Goal: Transaction & Acquisition: Purchase product/service

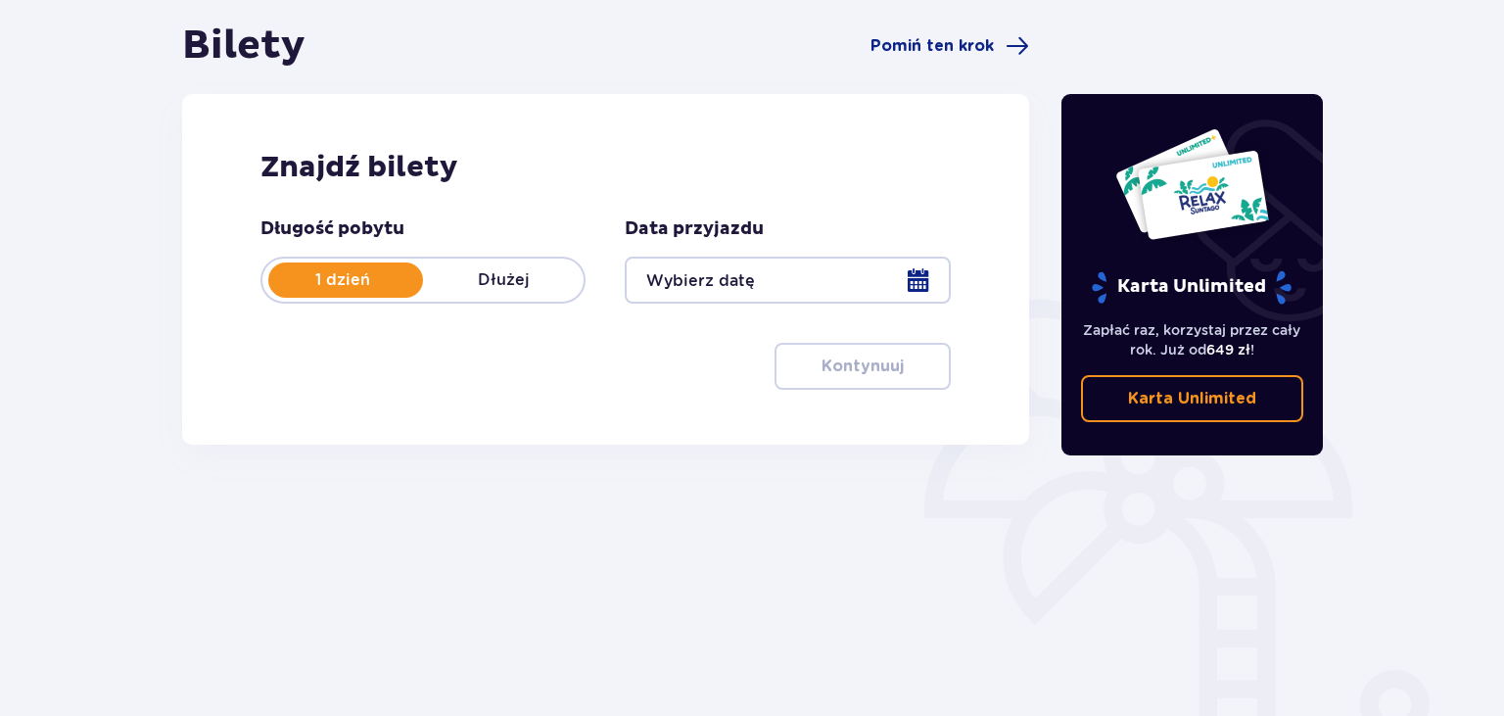
scroll to position [207, 0]
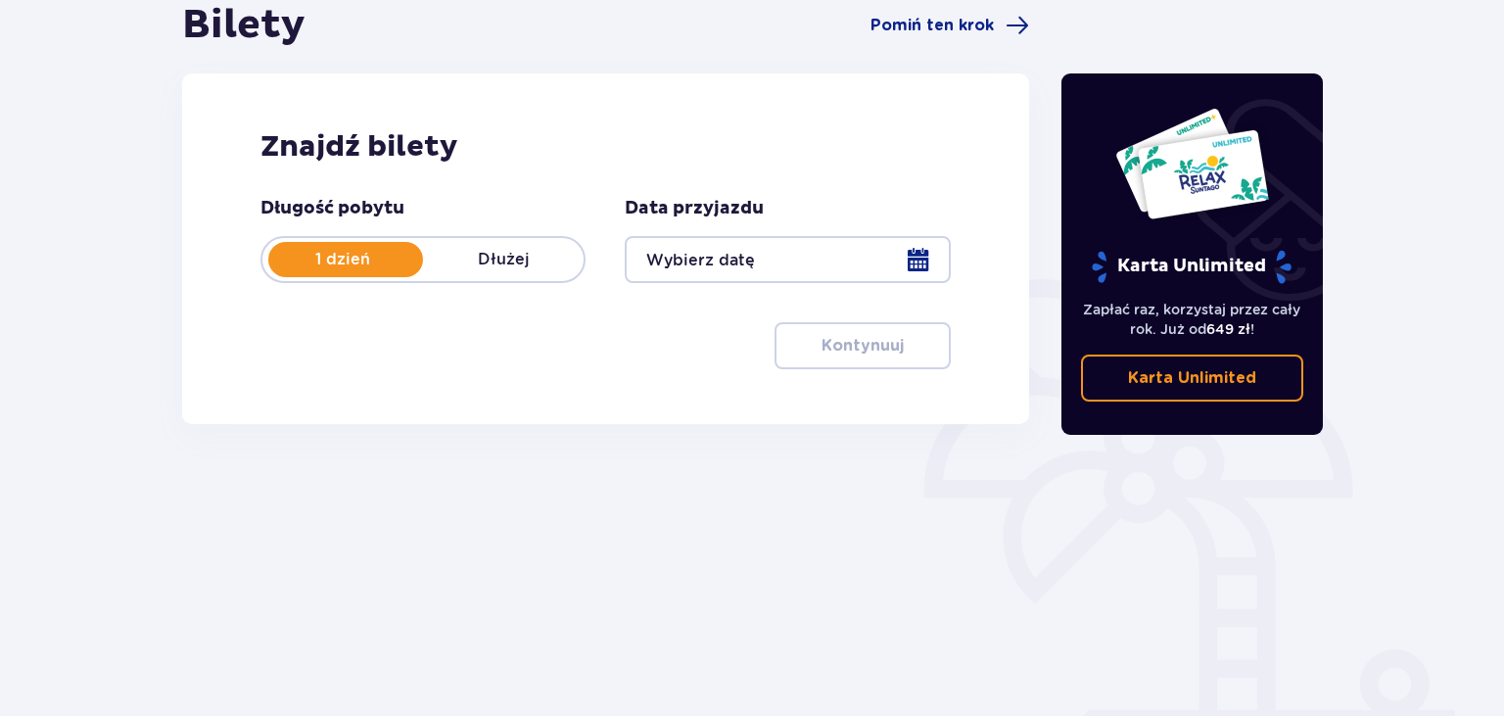
click at [851, 264] on div at bounding box center [787, 259] width 325 height 47
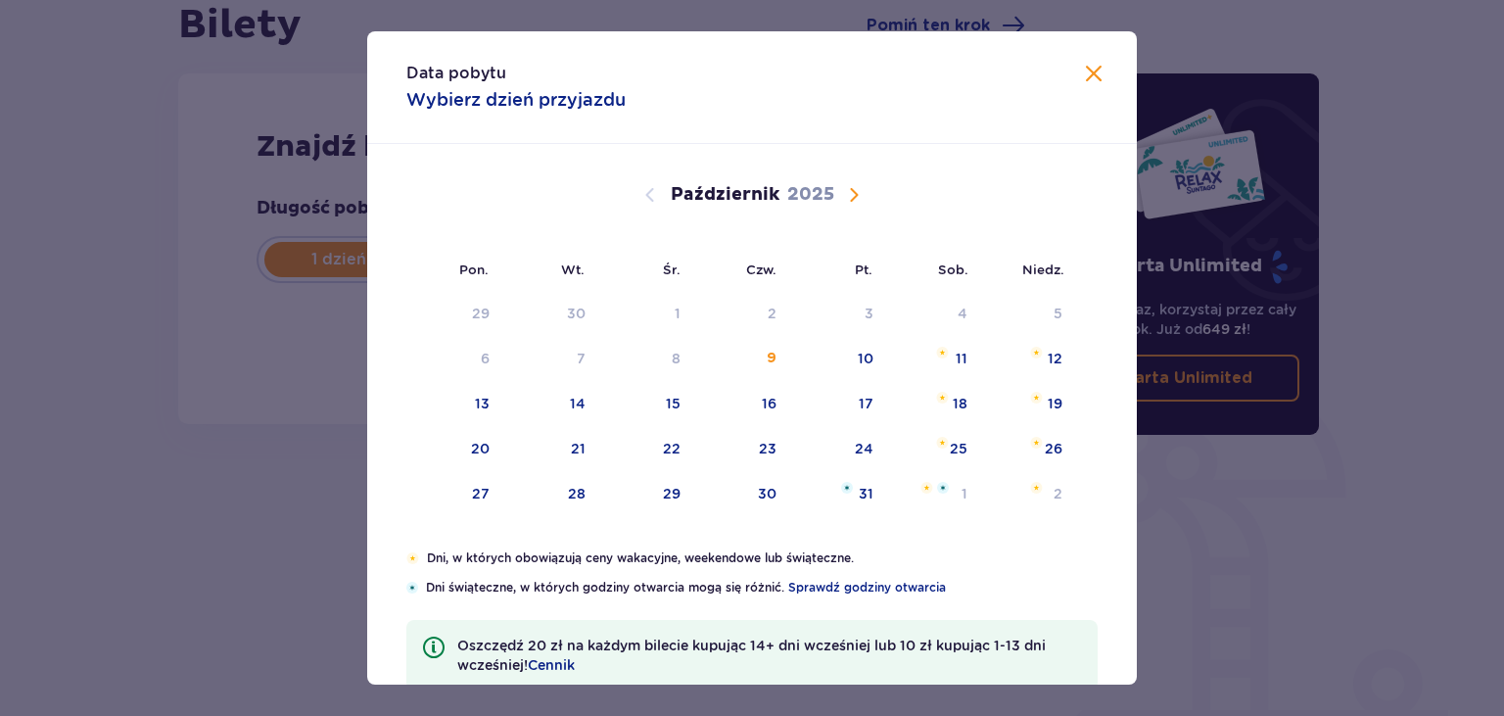
click at [857, 203] on span "Następny miesiąc" at bounding box center [853, 194] width 23 height 23
click at [486, 404] on div "10" at bounding box center [482, 404] width 16 height 20
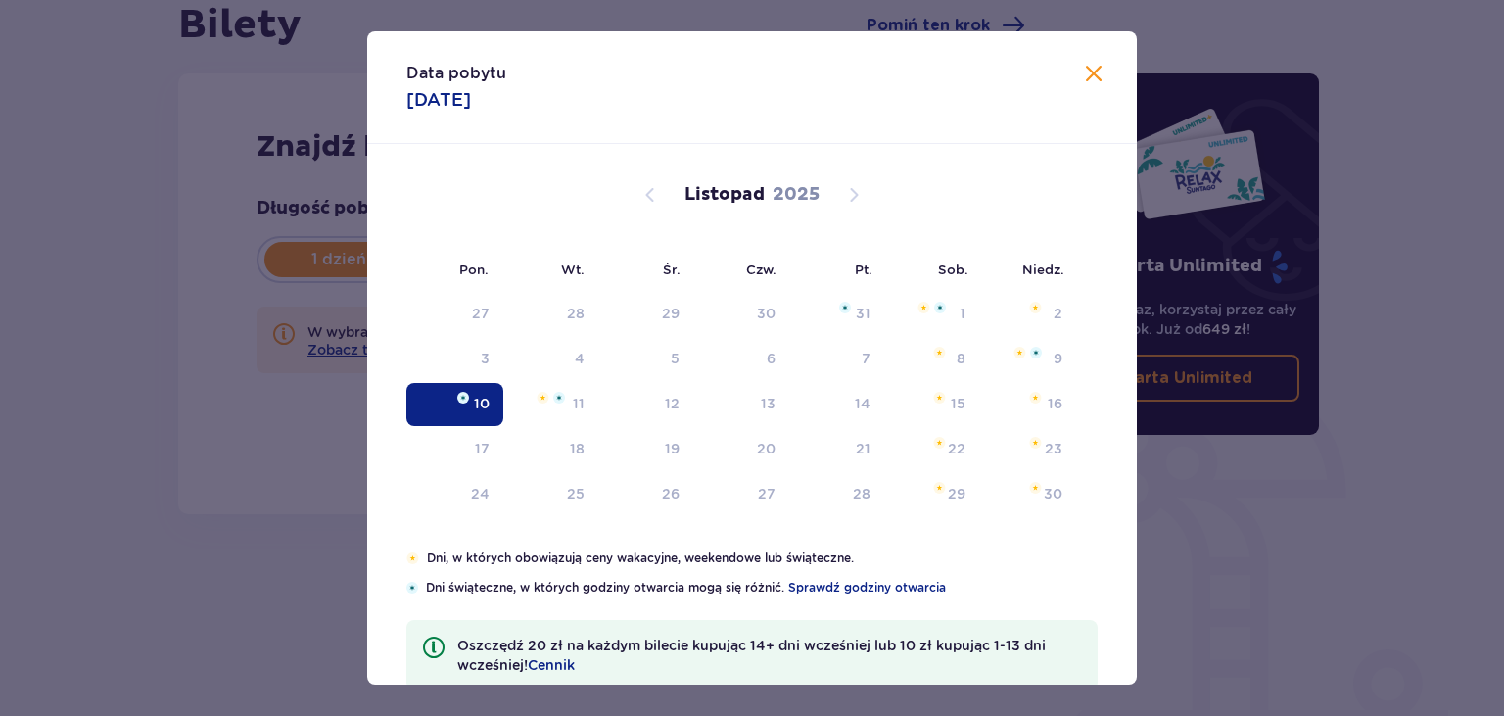
type input "10.11.25"
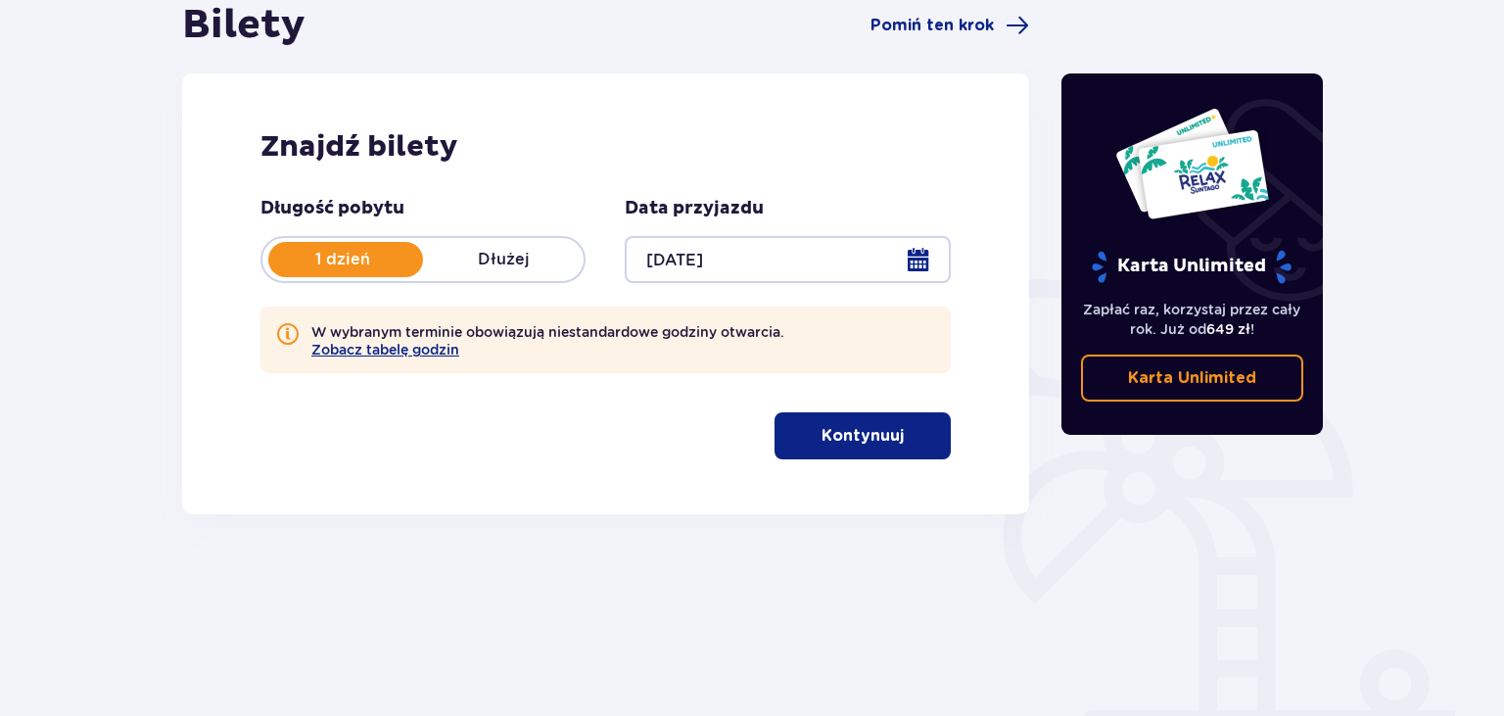
click at [839, 434] on p "Kontynuuj" at bounding box center [862, 436] width 82 height 22
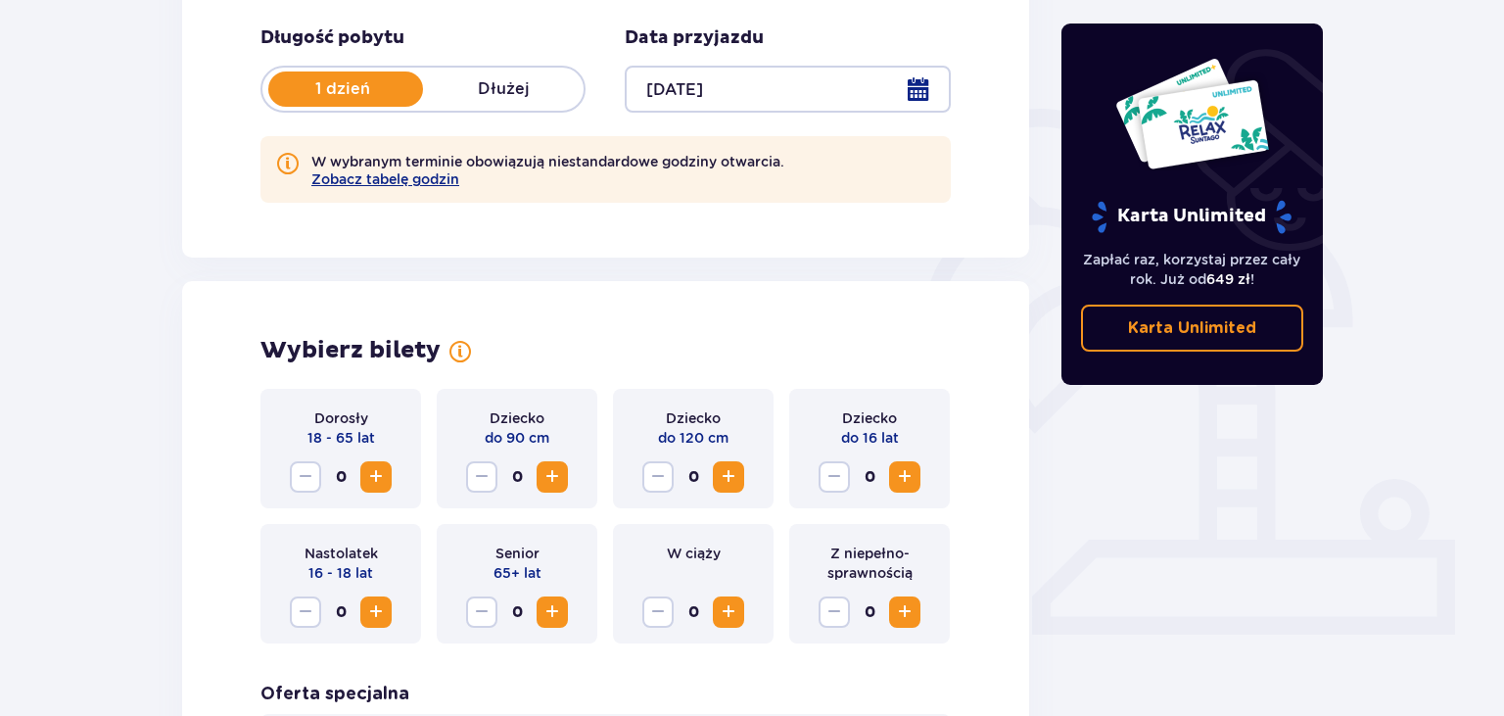
scroll to position [428, 0]
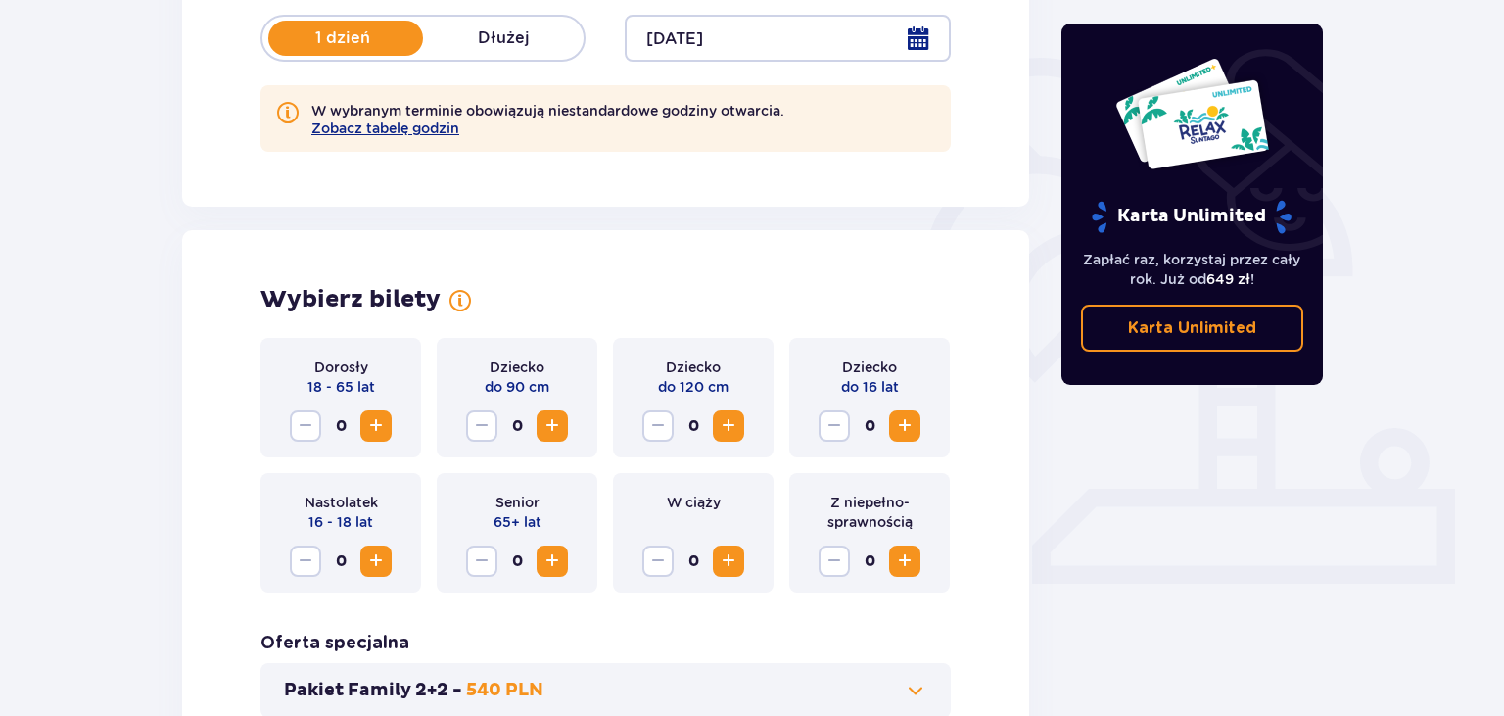
click at [381, 422] on span "Zwiększ" at bounding box center [375, 425] width 23 height 23
click at [727, 426] on span "Zwiększ" at bounding box center [728, 425] width 23 height 23
click at [907, 423] on span "Zwiększ" at bounding box center [904, 425] width 23 height 23
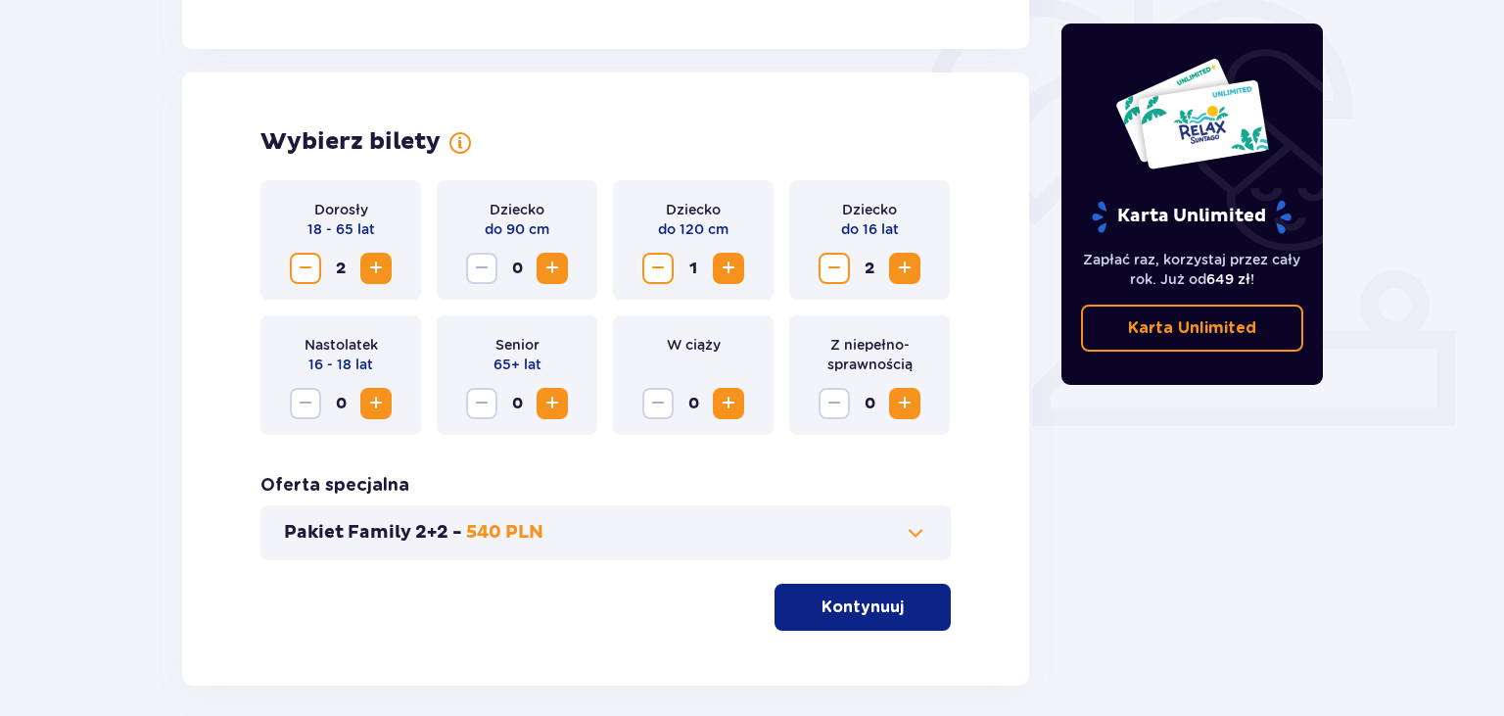
scroll to position [673, 0]
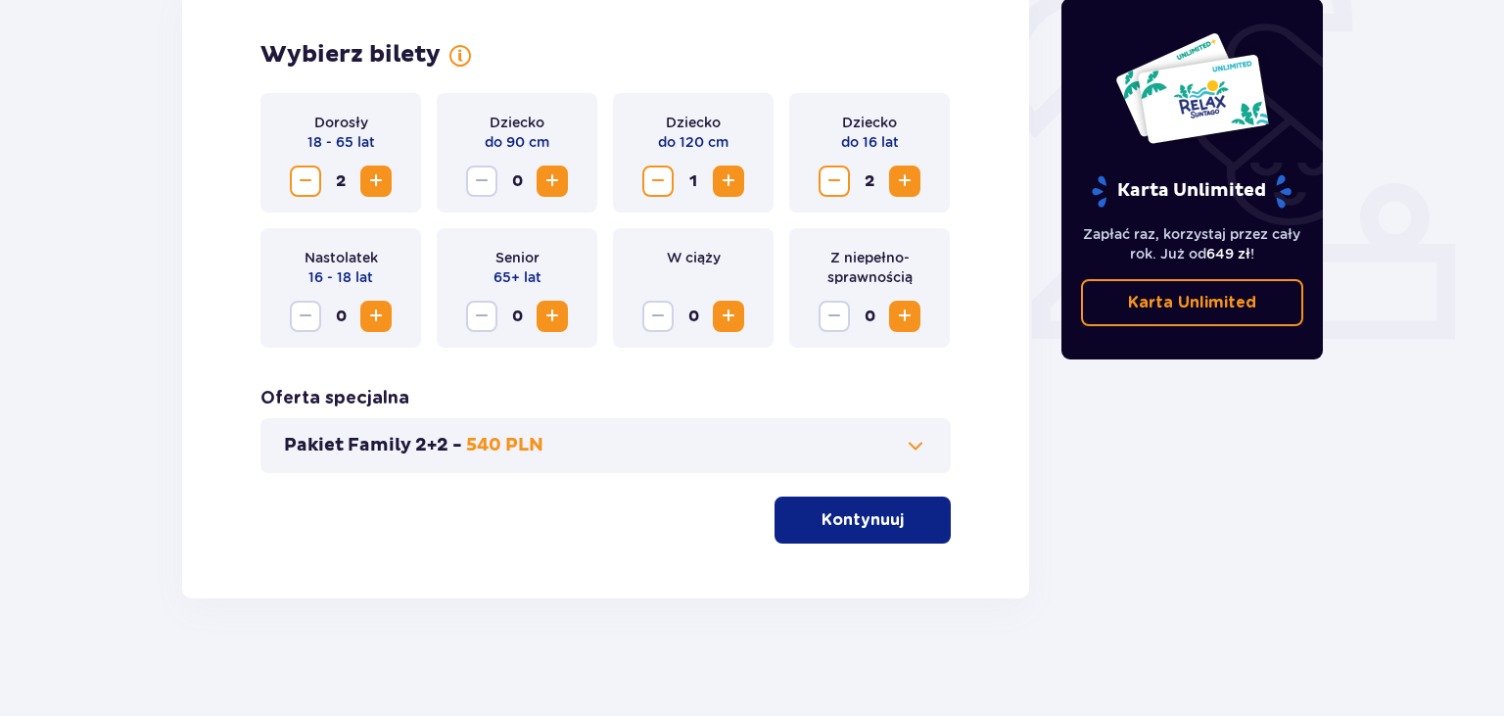
click at [910, 511] on span "button" at bounding box center [907, 519] width 23 height 23
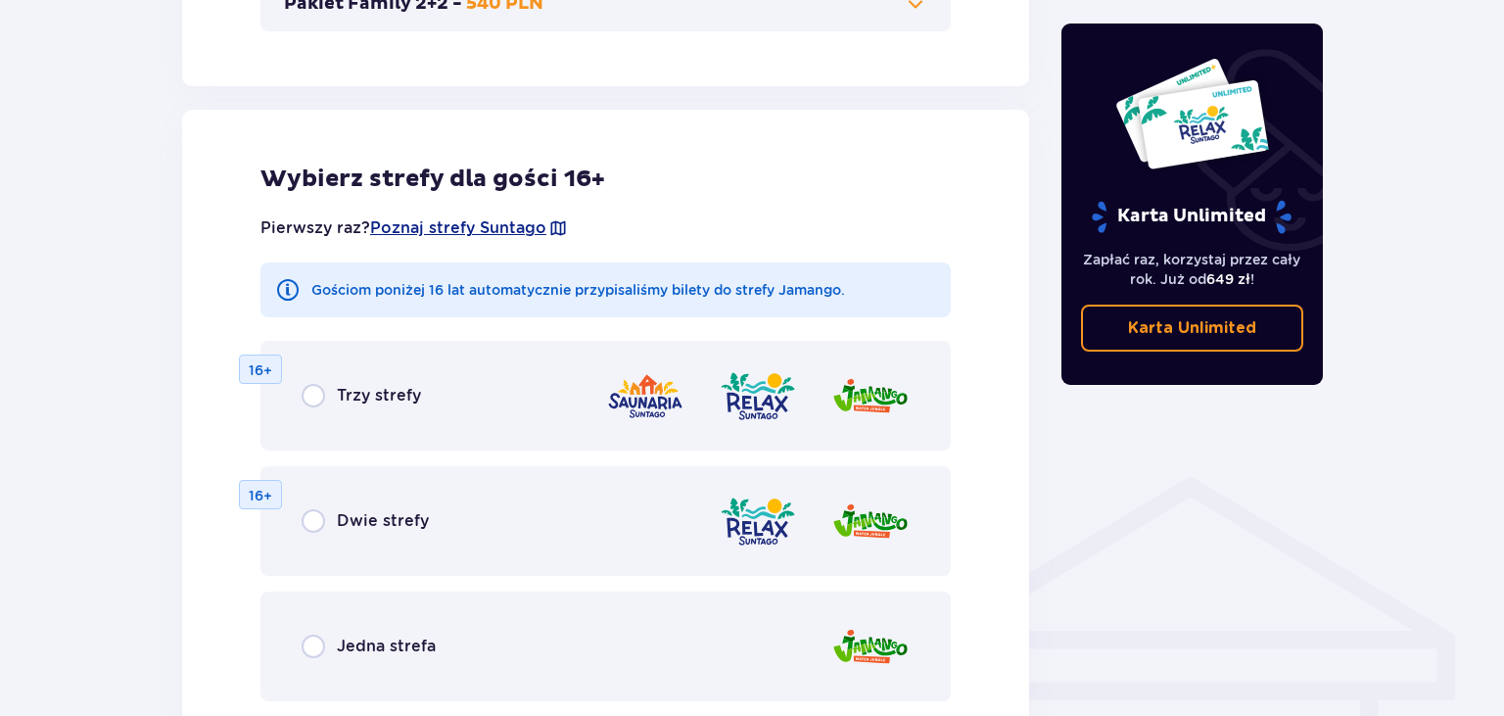
scroll to position [1178, 0]
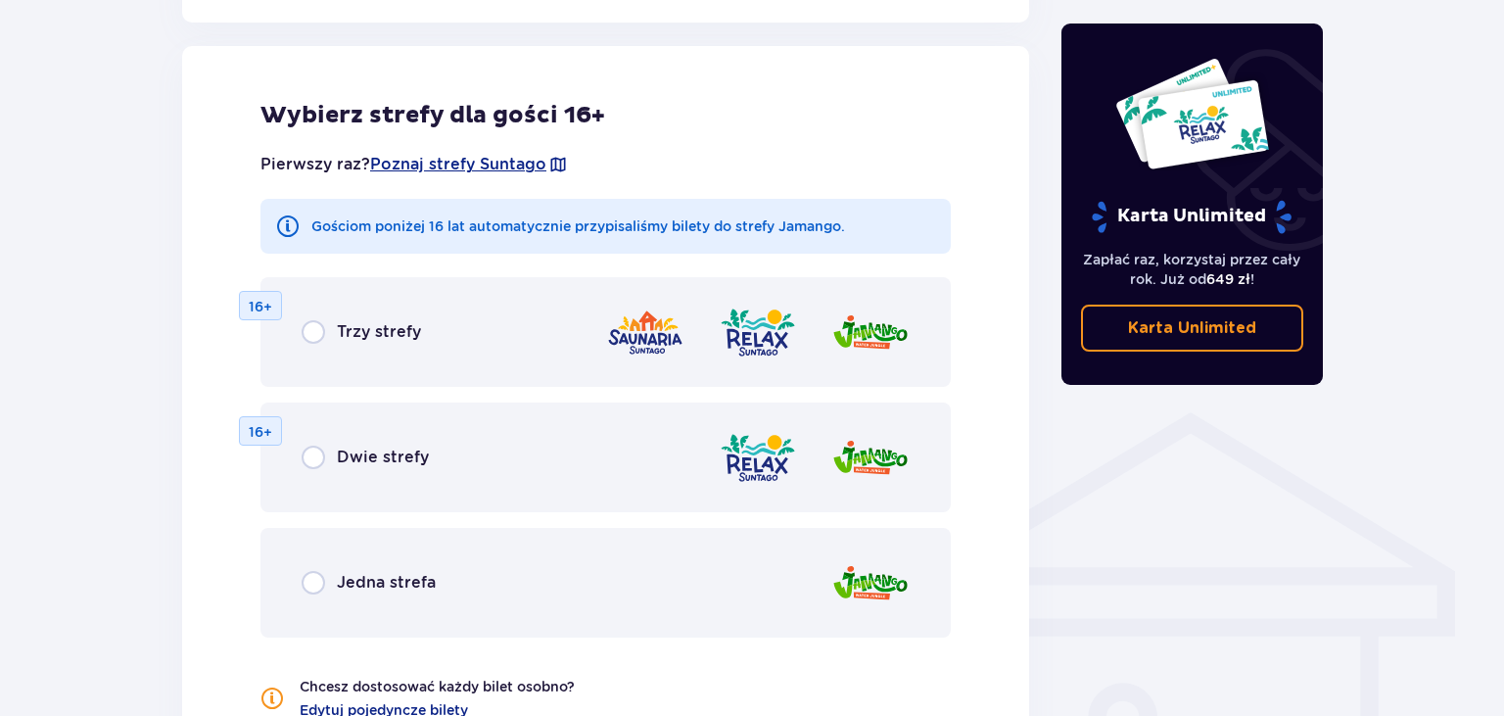
click at [320, 581] on input "radio" at bounding box center [313, 582] width 23 height 23
radio input "true"
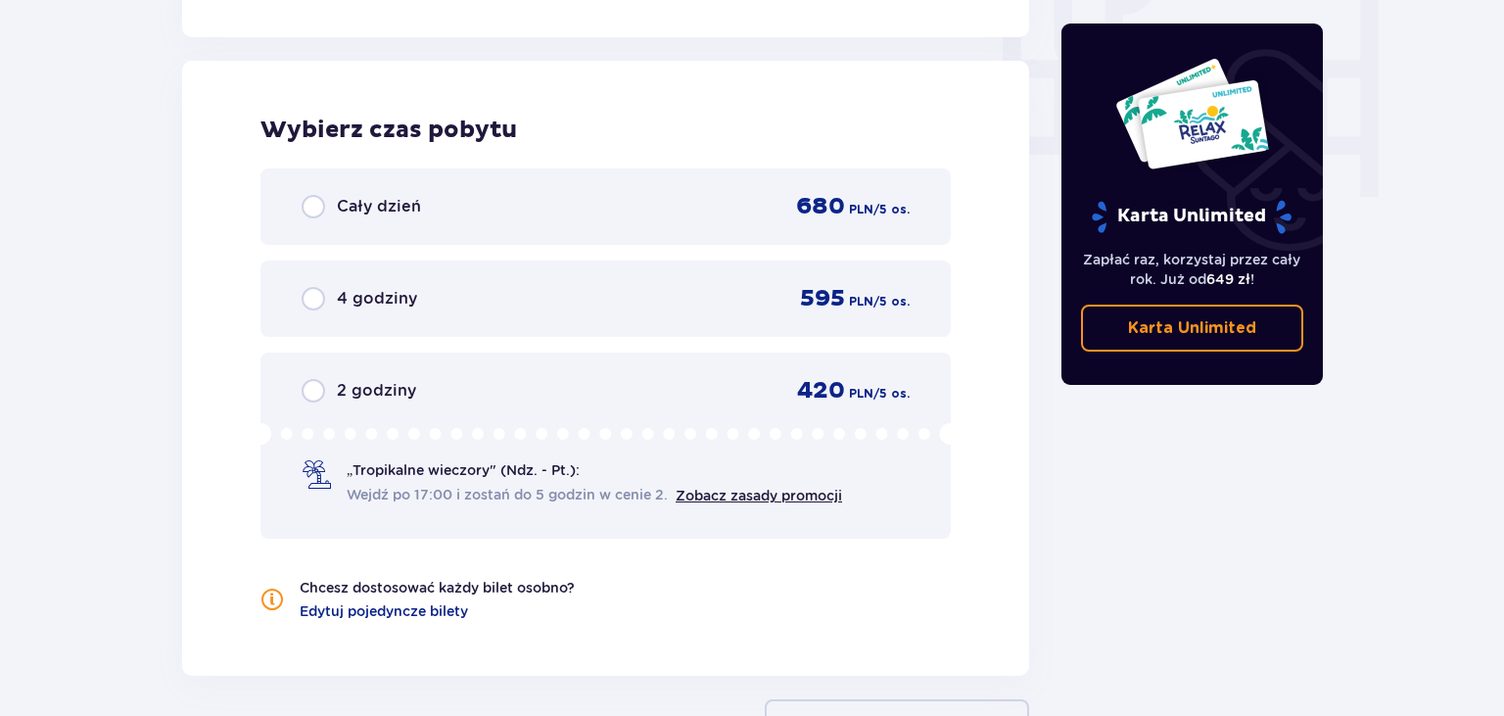
scroll to position [1929, 0]
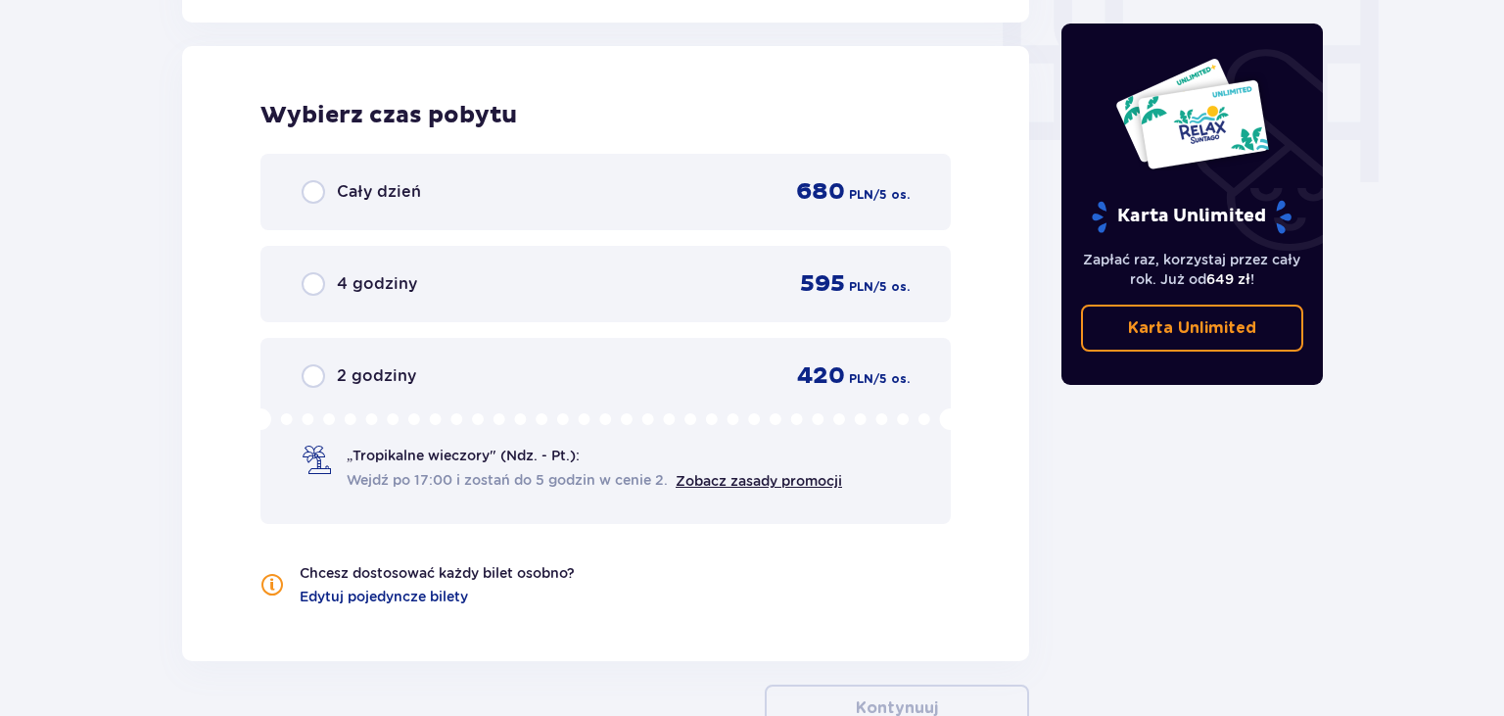
click at [318, 194] on input "radio" at bounding box center [313, 191] width 23 height 23
radio input "true"
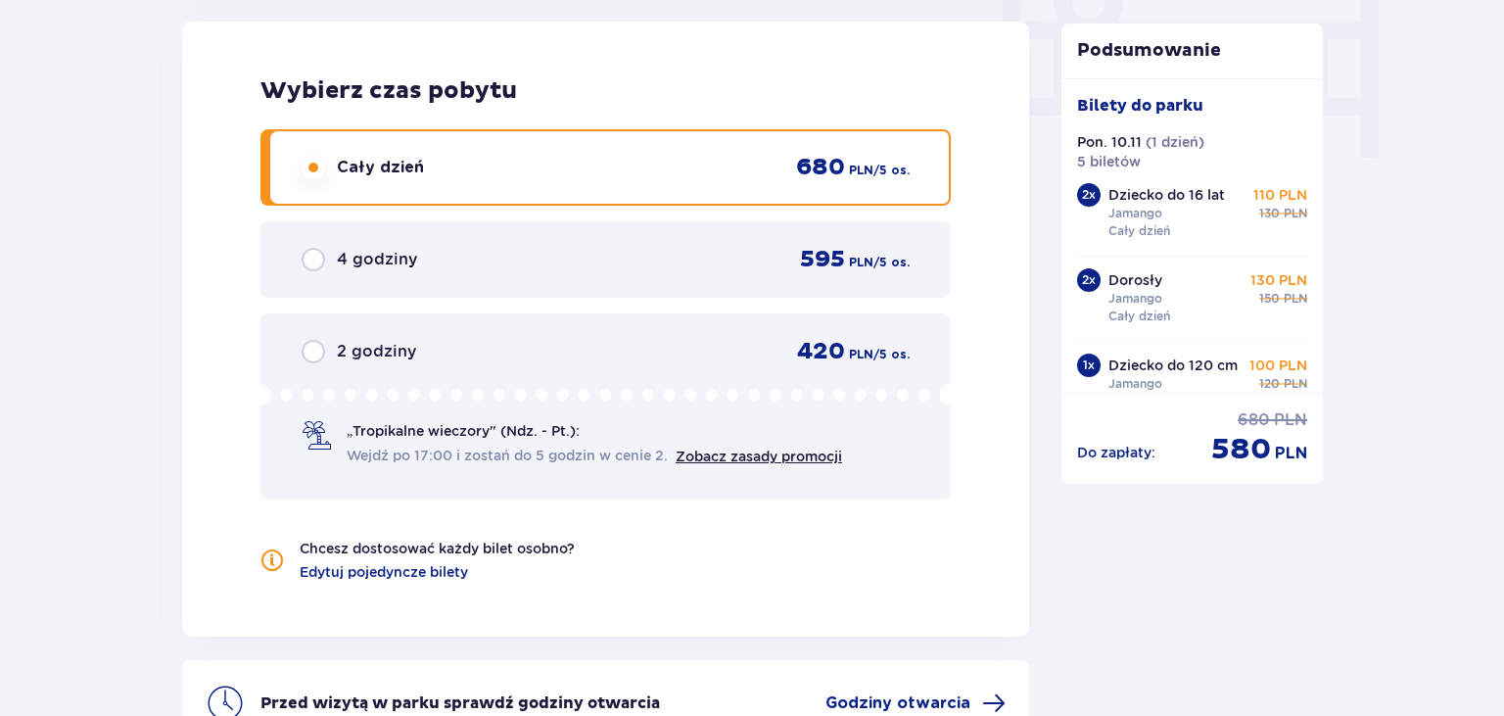
scroll to position [2155, 0]
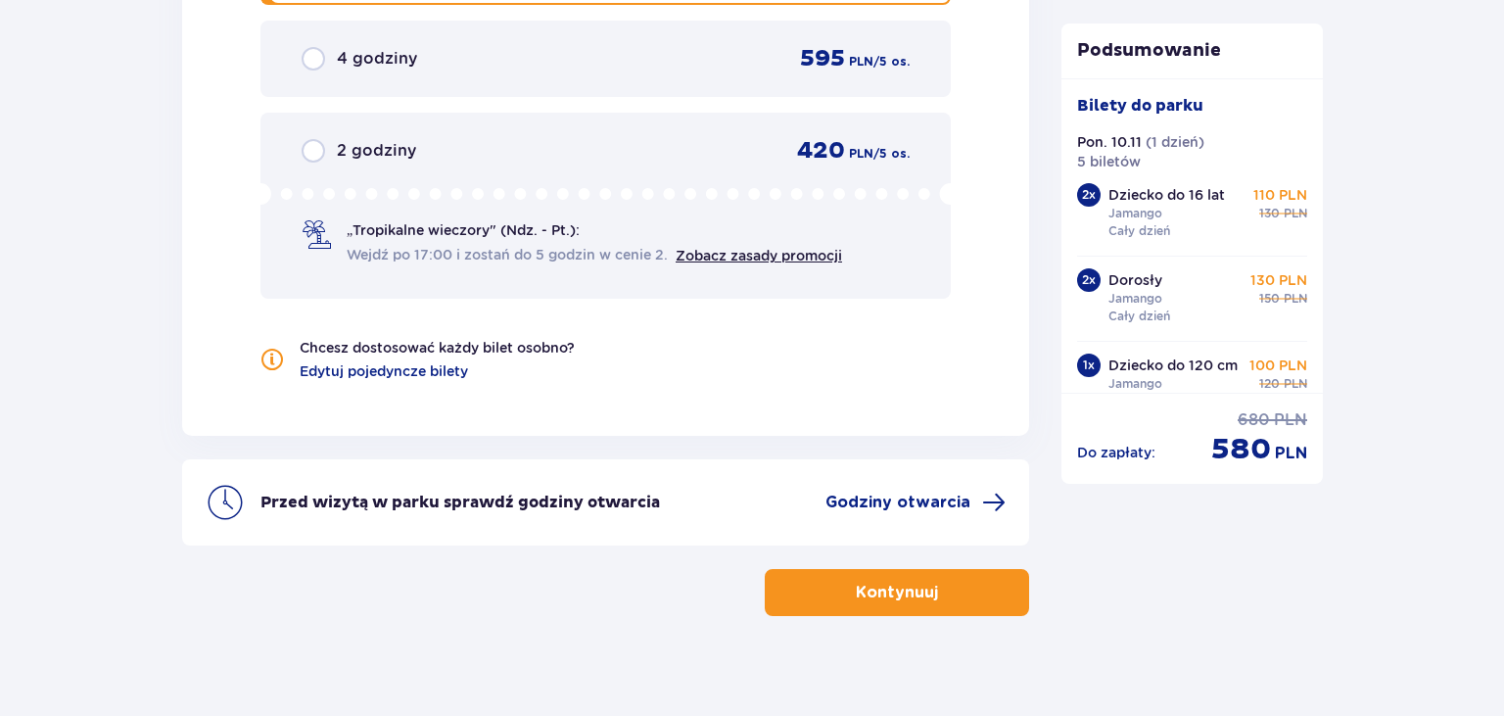
click at [981, 591] on button "Kontynuuj" at bounding box center [897, 592] width 264 height 47
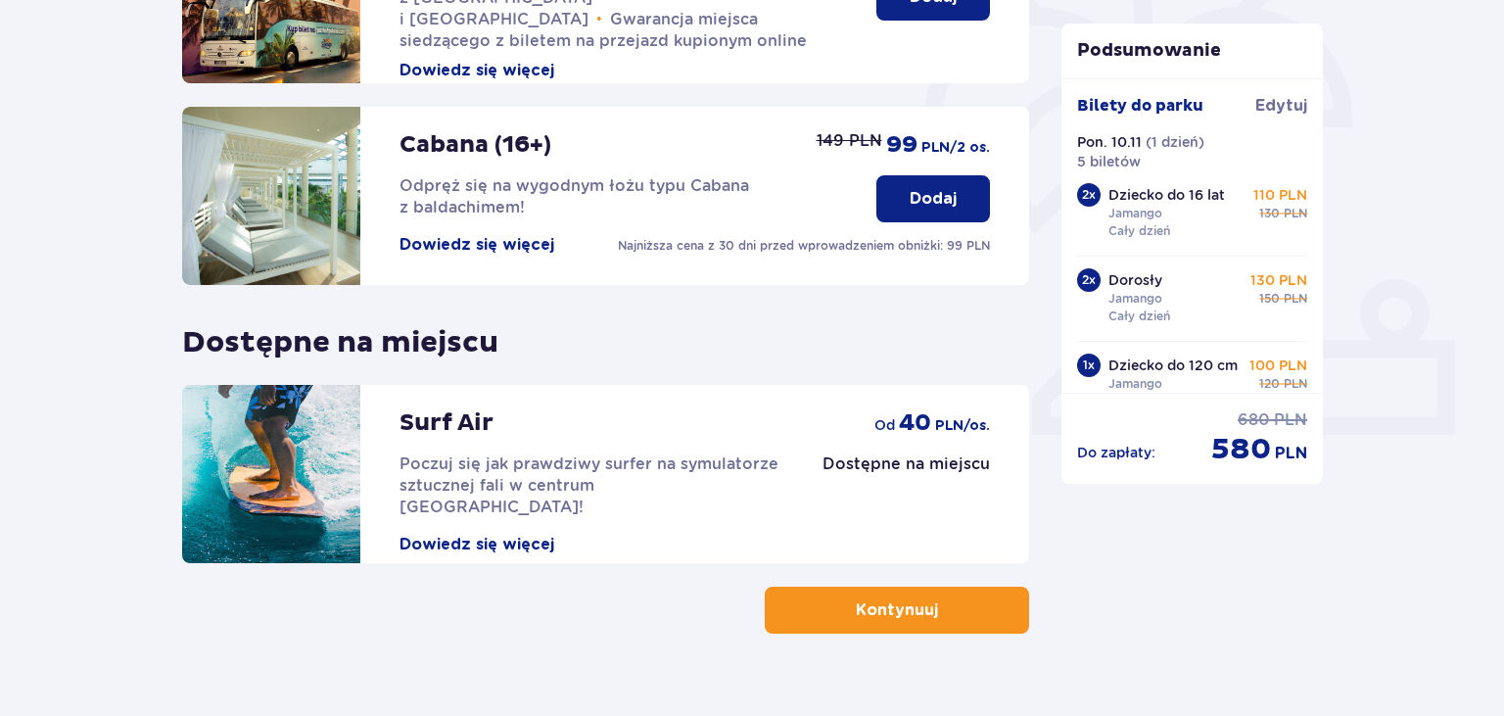
scroll to position [611, 0]
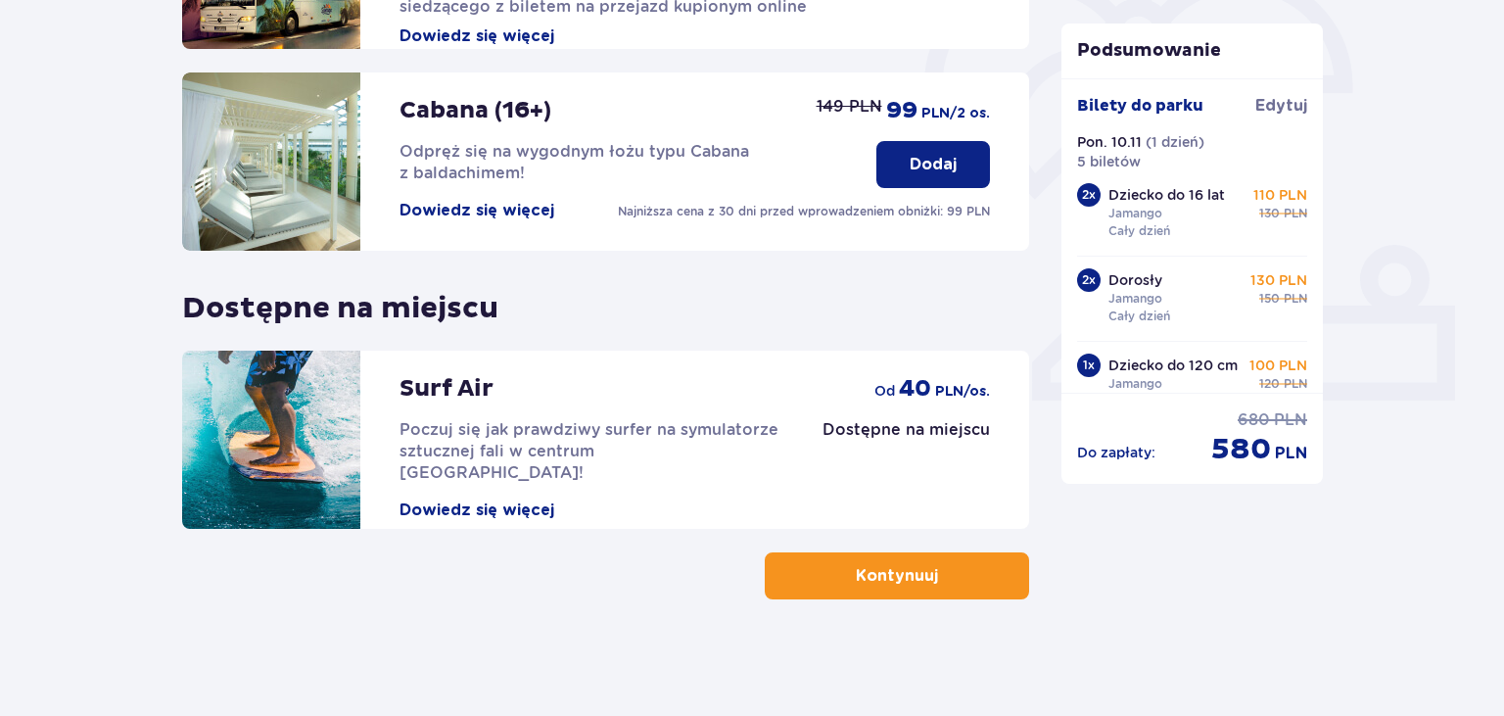
click at [934, 578] on span "button" at bounding box center [941, 575] width 23 height 23
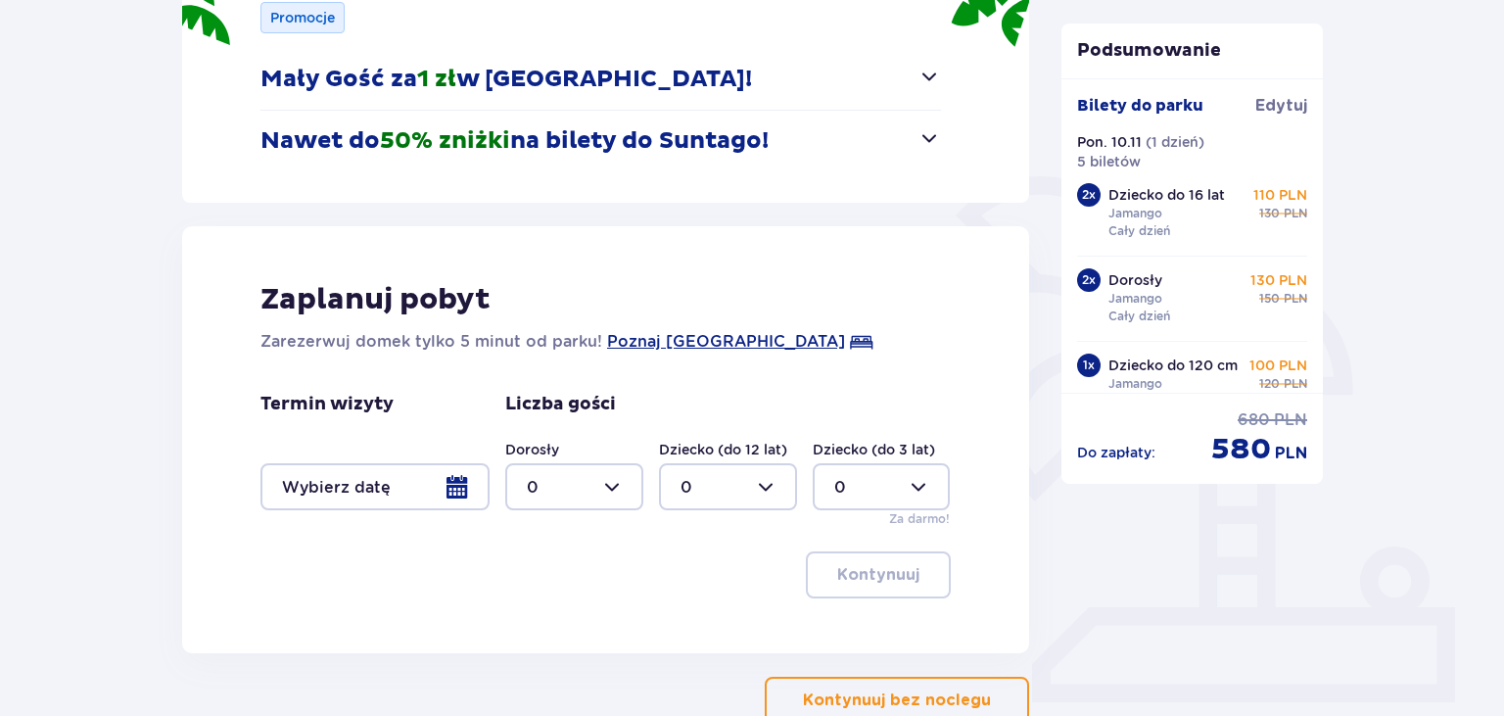
scroll to position [434, 0]
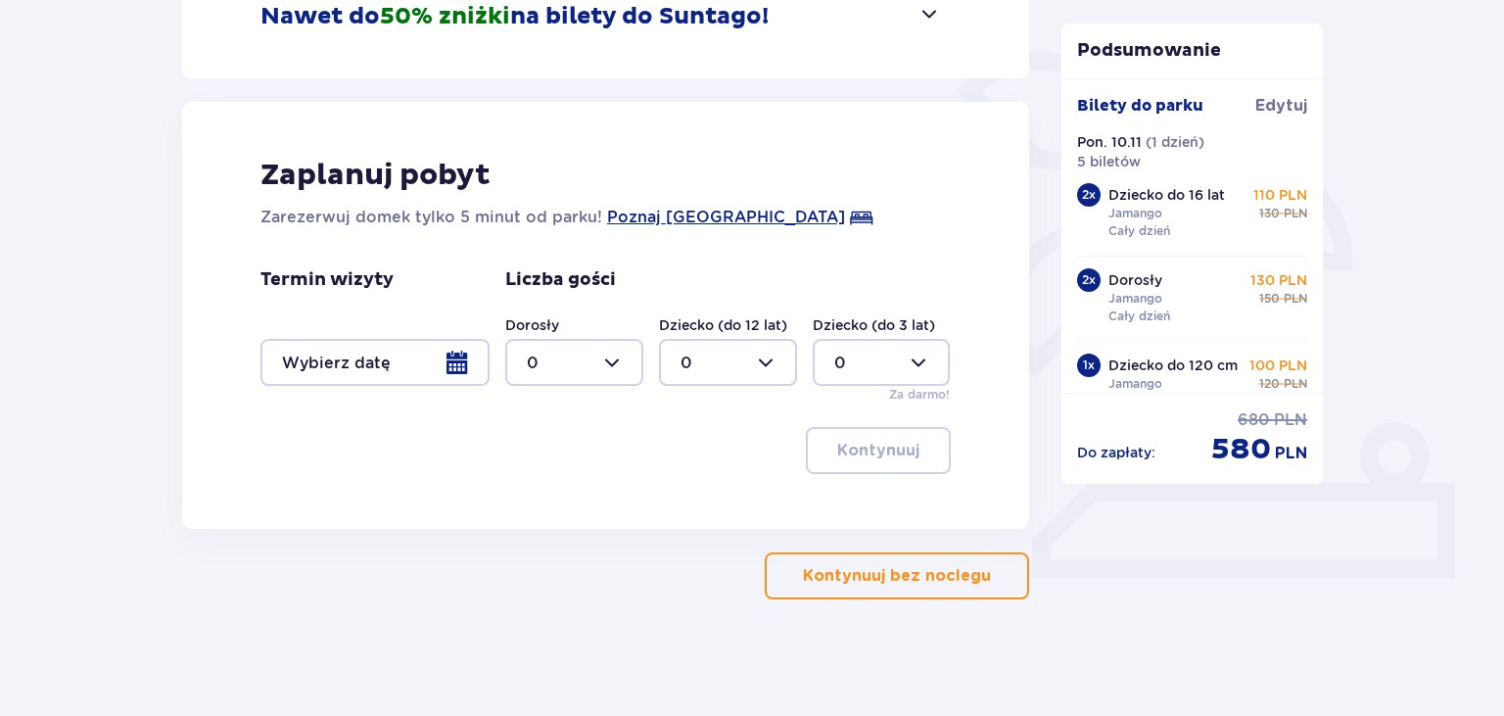
click at [929, 580] on p "Kontynuuj bez noclegu" at bounding box center [897, 576] width 188 height 22
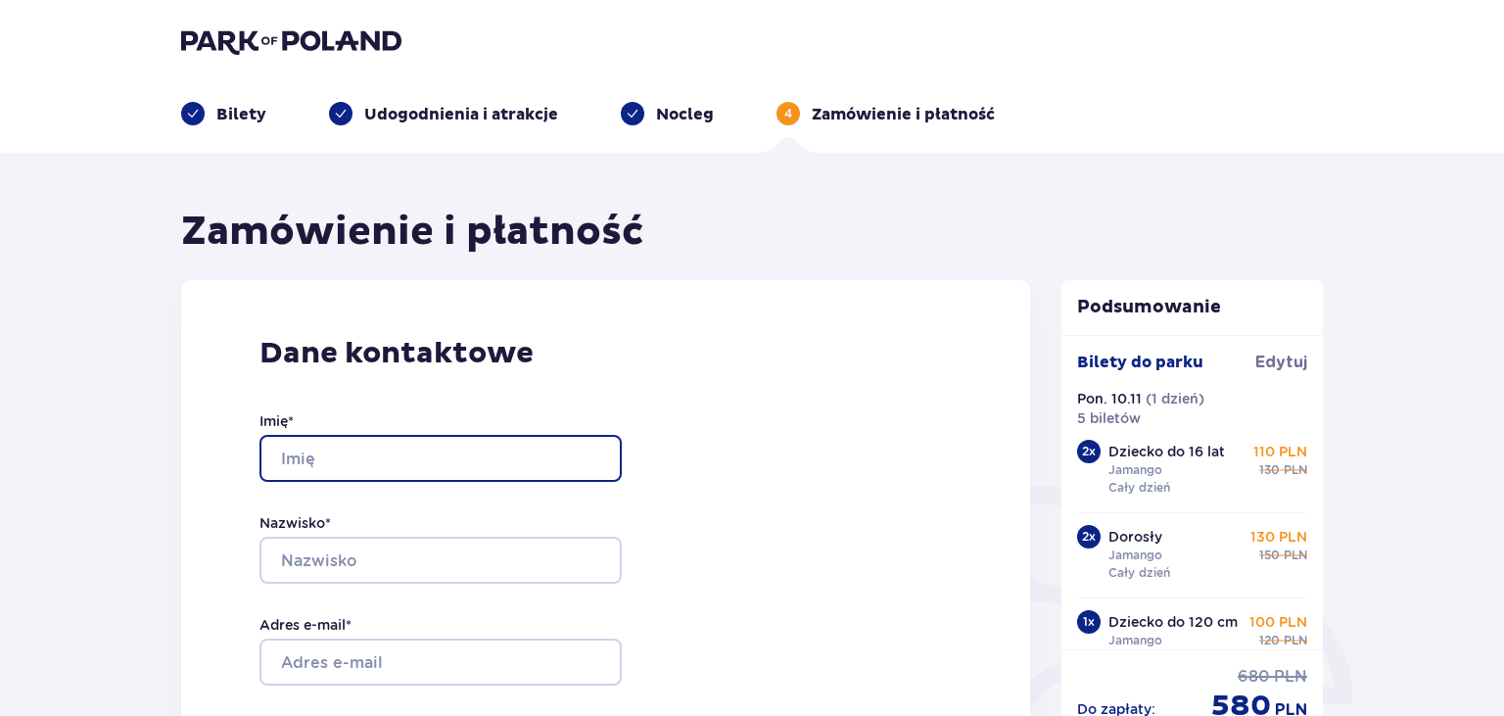
click at [464, 446] on input "Imię *" at bounding box center [440, 458] width 362 height 47
type input "Janusz"
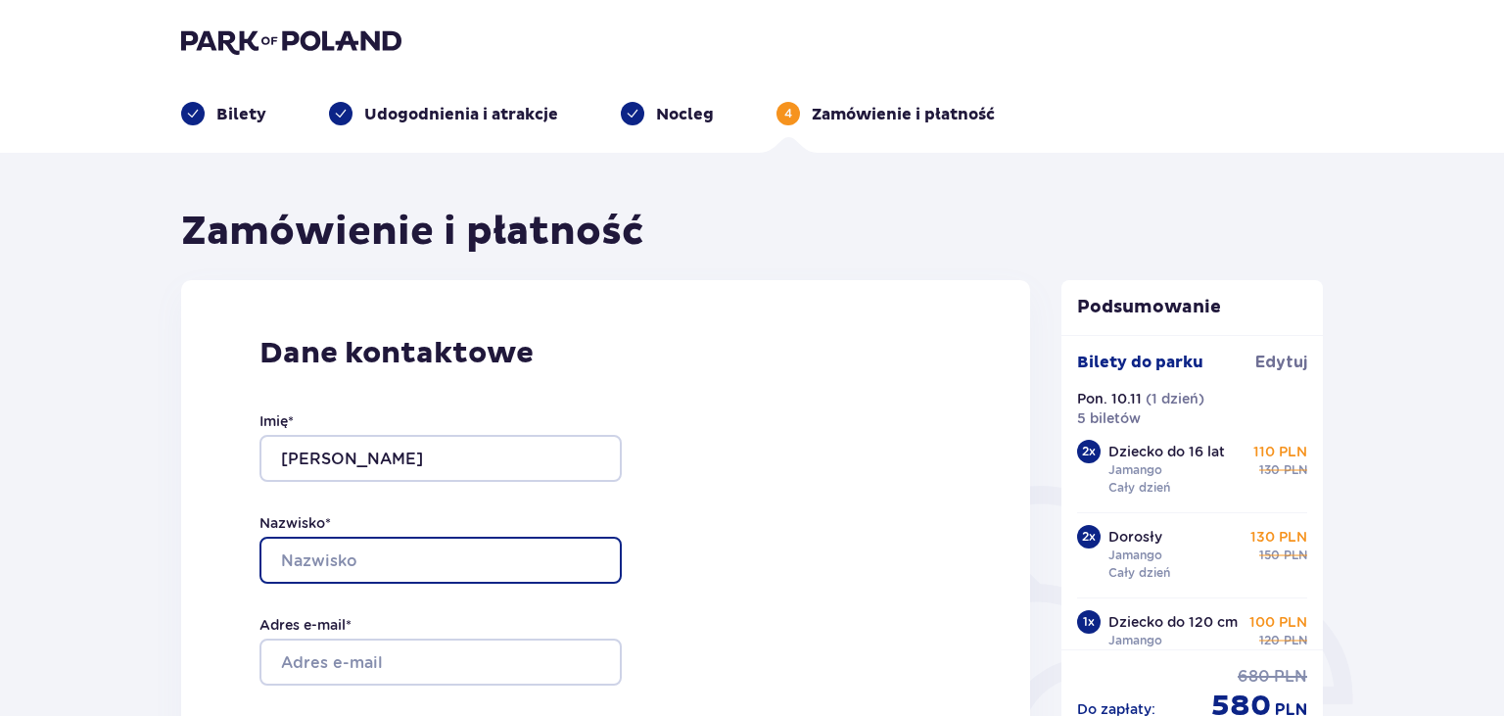
click at [500, 553] on input "Nazwisko *" at bounding box center [440, 559] width 362 height 47
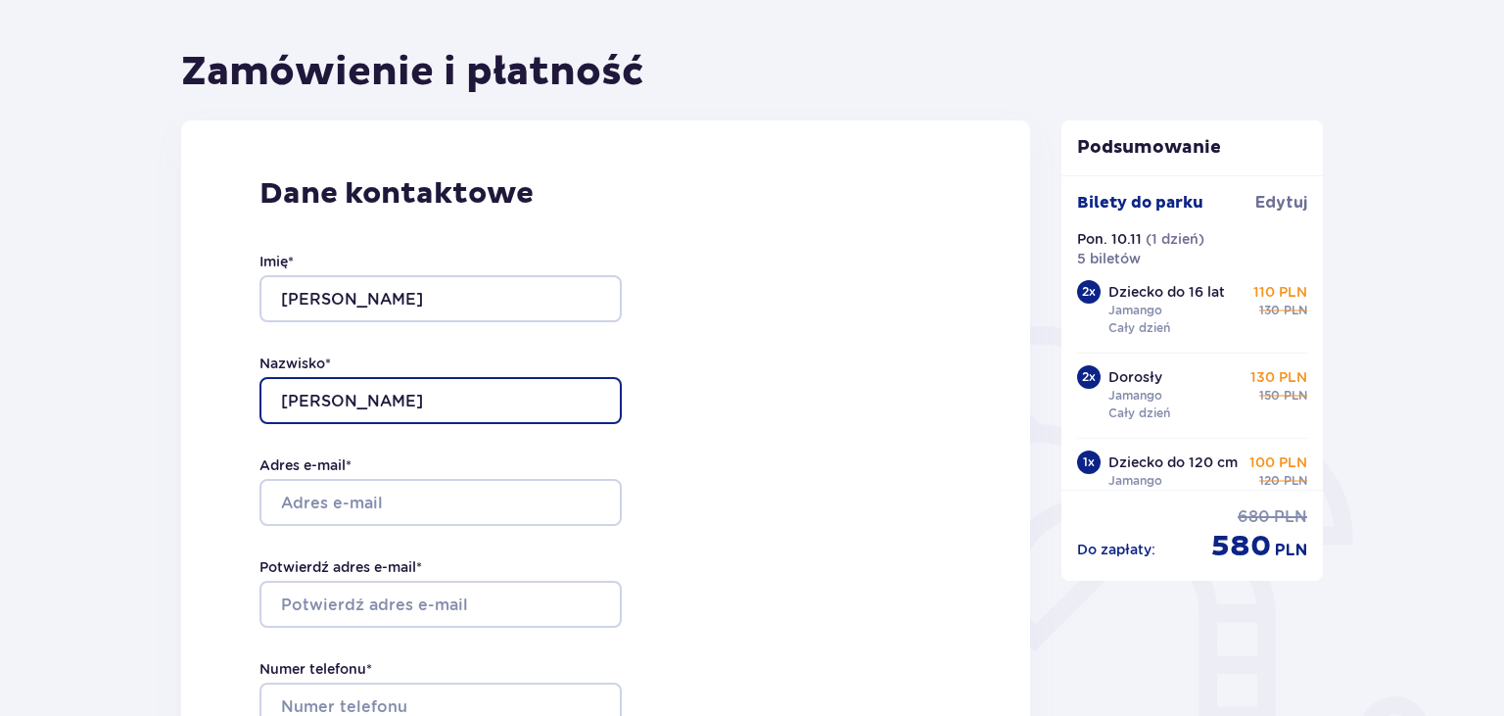
scroll to position [207, 0]
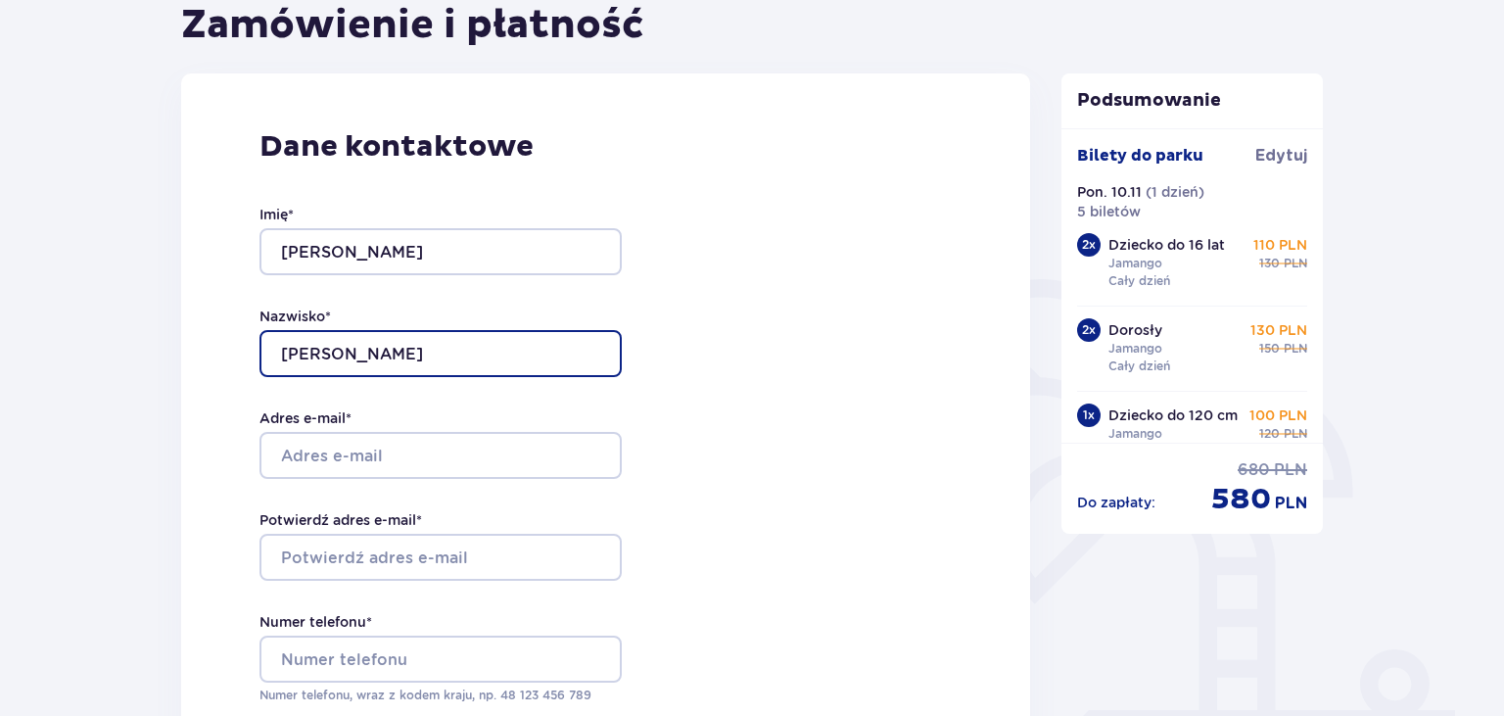
type input "Pukaluk"
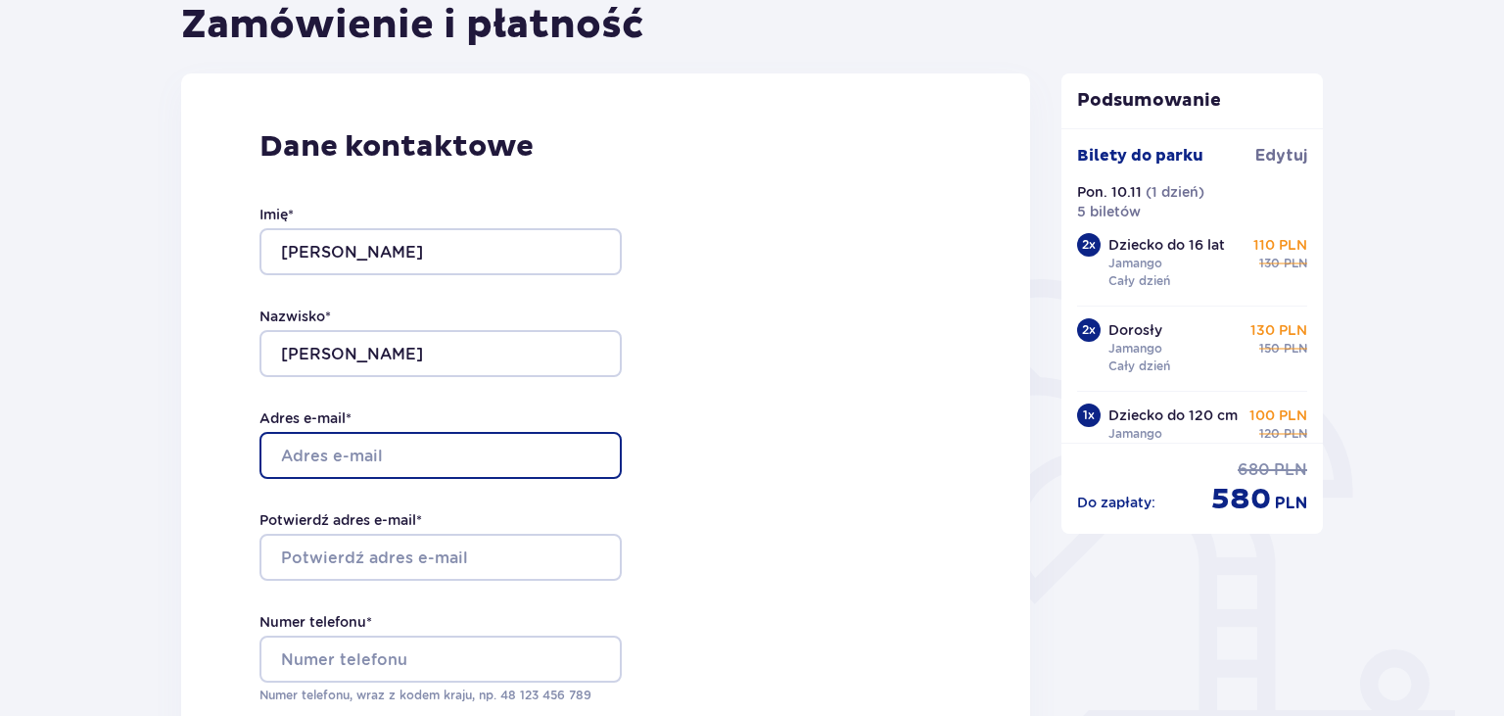
click at [484, 453] on input "Adres e-mail *" at bounding box center [440, 455] width 362 height 47
type input "pukalukjanusz@wp.pl"
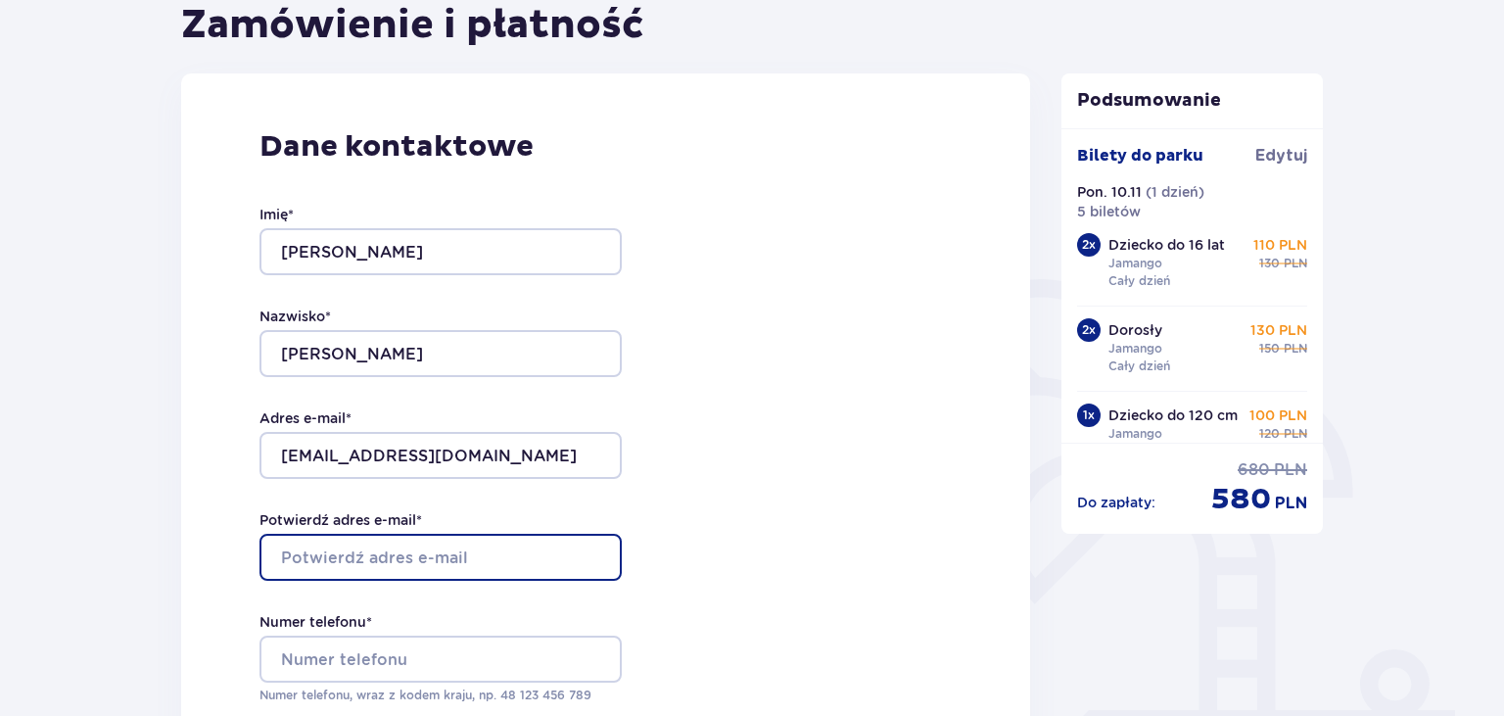
click at [433, 547] on input "Potwierdź adres e-mail *" at bounding box center [440, 557] width 362 height 47
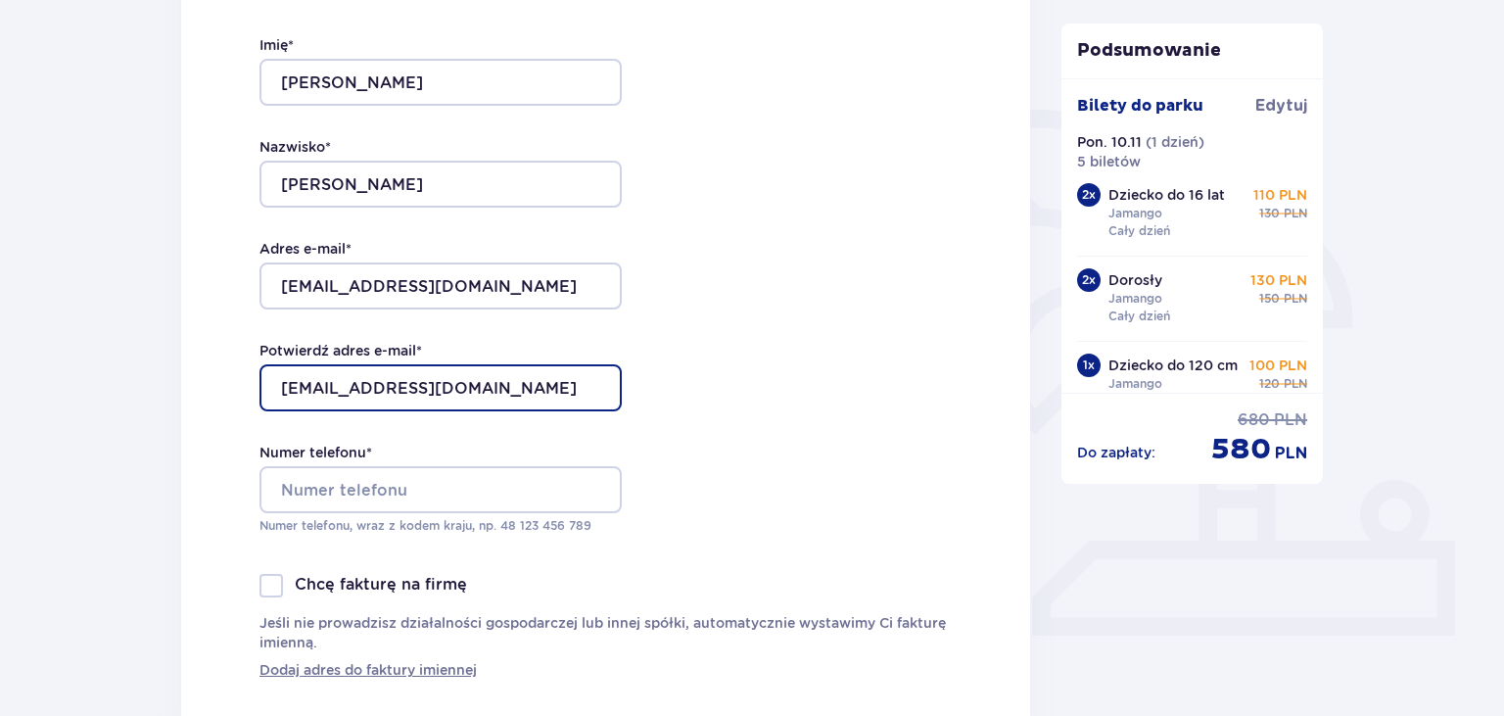
scroll to position [413, 0]
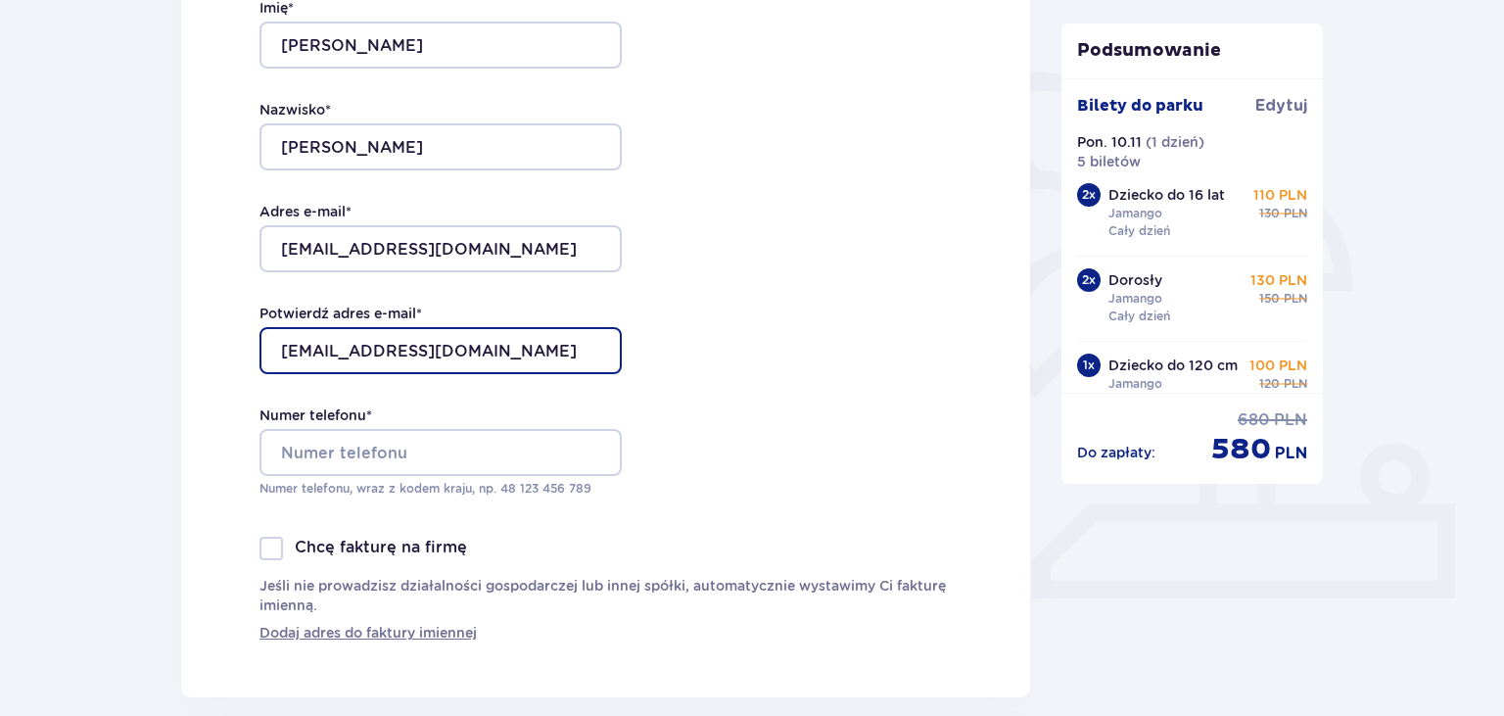
type input "pukalukjanusz@wp.pl"
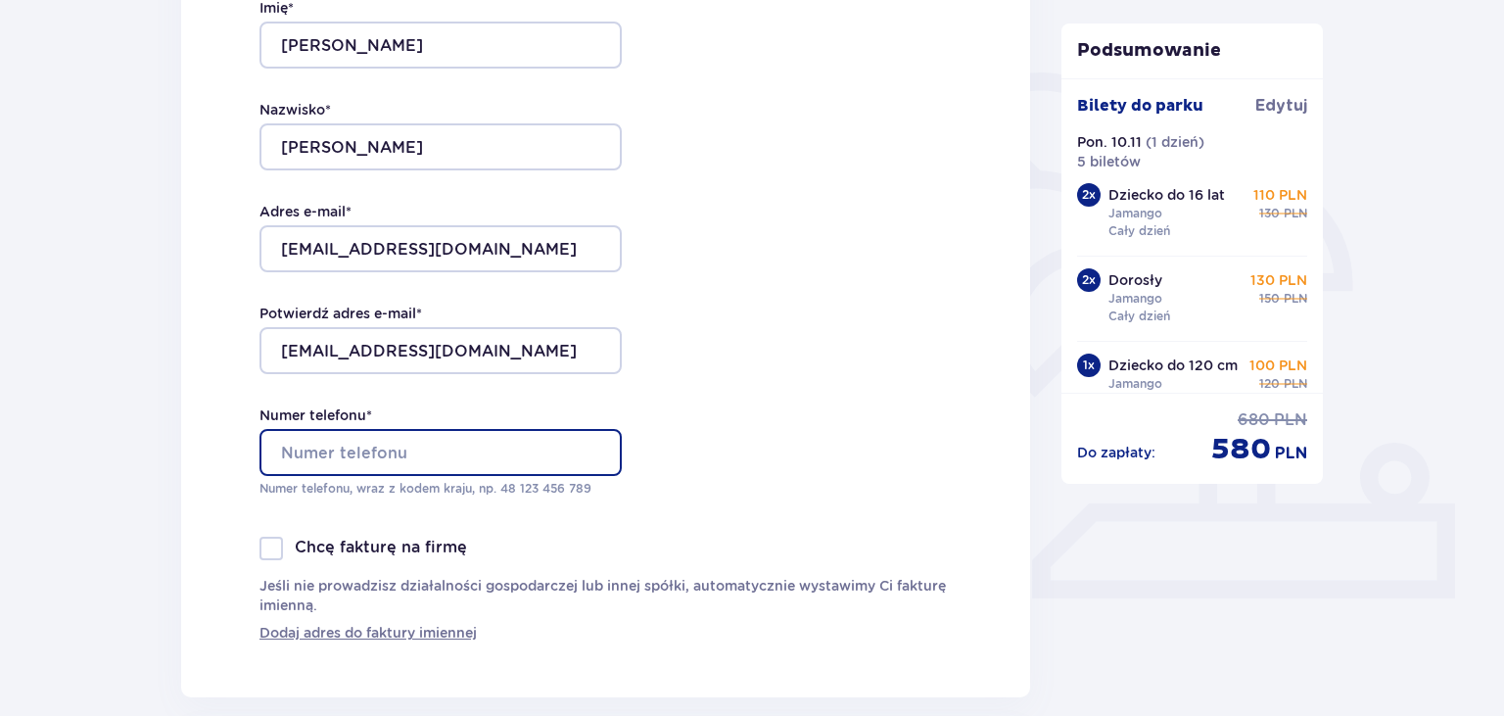
click at [409, 456] on input "Numer telefonu *" at bounding box center [440, 452] width 362 height 47
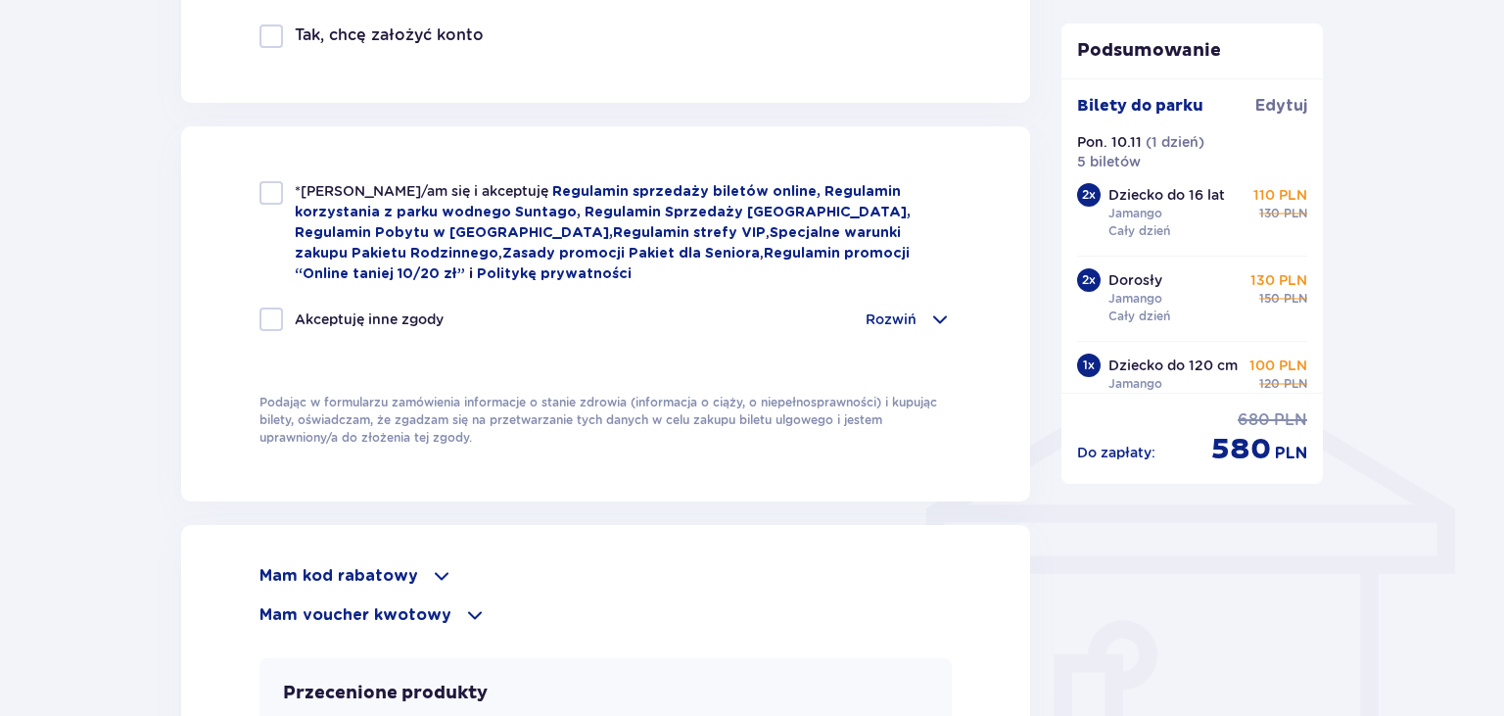
scroll to position [1343, 0]
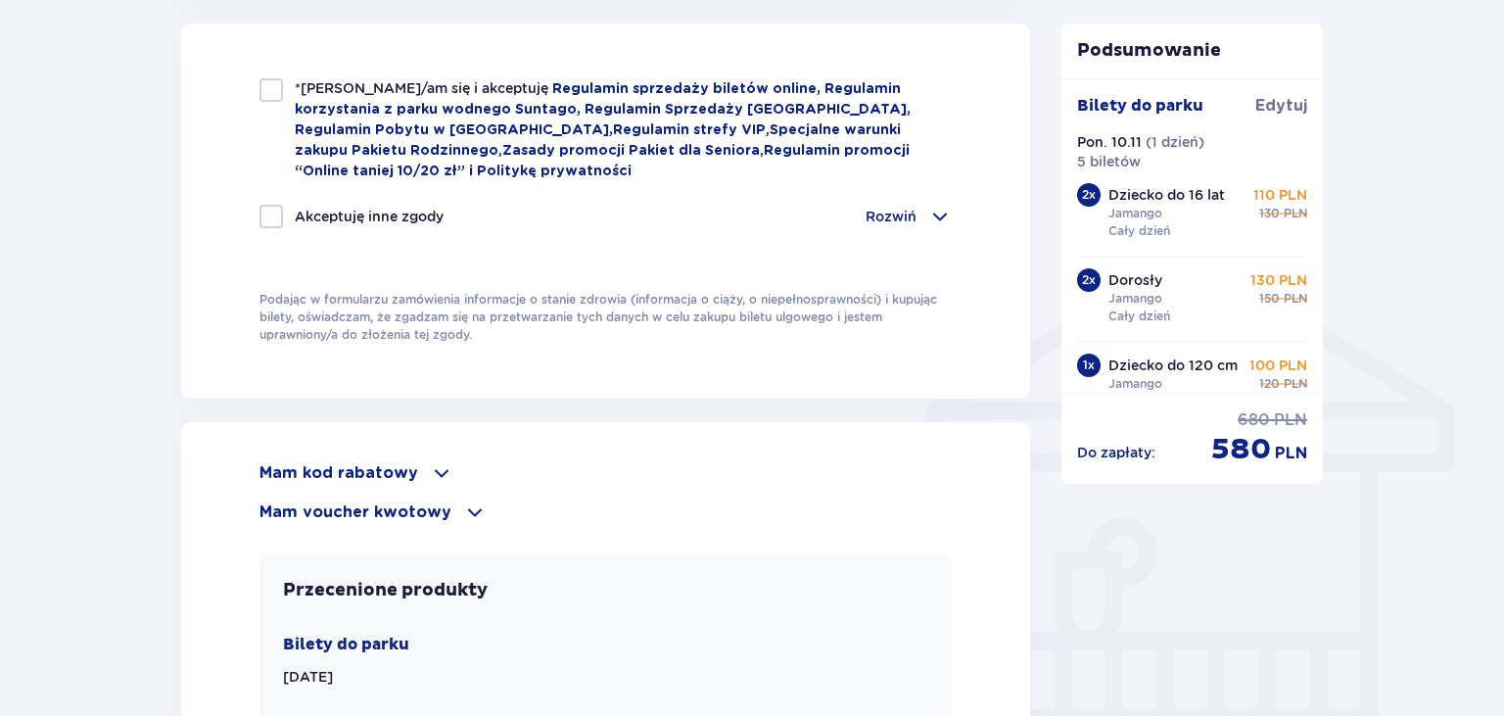
type input "888832931"
click at [275, 216] on div at bounding box center [270, 216] width 23 height 23
checkbox input "true"
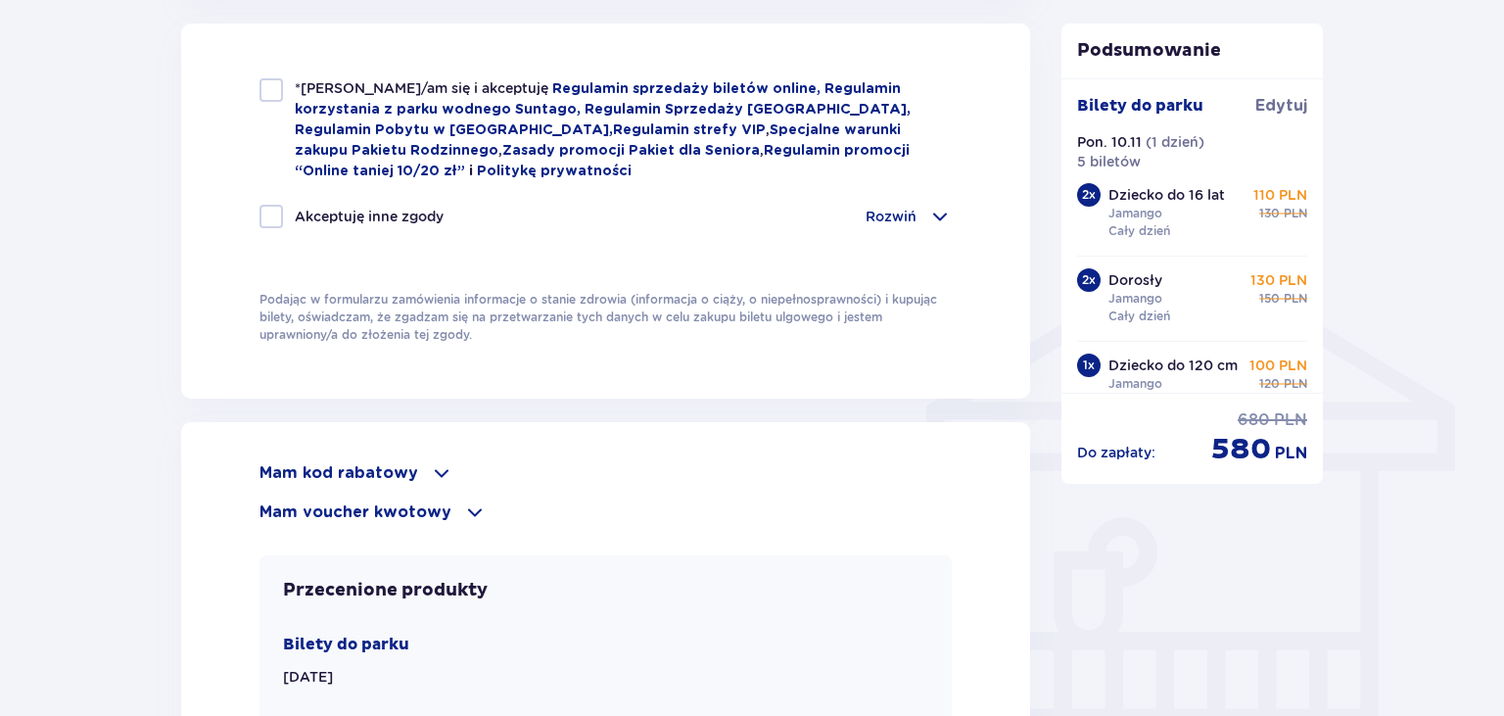
checkbox input "true"
click at [272, 93] on div at bounding box center [270, 89] width 23 height 23
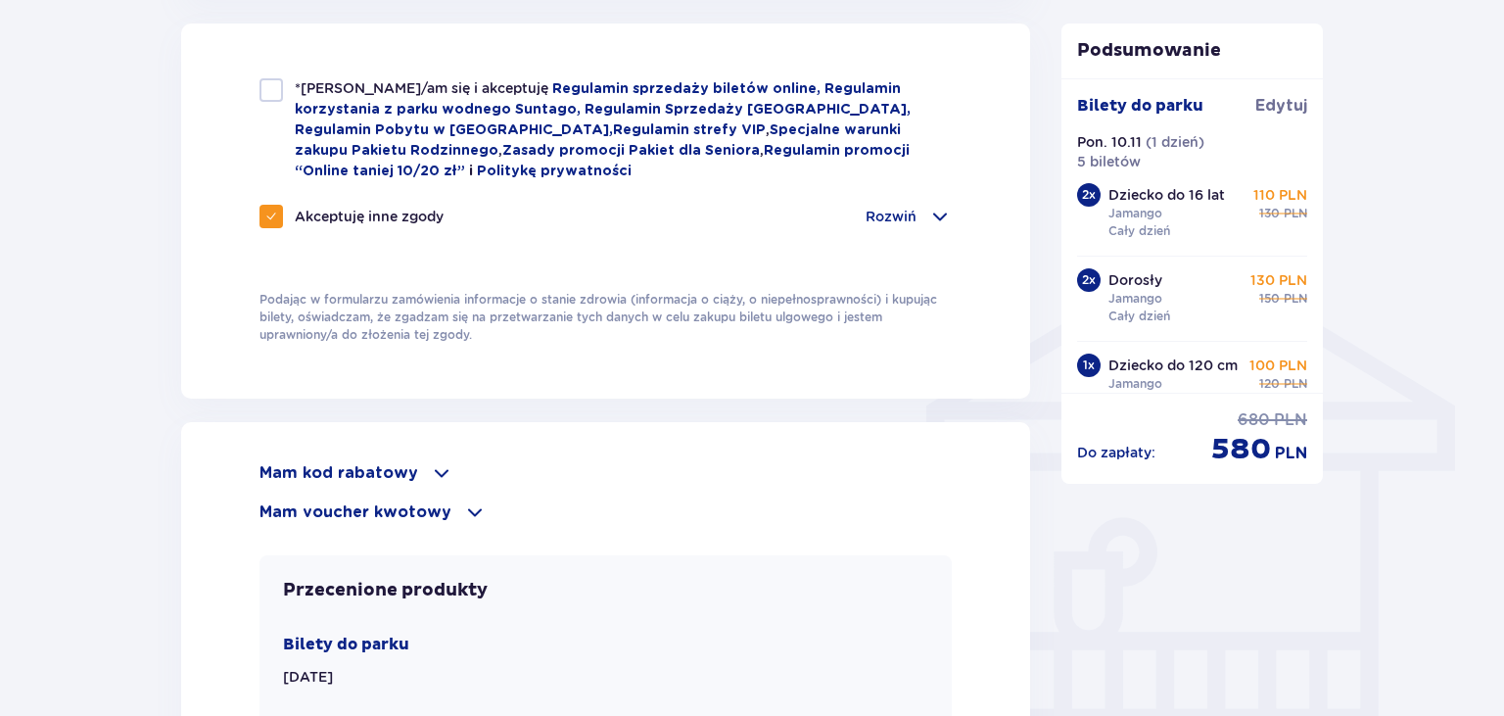
checkbox input "true"
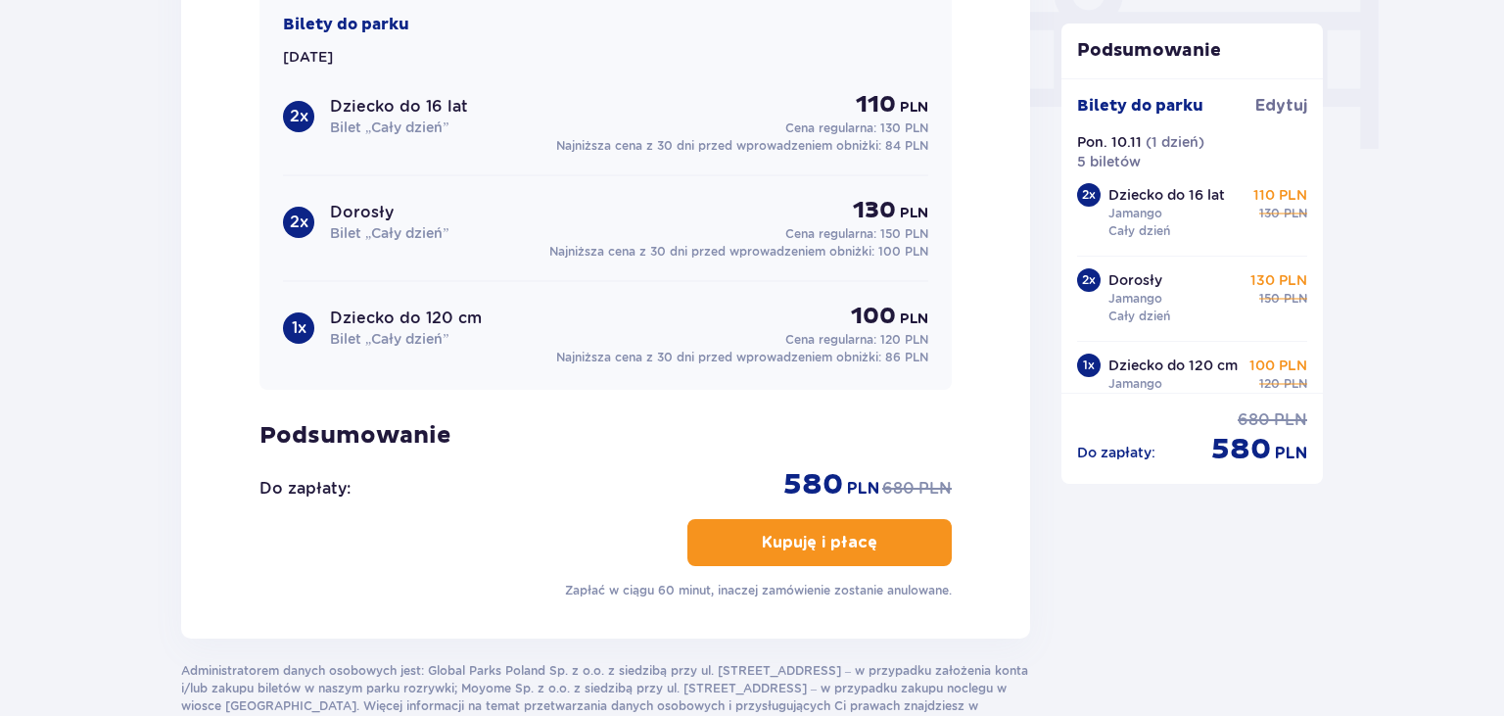
scroll to position [1964, 0]
click at [848, 545] on p "Kupuję i płacę" at bounding box center [820, 542] width 116 height 22
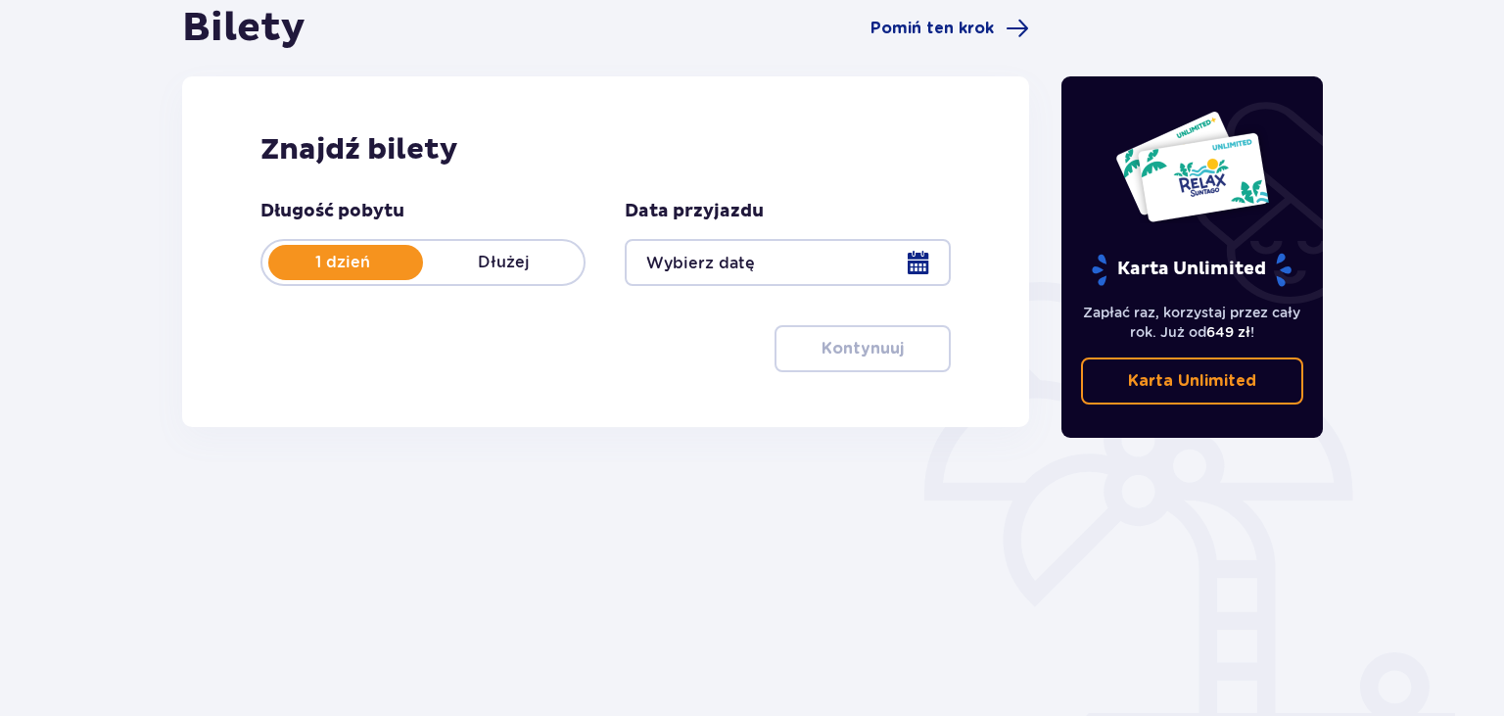
scroll to position [207, 0]
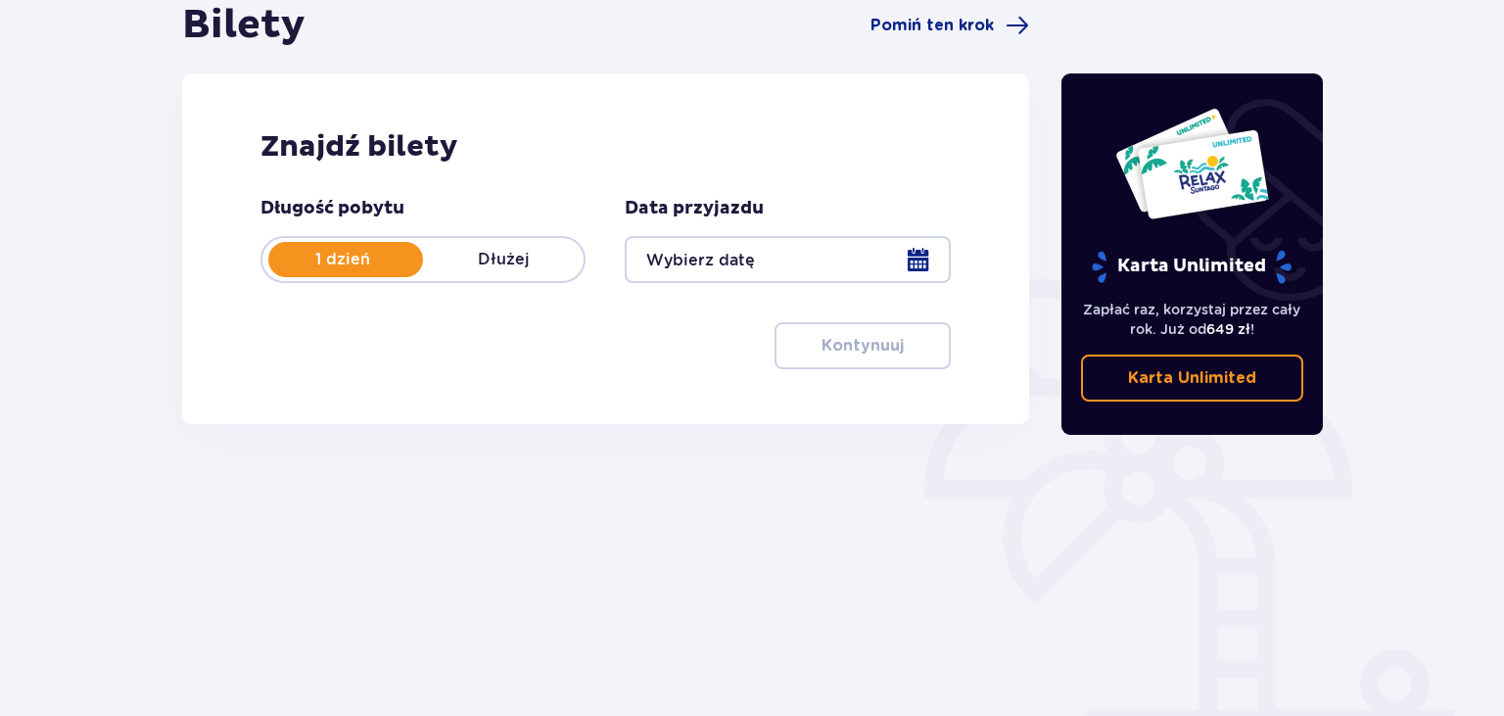
click at [667, 269] on div at bounding box center [787, 259] width 325 height 47
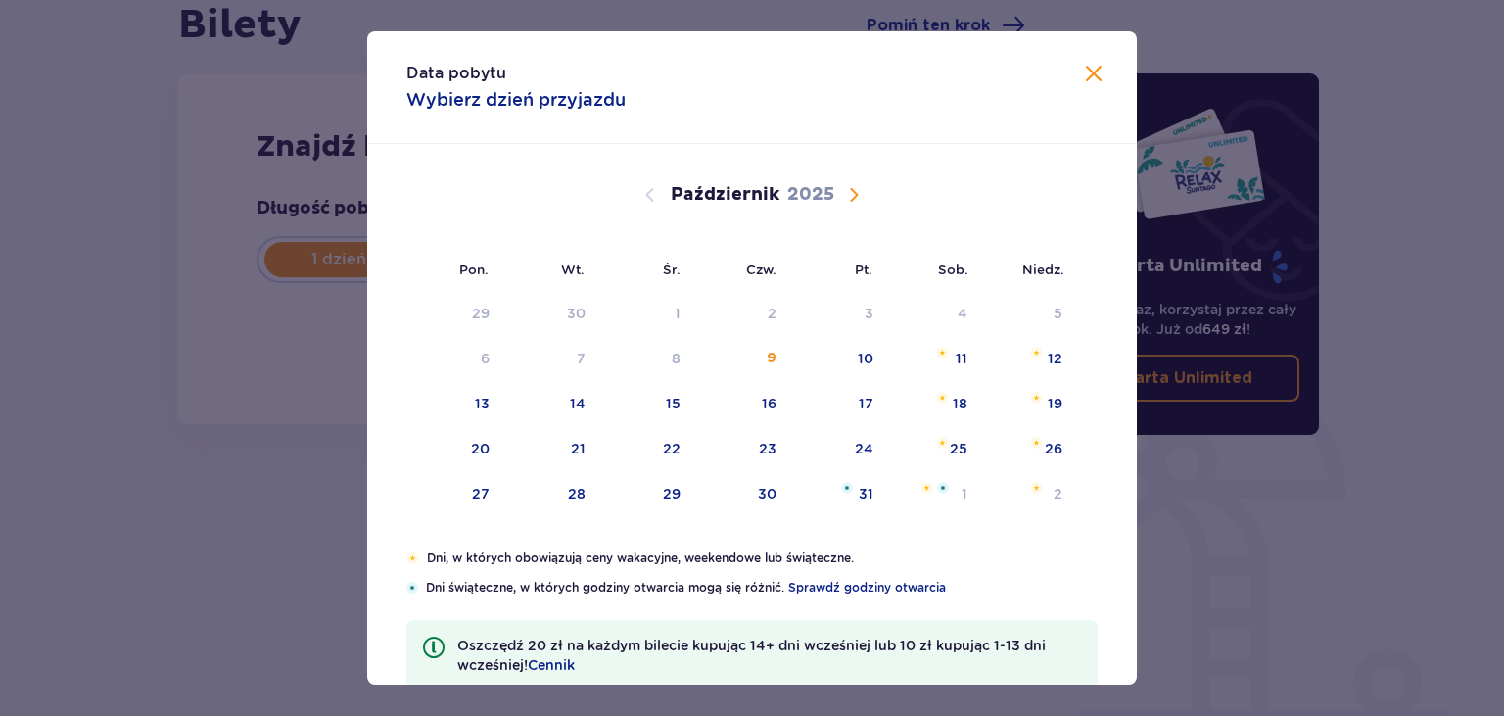
click at [856, 190] on span "Następny miesiąc" at bounding box center [853, 194] width 23 height 23
click at [489, 405] on div "10" at bounding box center [454, 404] width 97 height 43
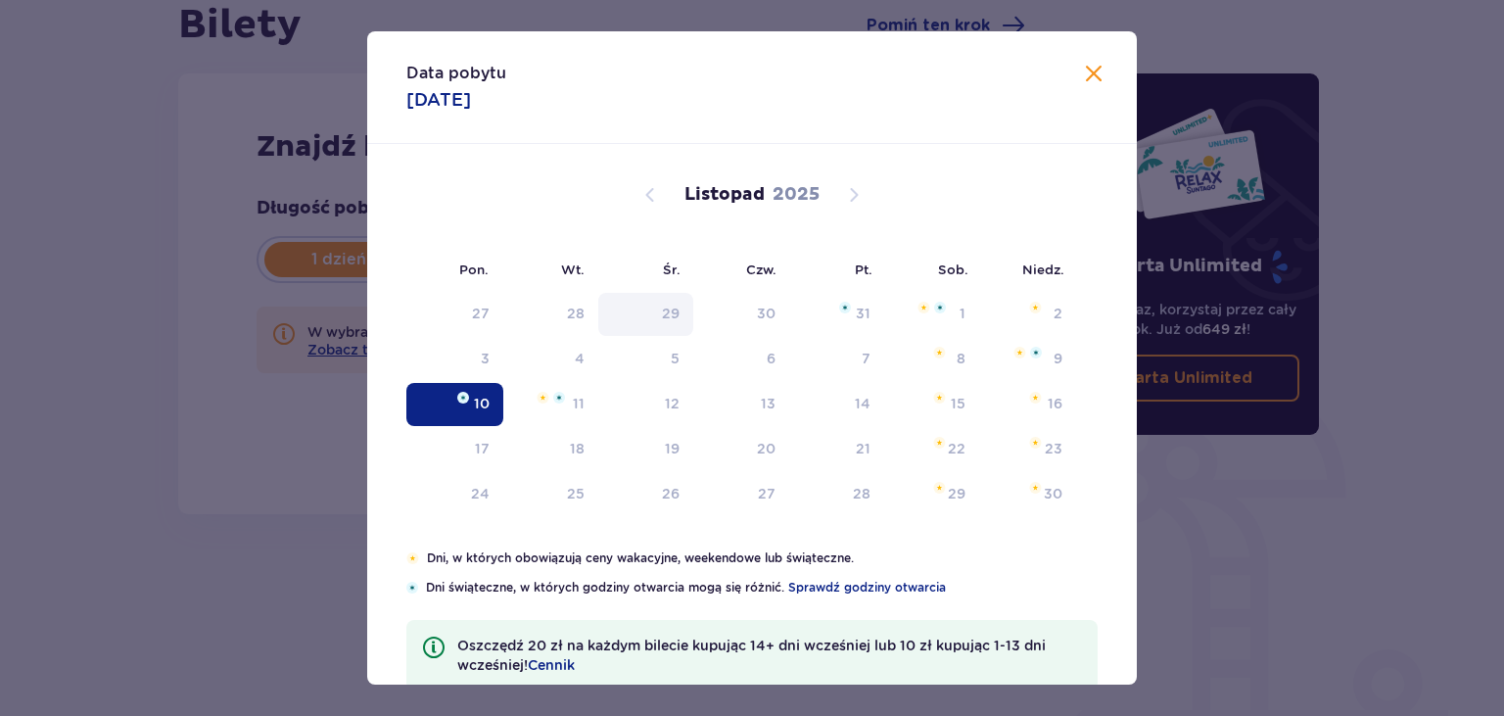
type input "10.11.25"
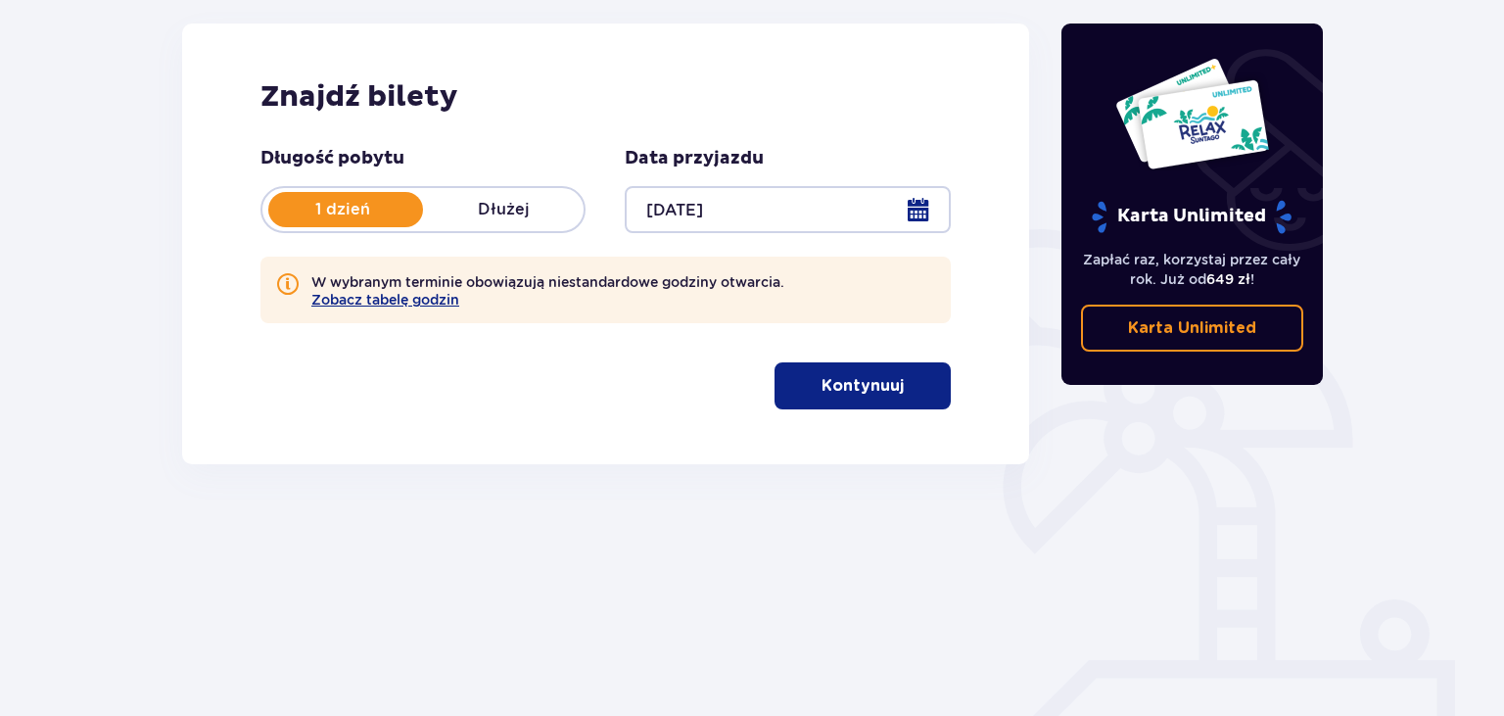
scroll to position [282, 0]
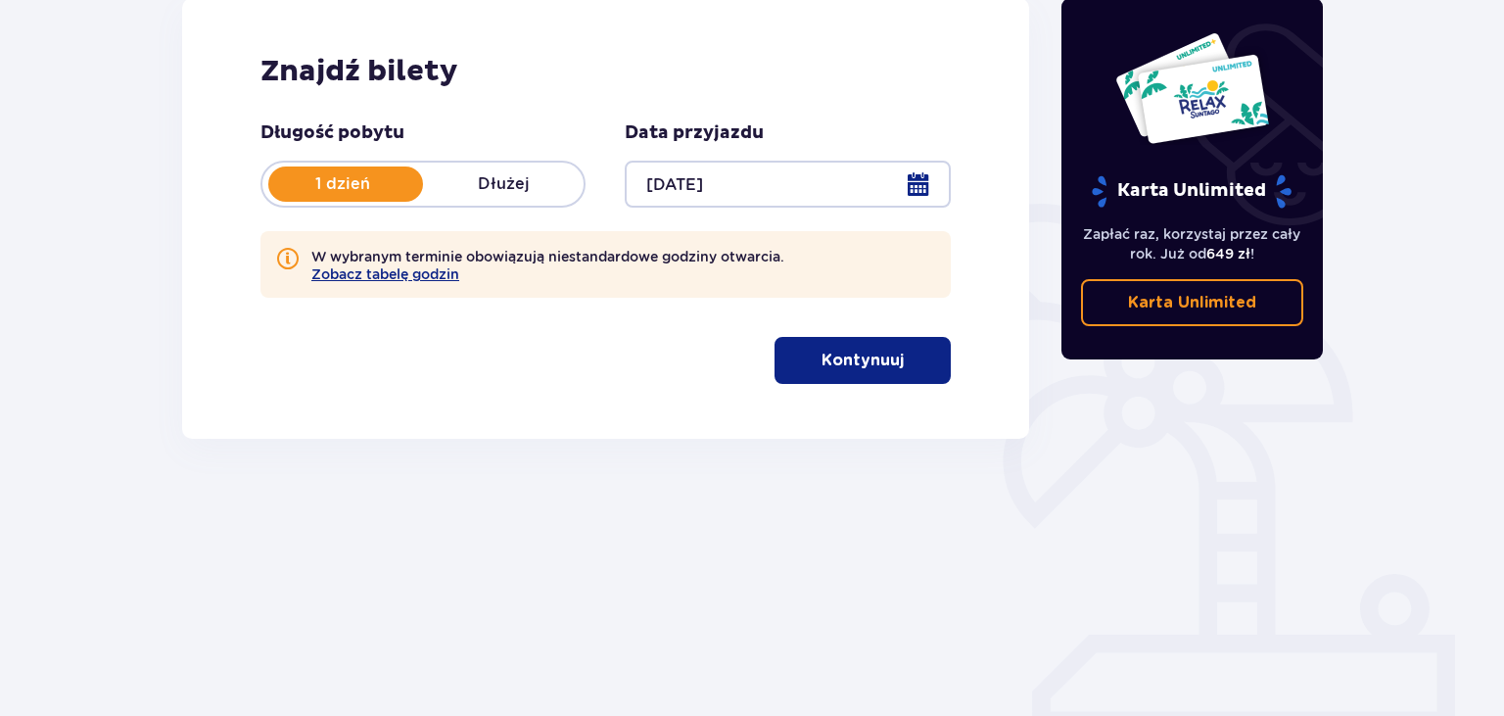
click at [821, 359] on p "Kontynuuj" at bounding box center [862, 360] width 82 height 22
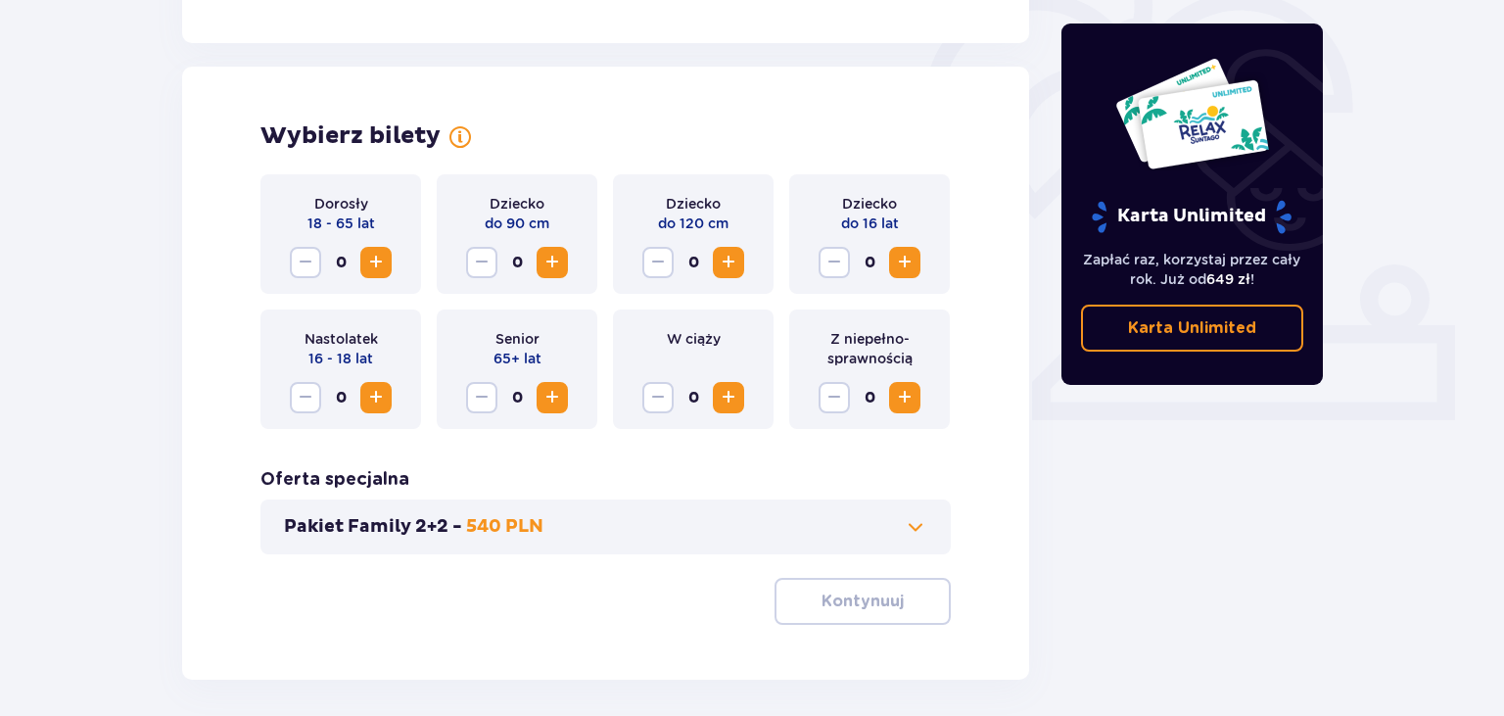
scroll to position [634, 0]
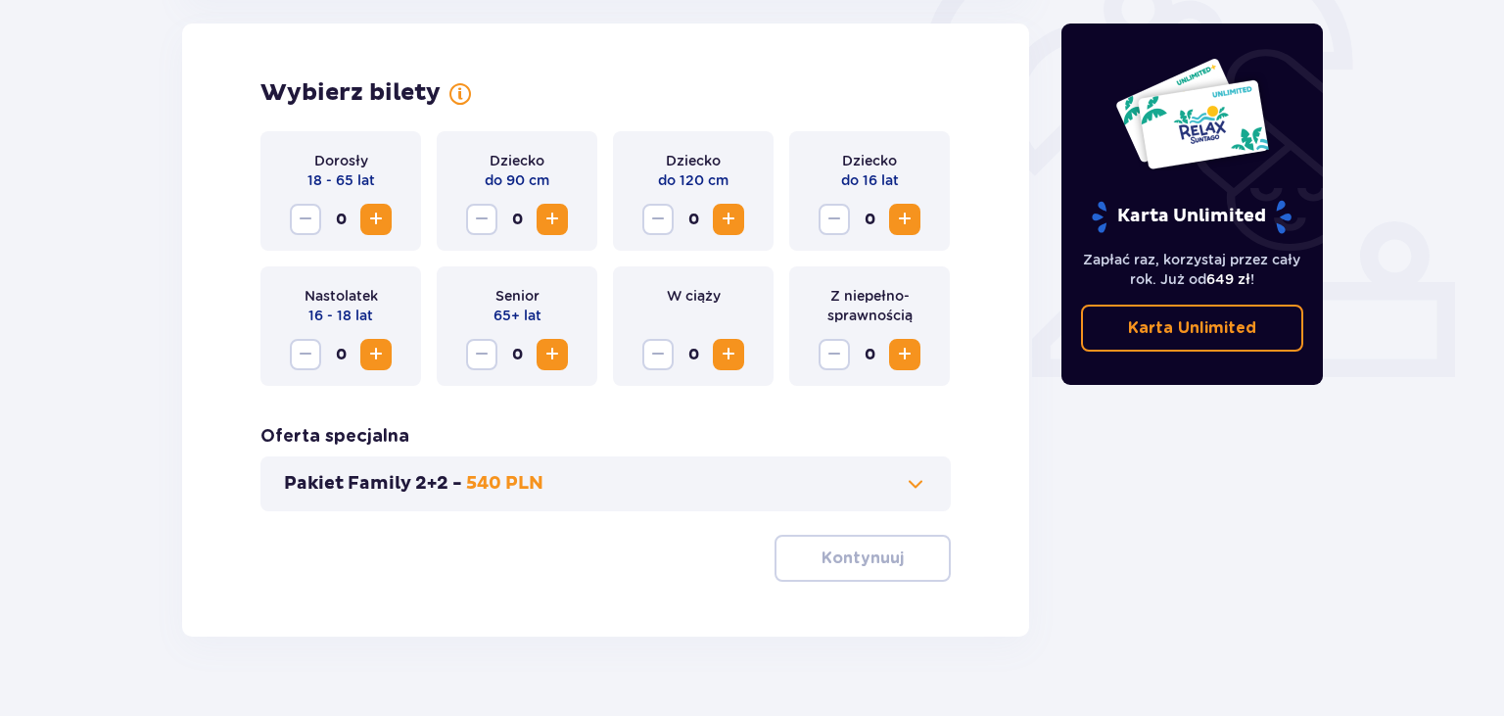
click at [376, 224] on span "Zwiększ" at bounding box center [375, 219] width 23 height 23
click at [721, 212] on span "Zwiększ" at bounding box center [728, 219] width 23 height 23
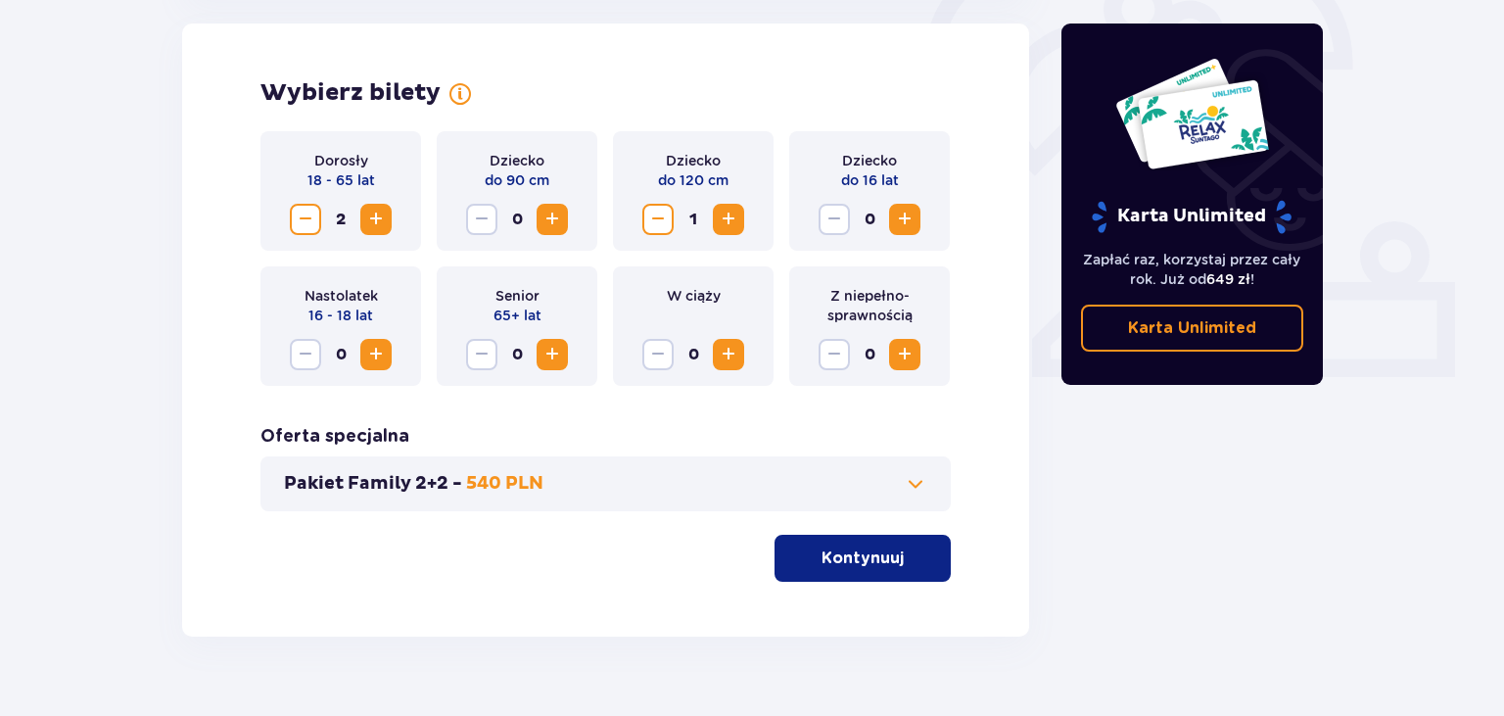
click at [900, 221] on span "Zwiększ" at bounding box center [904, 219] width 23 height 23
click at [874, 550] on p "Kontynuuj" at bounding box center [862, 558] width 82 height 22
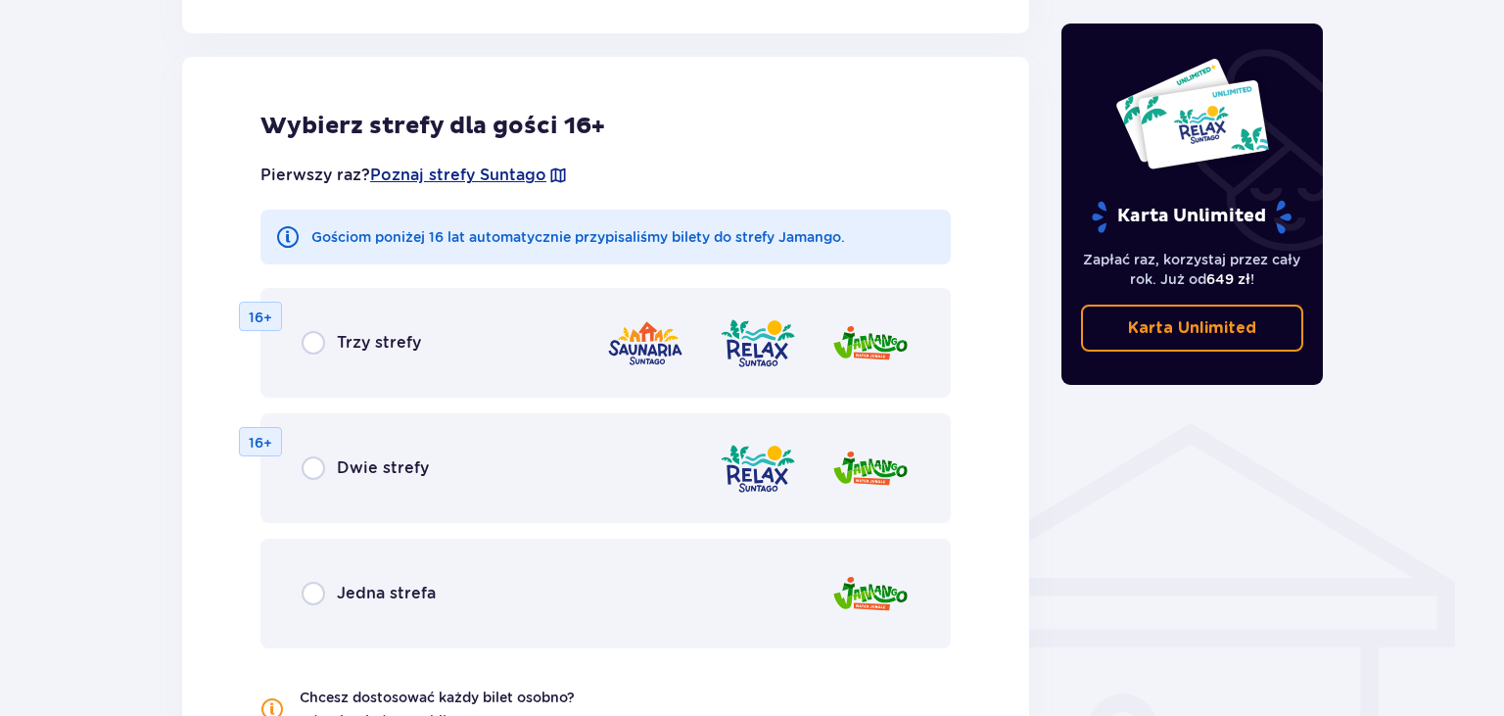
scroll to position [1178, 0]
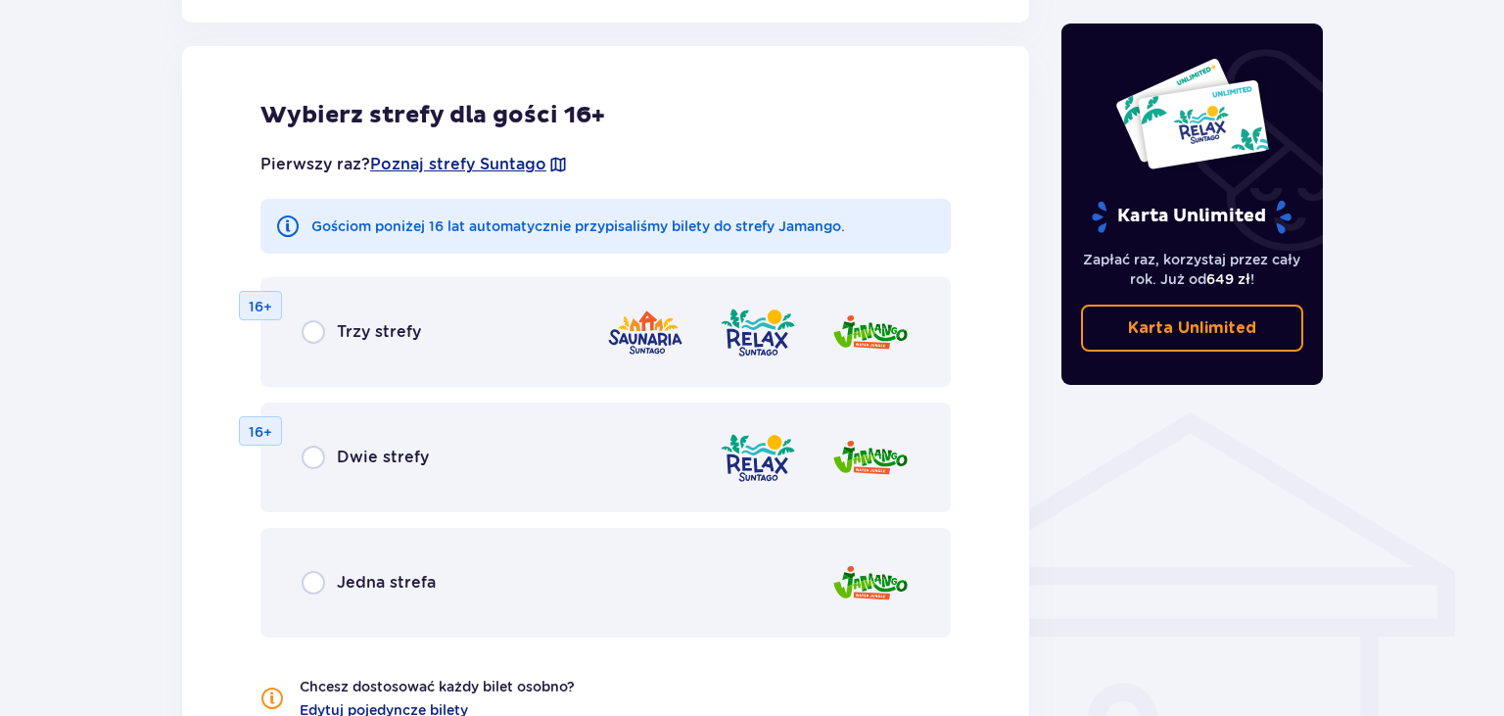
click at [322, 589] on input "radio" at bounding box center [313, 582] width 23 height 23
radio input "true"
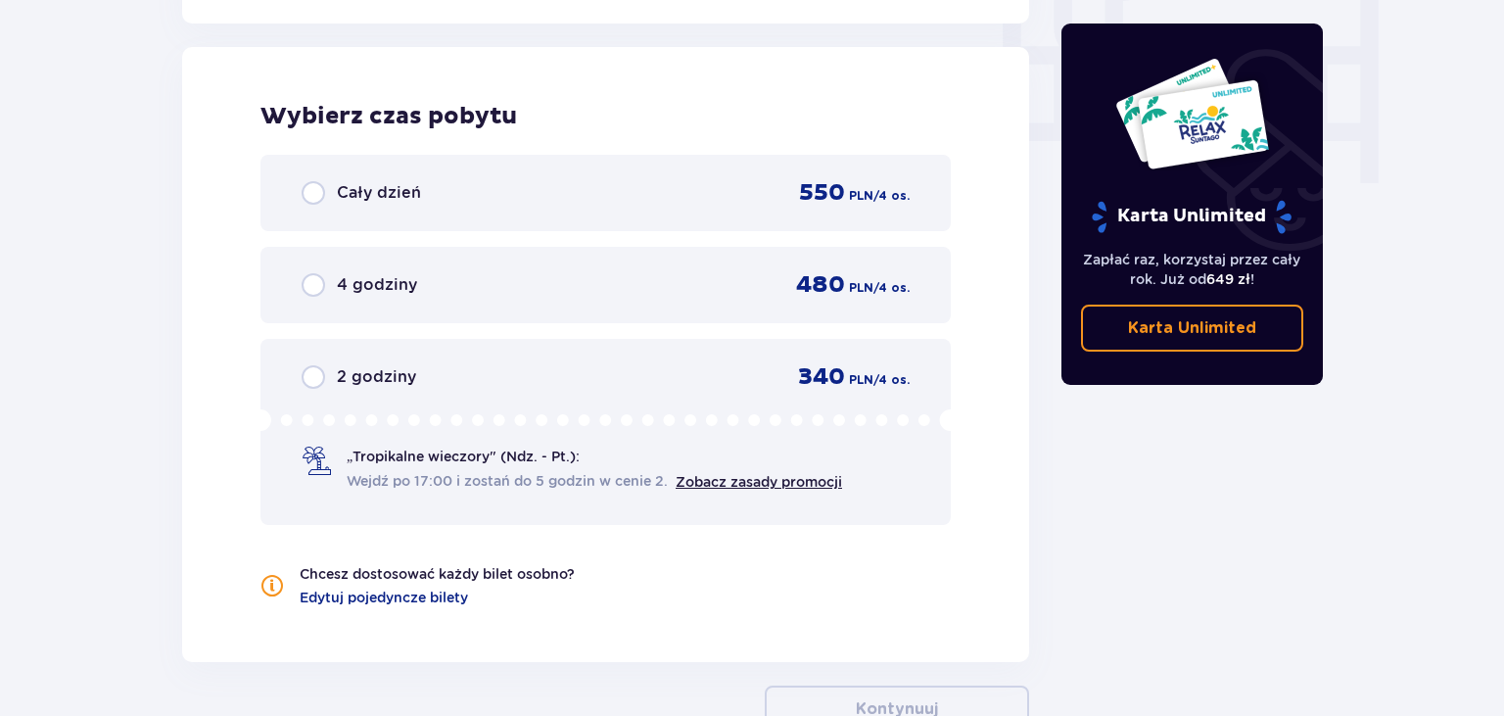
scroll to position [1929, 0]
click at [312, 192] on input "radio" at bounding box center [313, 191] width 23 height 23
radio input "true"
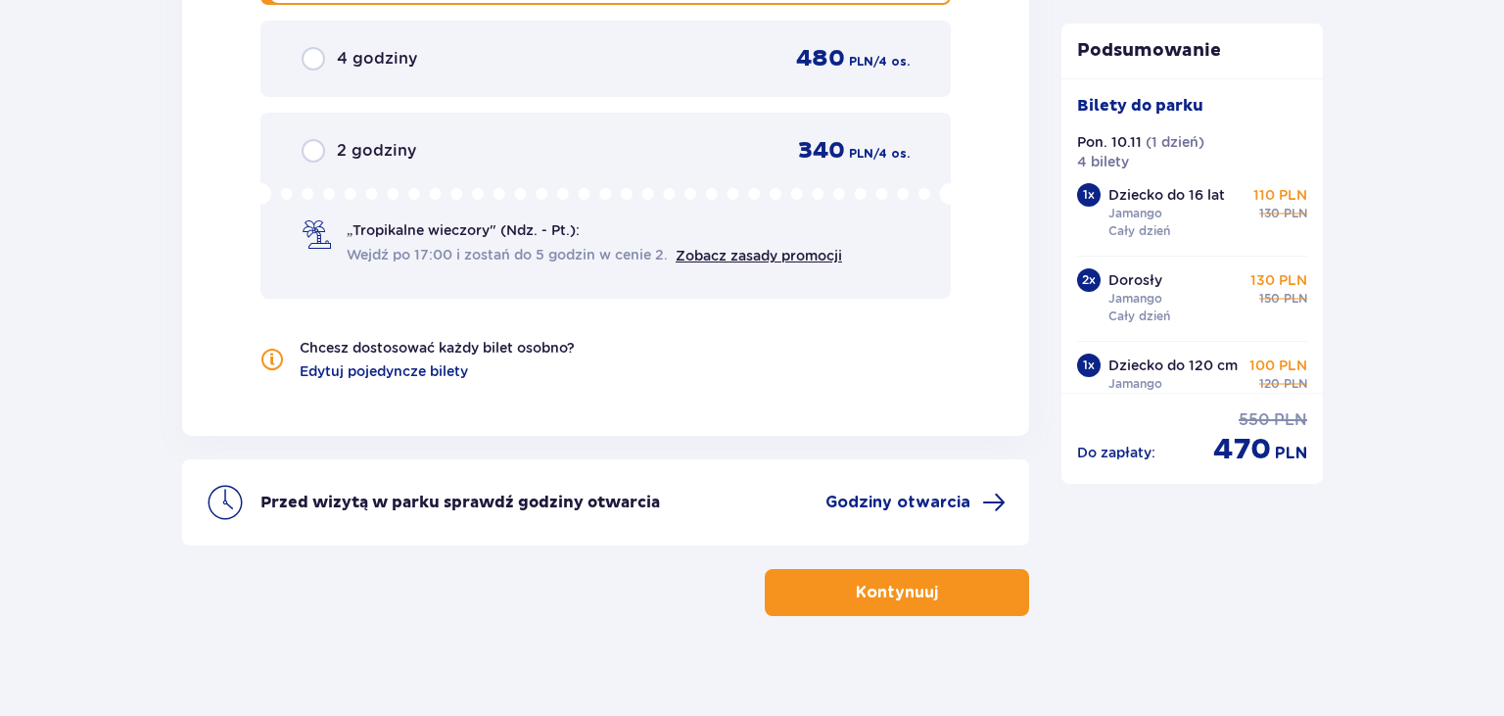
scroll to position [2170, 0]
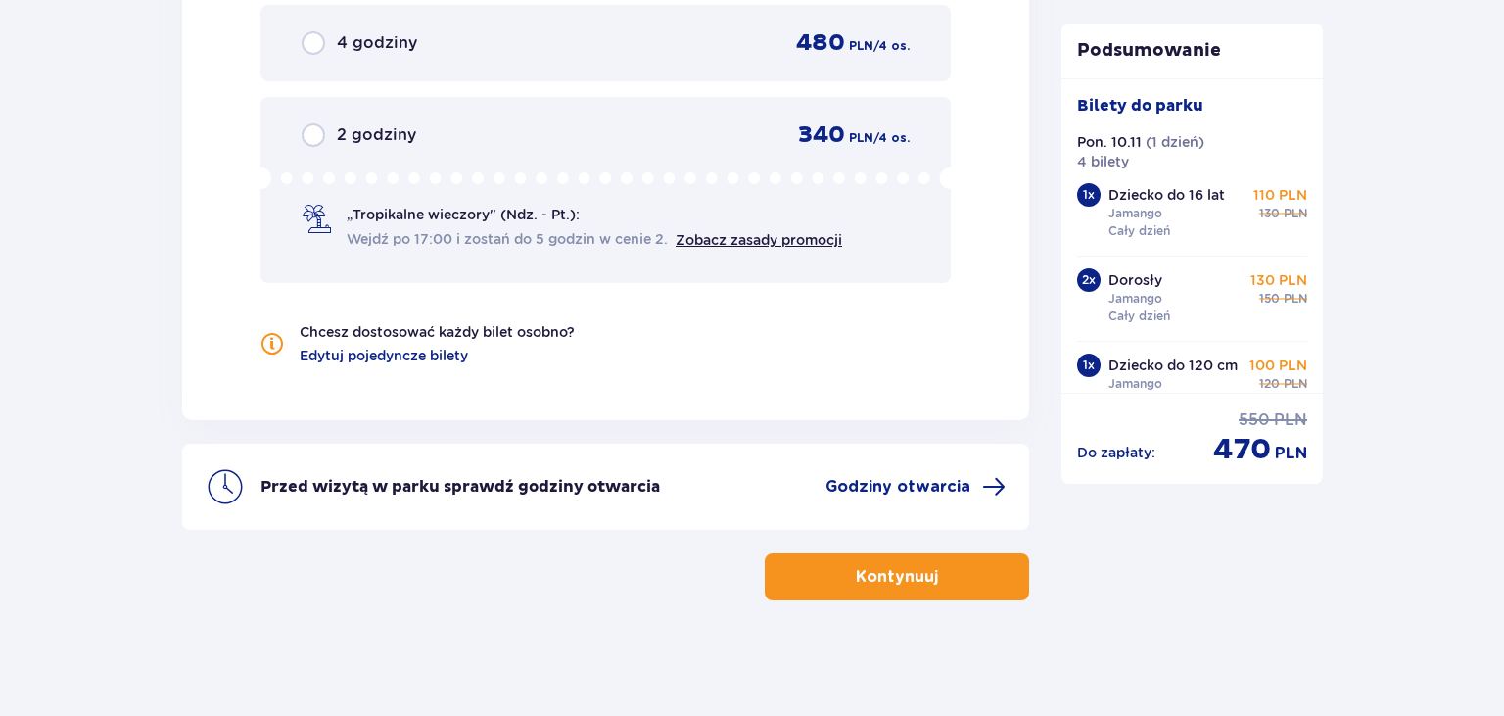
click at [789, 575] on button "Kontynuuj" at bounding box center [897, 576] width 264 height 47
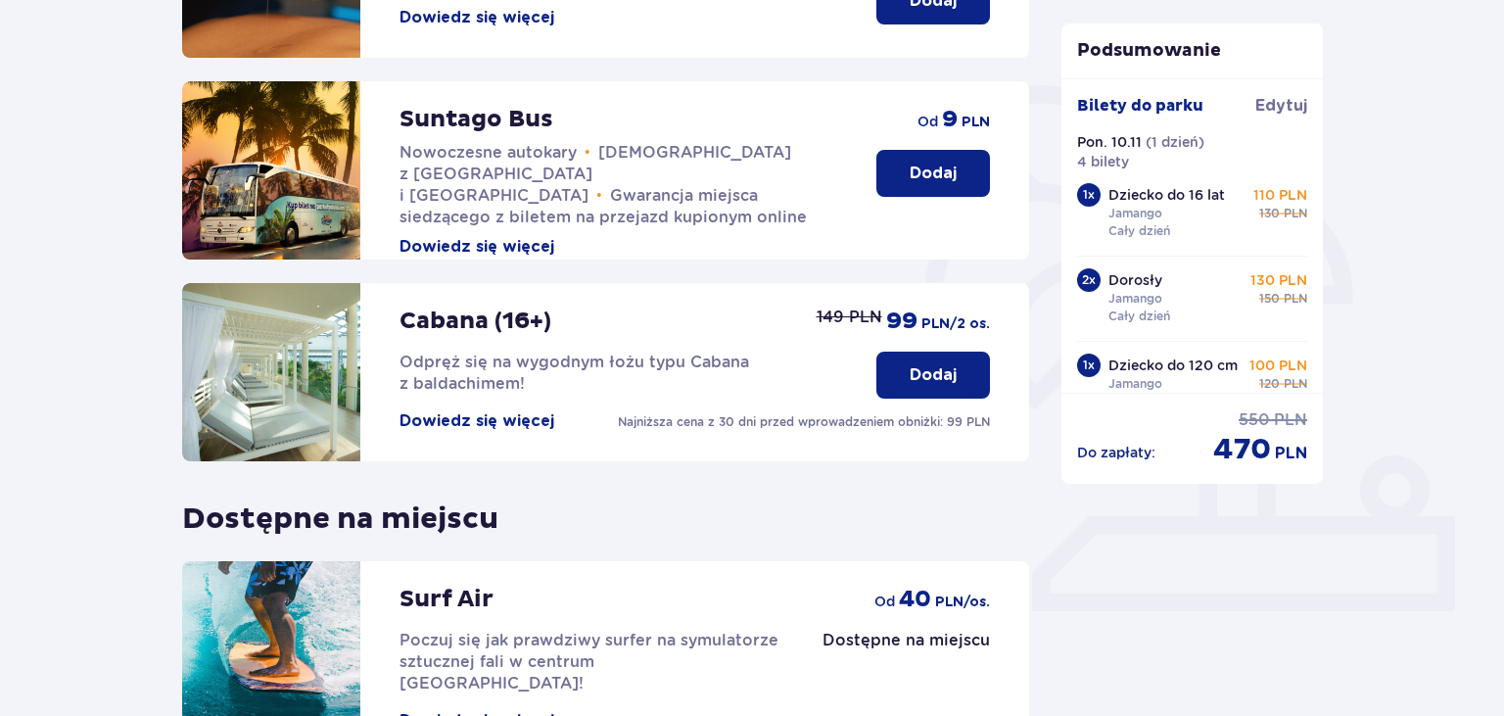
scroll to position [517, 0]
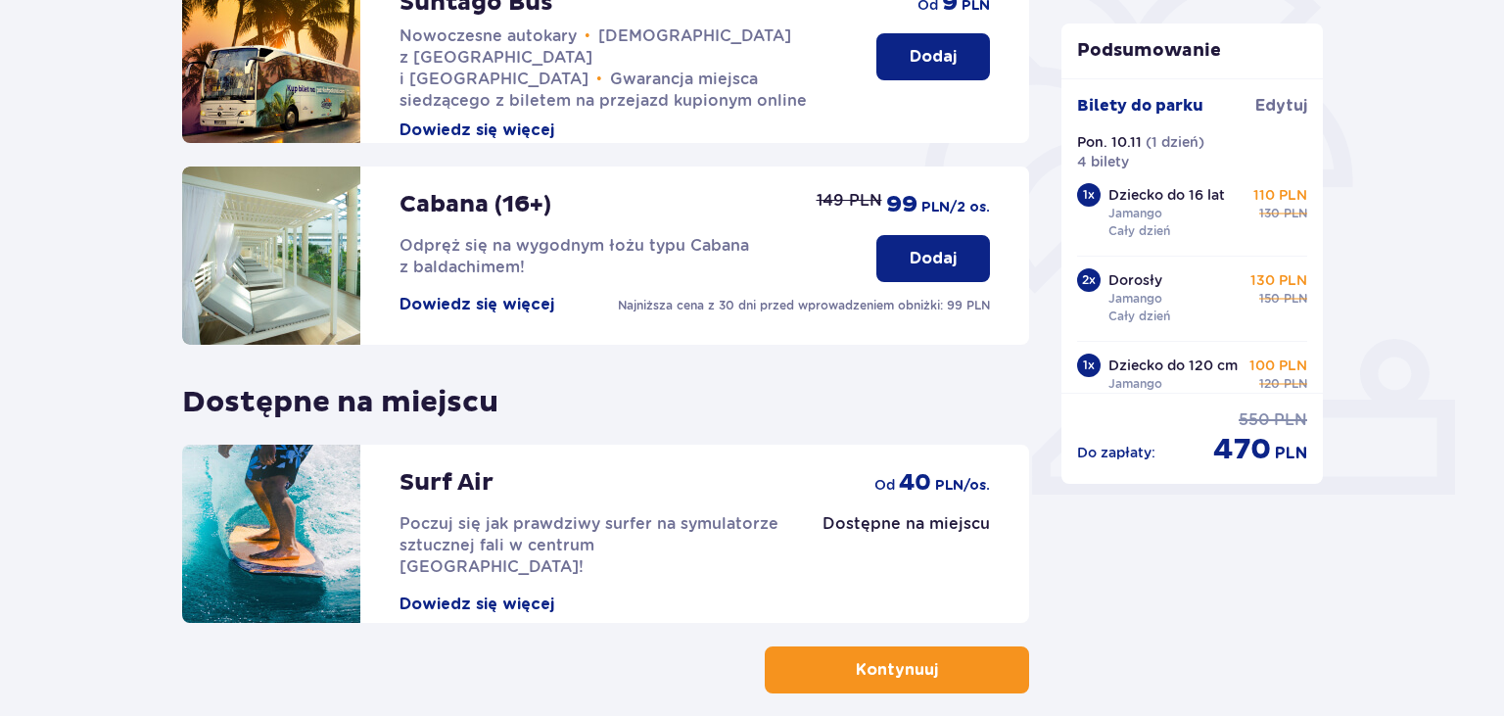
click at [836, 665] on button "Kontynuuj" at bounding box center [897, 669] width 264 height 47
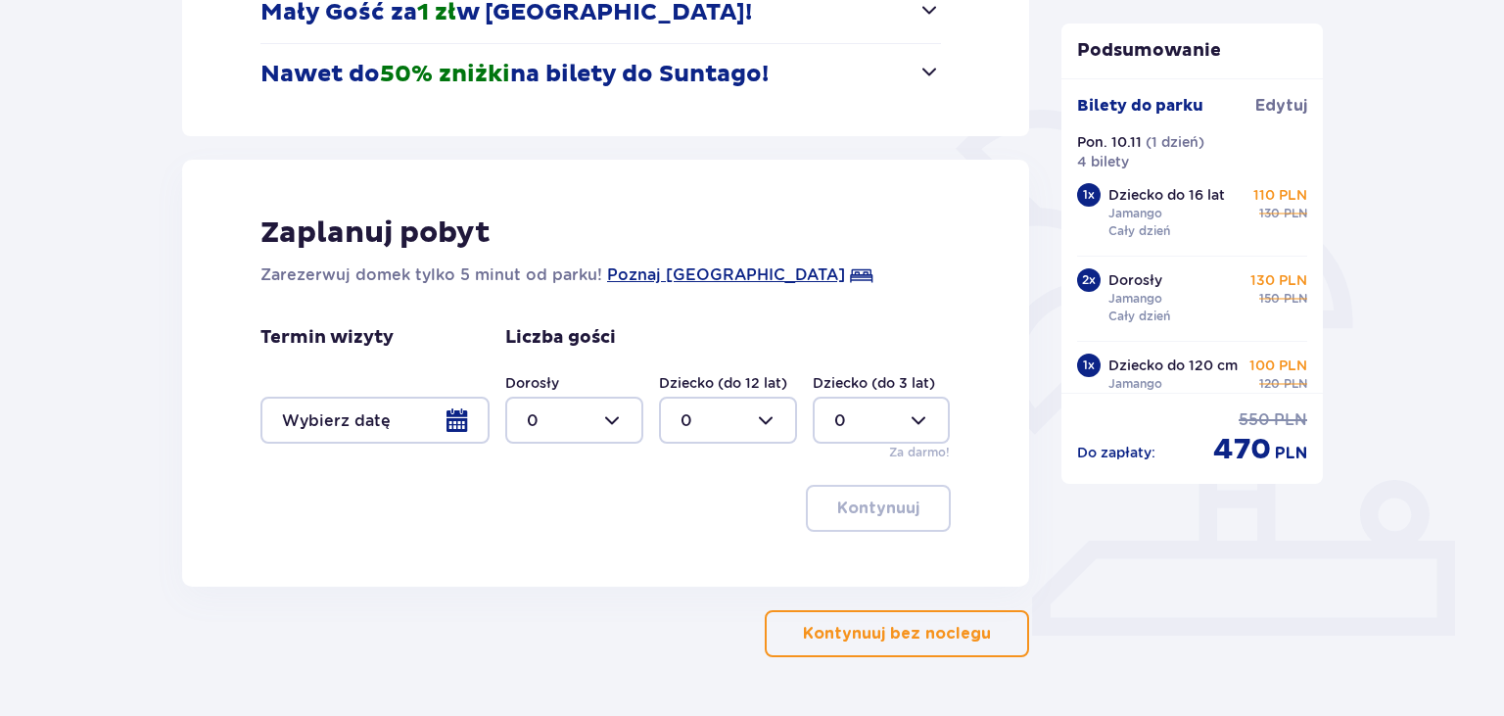
scroll to position [413, 0]
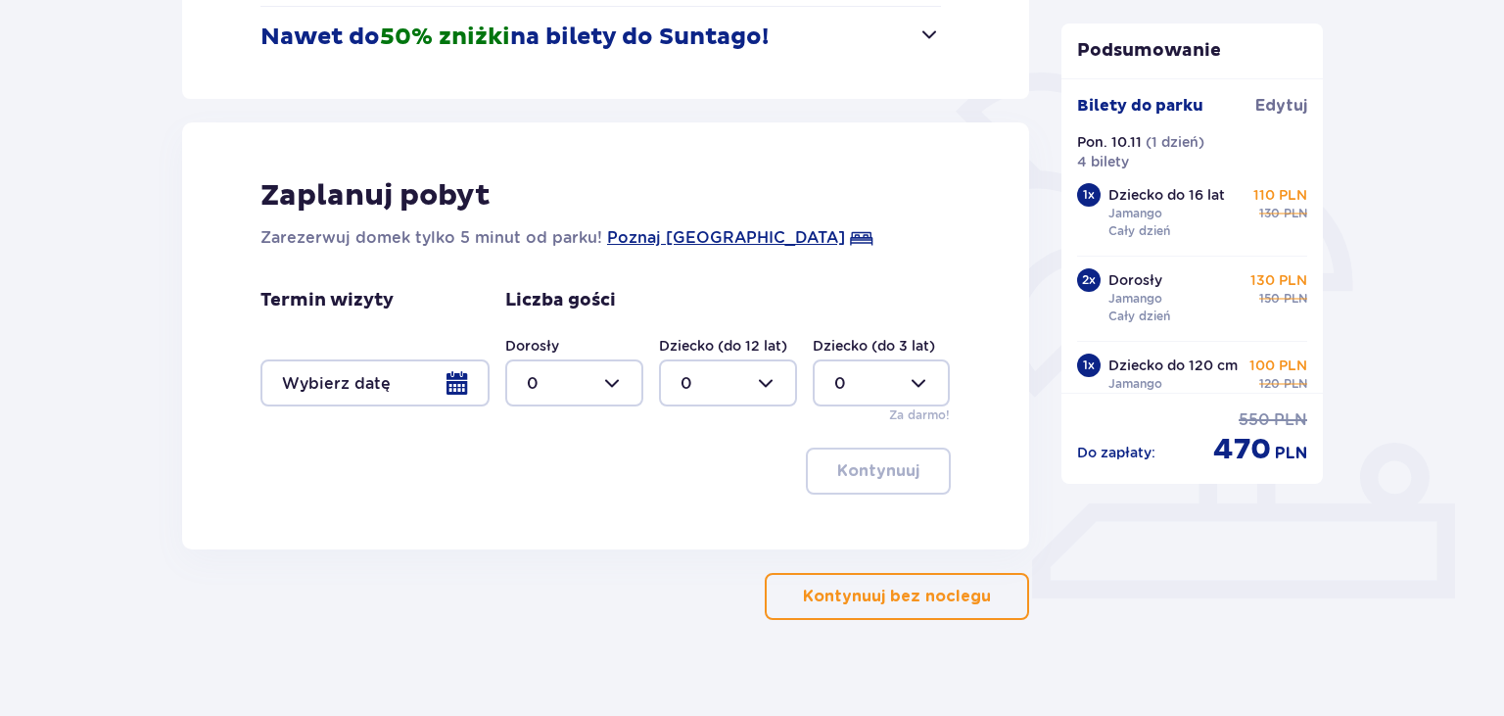
click at [855, 597] on p "Kontynuuj bez noclegu" at bounding box center [897, 596] width 188 height 22
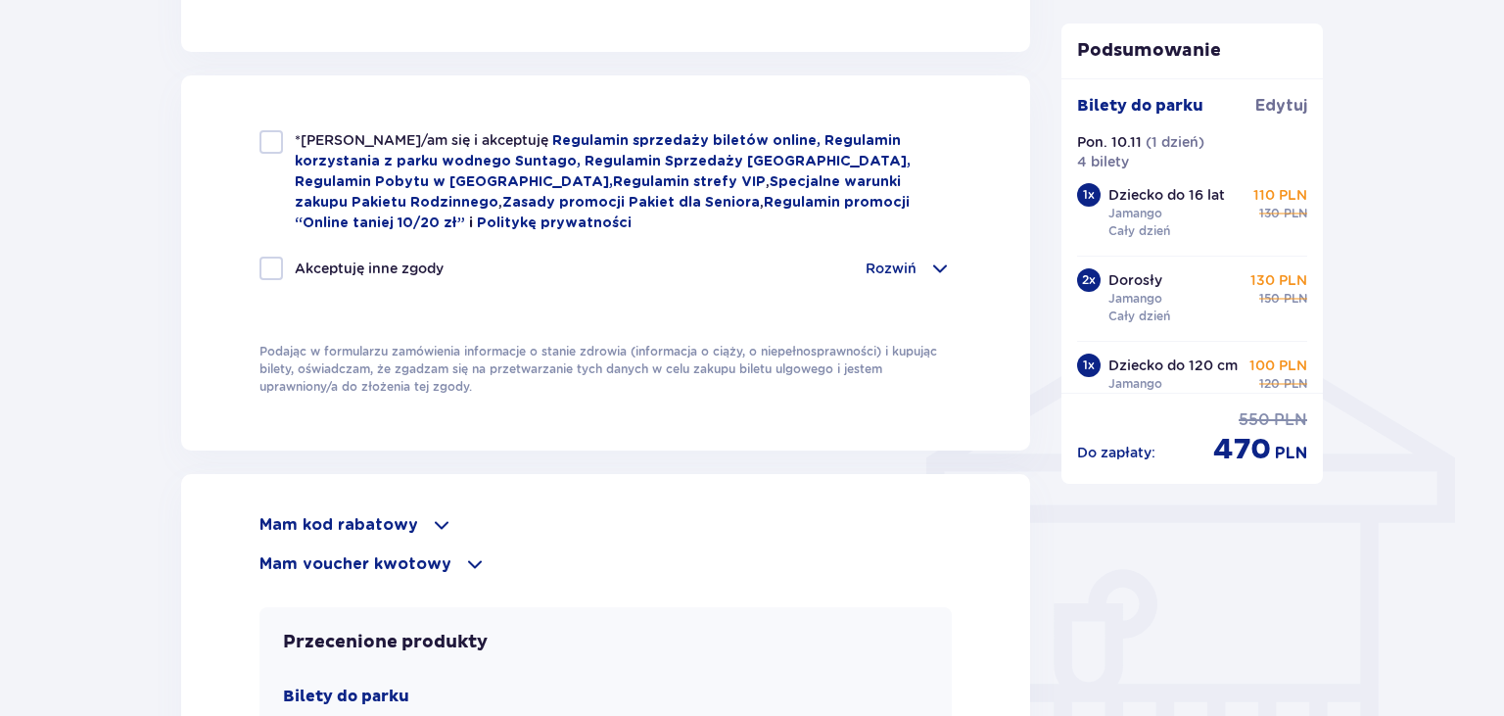
scroll to position [1343, 0]
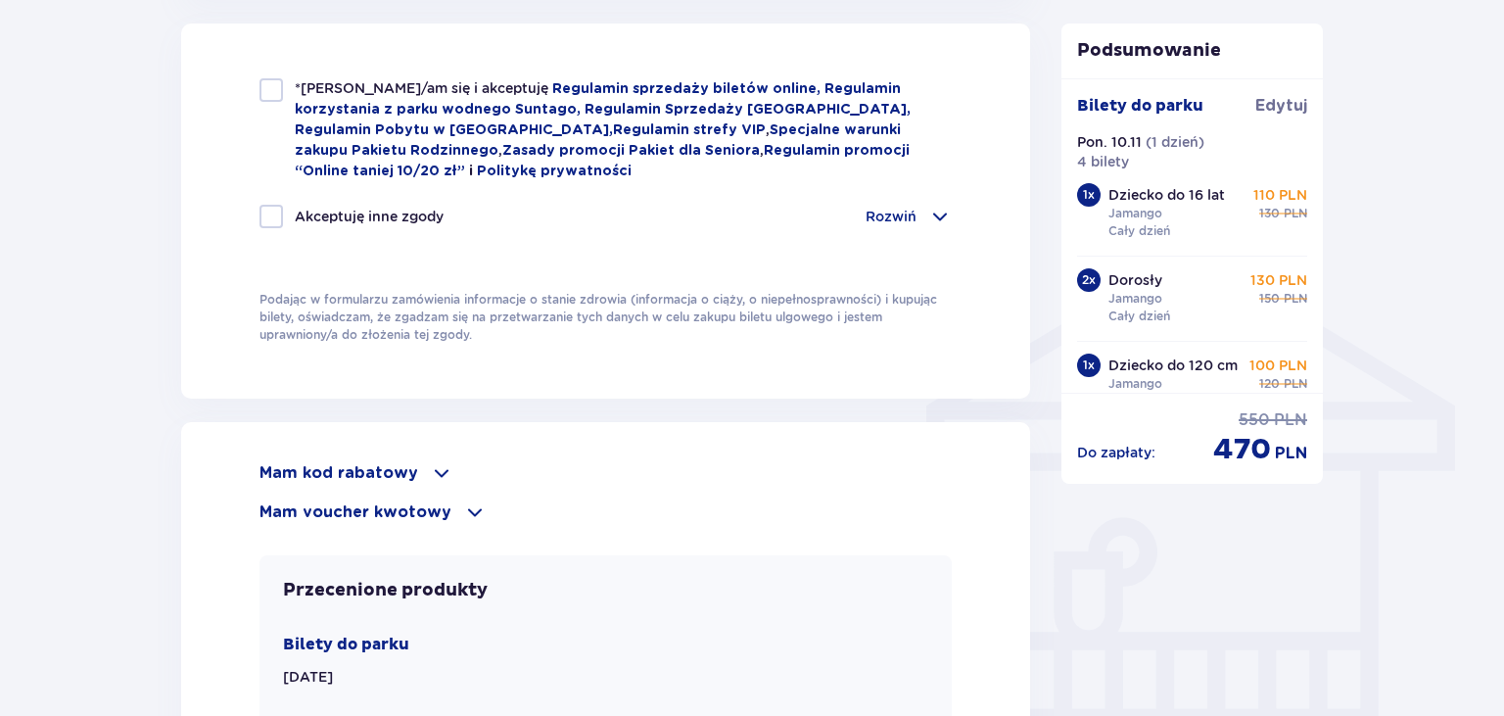
click at [414, 473] on div "Mam kod rabatowy" at bounding box center [605, 472] width 692 height 23
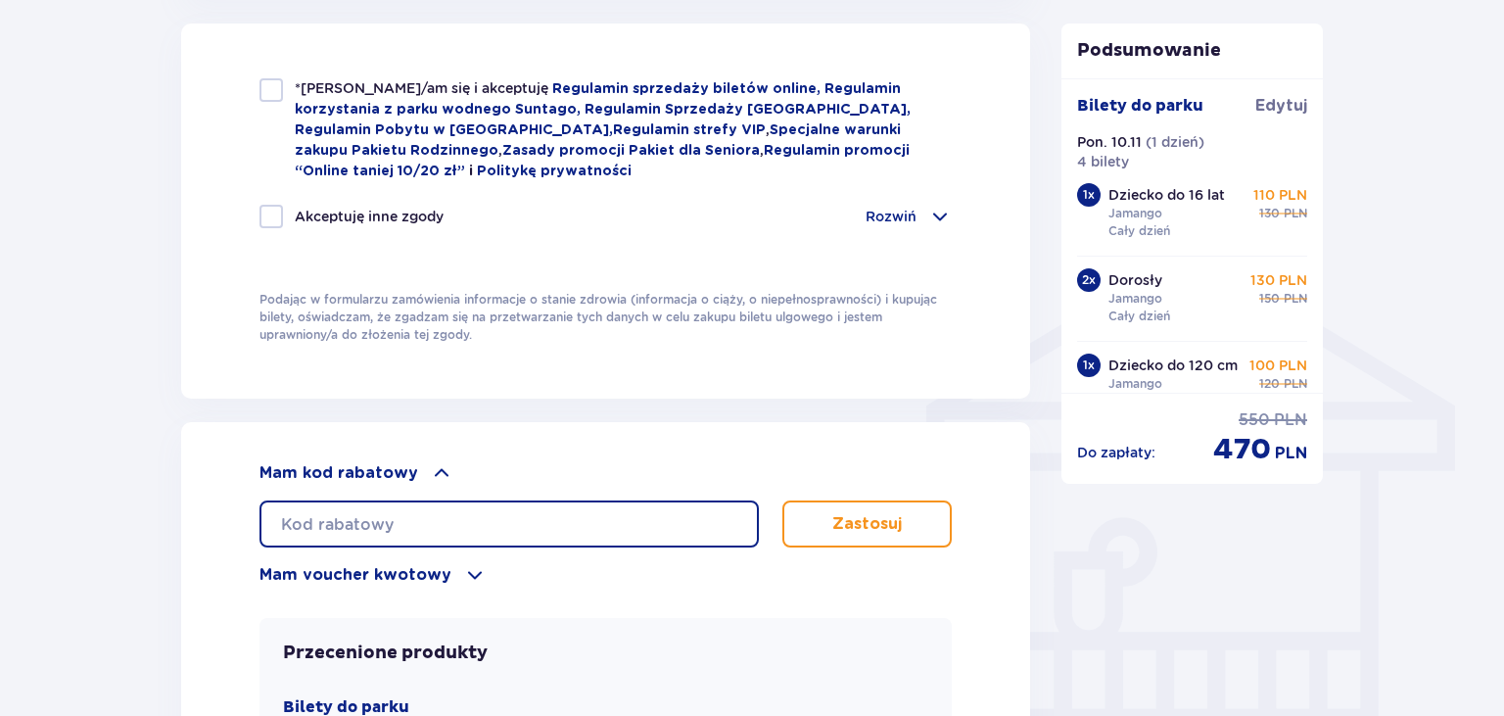
click at [404, 517] on input "text" at bounding box center [508, 523] width 499 height 47
type input "LDDDX6OJ9KCGV4"
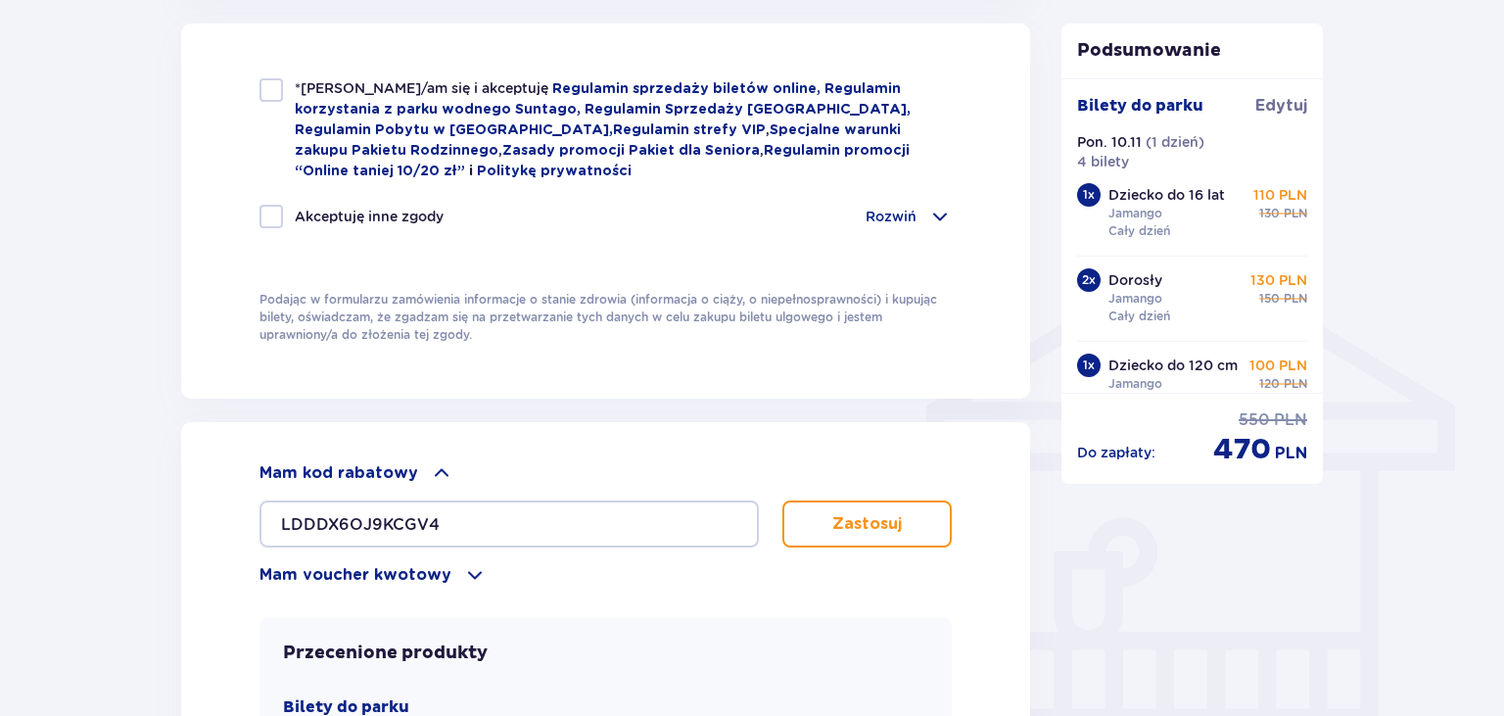
click at [815, 518] on button "Zastosuj" at bounding box center [866, 523] width 169 height 47
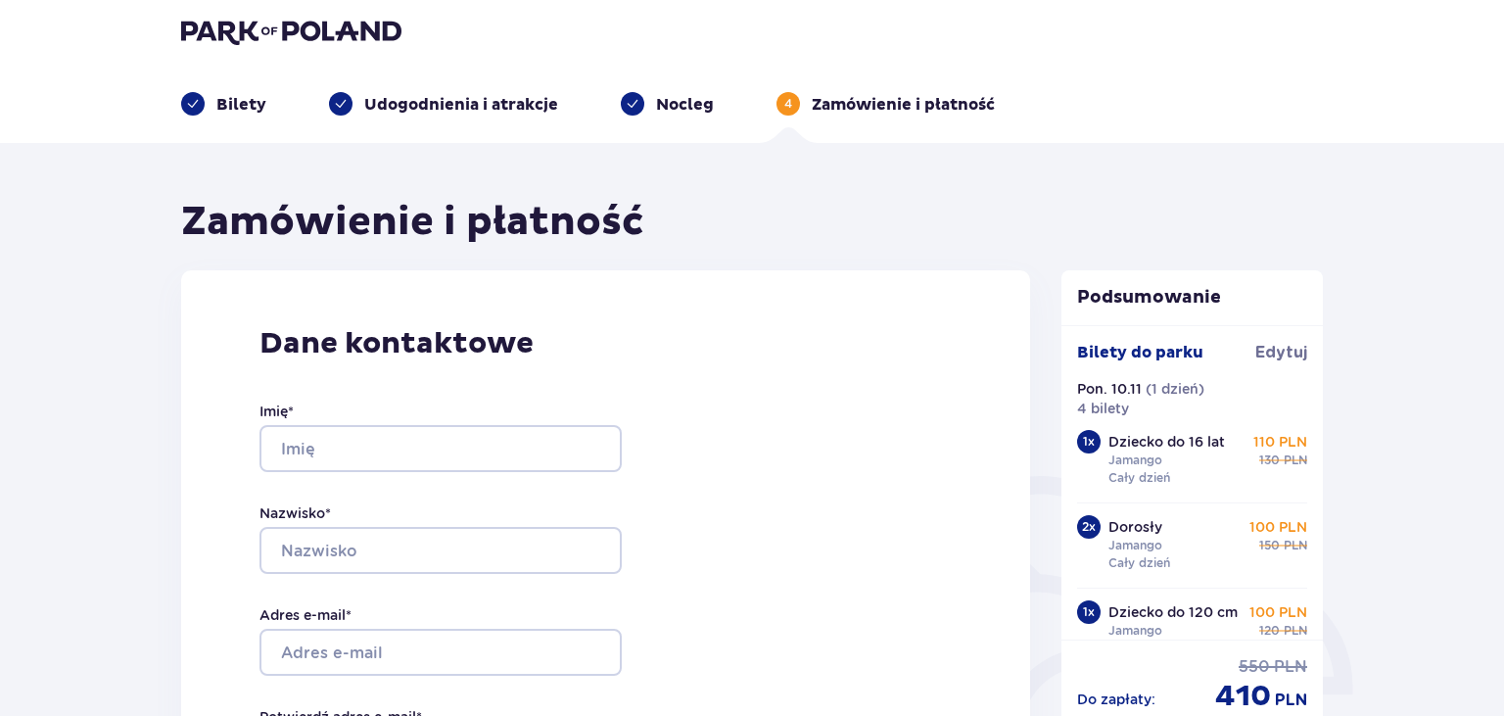
scroll to position [0, 0]
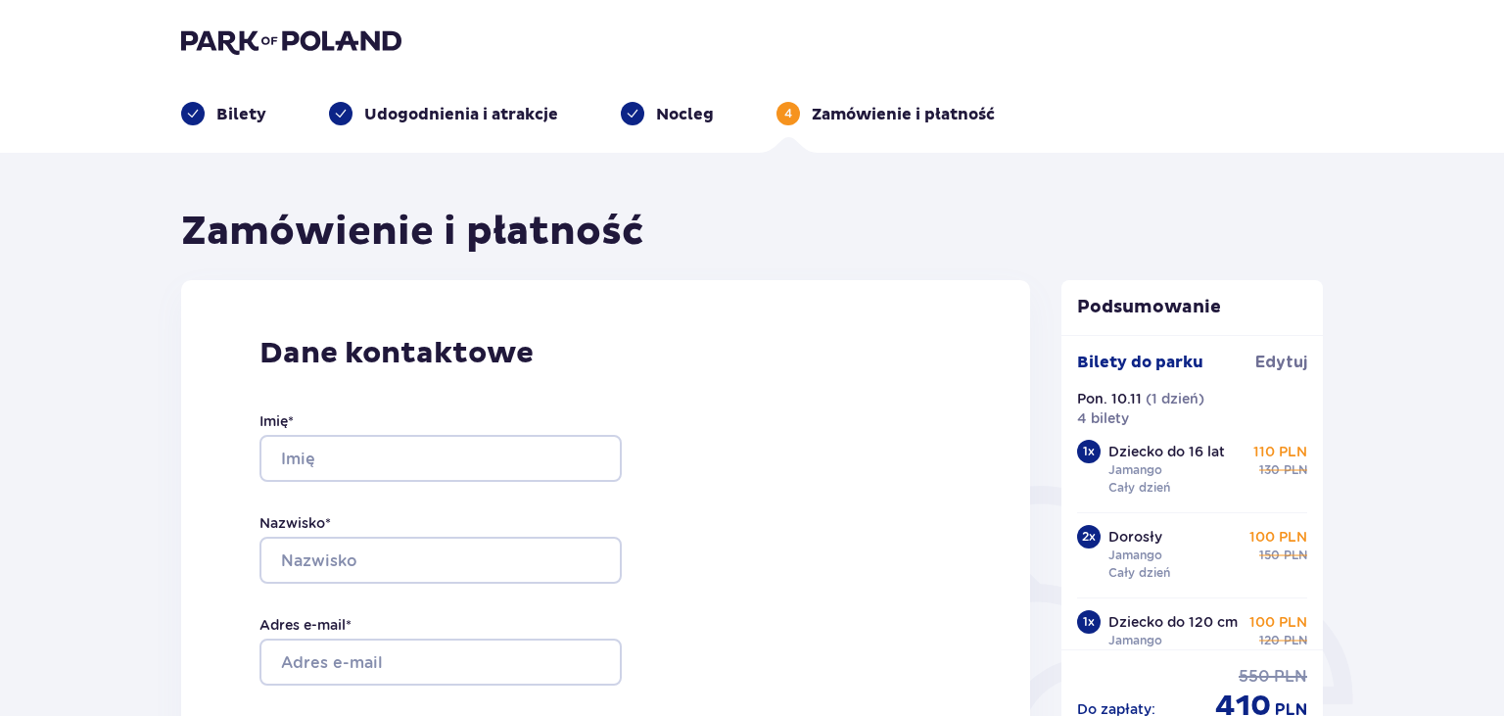
click at [225, 116] on p "Bilety" at bounding box center [241, 115] width 50 height 22
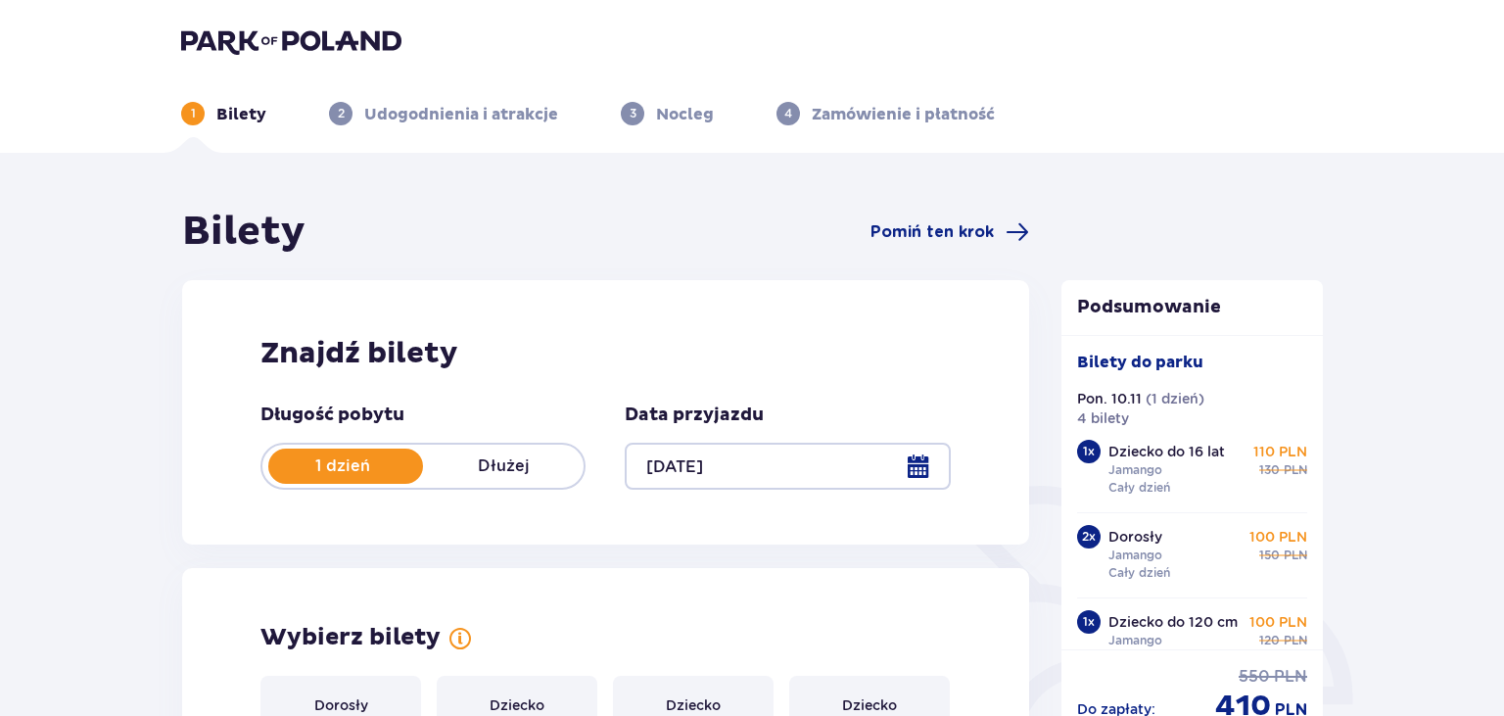
type input "10.11.25"
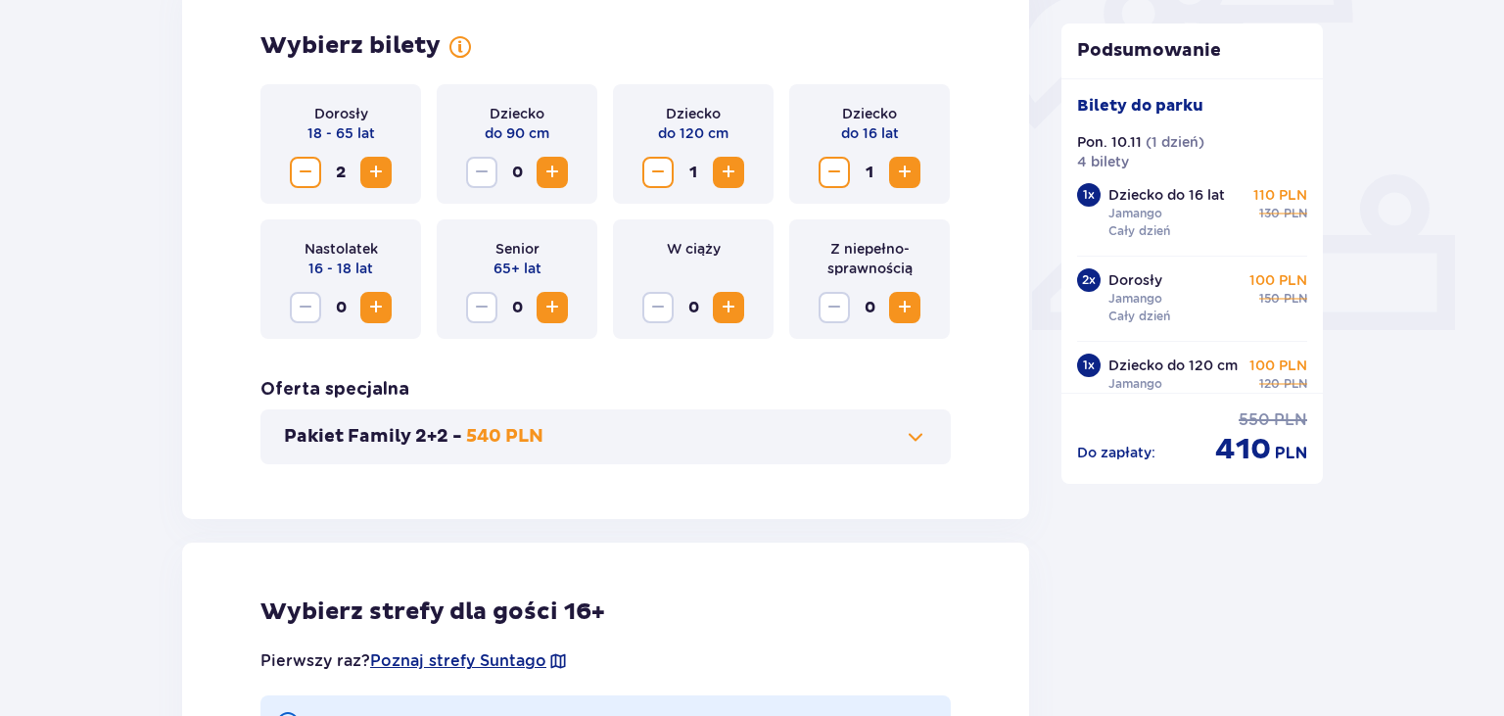
scroll to position [723, 0]
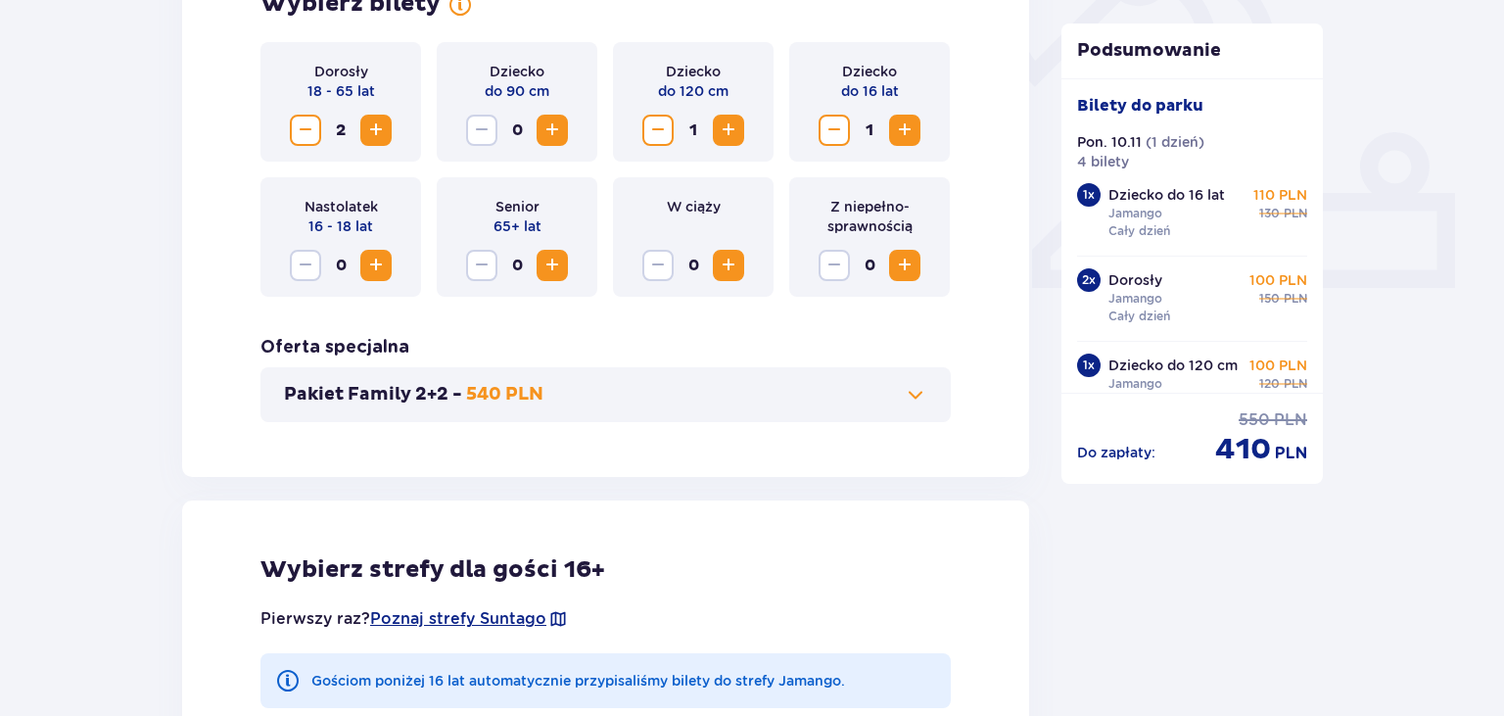
click at [838, 394] on button "Pakiet Family 2+2 - 540 PLN" at bounding box center [605, 394] width 643 height 23
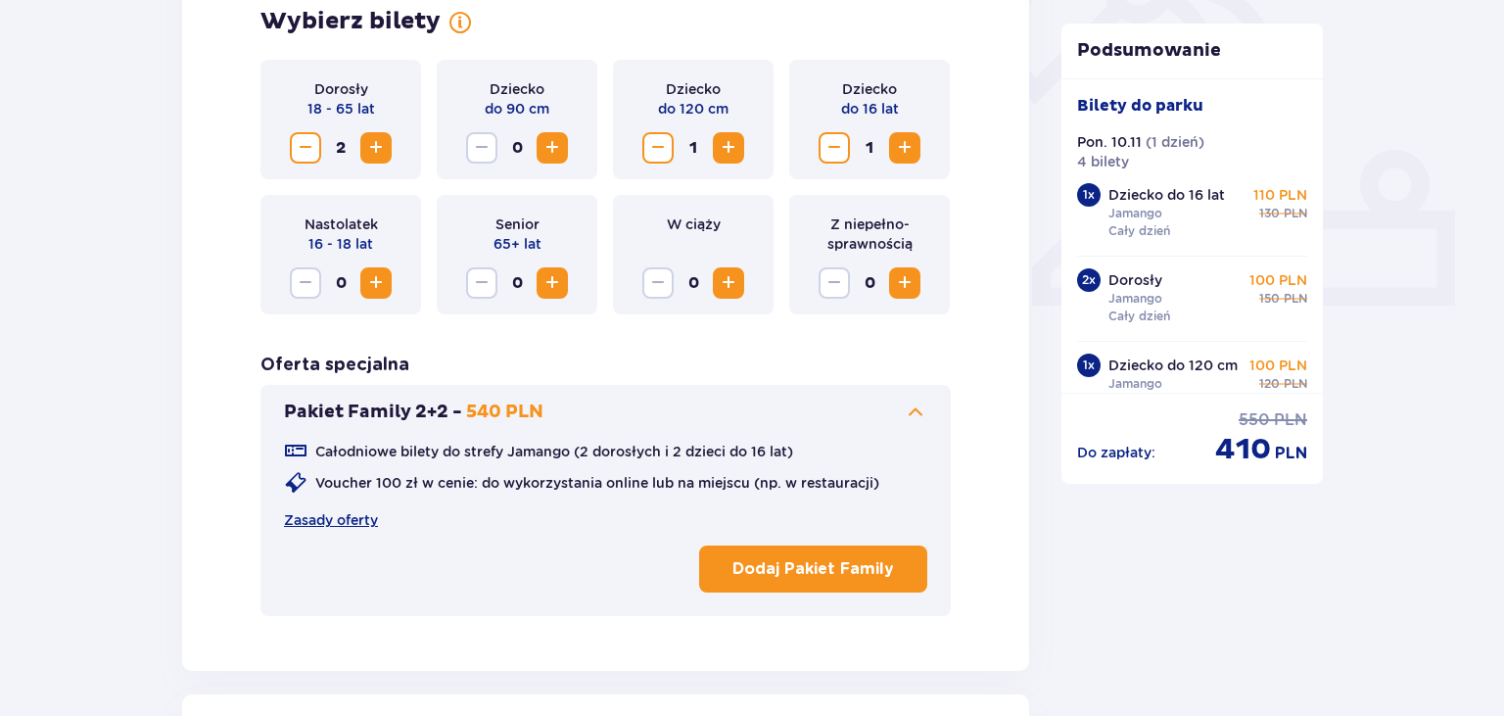
scroll to position [738, 0]
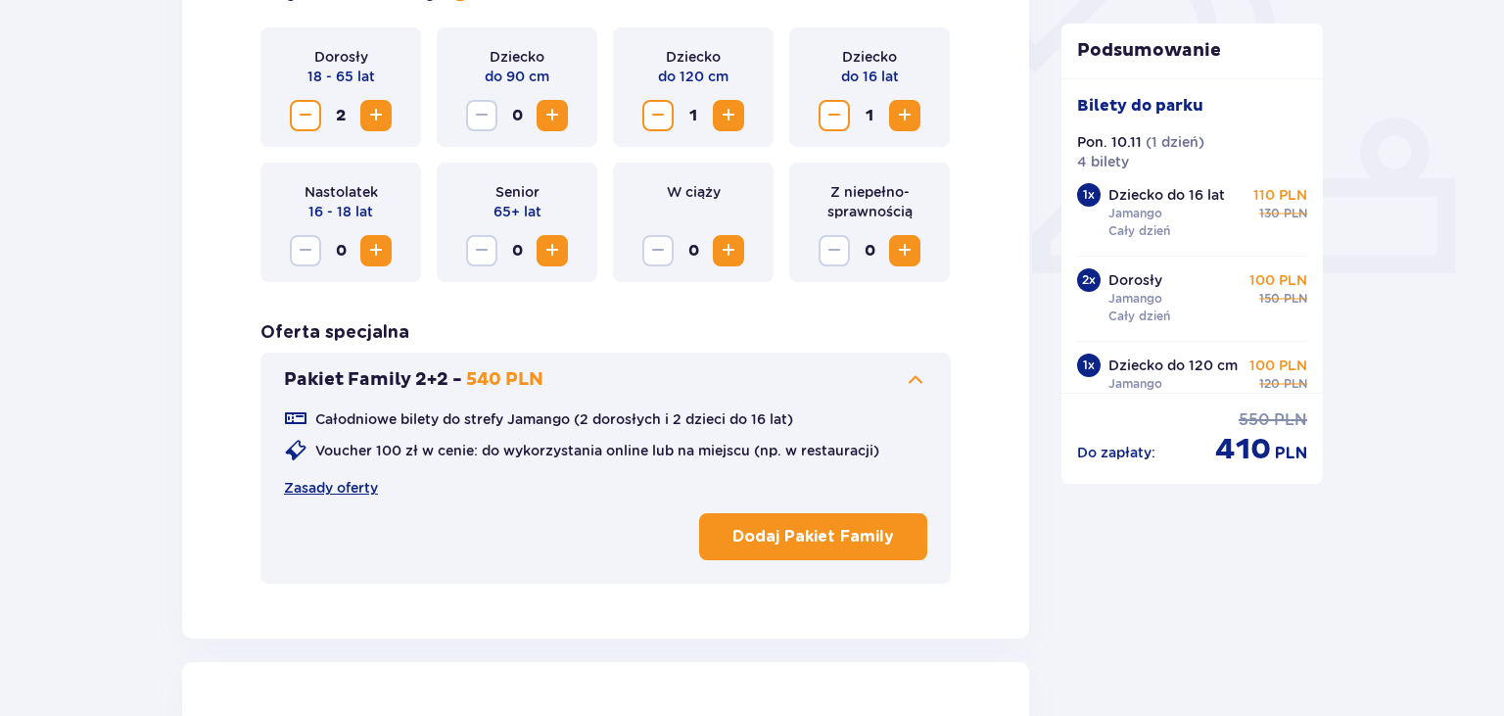
click at [829, 534] on p "Dodaj Pakiet Family" at bounding box center [813, 537] width 162 height 22
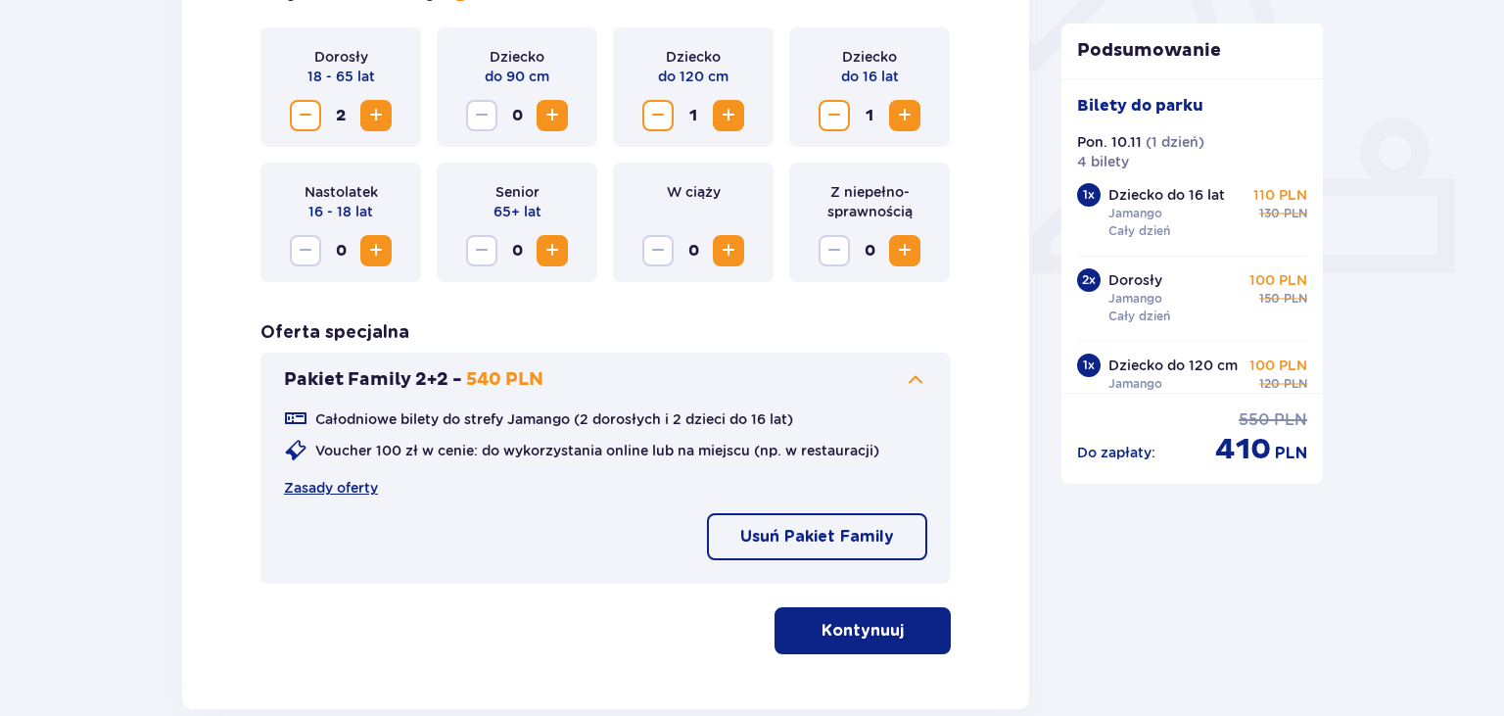
click at [313, 120] on span "Zmniejsz" at bounding box center [305, 115] width 23 height 23
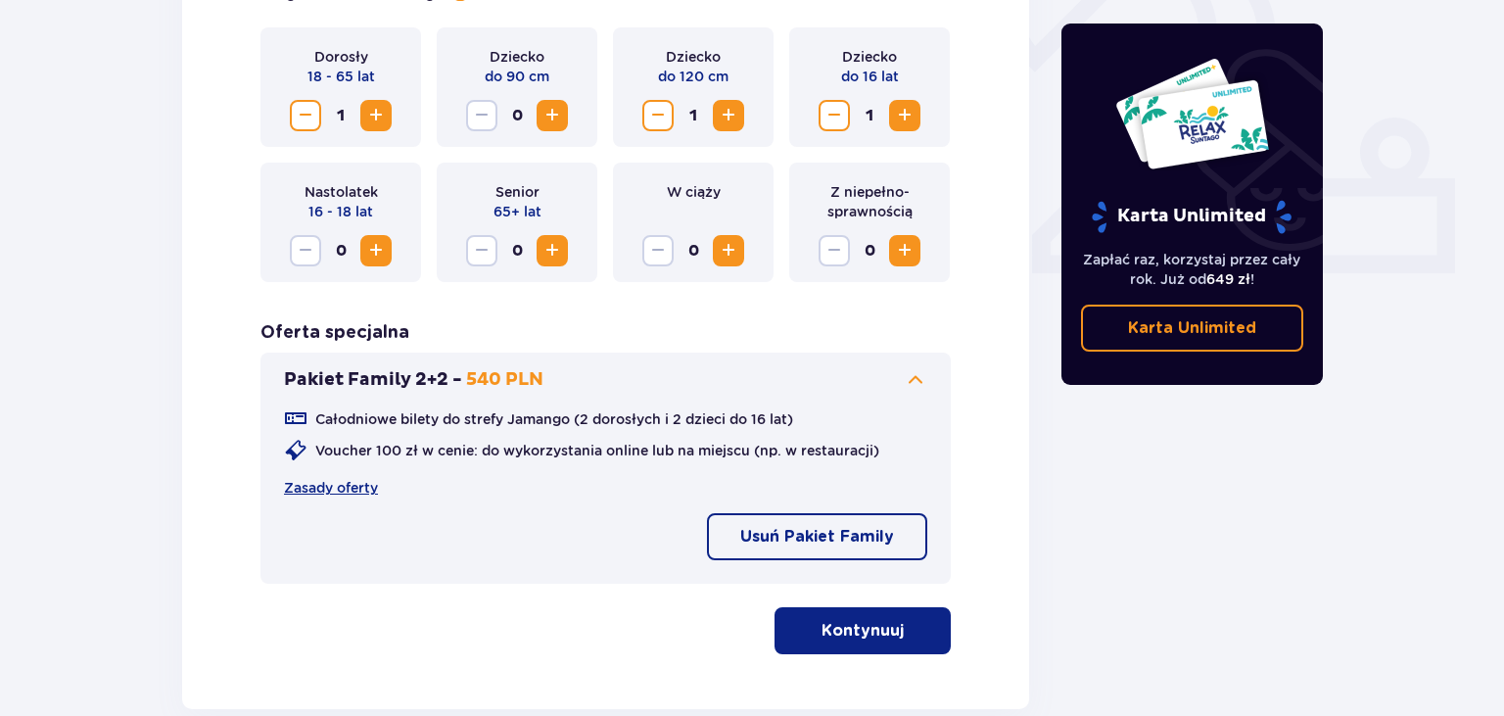
click at [659, 122] on span "Zmniejsz" at bounding box center [657, 115] width 23 height 23
click at [843, 115] on span "Zmniejsz" at bounding box center [833, 115] width 23 height 23
click at [834, 627] on p "Kontynuuj" at bounding box center [862, 631] width 82 height 22
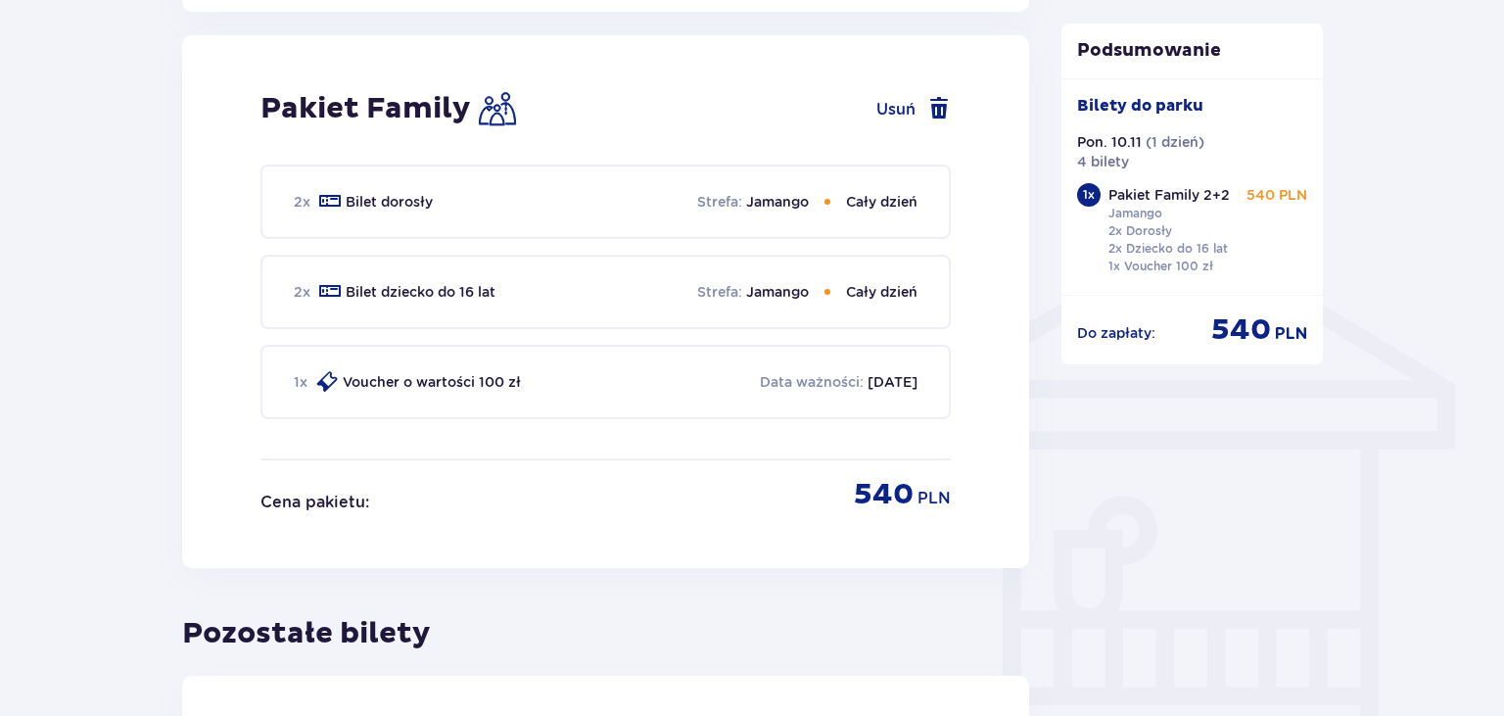
scroll to position [1377, 0]
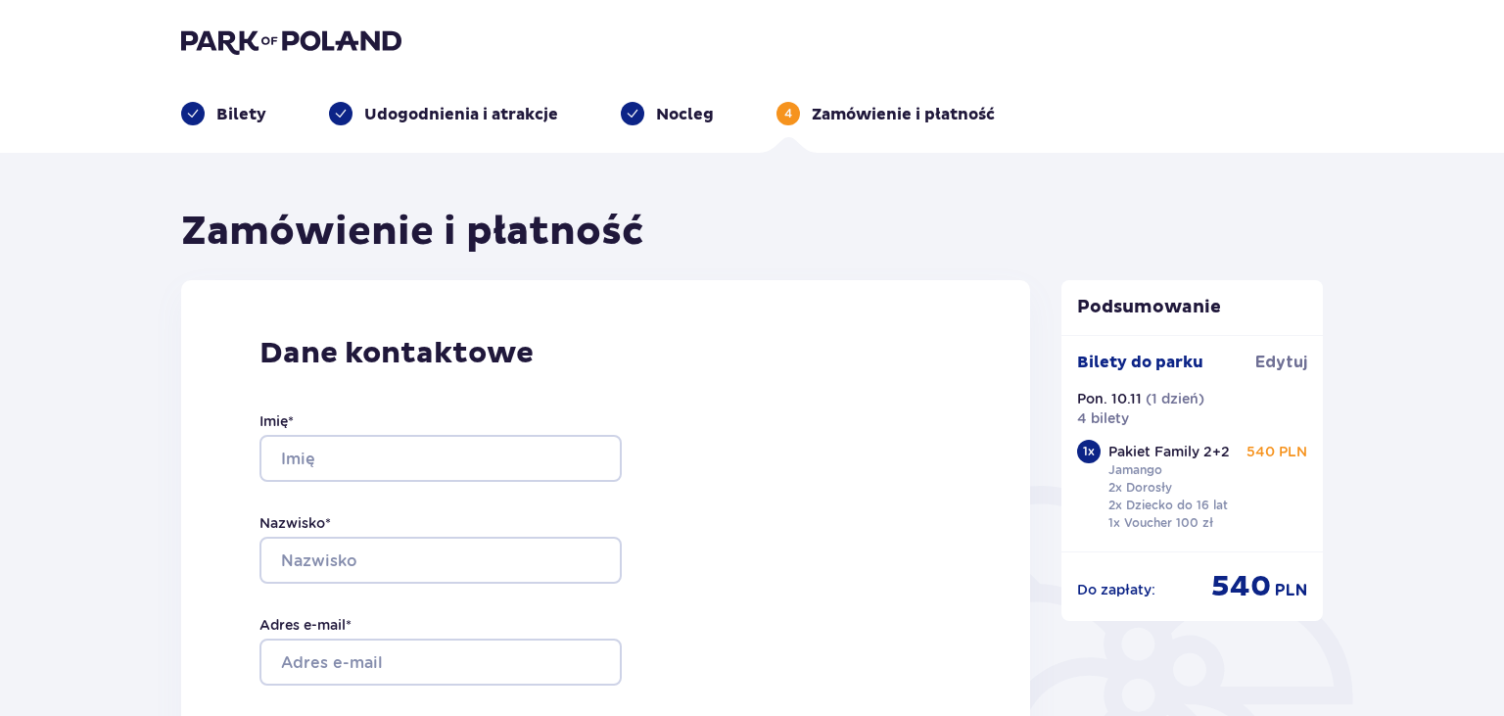
click at [227, 114] on p "Bilety" at bounding box center [241, 115] width 50 height 22
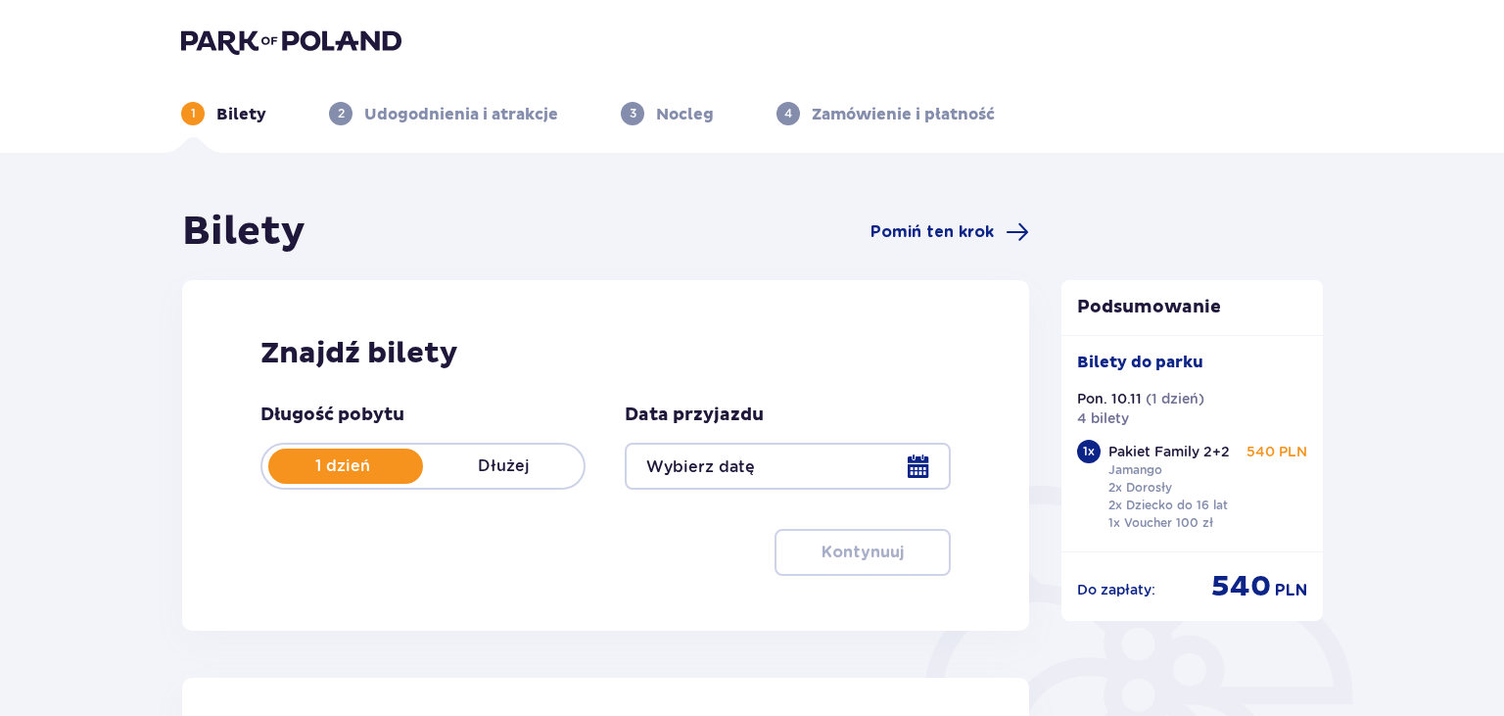
type input "10.11.25"
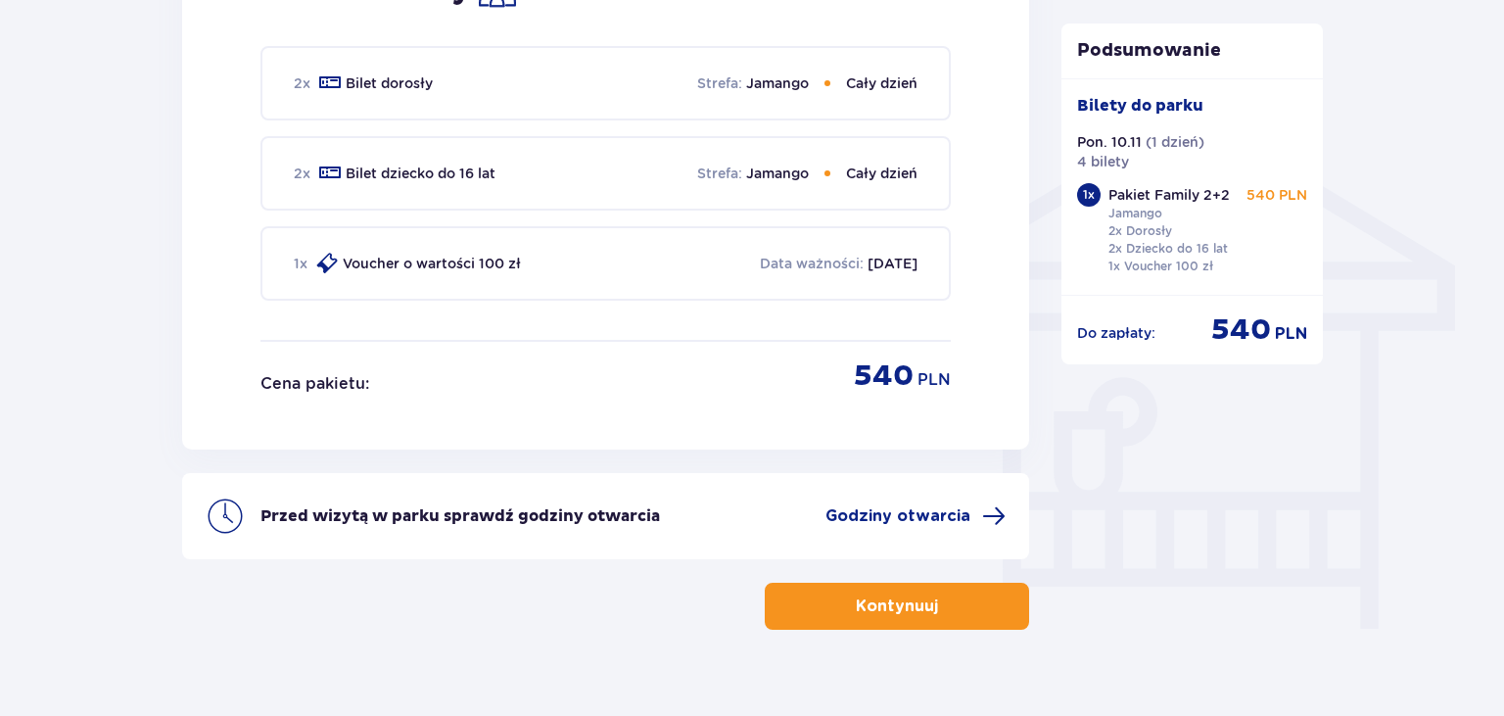
scroll to position [1511, 0]
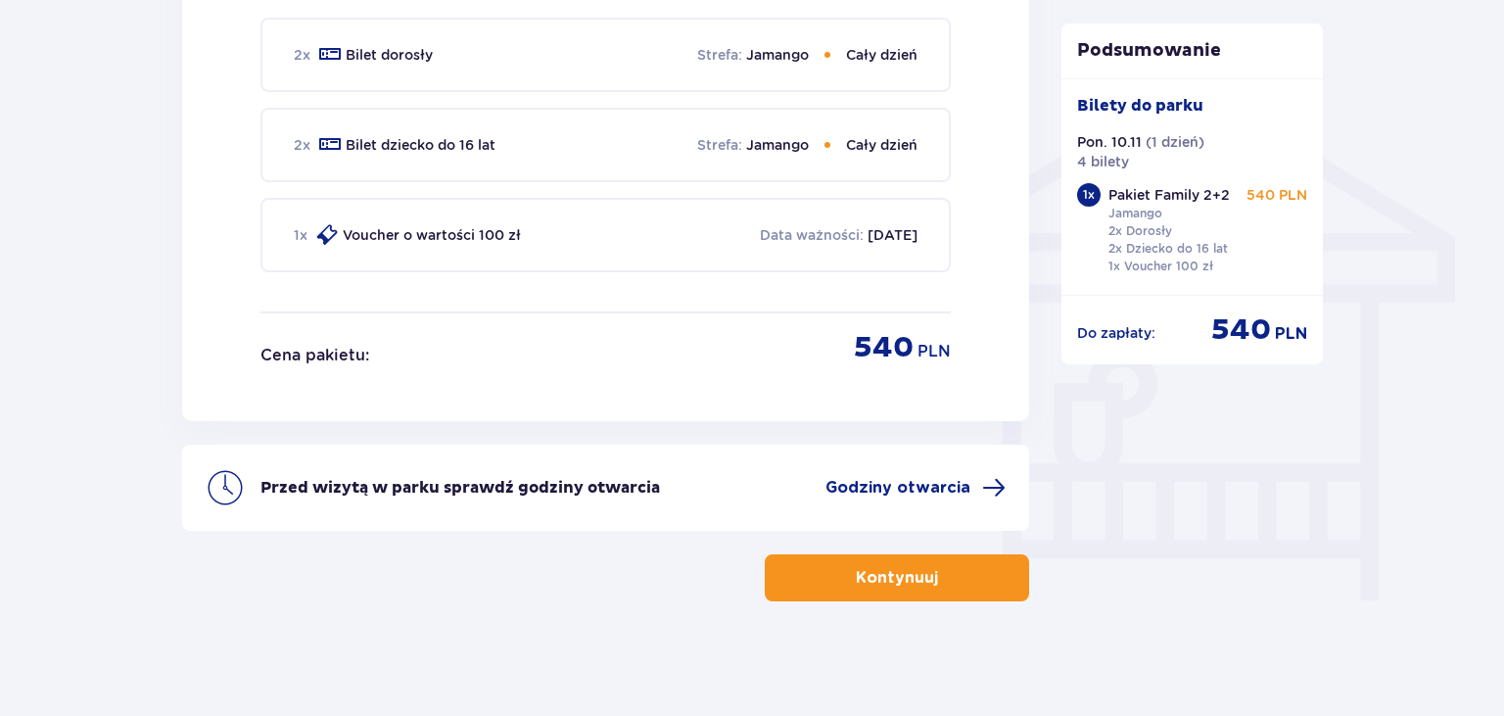
click at [838, 229] on div "Data ważności : 09.10.2026" at bounding box center [839, 235] width 158 height 20
click at [920, 571] on p "Kontynuuj" at bounding box center [897, 578] width 82 height 22
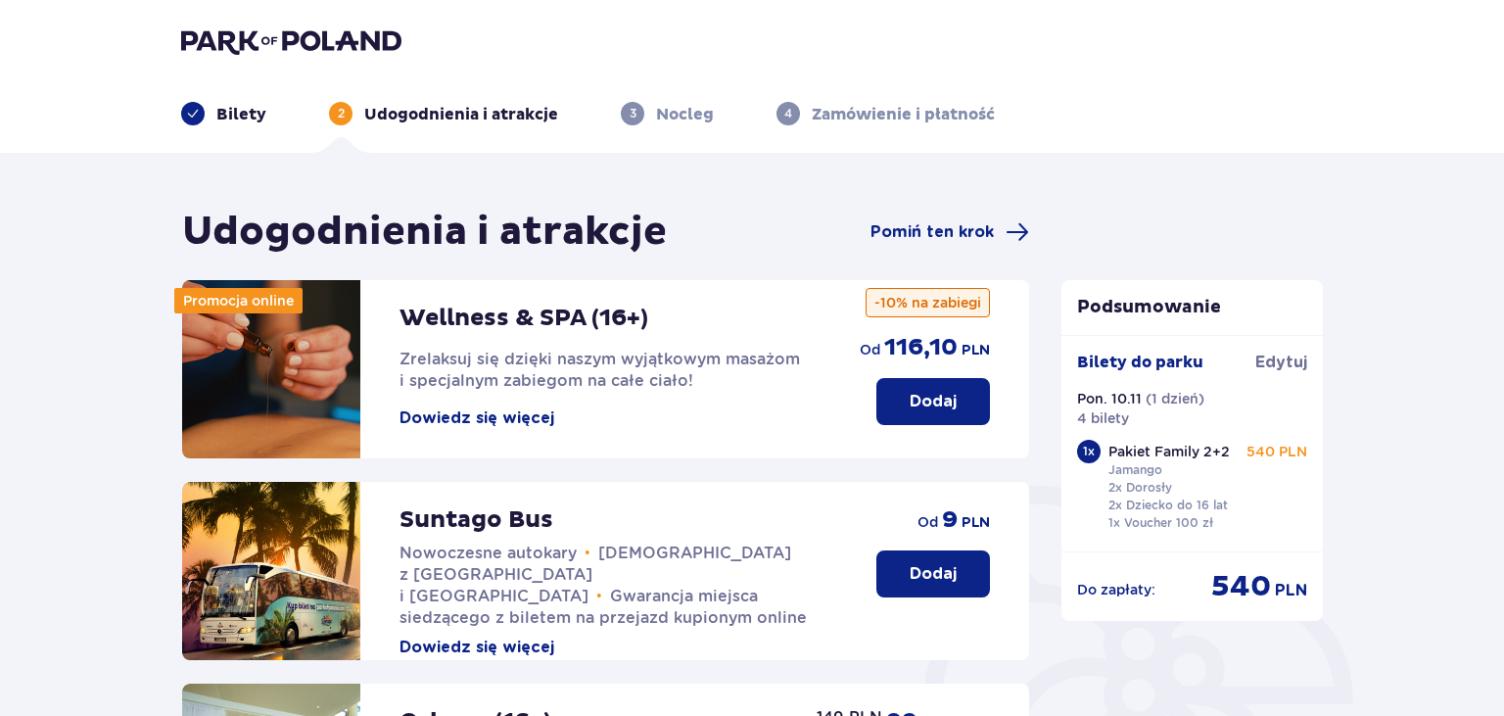
scroll to position [611, 0]
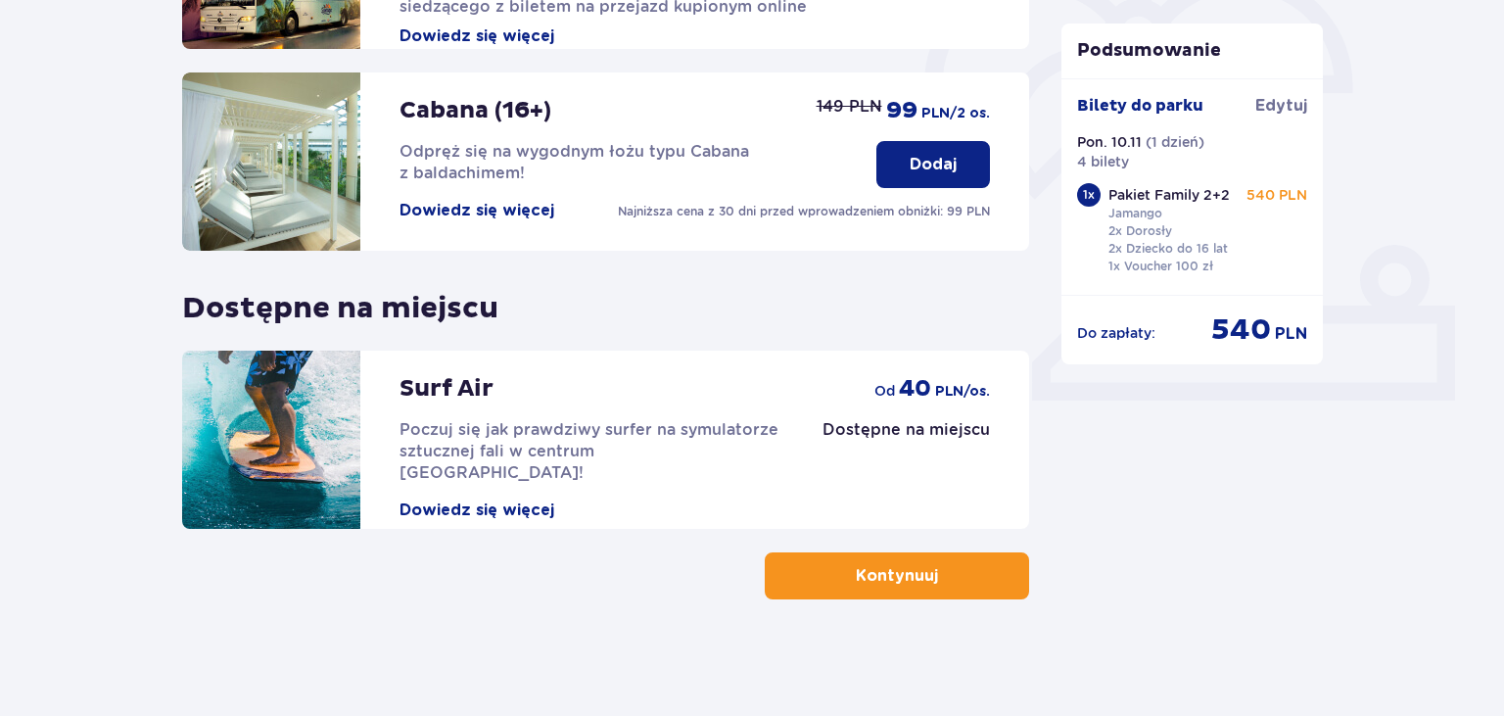
click at [856, 578] on p "Kontynuuj" at bounding box center [897, 576] width 82 height 22
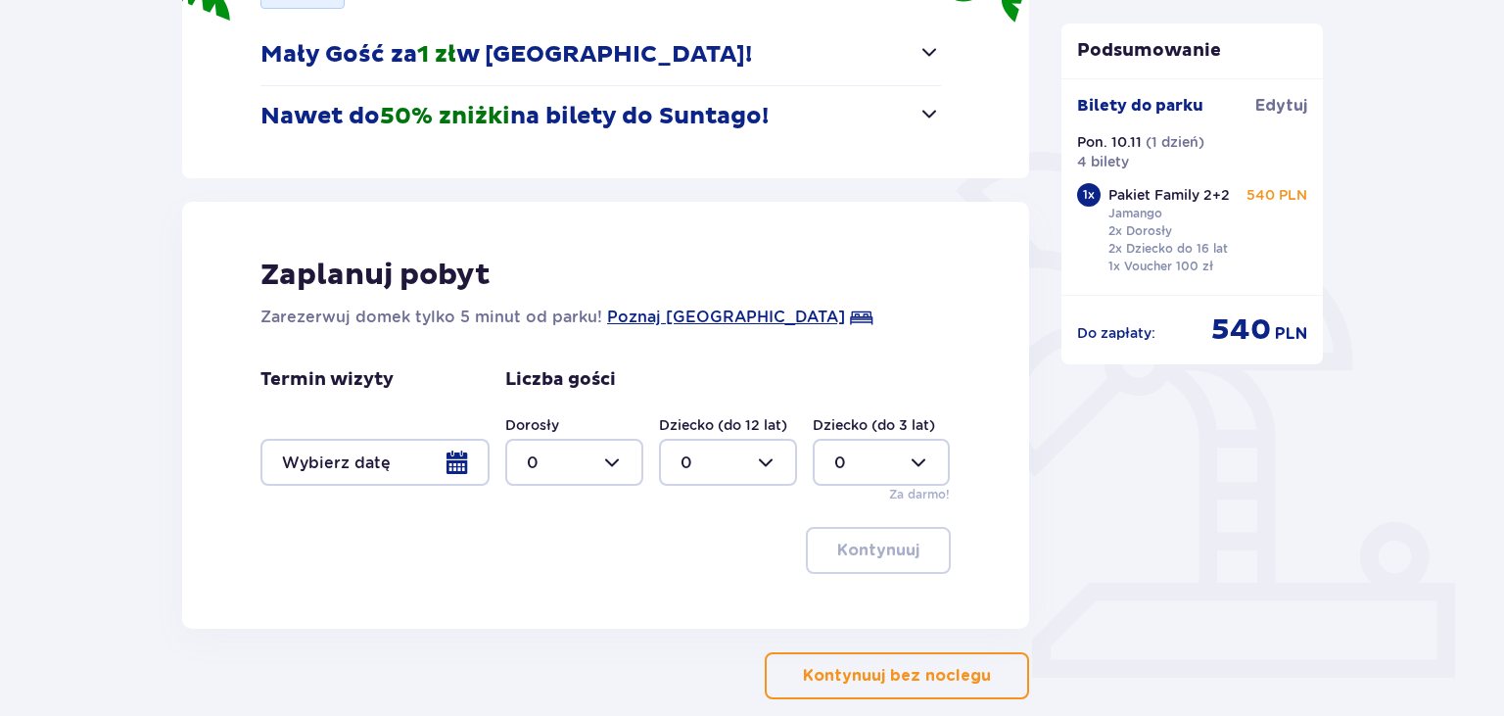
scroll to position [413, 0]
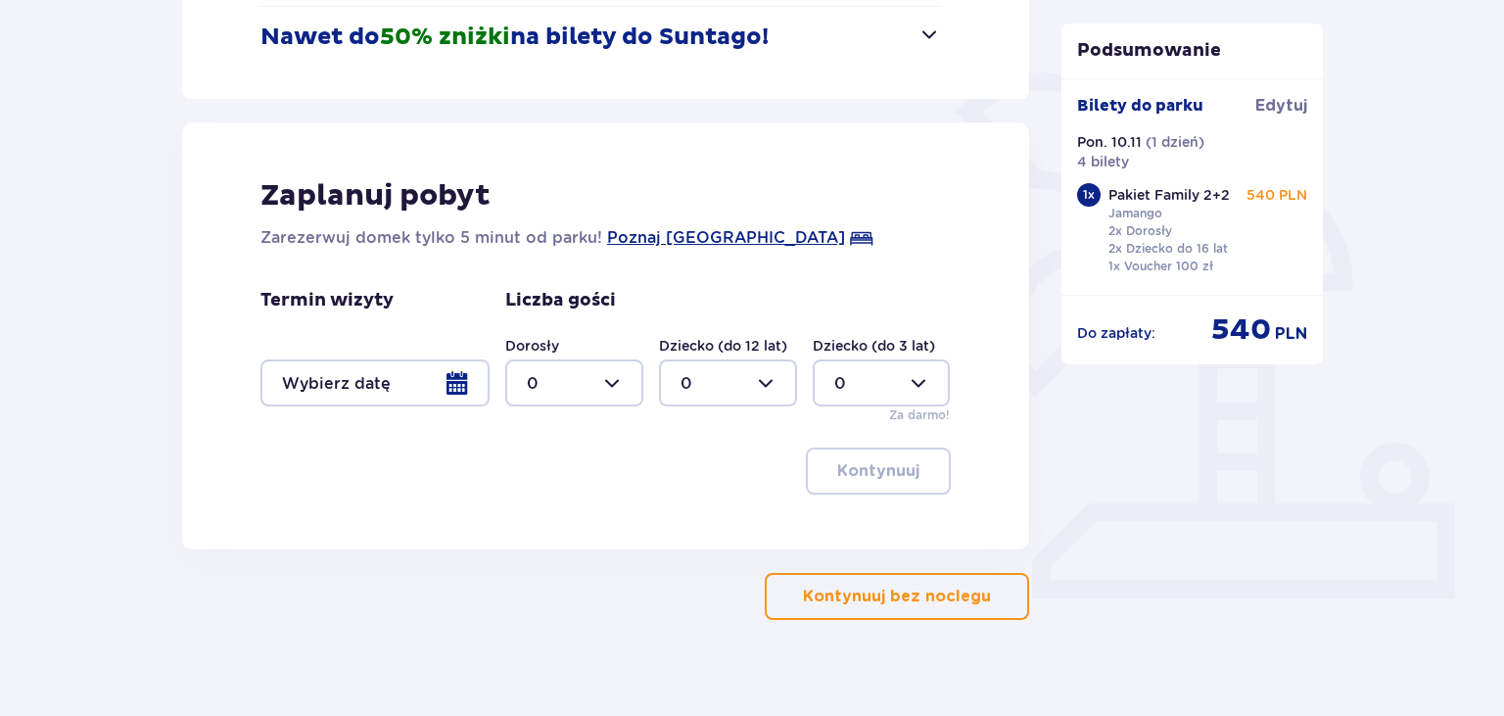
click at [849, 589] on p "Kontynuuj bez noclegu" at bounding box center [897, 596] width 188 height 22
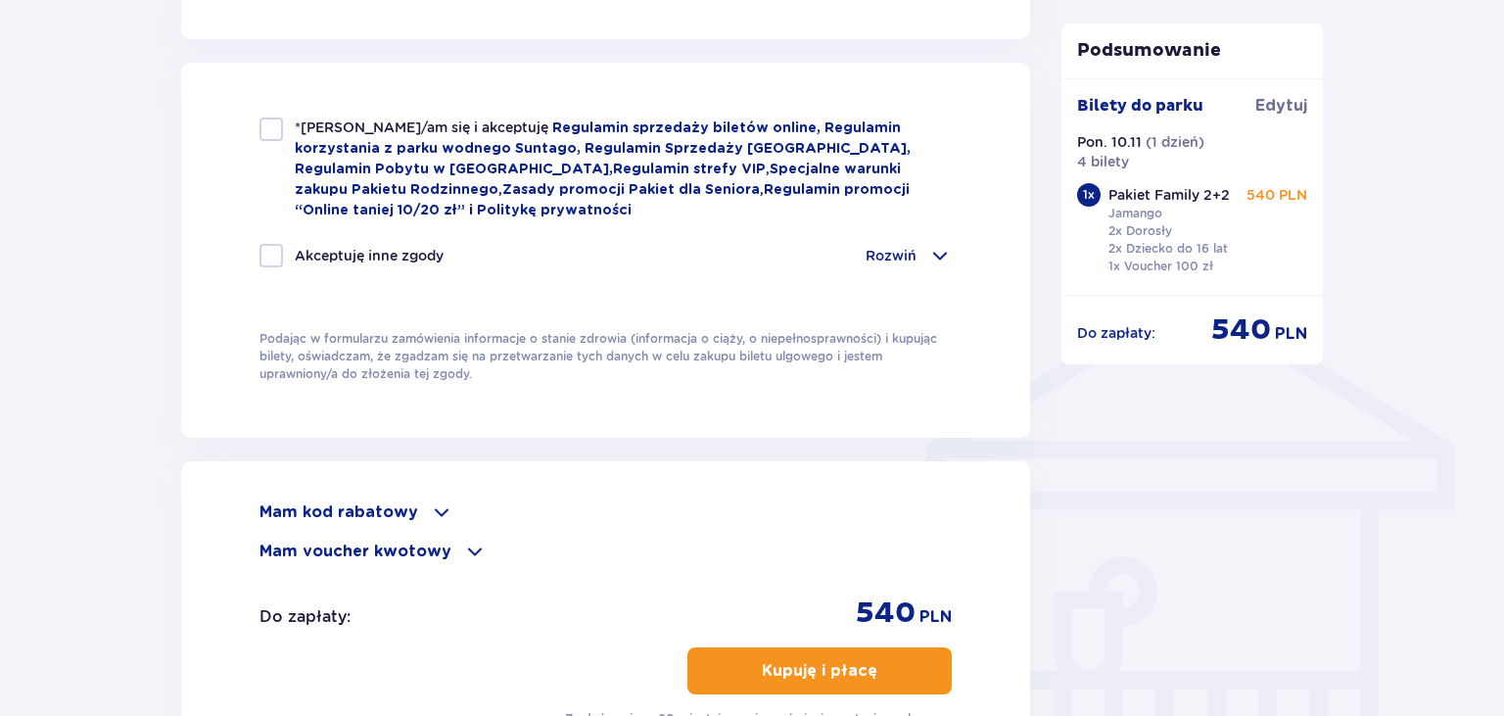
scroll to position [1433, 0]
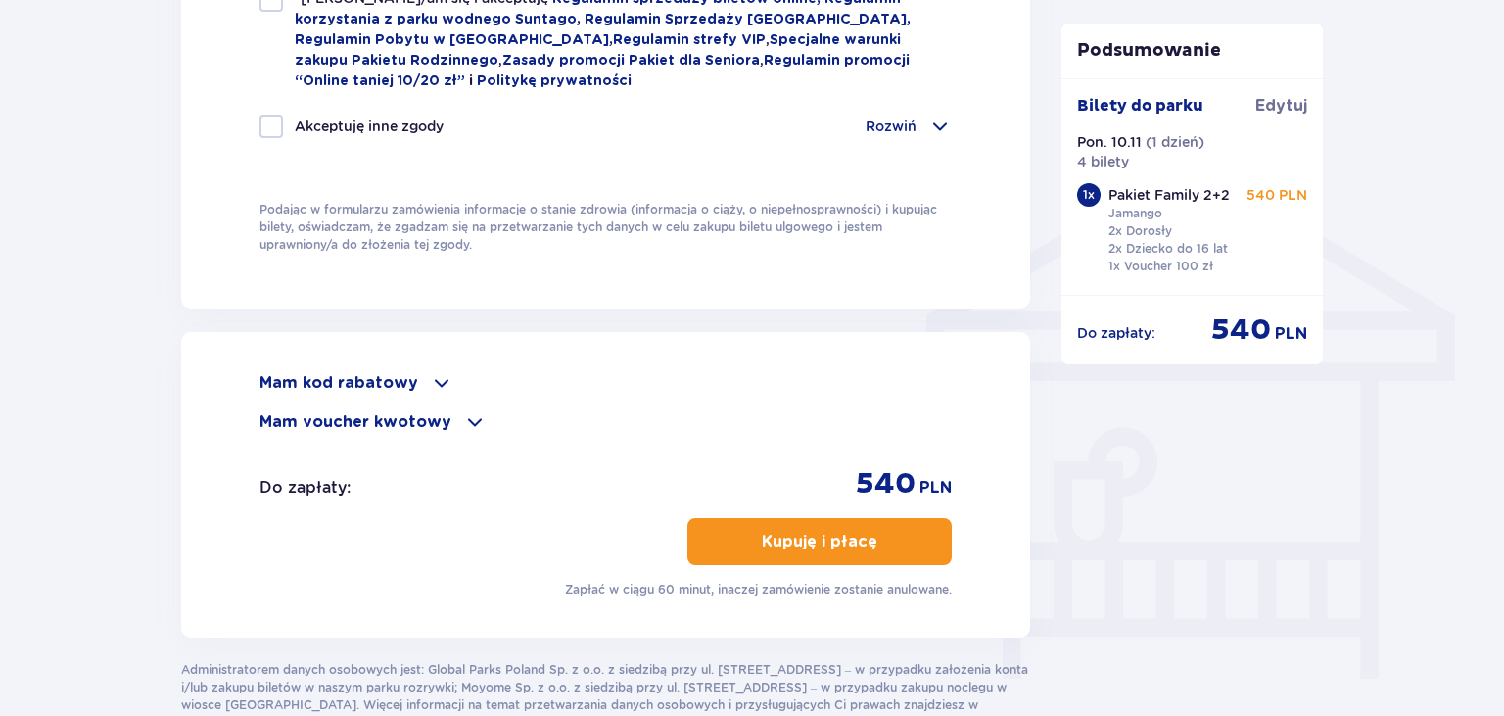
click at [416, 382] on div "Mam kod rabatowy" at bounding box center [605, 382] width 692 height 23
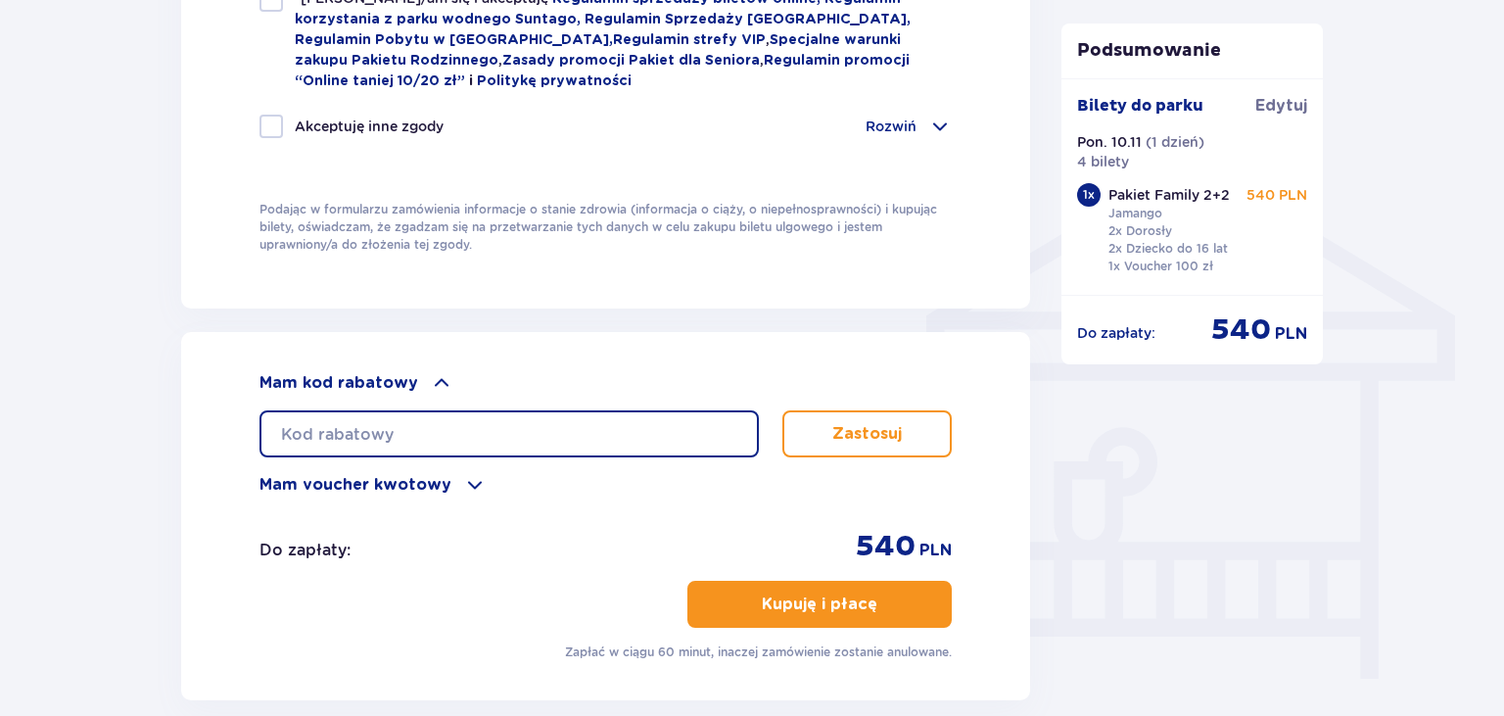
click at [409, 421] on input "text" at bounding box center [508, 433] width 499 height 47
type input "LDDDX6OJ9KCGV4"
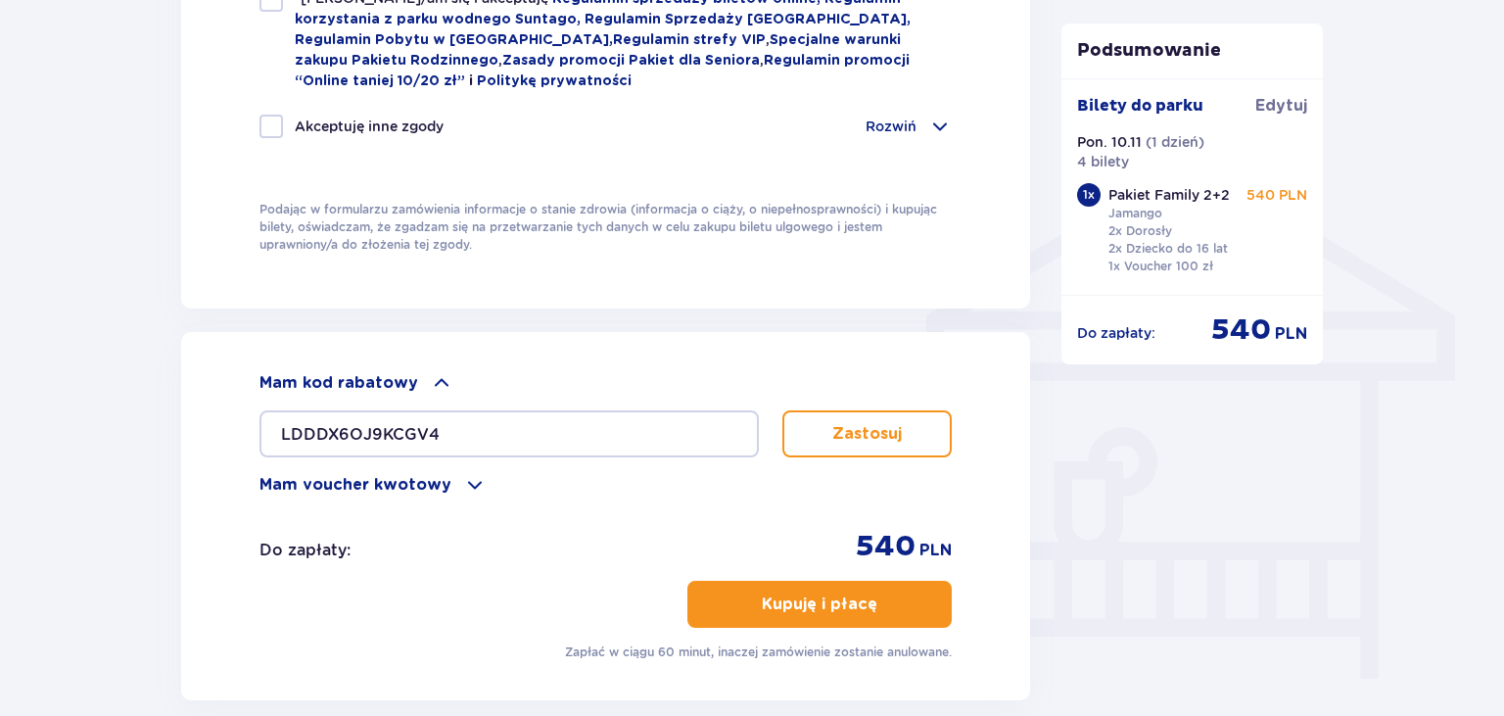
click at [887, 423] on p "Zastosuj" at bounding box center [867, 434] width 70 height 22
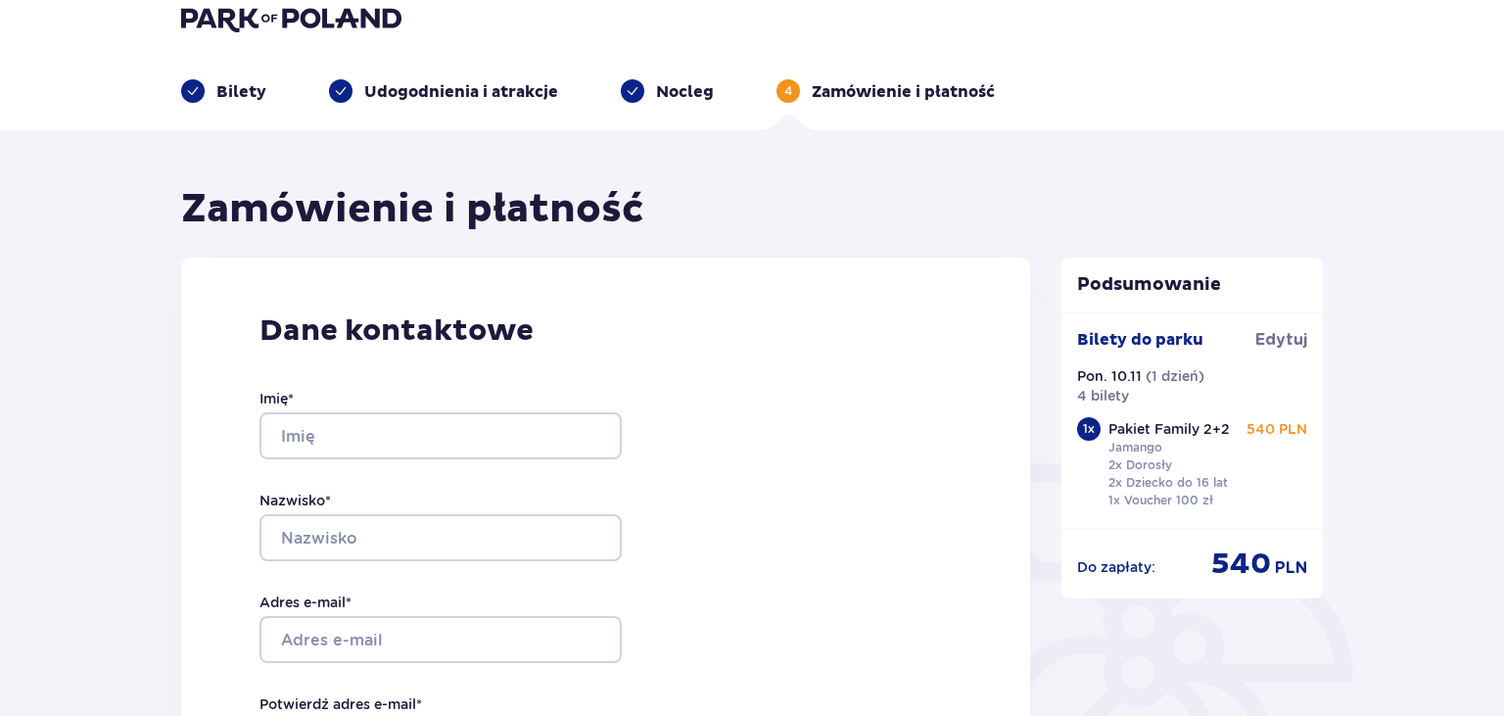
scroll to position [0, 0]
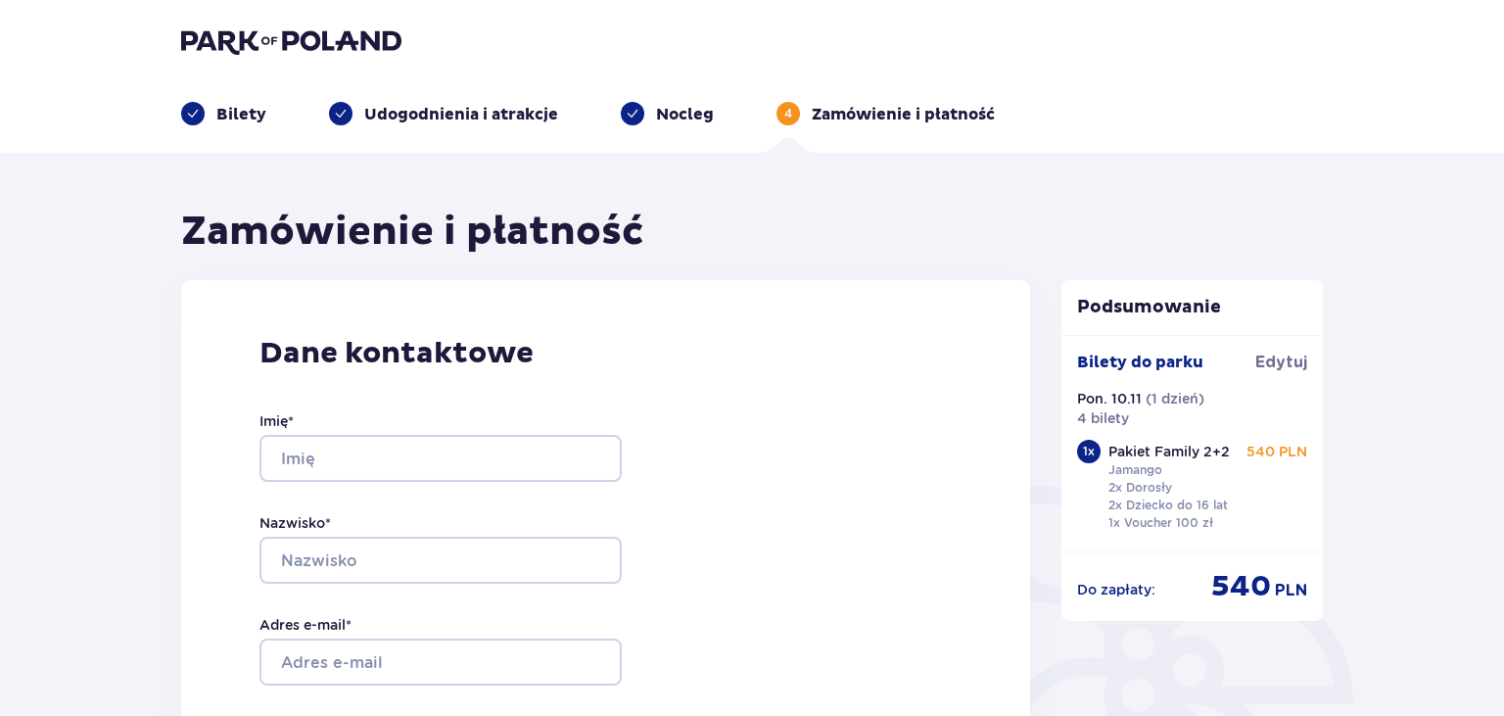
click at [246, 109] on p "Bilety" at bounding box center [241, 115] width 50 height 22
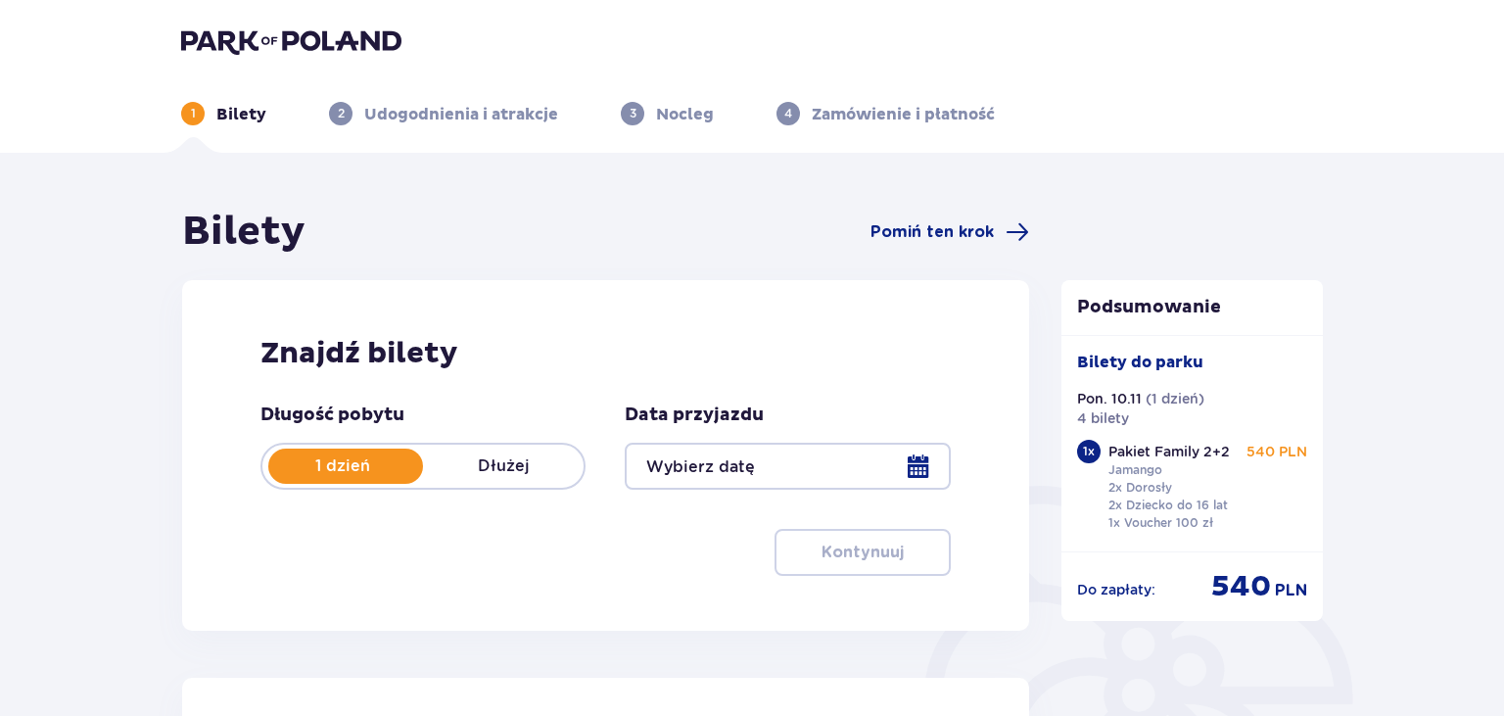
type input "10.11.25"
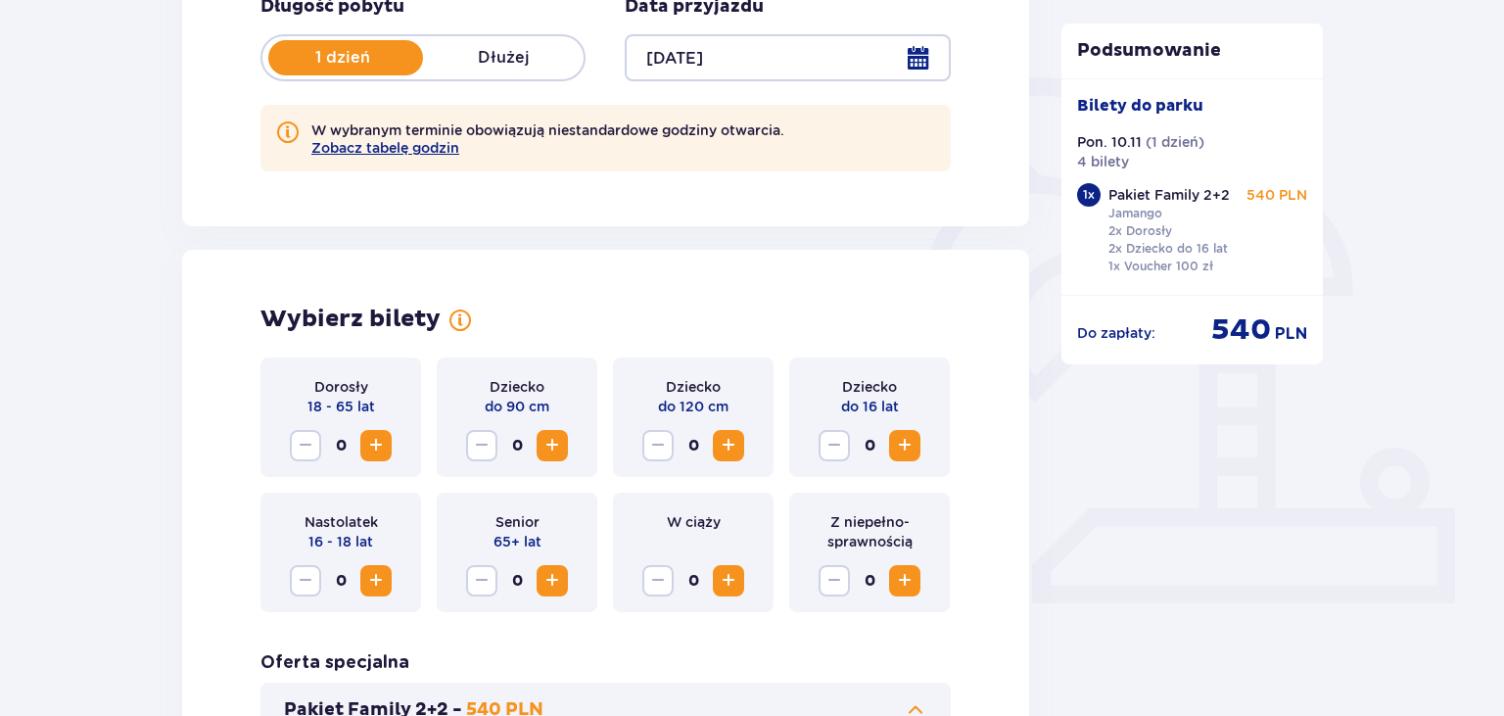
scroll to position [517, 0]
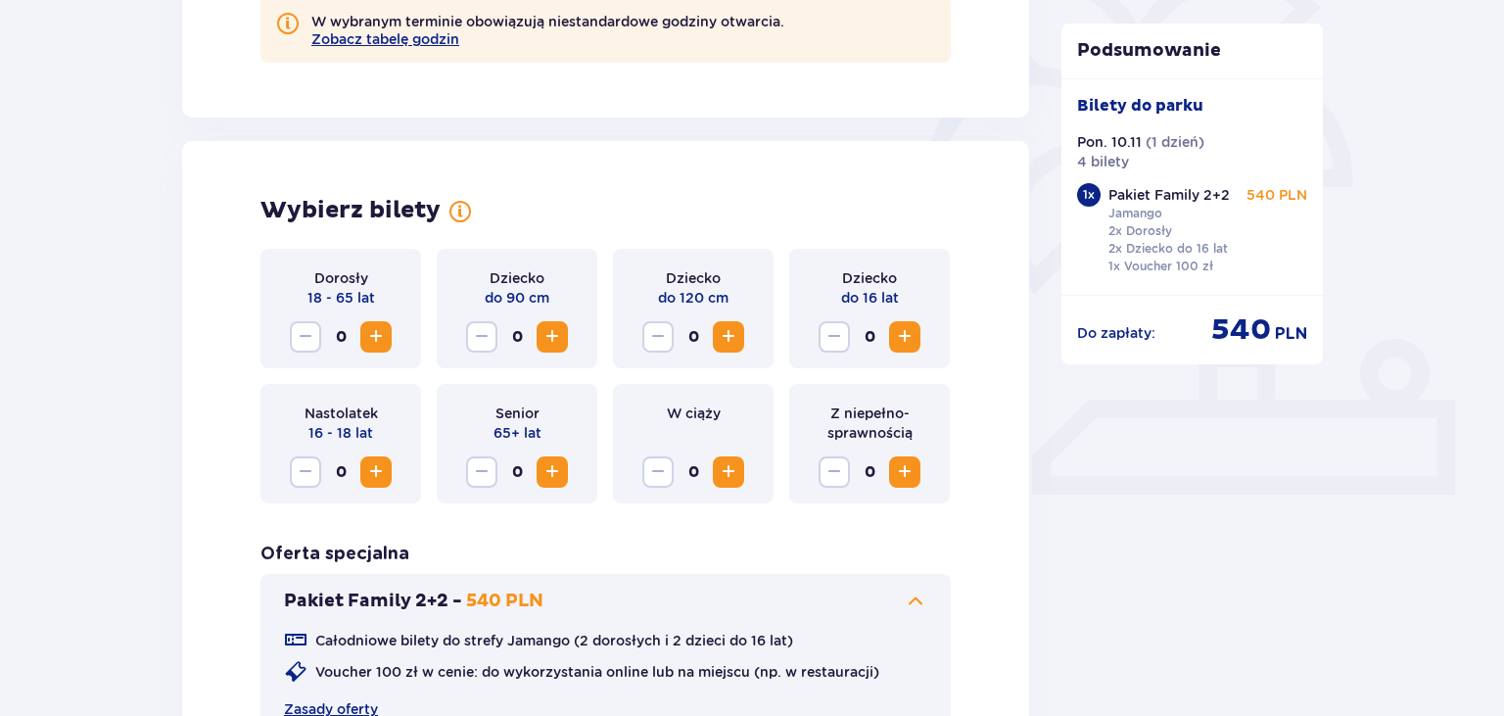
click at [380, 345] on span "Zwiększ" at bounding box center [375, 336] width 23 height 23
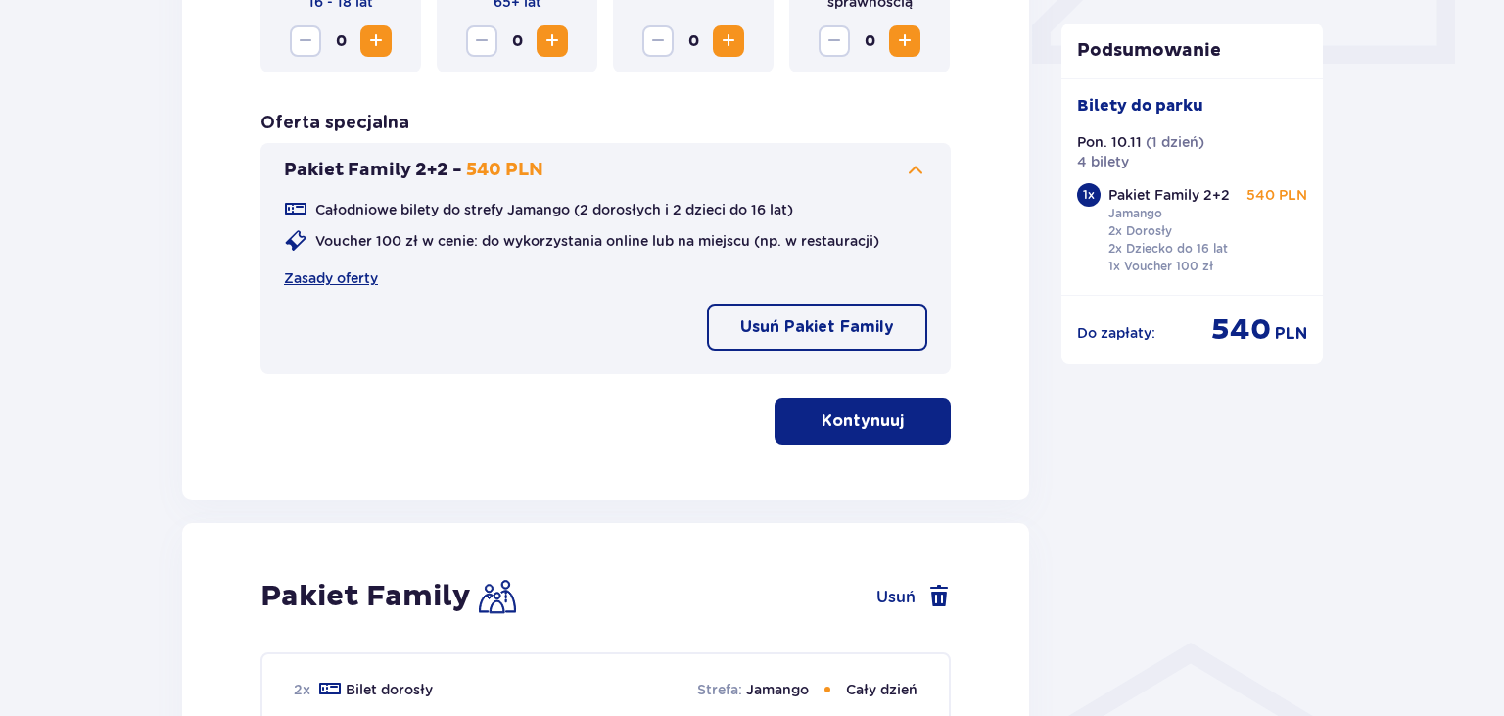
scroll to position [1034, 0]
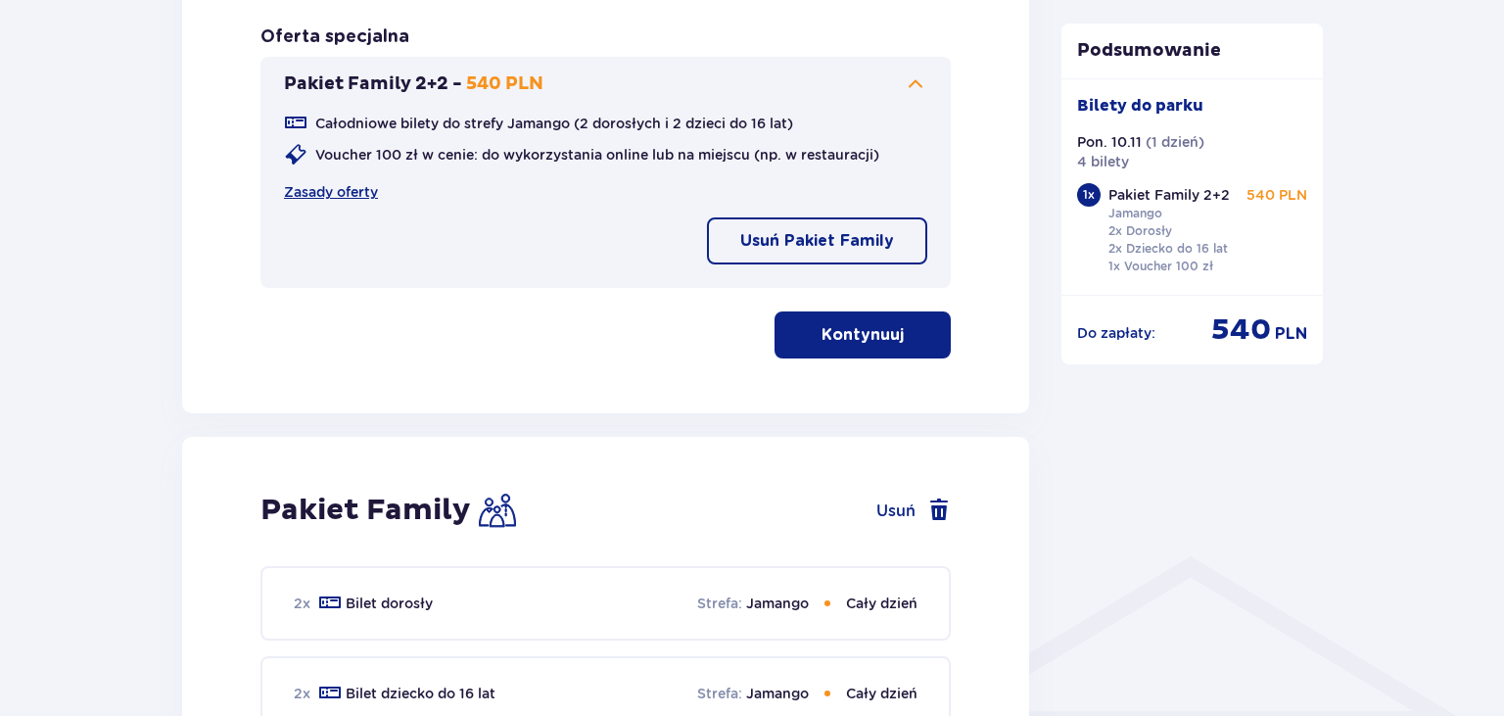
click at [858, 331] on p "Kontynuuj" at bounding box center [862, 335] width 82 height 22
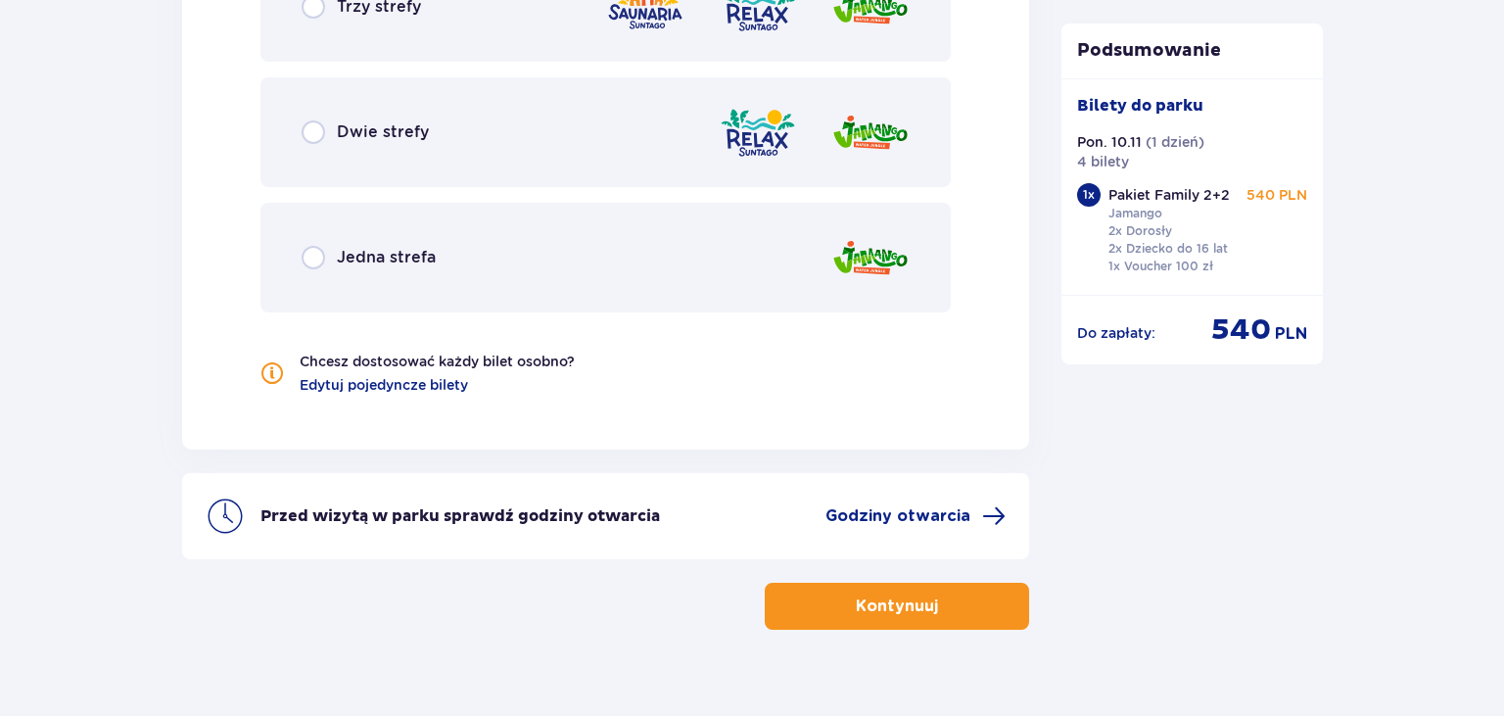
scroll to position [2278, 0]
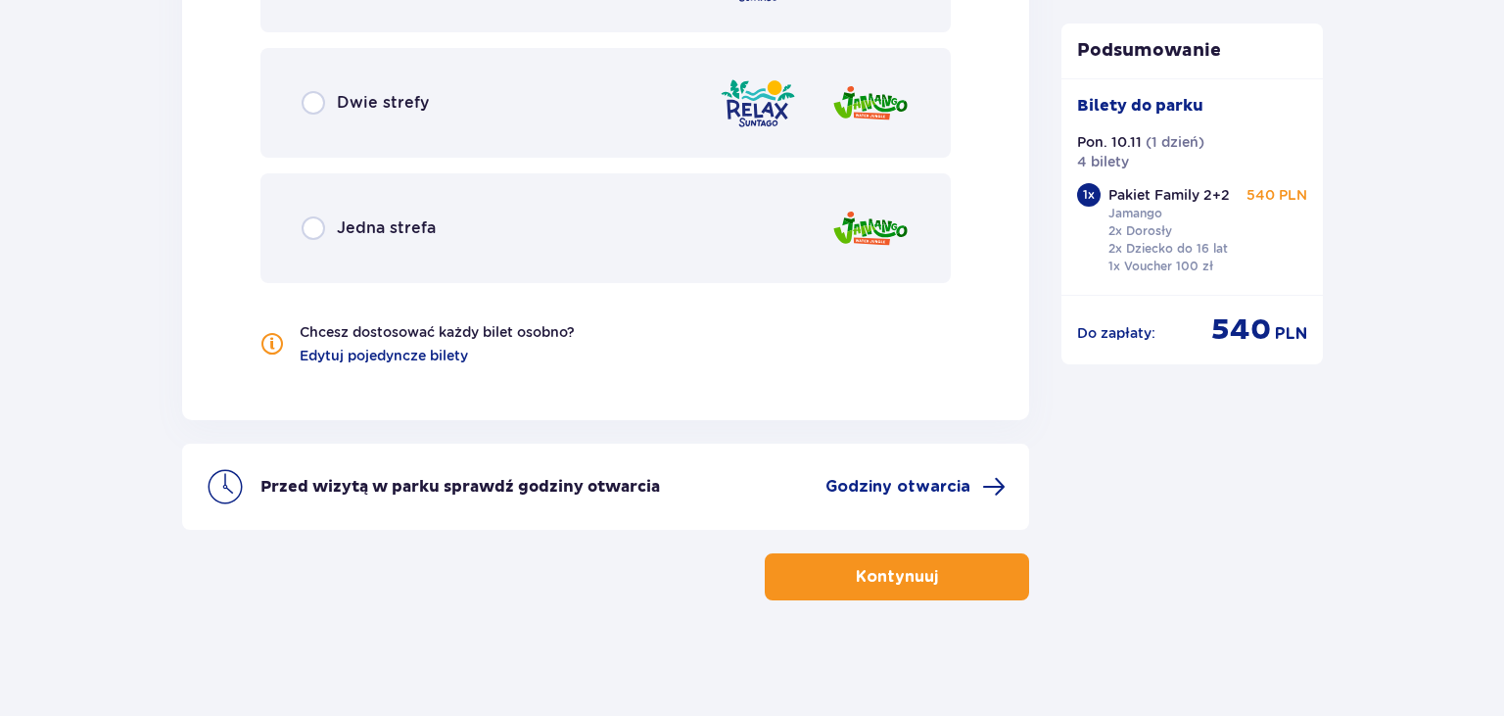
click at [316, 229] on input "radio" at bounding box center [313, 227] width 23 height 23
radio input "true"
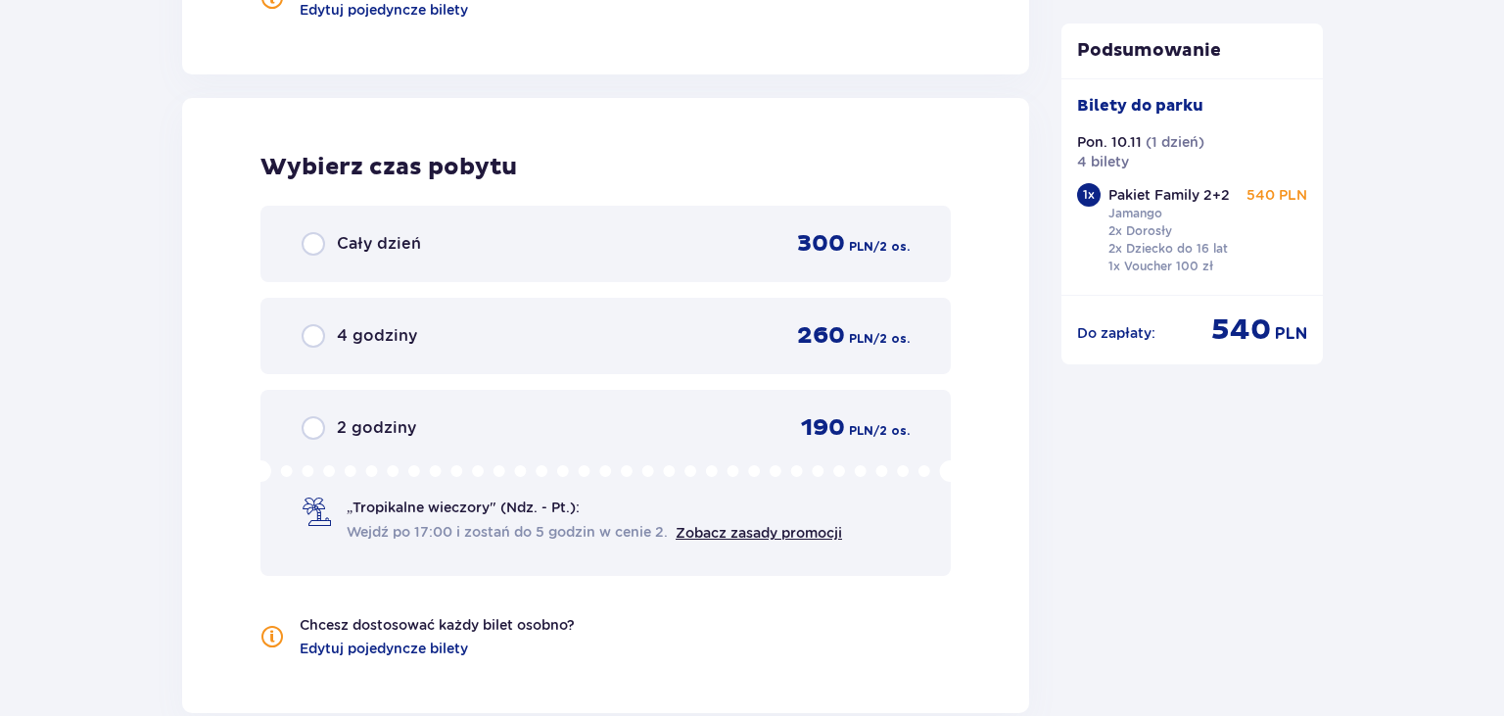
scroll to position [2672, 0]
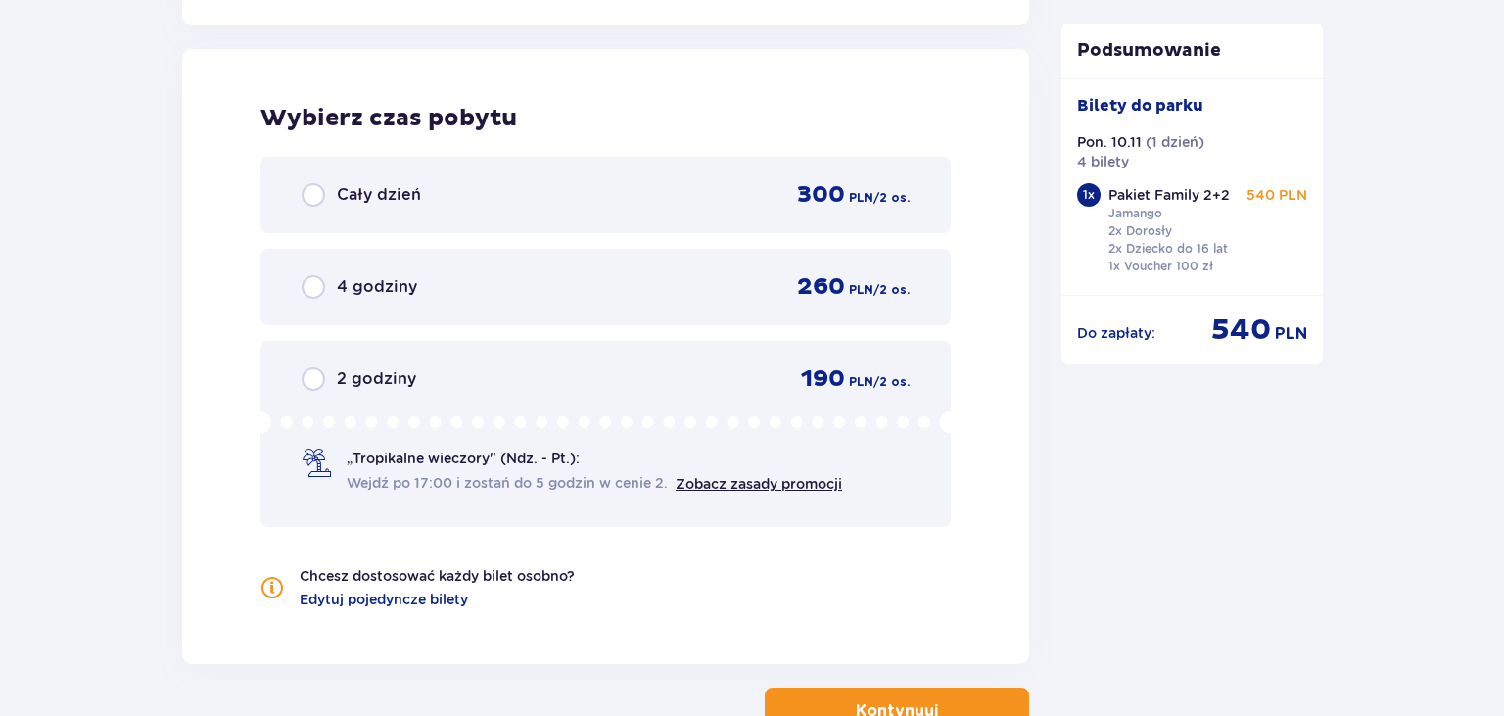
click at [316, 197] on input "radio" at bounding box center [313, 194] width 23 height 23
radio input "true"
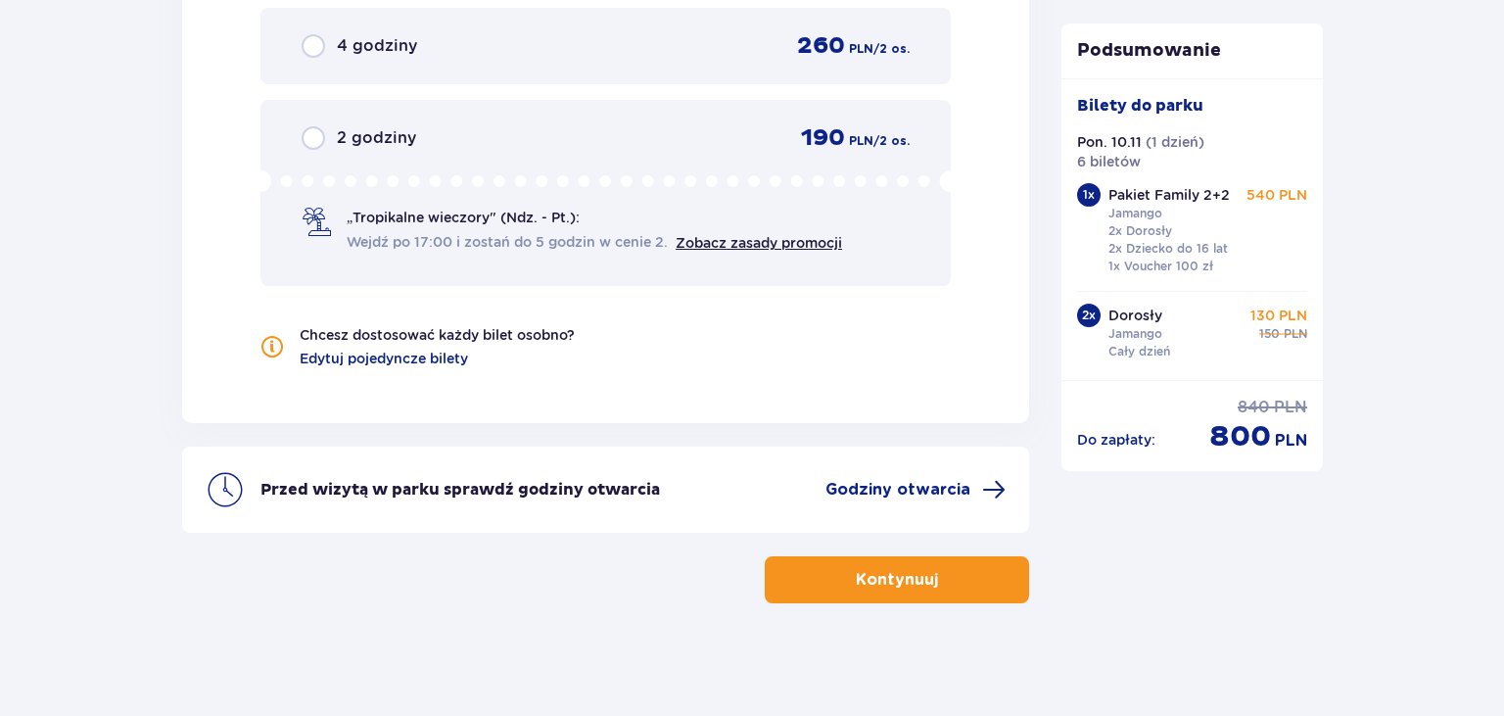
scroll to position [2913, 0]
click at [885, 572] on p "Kontynuuj" at bounding box center [897, 580] width 82 height 22
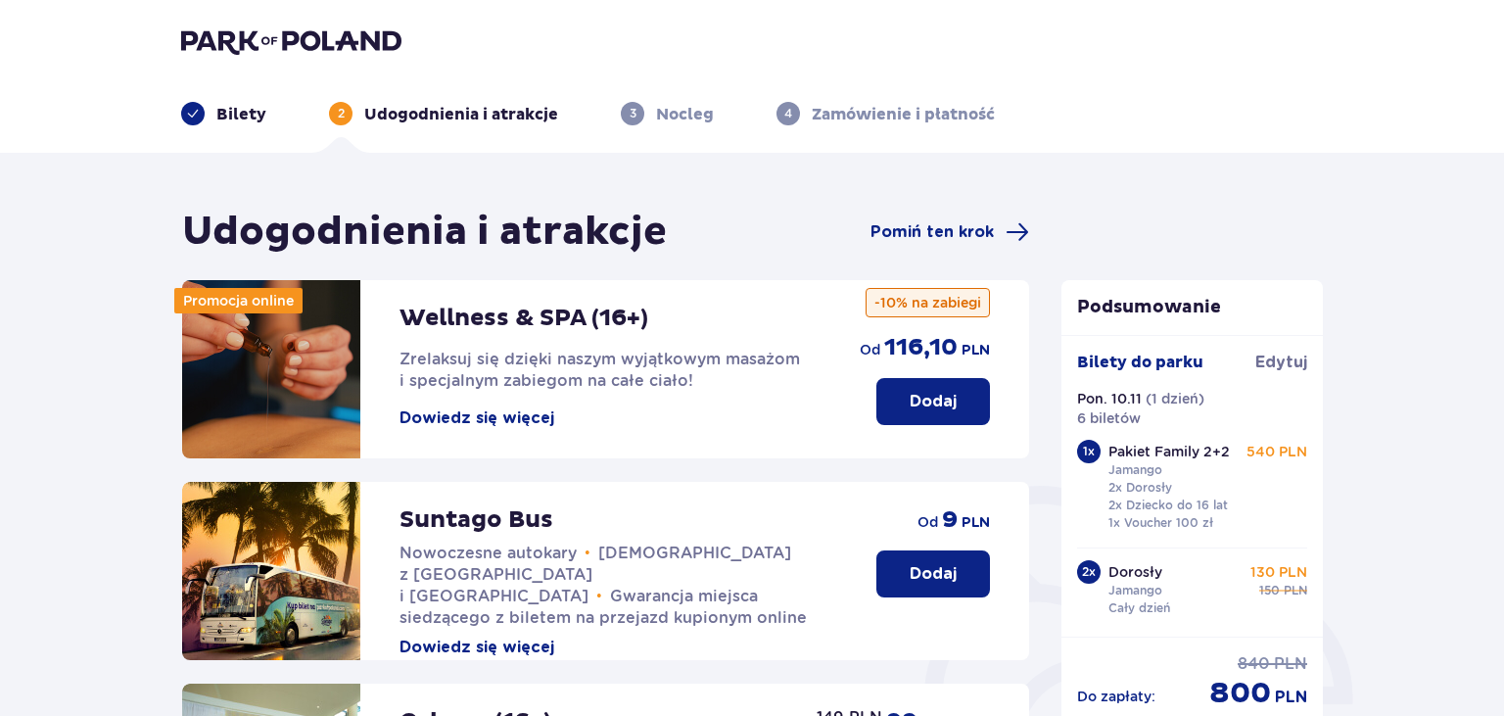
click at [258, 113] on p "Bilety" at bounding box center [241, 115] width 50 height 22
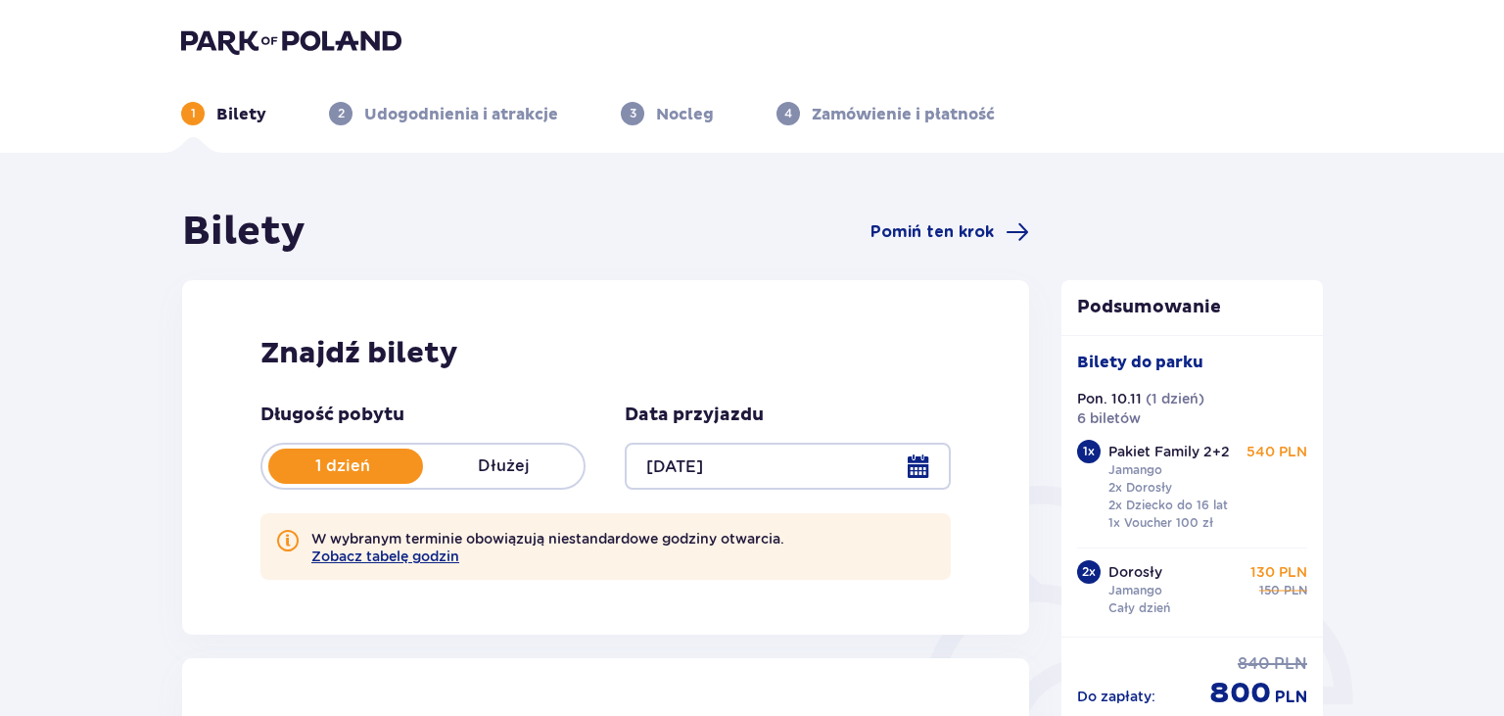
type input "10.11.25"
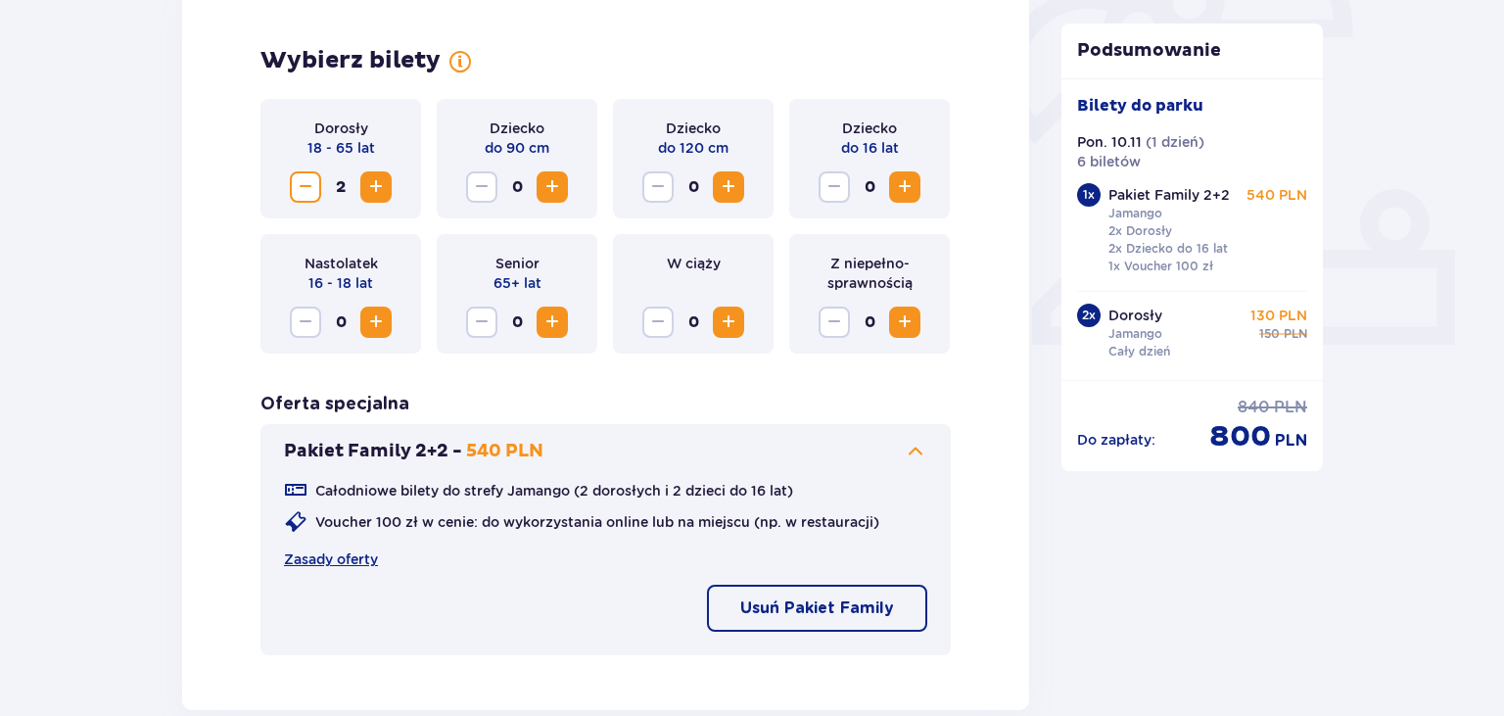
scroll to position [723, 0]
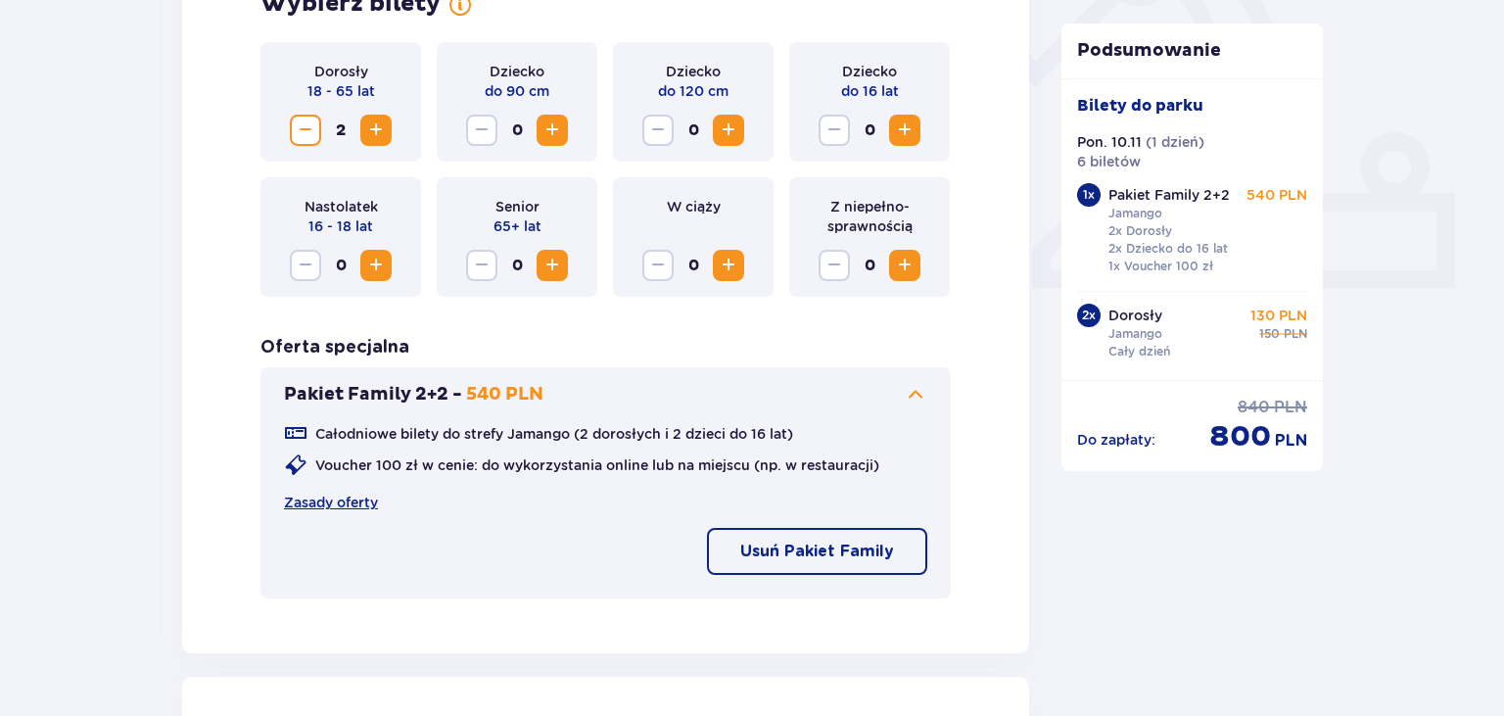
click at [831, 566] on button "Usuń Pakiet Family" at bounding box center [817, 551] width 220 height 47
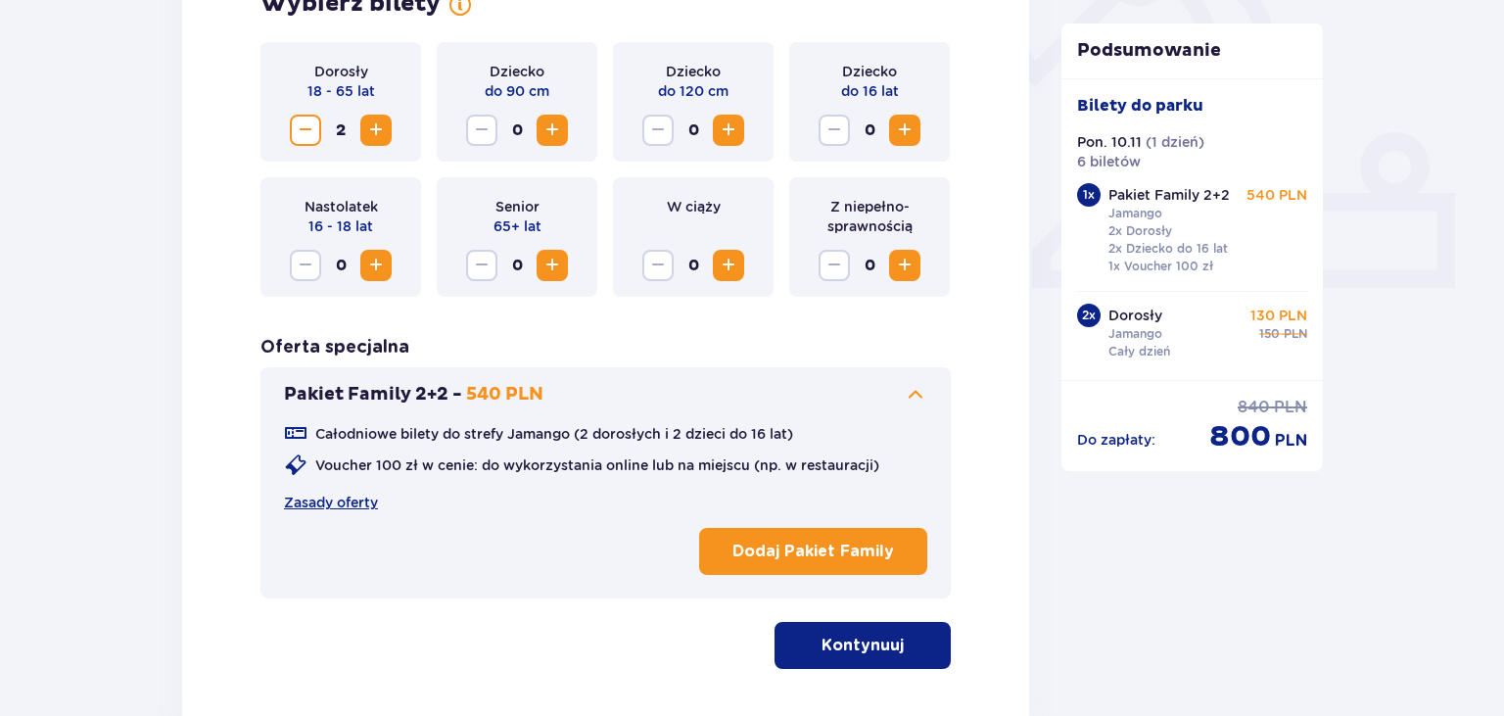
click at [837, 642] on p "Kontynuuj" at bounding box center [862, 645] width 82 height 22
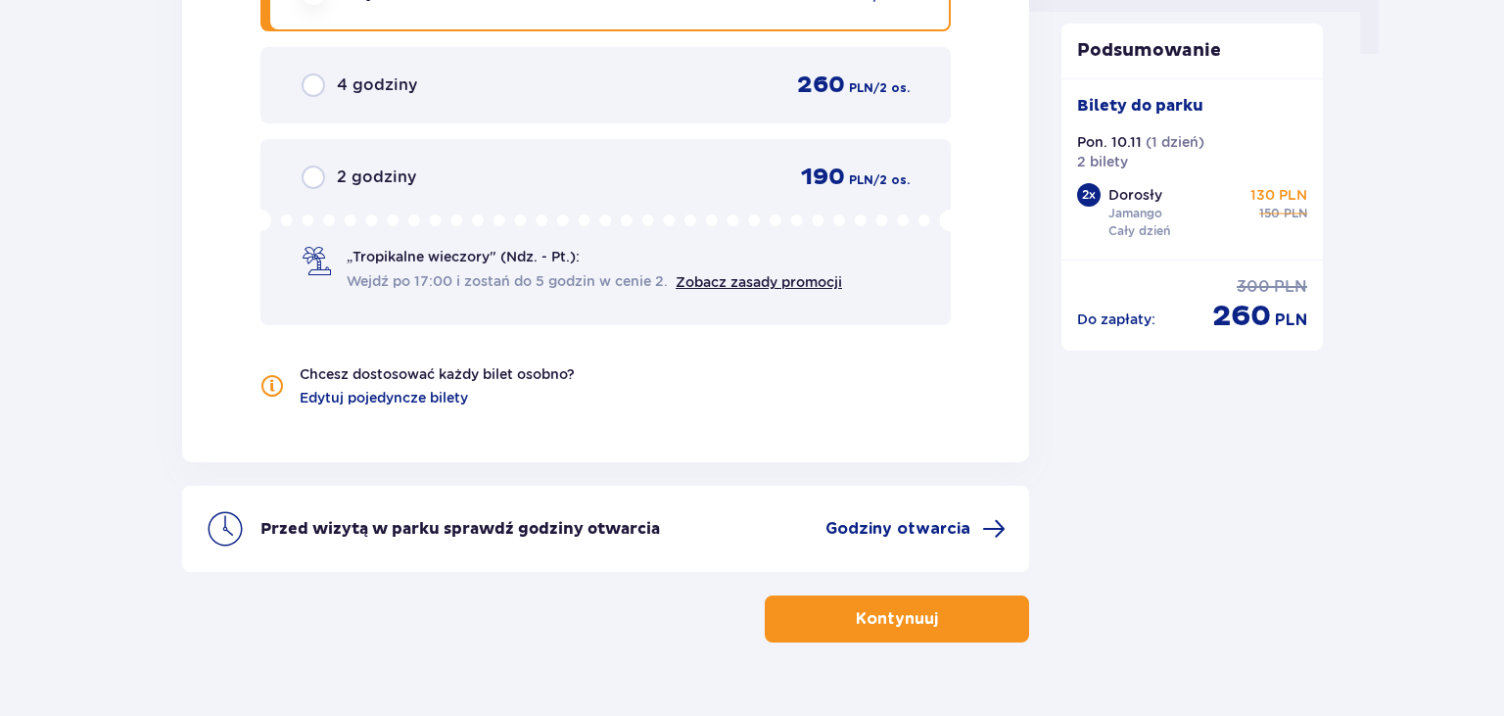
scroll to position [2067, 0]
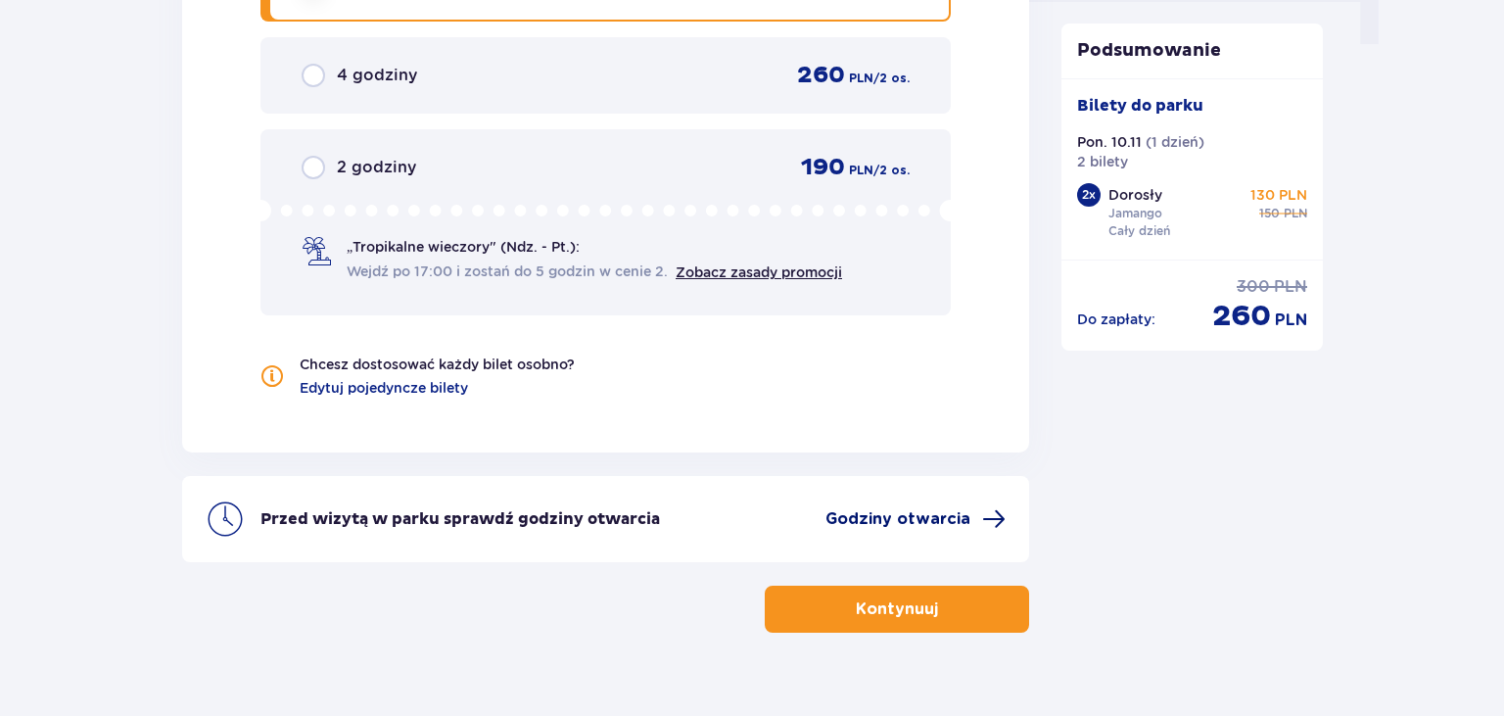
click at [899, 519] on span "Godziny otwarcia" at bounding box center [897, 519] width 145 height 22
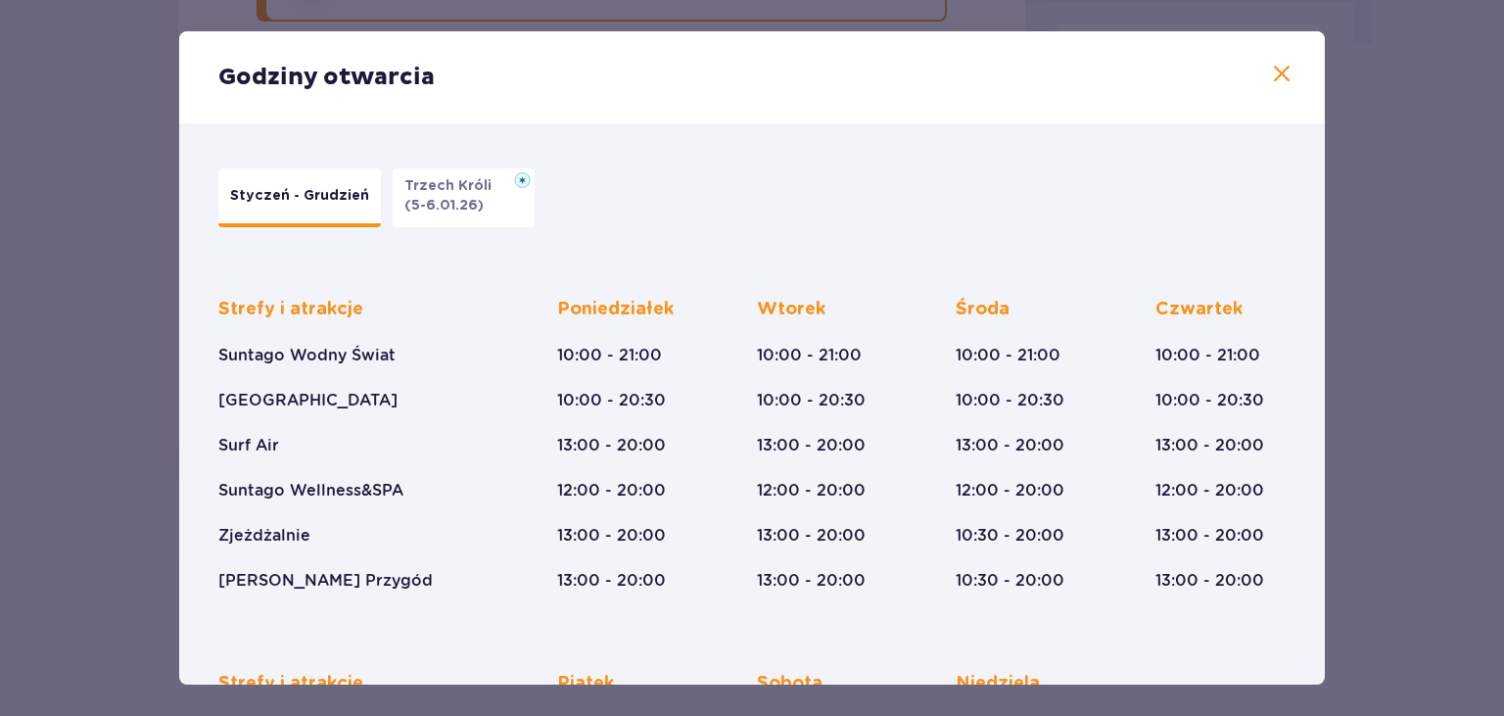
click at [484, 202] on p "(5-6.01.26)" at bounding box center [443, 206] width 79 height 20
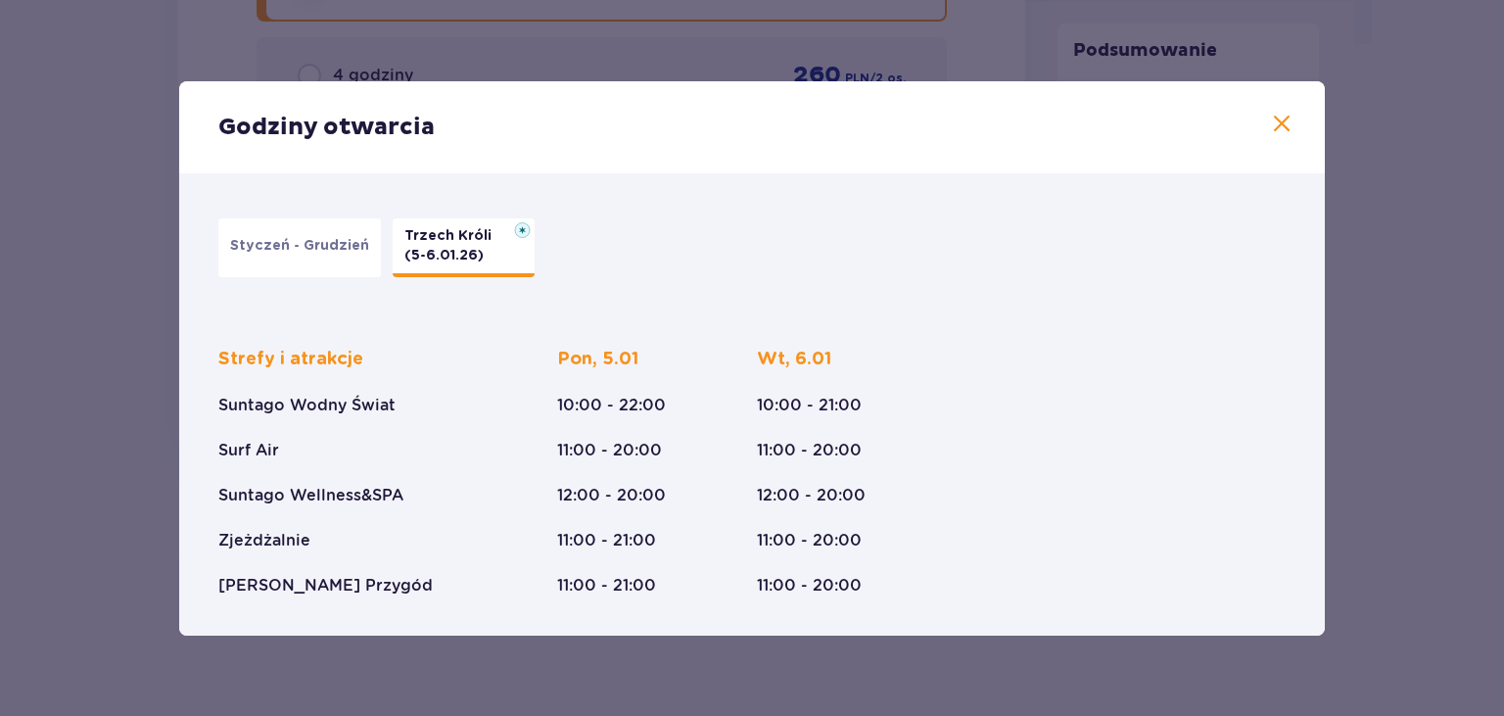
click at [1270, 124] on div "Godziny otwarcia" at bounding box center [751, 127] width 1145 height 92
click at [1280, 127] on span at bounding box center [1281, 124] width 23 height 23
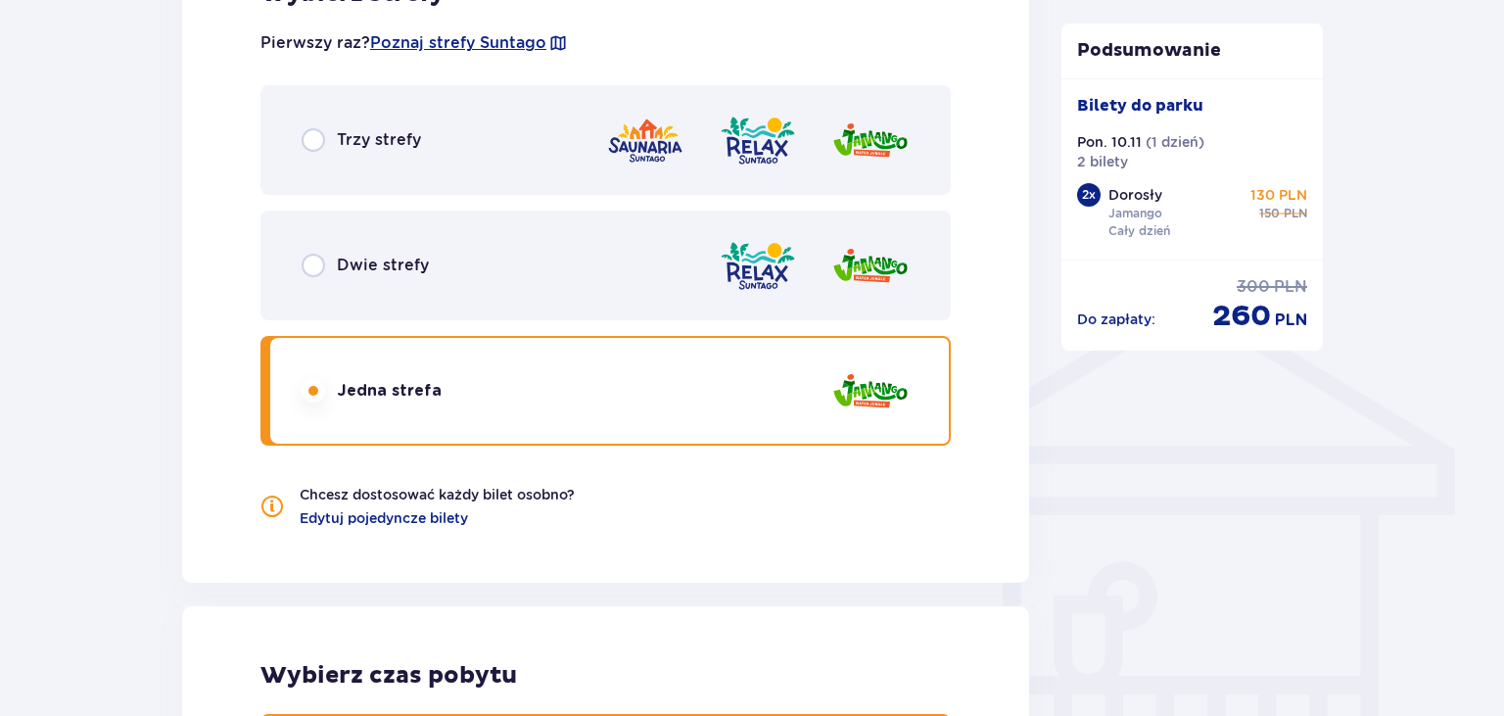
scroll to position [1240, 0]
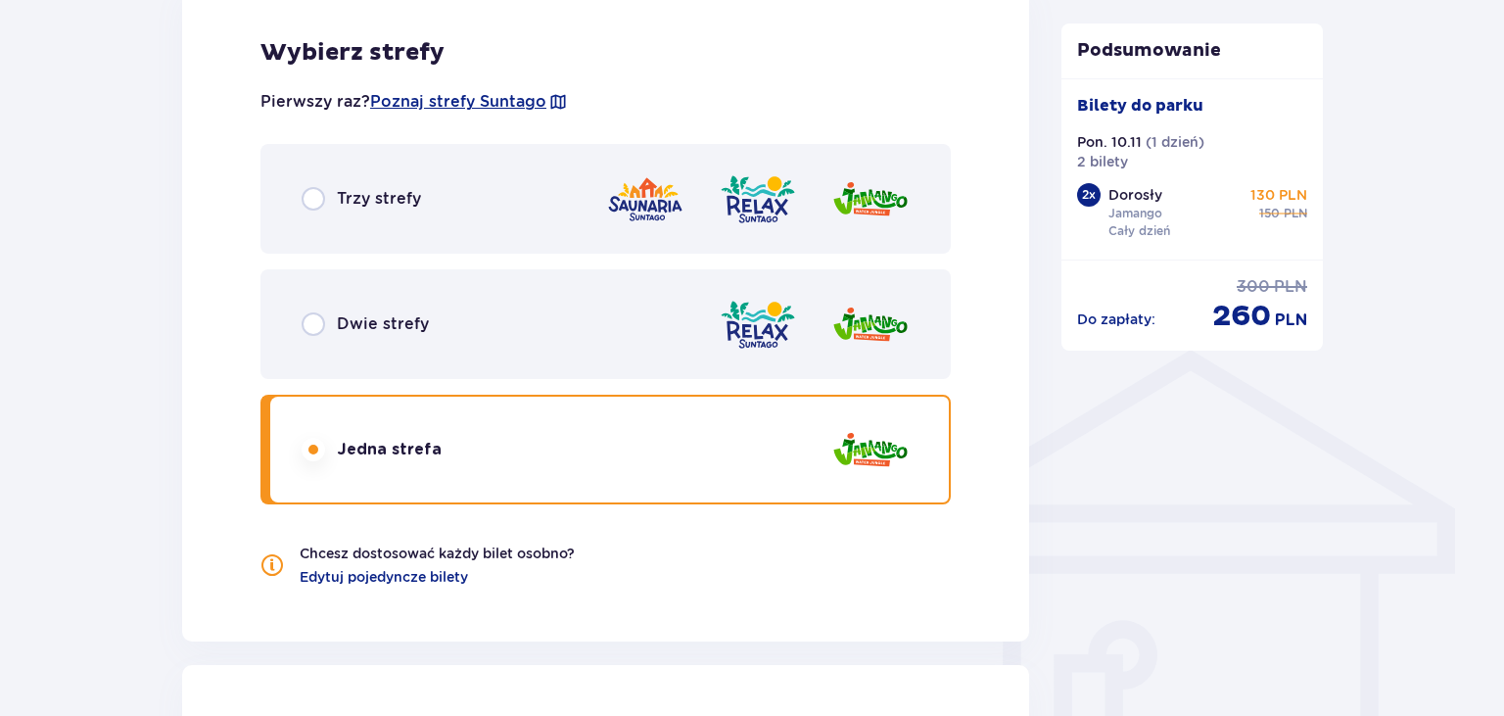
click at [648, 203] on img at bounding box center [645, 199] width 78 height 56
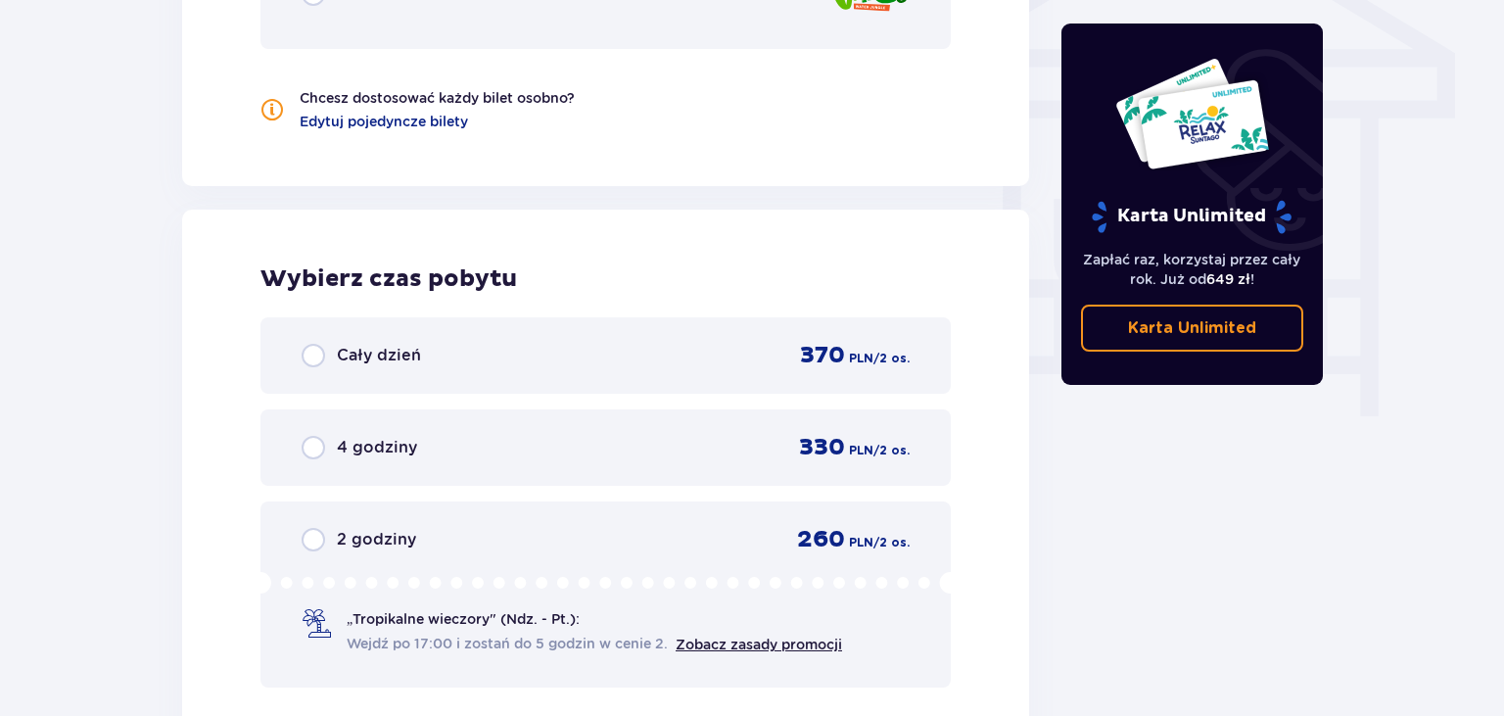
scroll to position [1342, 0]
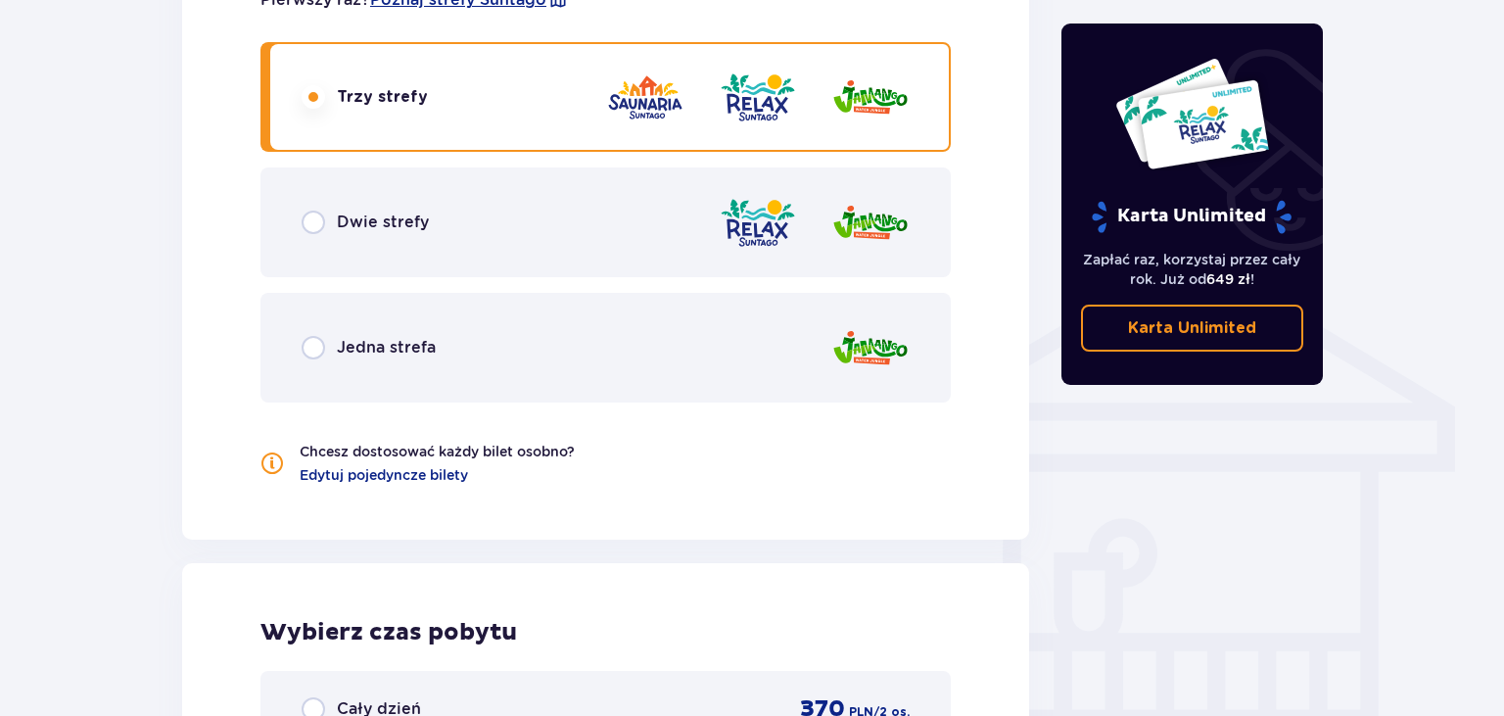
click at [401, 354] on span "Jedna strefa" at bounding box center [386, 348] width 99 height 22
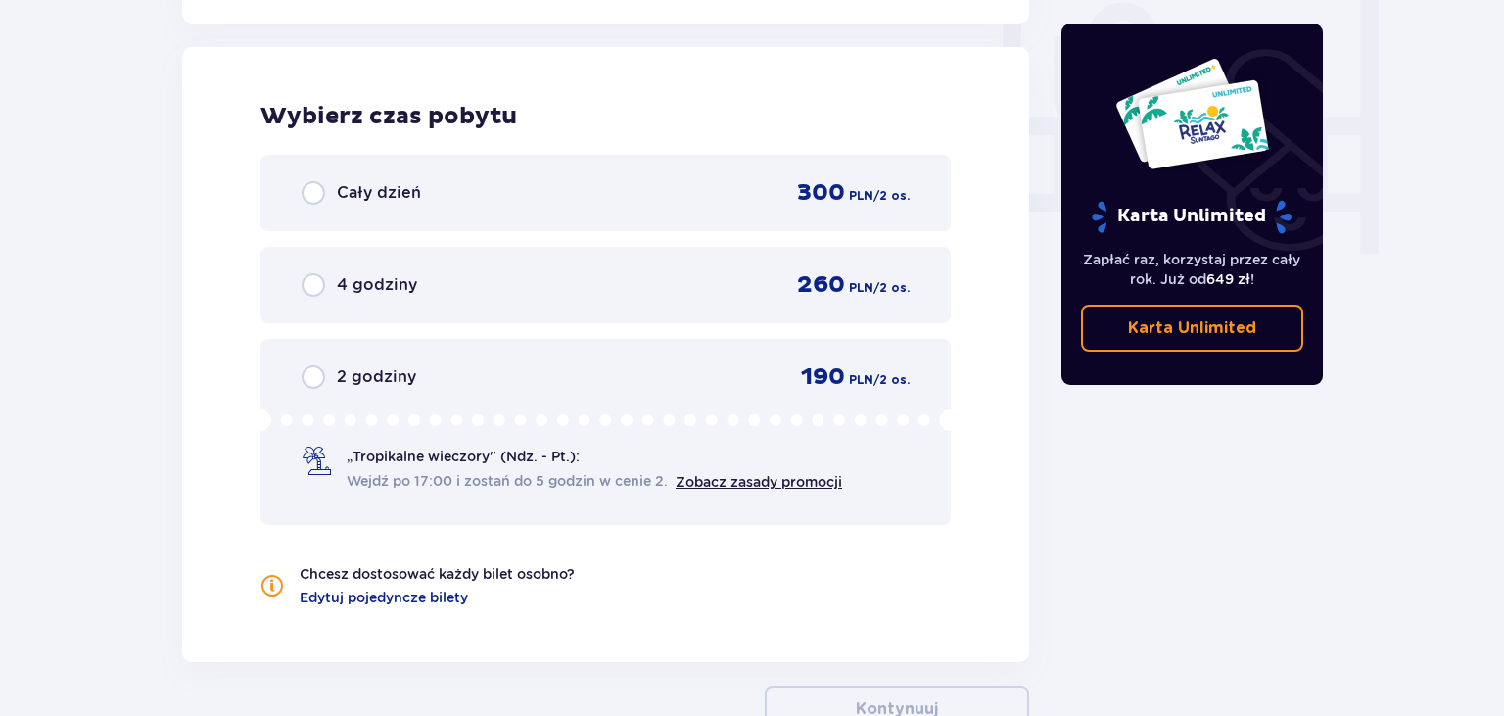
scroll to position [1859, 0]
click at [409, 194] on span "Cały dzień" at bounding box center [379, 192] width 84 height 22
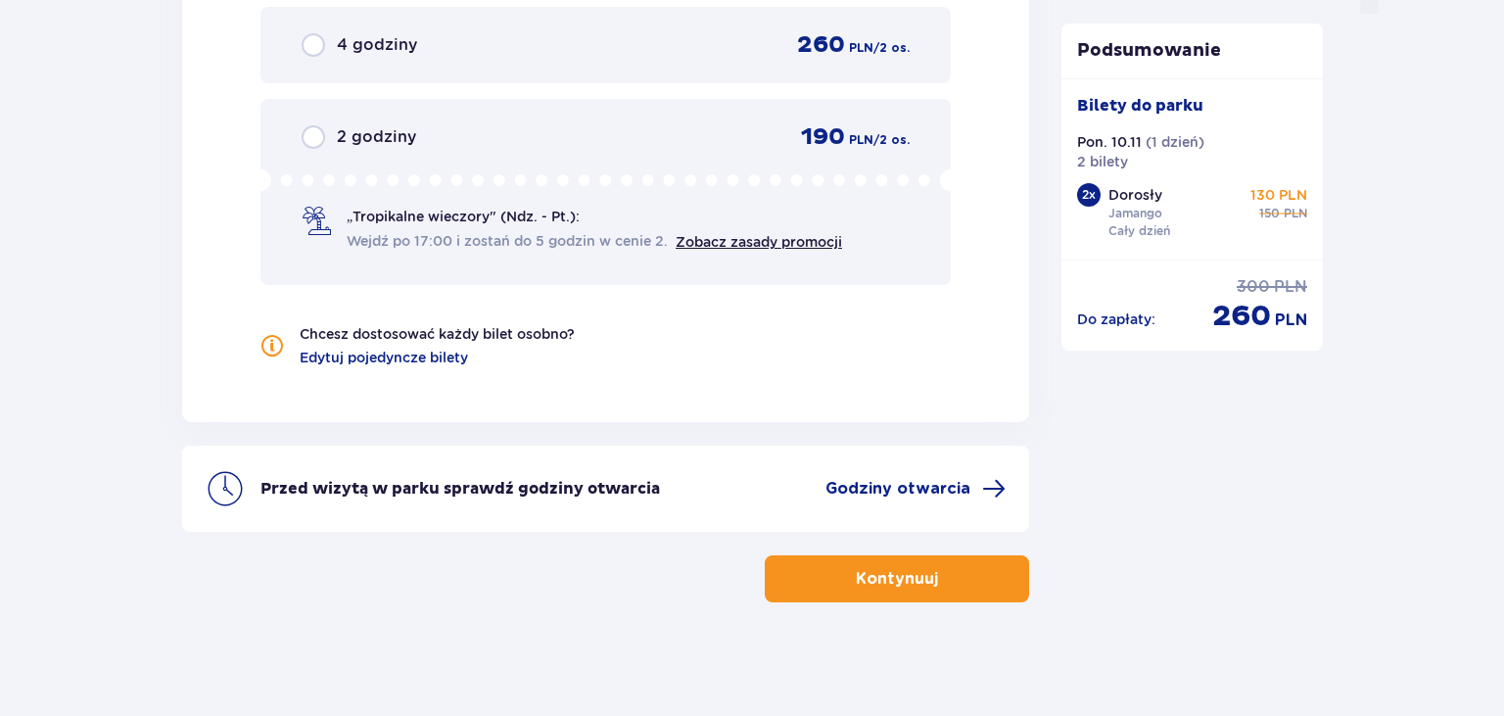
scroll to position [2100, 0]
click at [879, 582] on p "Kontynuuj" at bounding box center [897, 577] width 82 height 22
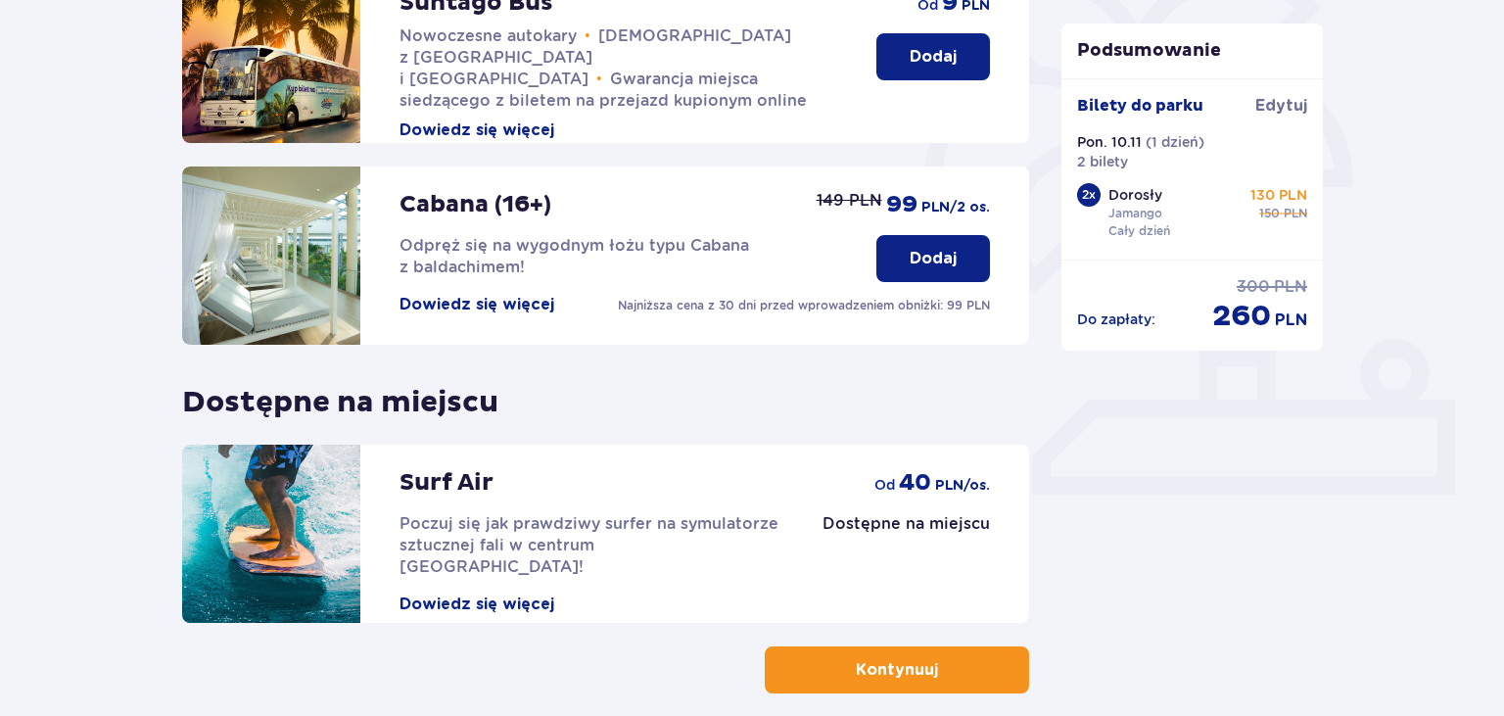
scroll to position [611, 0]
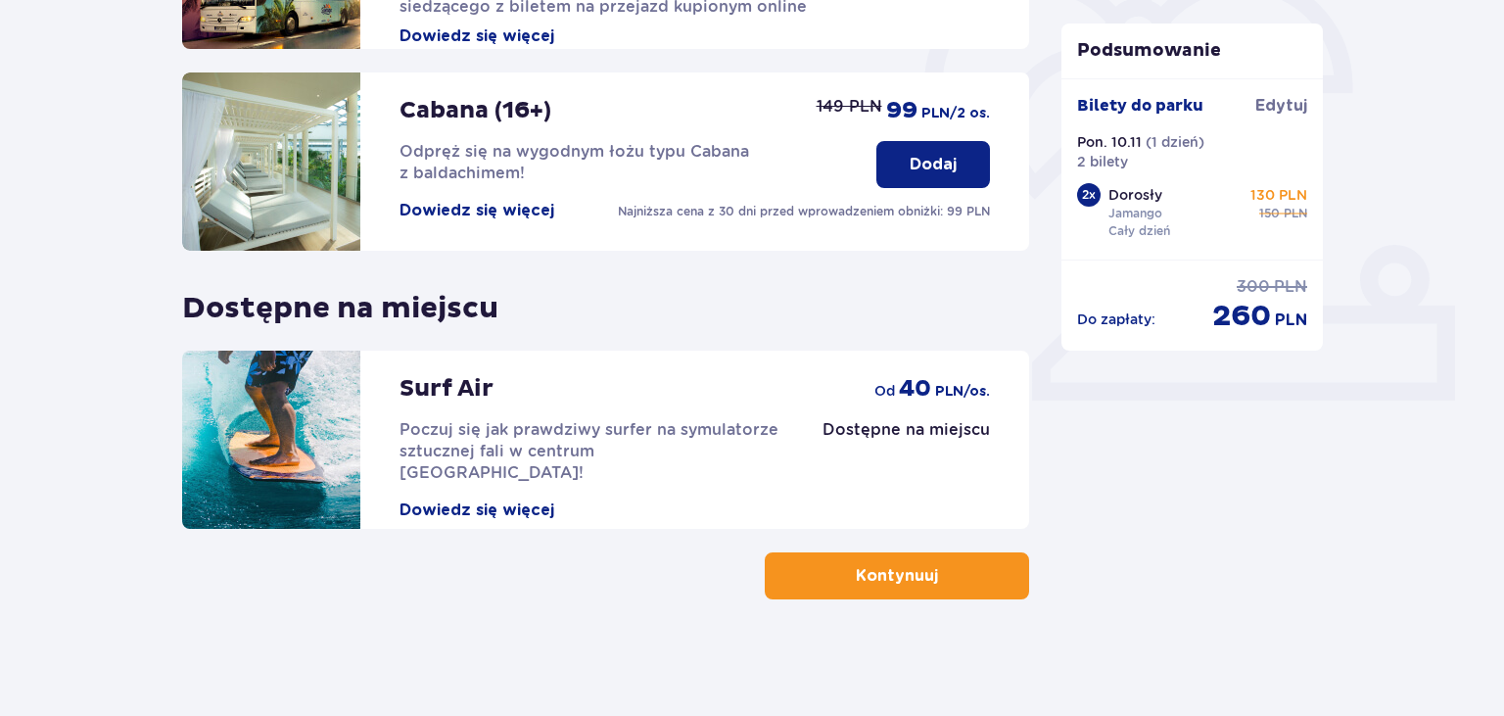
click at [879, 582] on p "Kontynuuj" at bounding box center [897, 576] width 82 height 22
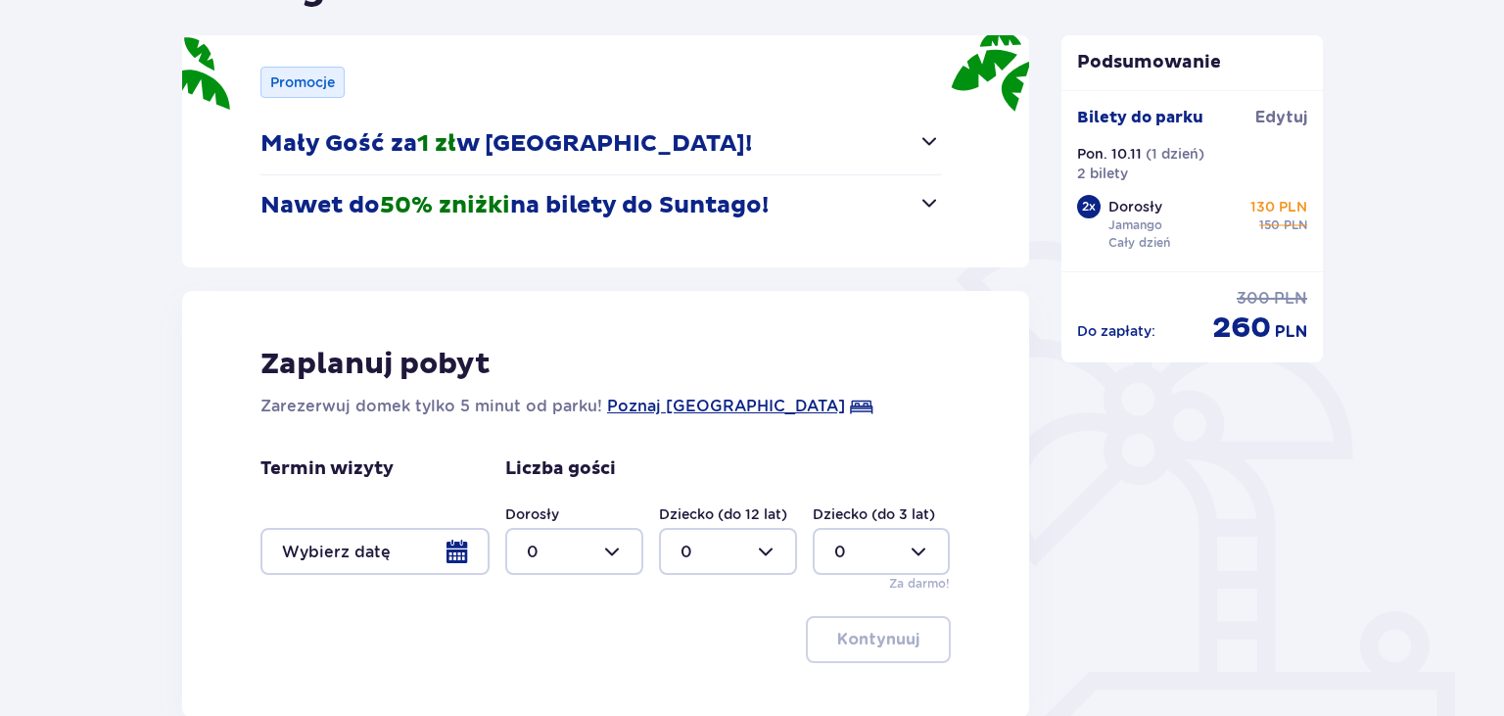
scroll to position [434, 0]
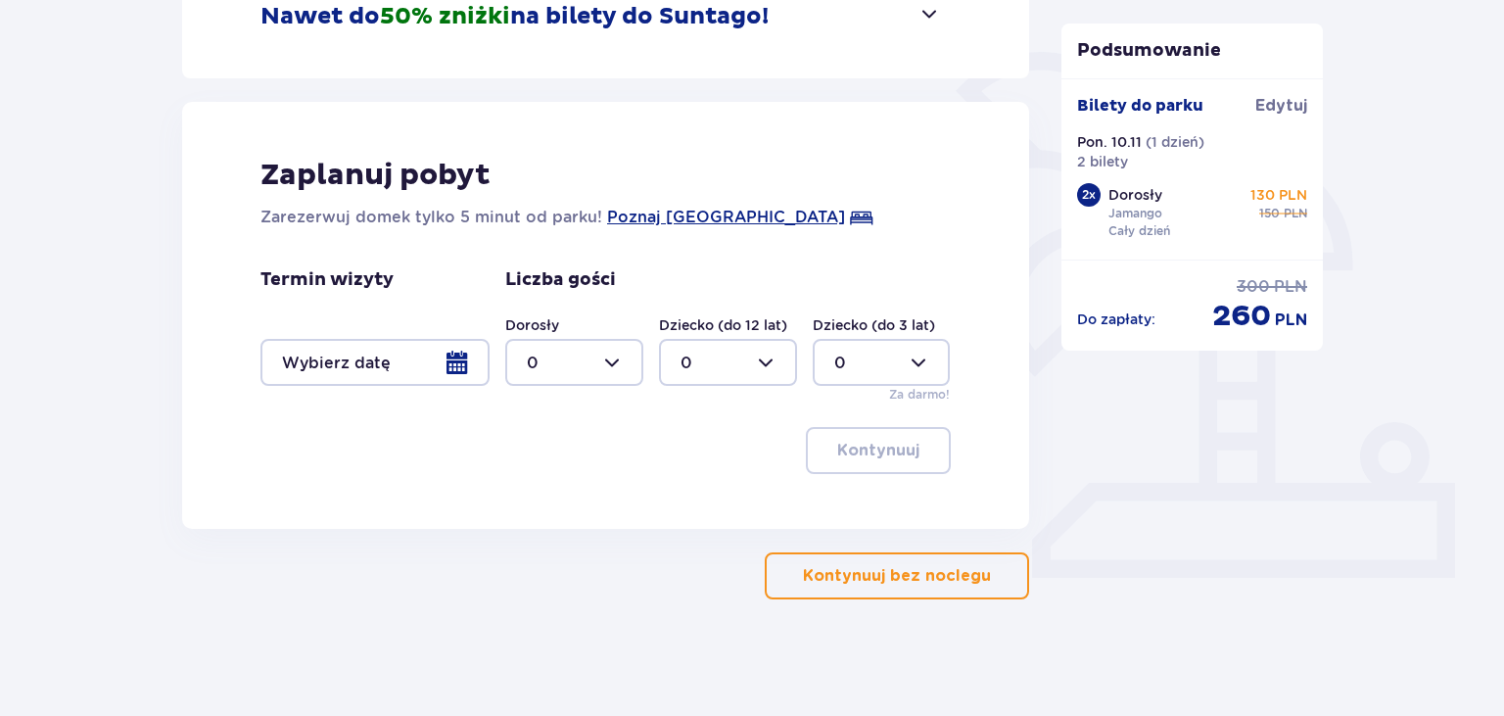
click at [879, 578] on p "Kontynuuj bez noclegu" at bounding box center [897, 576] width 188 height 22
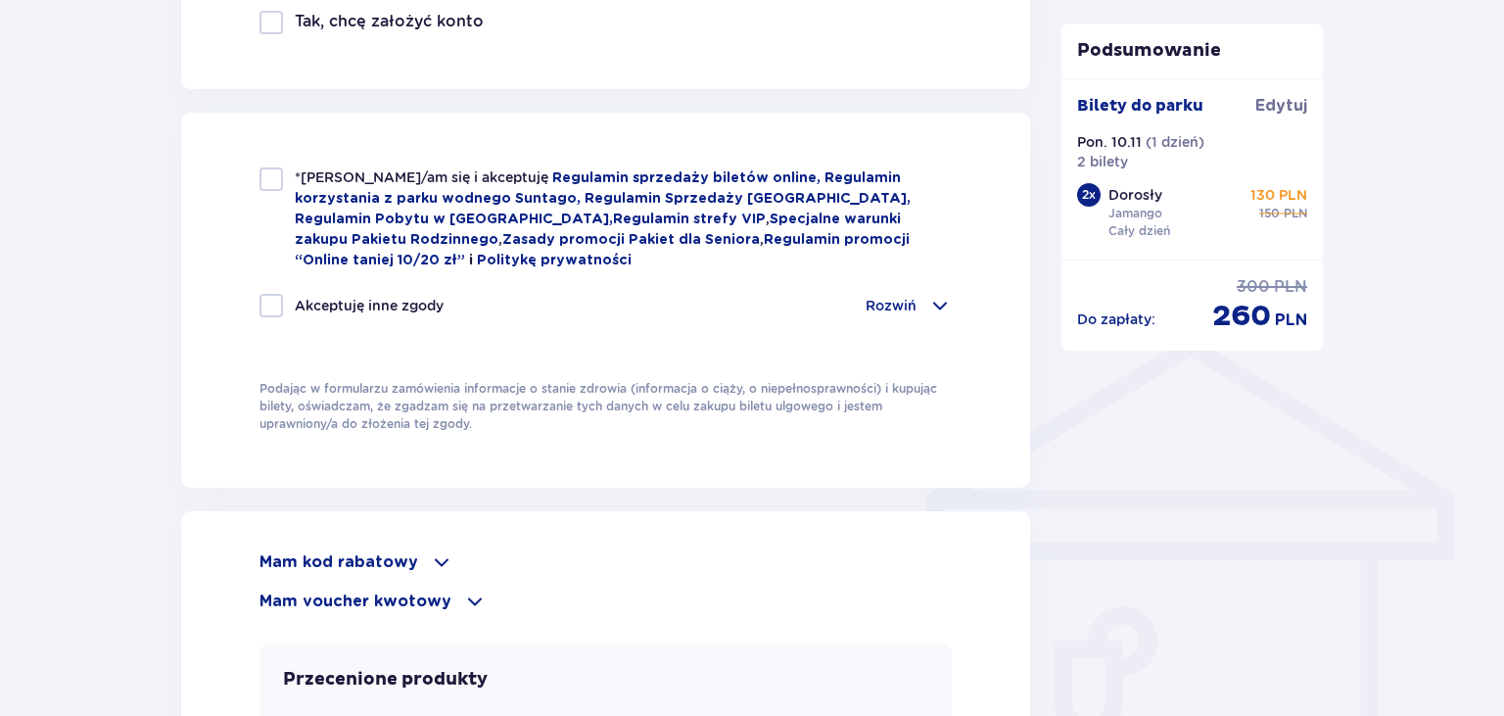
scroll to position [1343, 0]
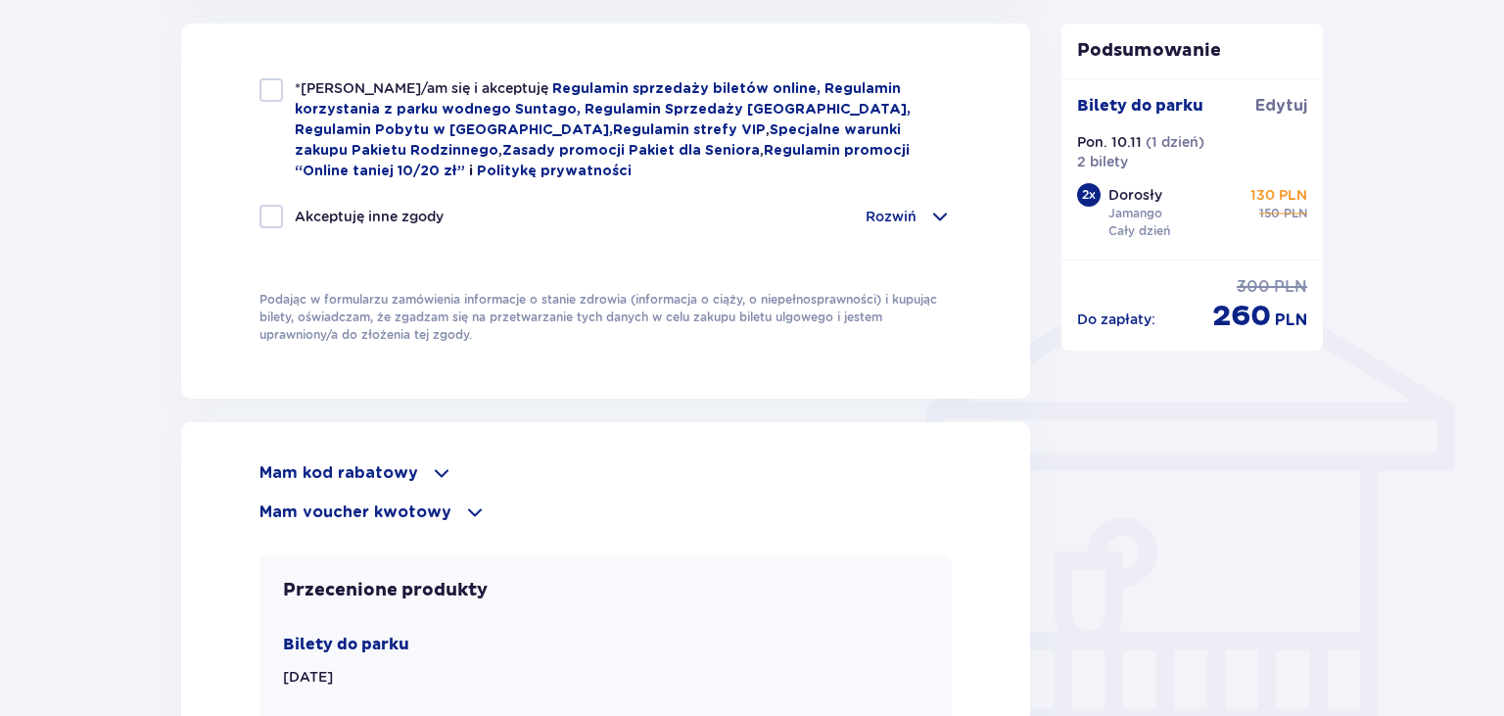
click at [397, 471] on p "Mam kod rabatowy" at bounding box center [338, 473] width 159 height 22
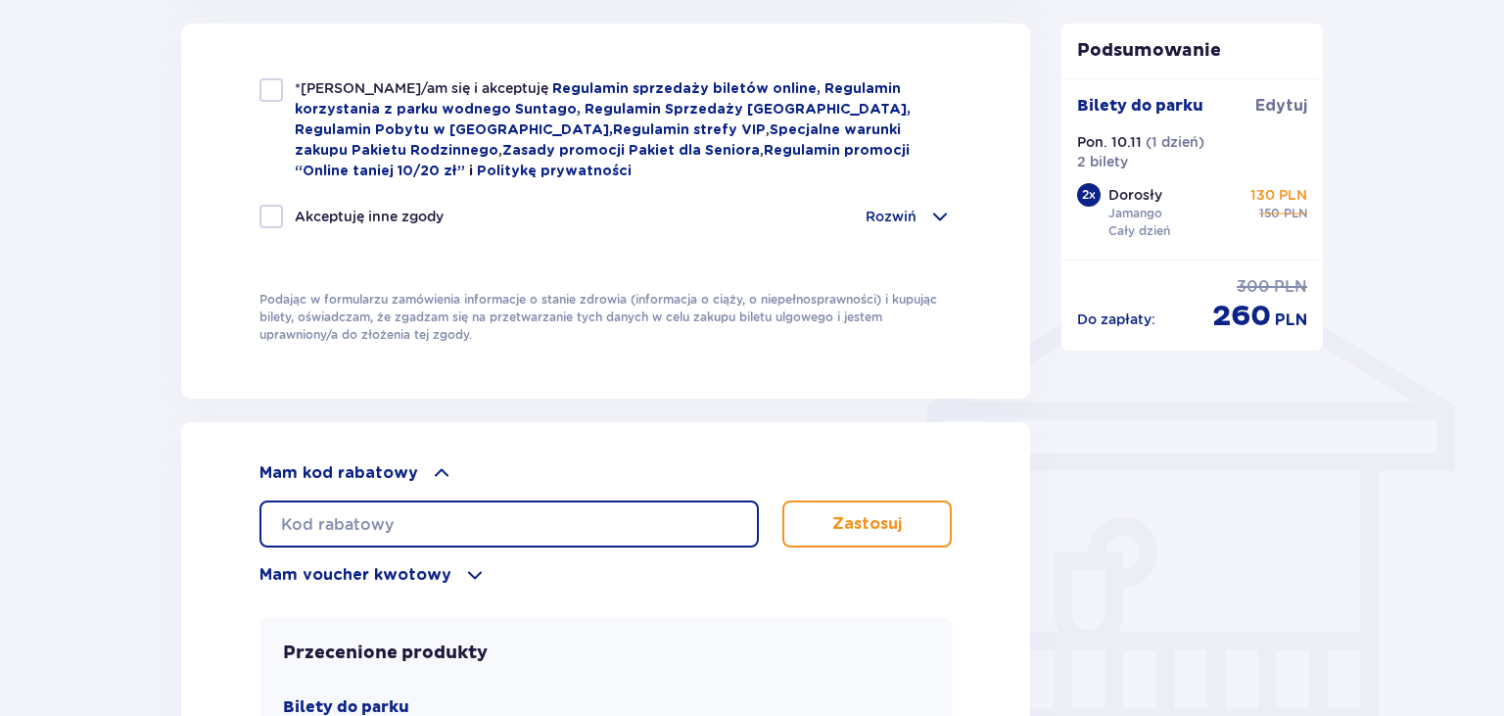
click at [466, 514] on input "text" at bounding box center [508, 523] width 499 height 47
type input "LDDDX6OJ9KCGV4"
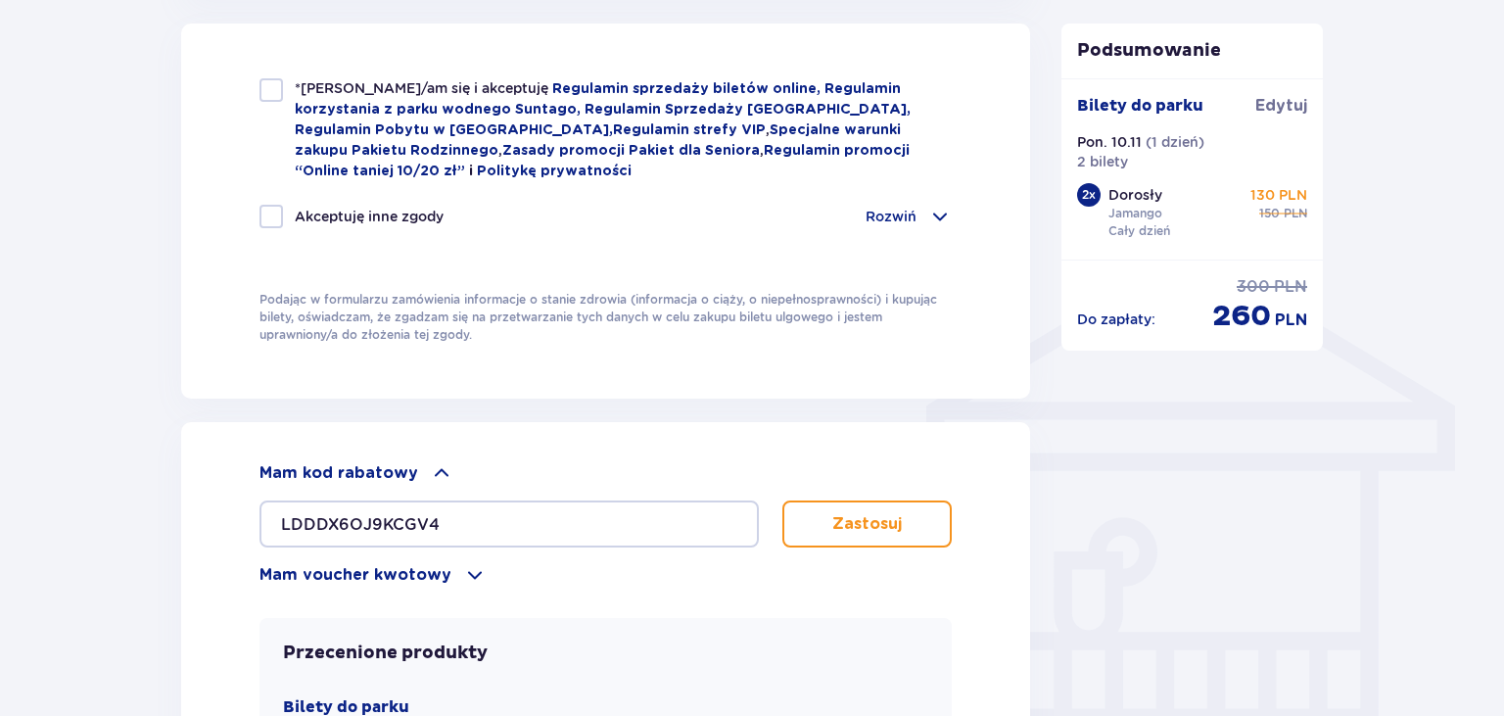
click at [857, 527] on p "Zastosuj" at bounding box center [867, 524] width 70 height 22
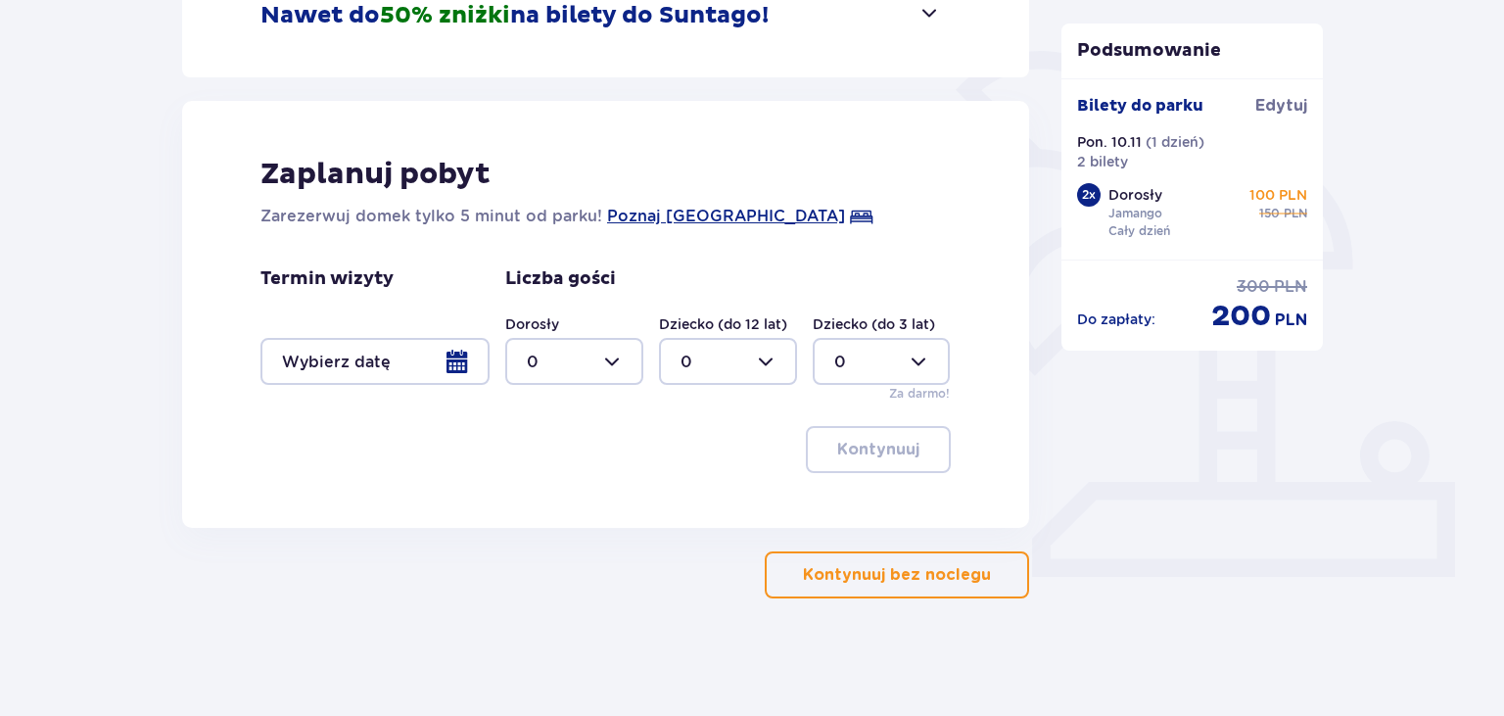
scroll to position [363, 0]
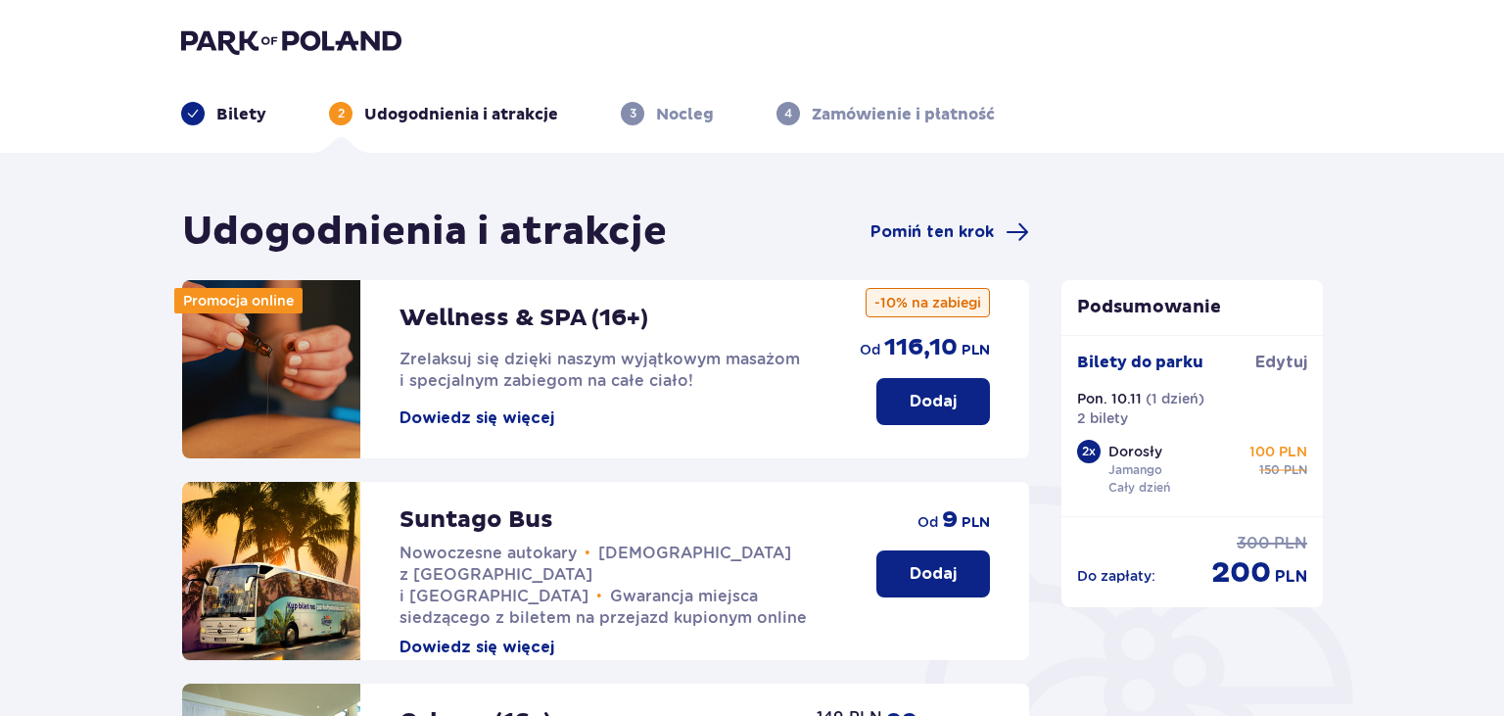
click at [216, 123] on div "Bilety" at bounding box center [223, 113] width 85 height 23
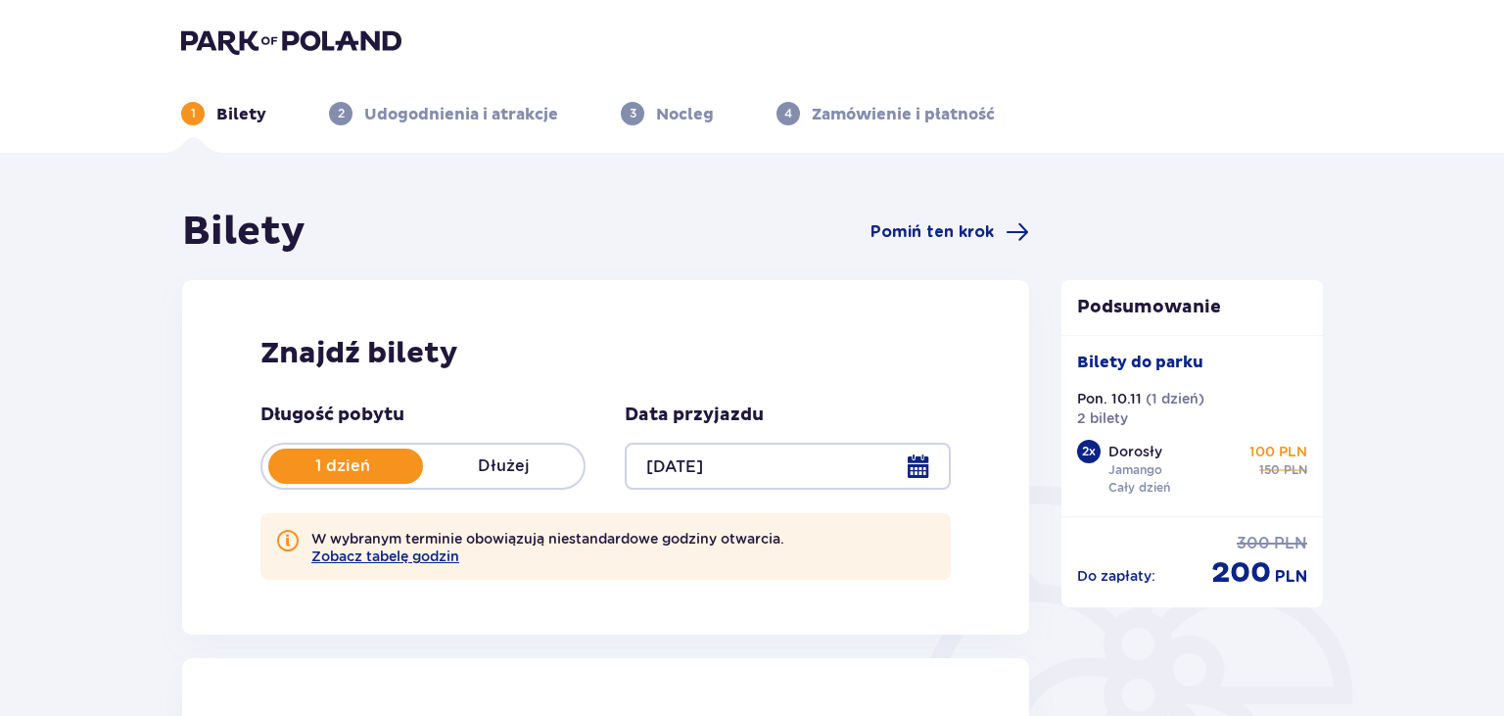
type input "10.11.25"
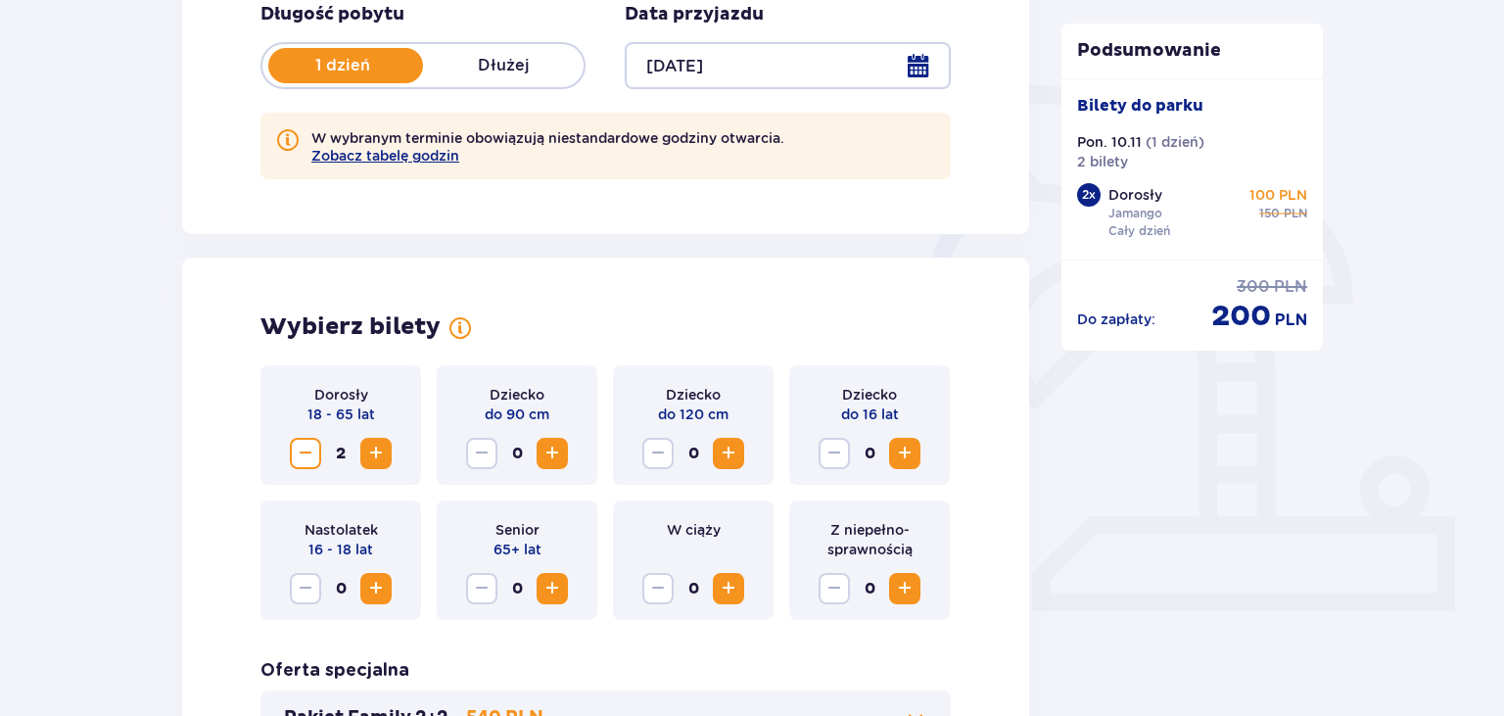
scroll to position [517, 0]
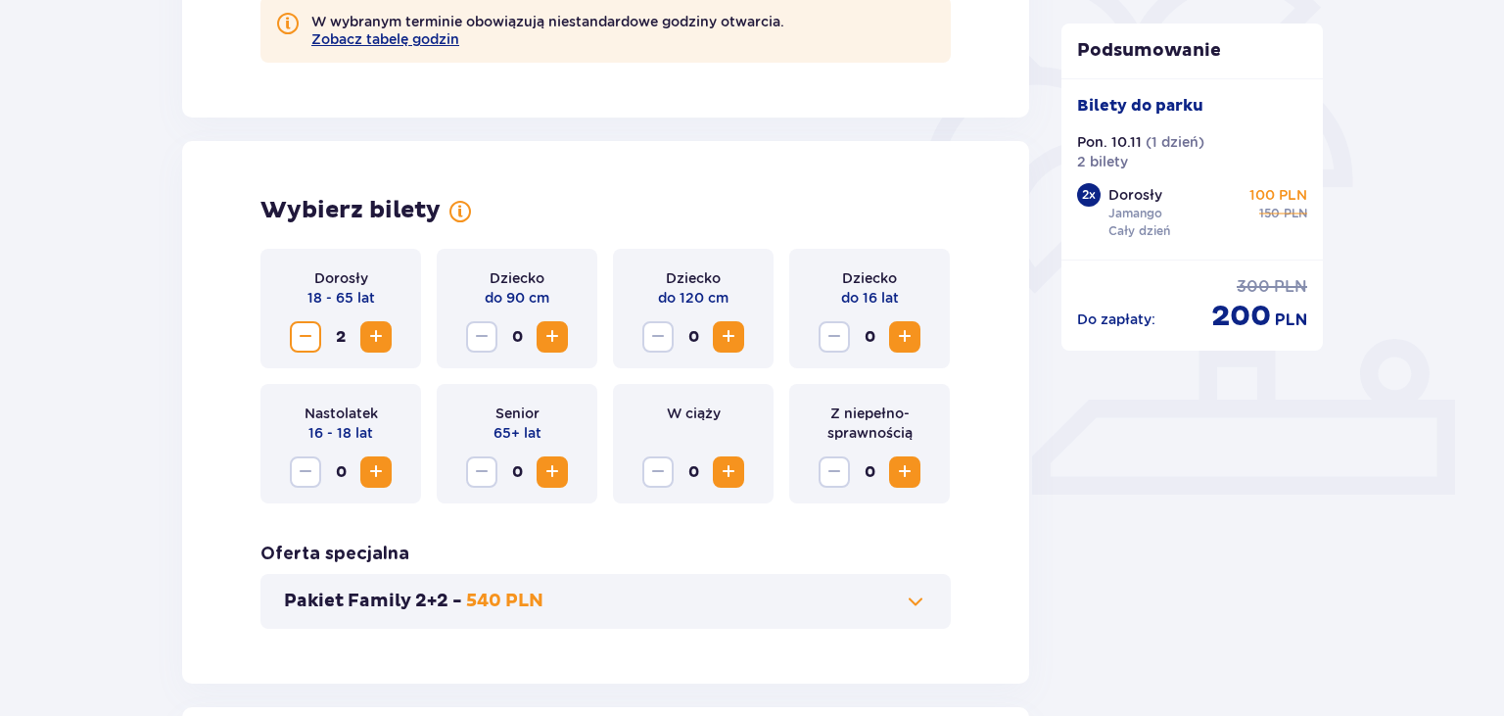
click at [907, 345] on span "Zwiększ" at bounding box center [904, 336] width 23 height 23
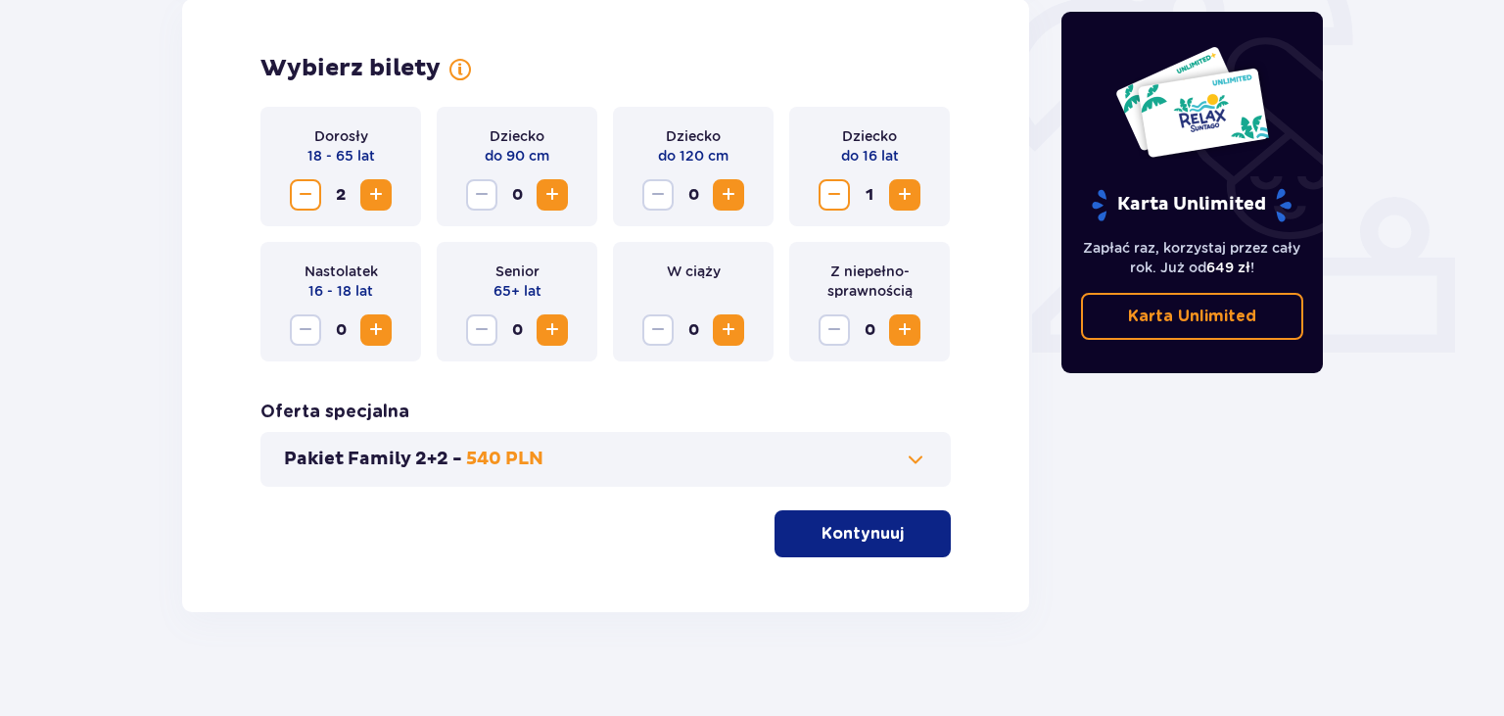
scroll to position [673, 0]
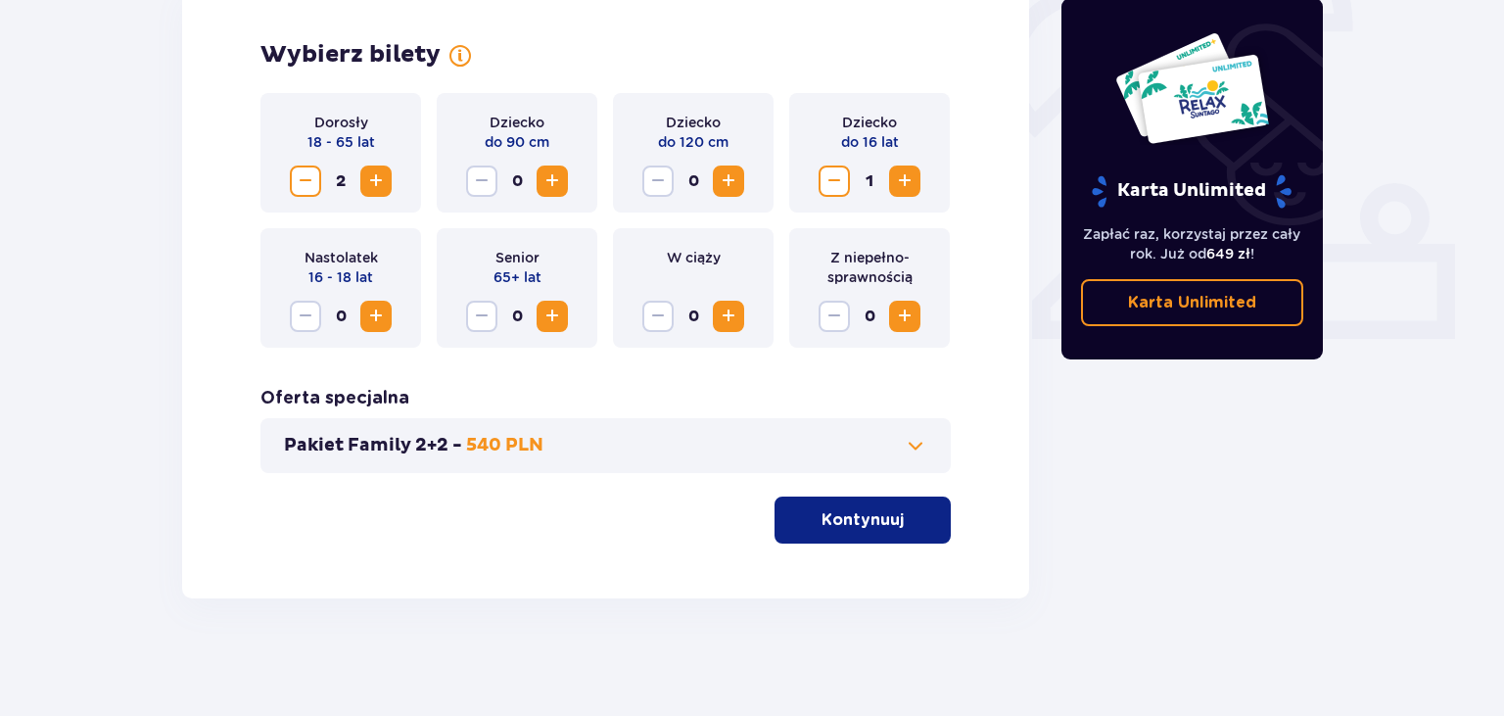
click at [903, 523] on span "button" at bounding box center [907, 519] width 23 height 23
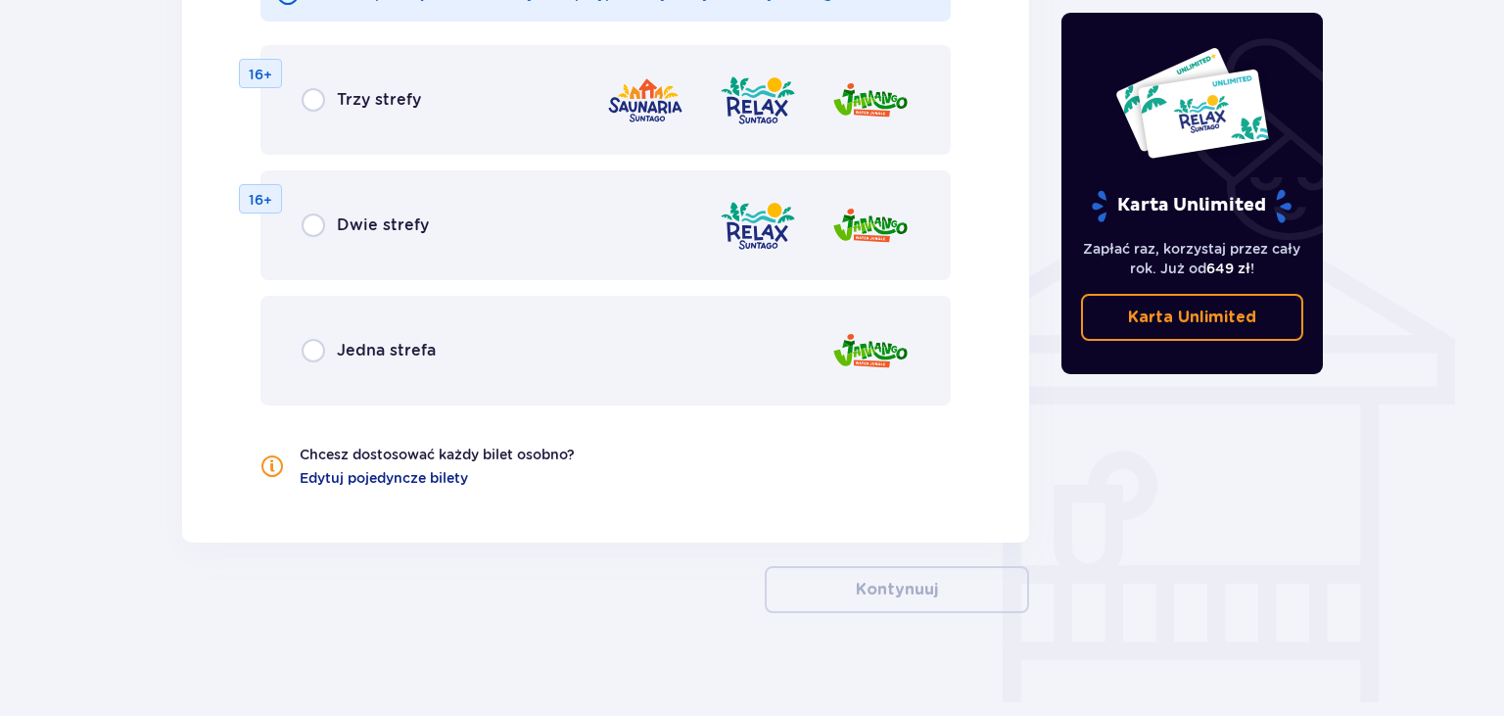
scroll to position [1425, 0]
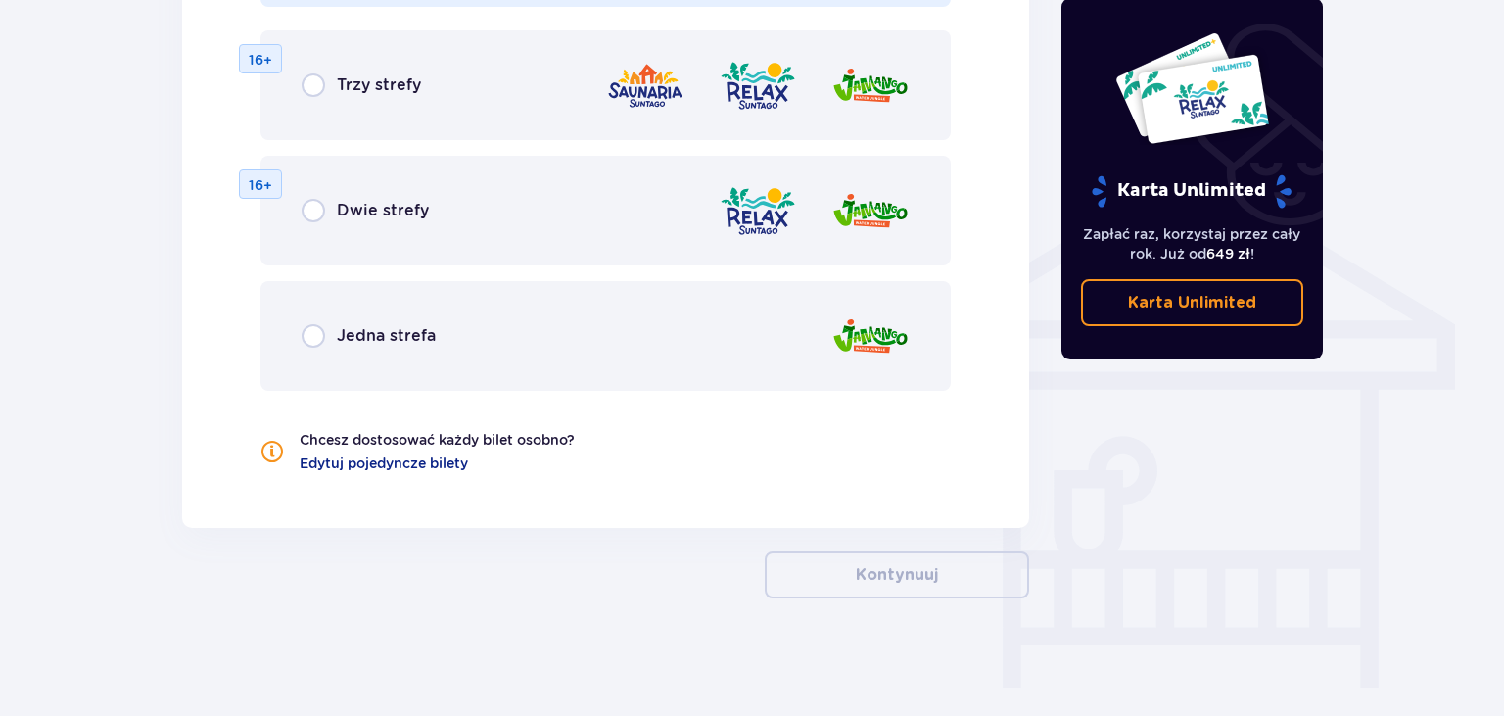
click at [334, 343] on div "Jedna strefa" at bounding box center [369, 335] width 134 height 23
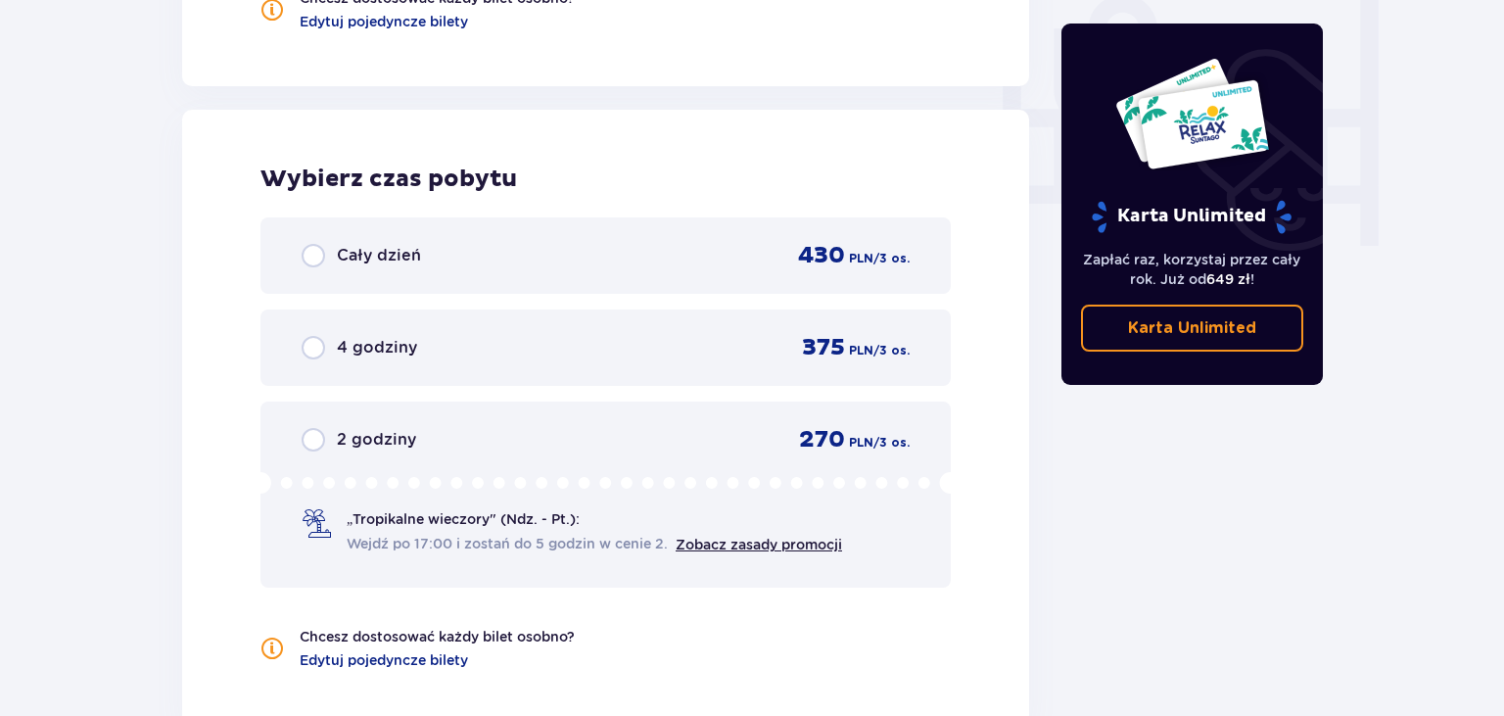
scroll to position [1929, 0]
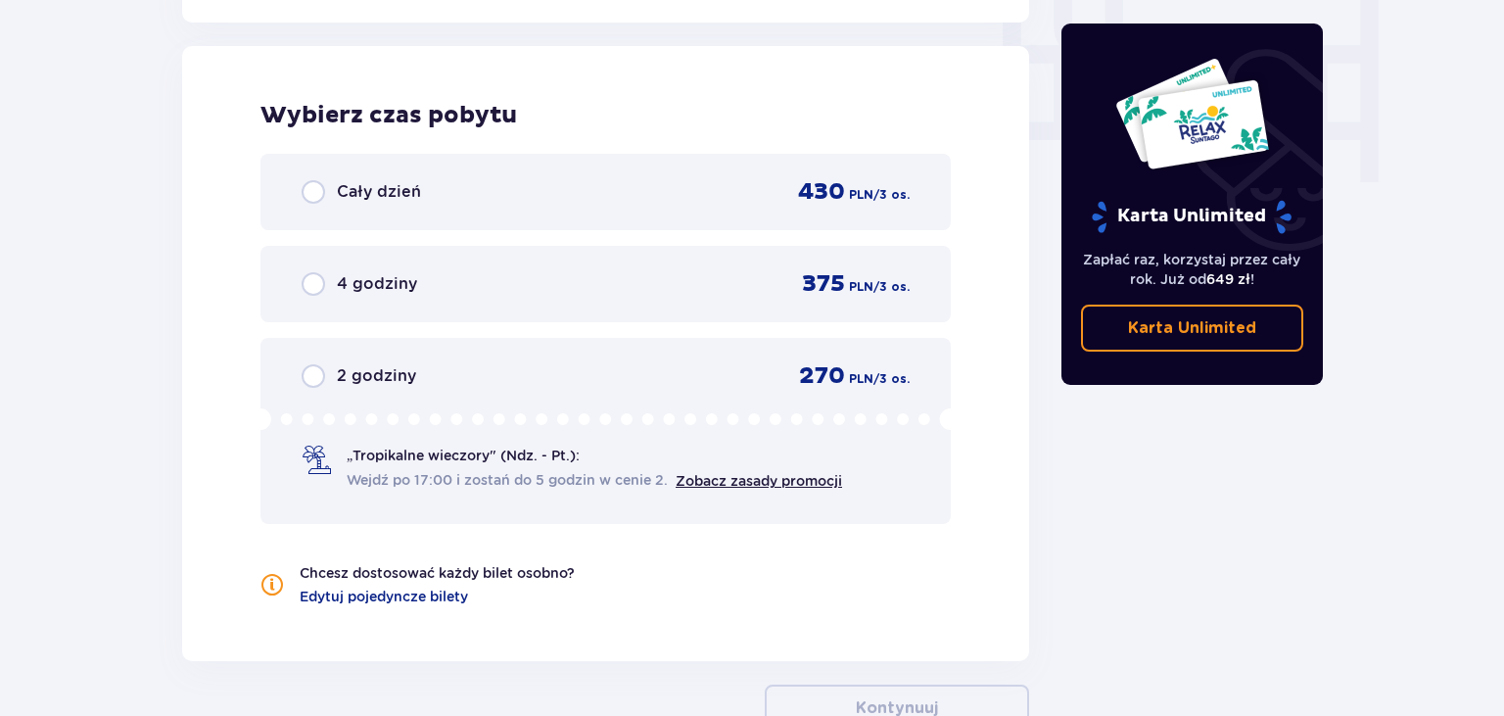
click at [334, 199] on div "Cały dzień" at bounding box center [361, 191] width 119 height 23
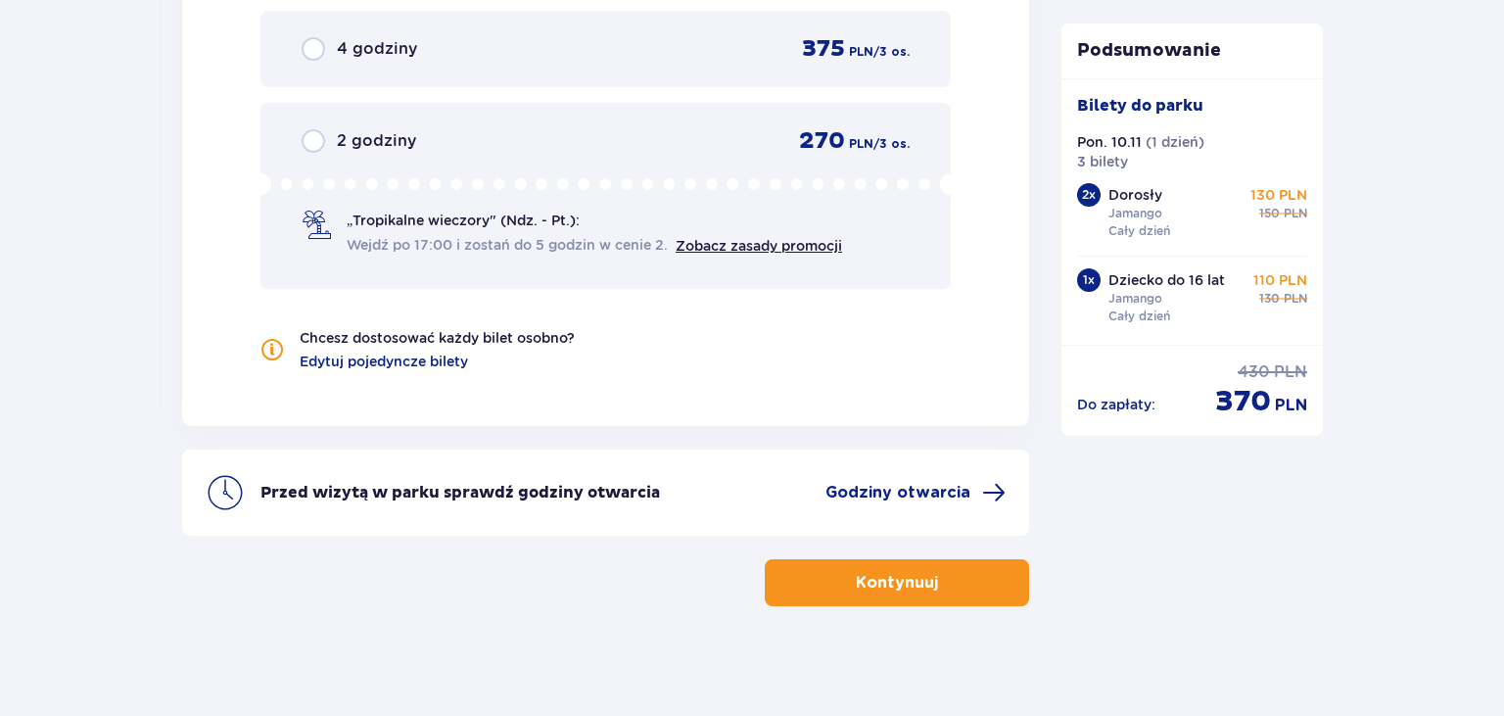
scroll to position [2170, 0]
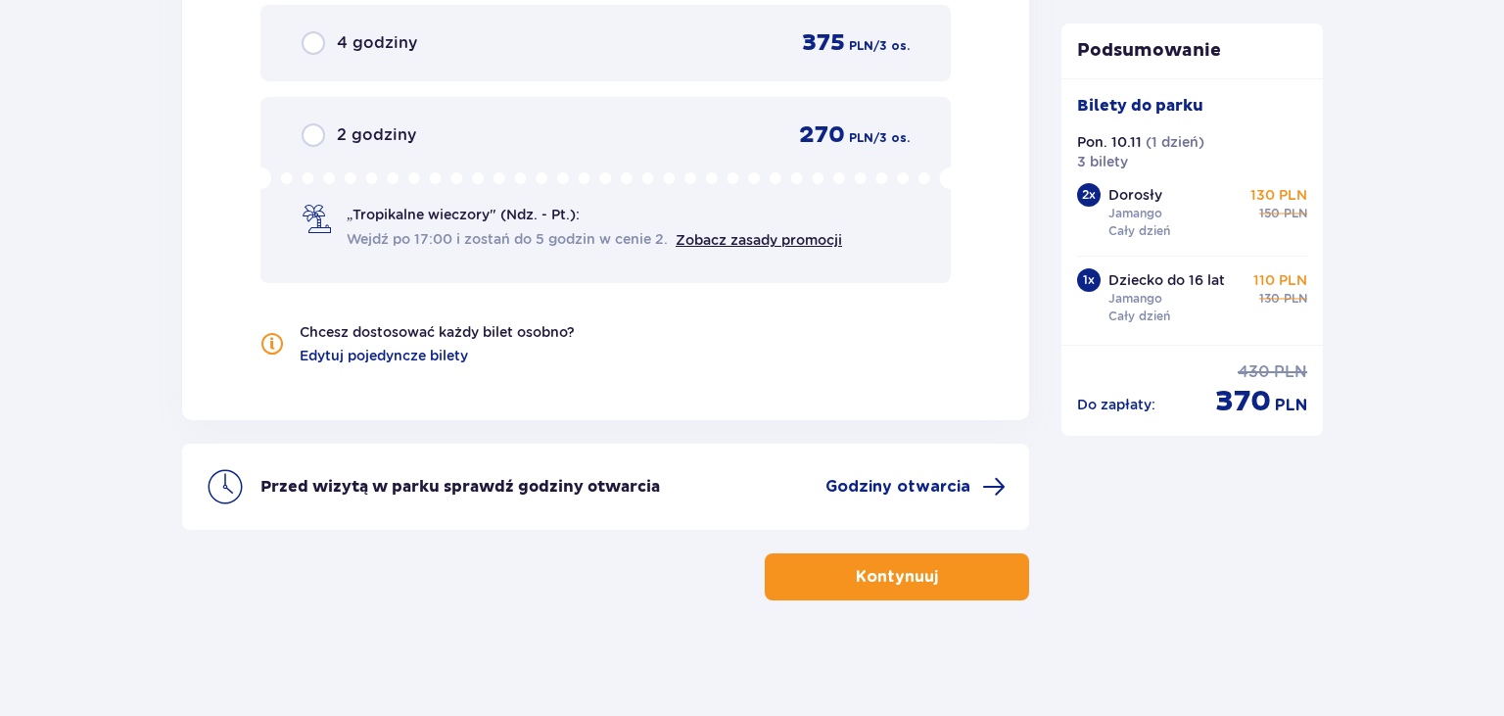
click at [836, 584] on button "Kontynuuj" at bounding box center [897, 576] width 264 height 47
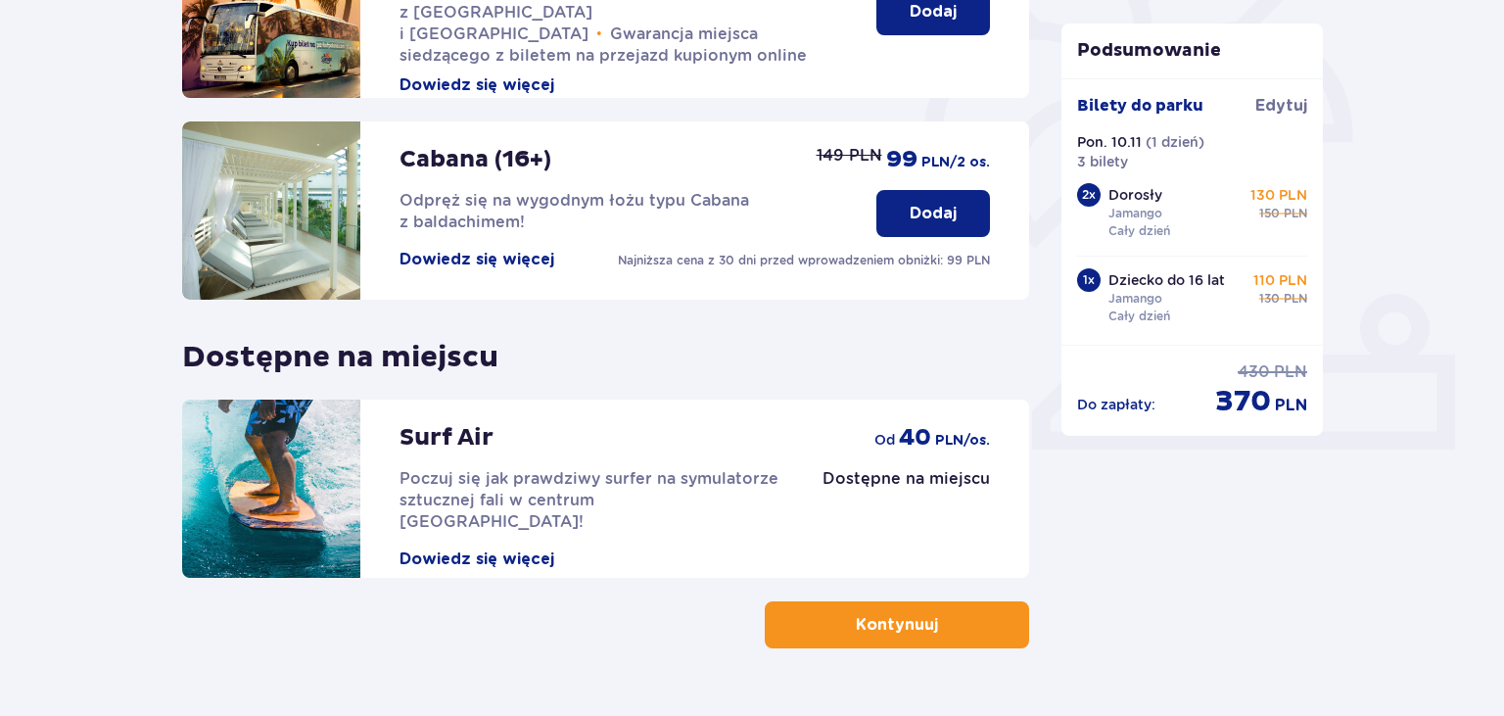
scroll to position [611, 0]
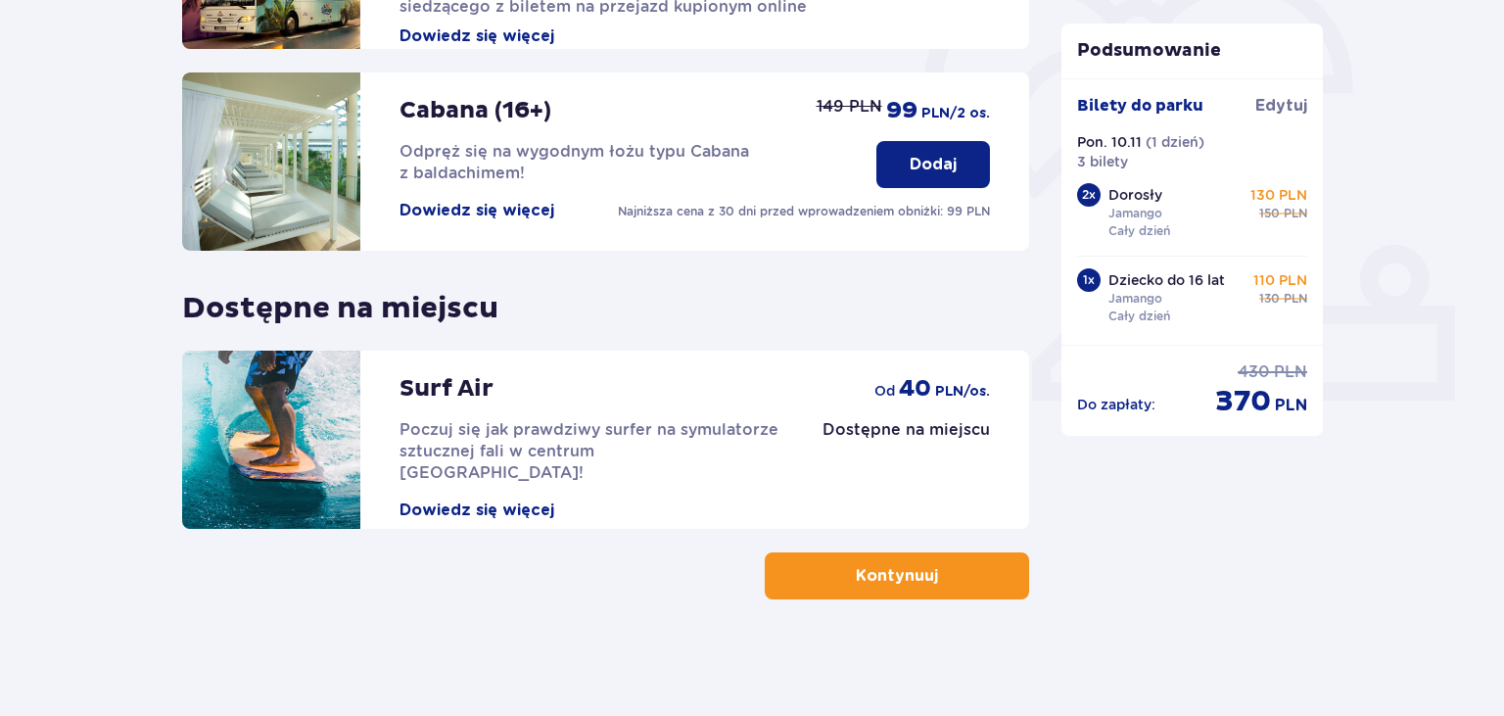
click at [797, 570] on button "Kontynuuj" at bounding box center [897, 575] width 264 height 47
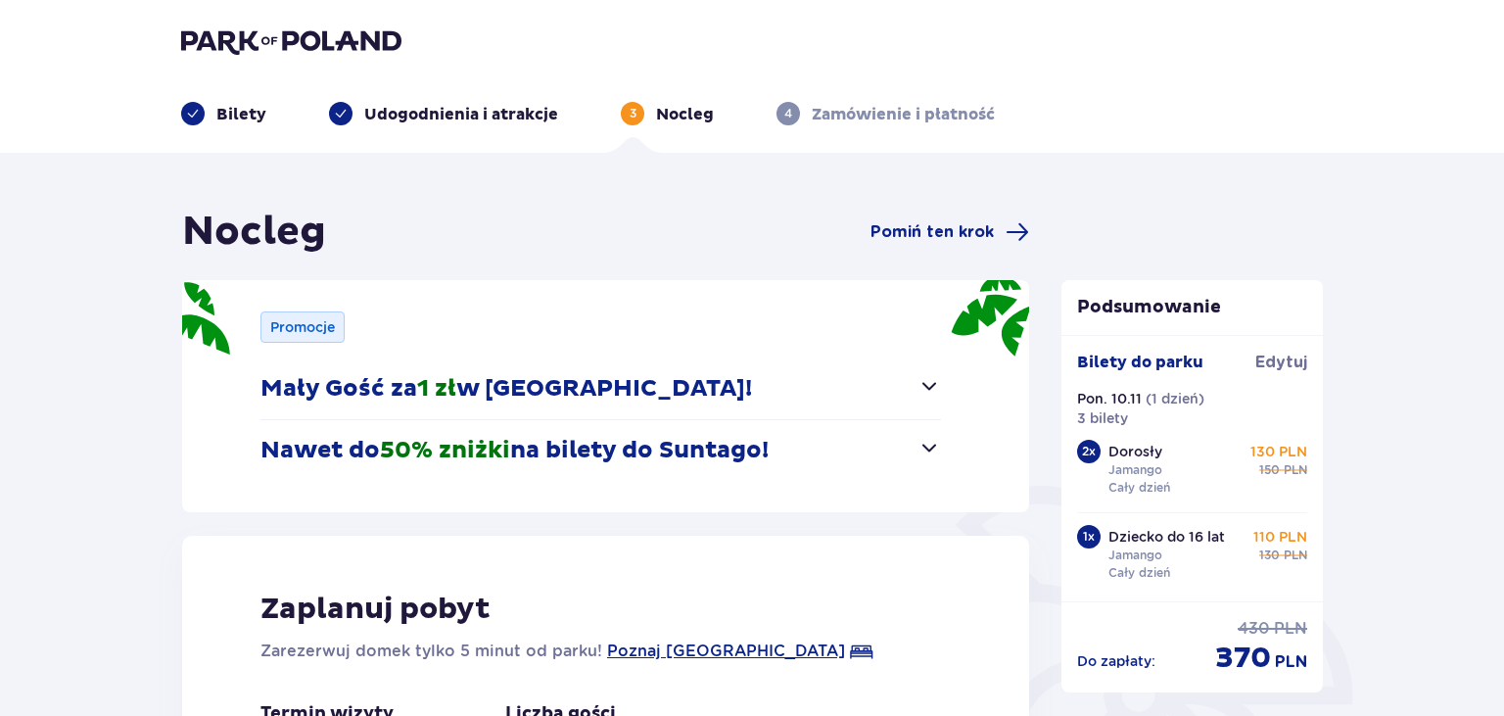
click at [249, 117] on p "Bilety" at bounding box center [241, 115] width 50 height 22
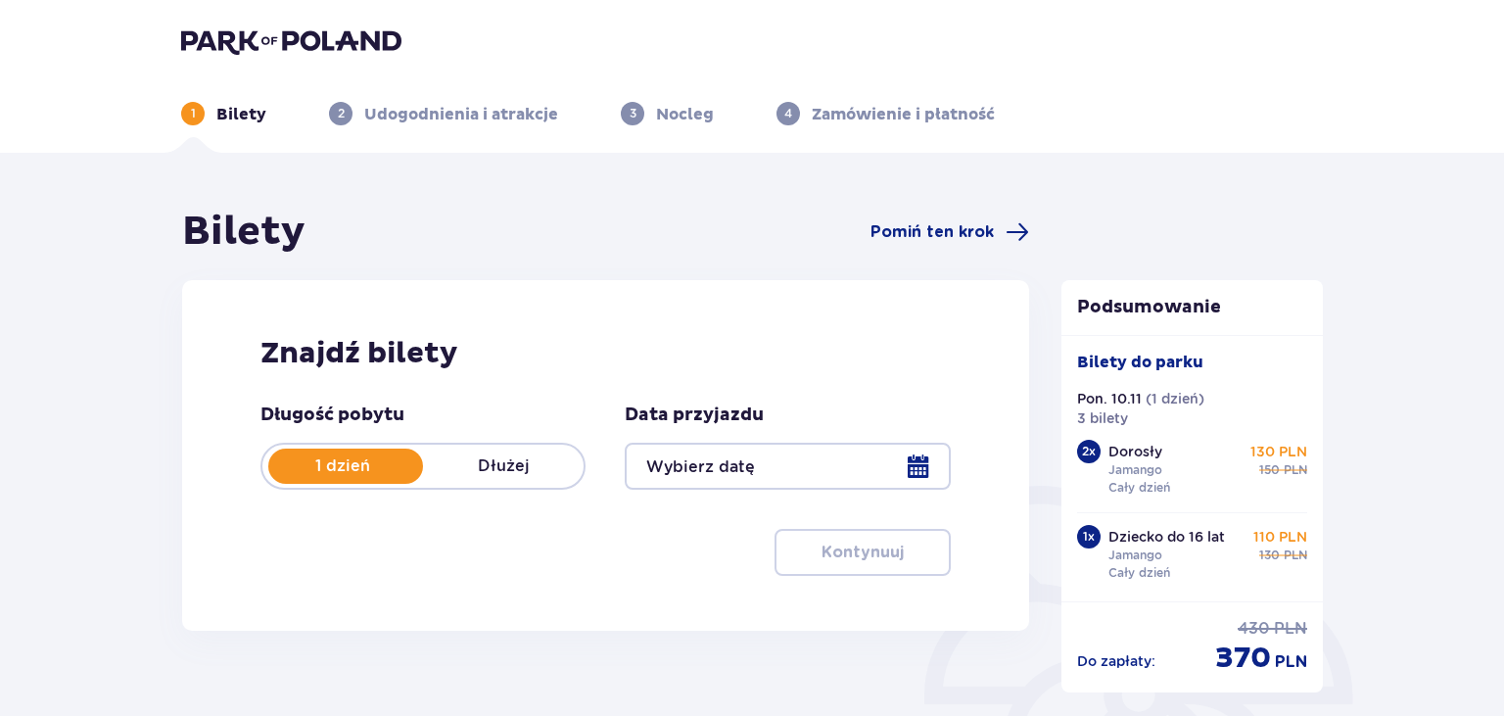
type input "10.11.25"
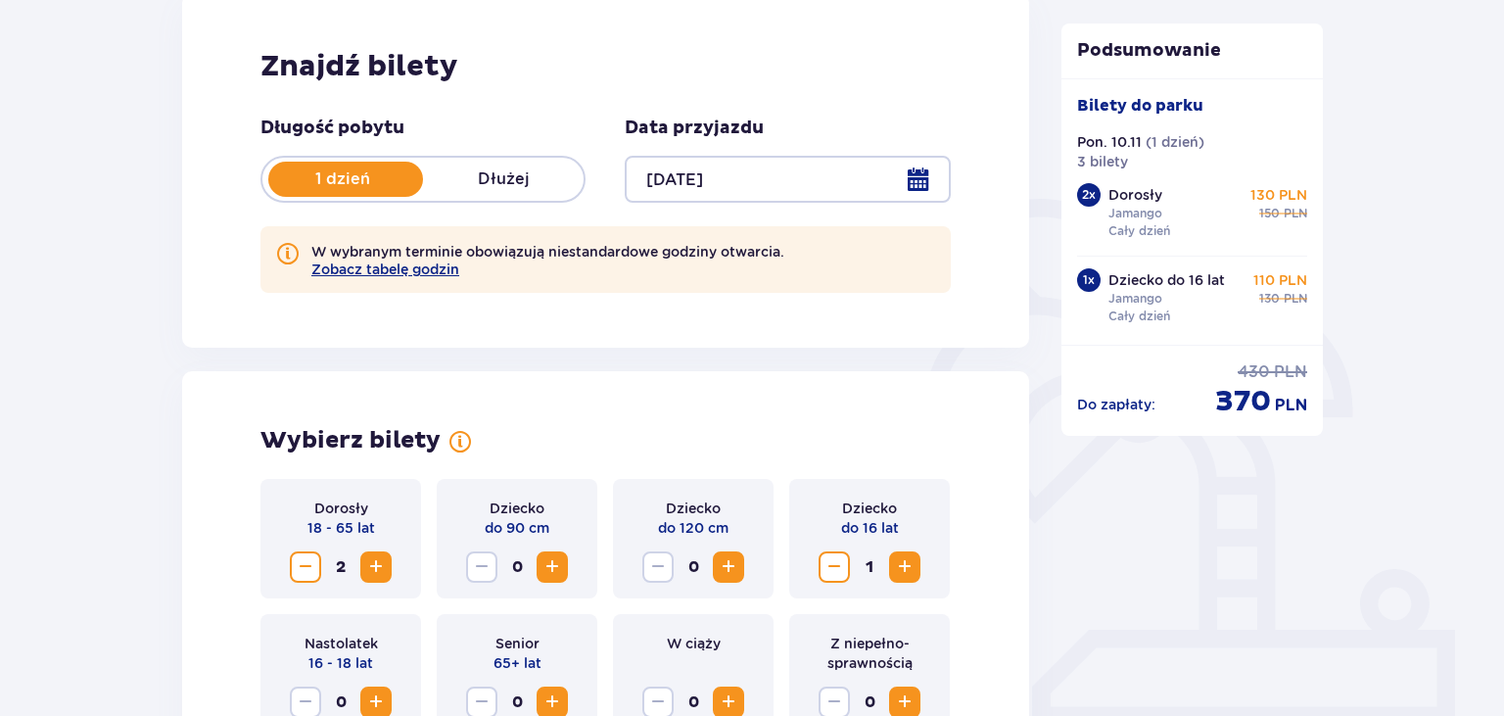
scroll to position [413, 0]
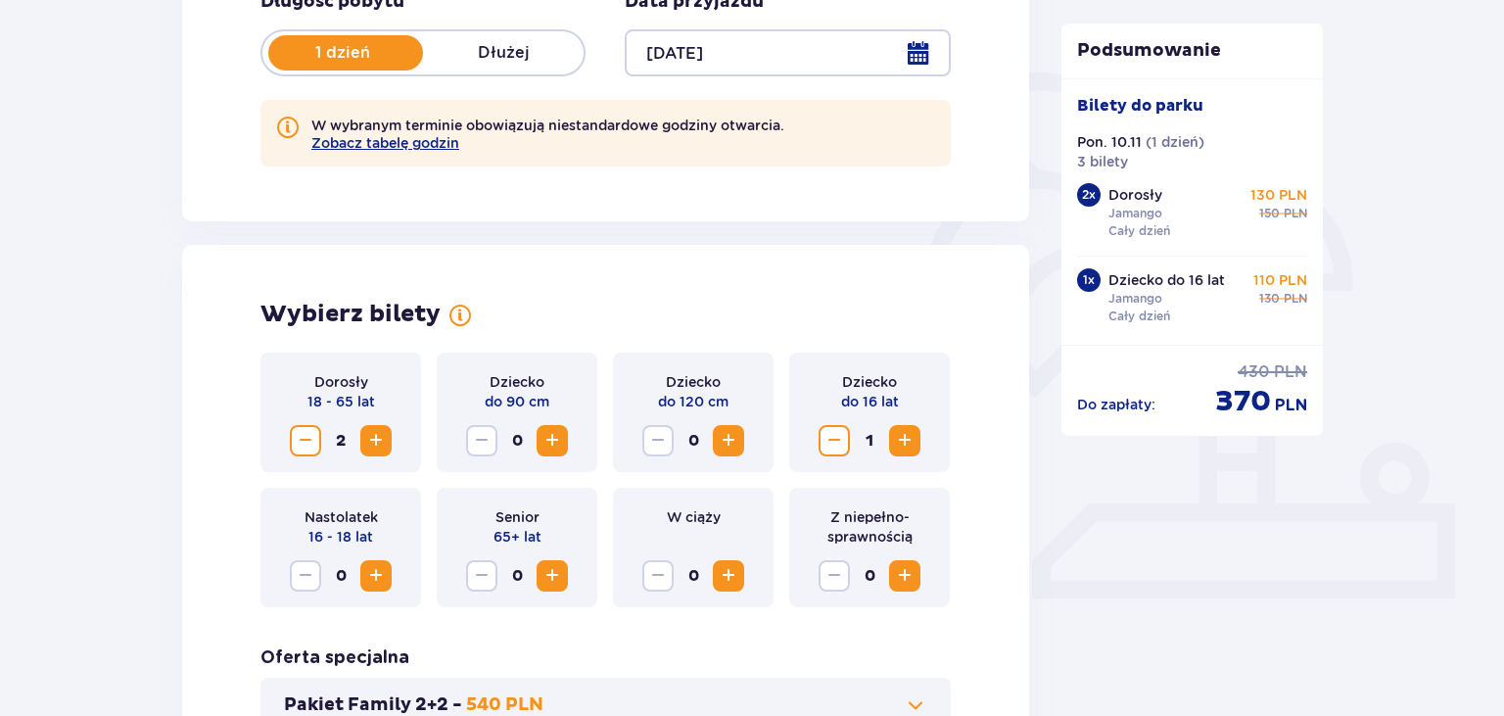
click at [902, 441] on span "Zwiększ" at bounding box center [904, 440] width 23 height 23
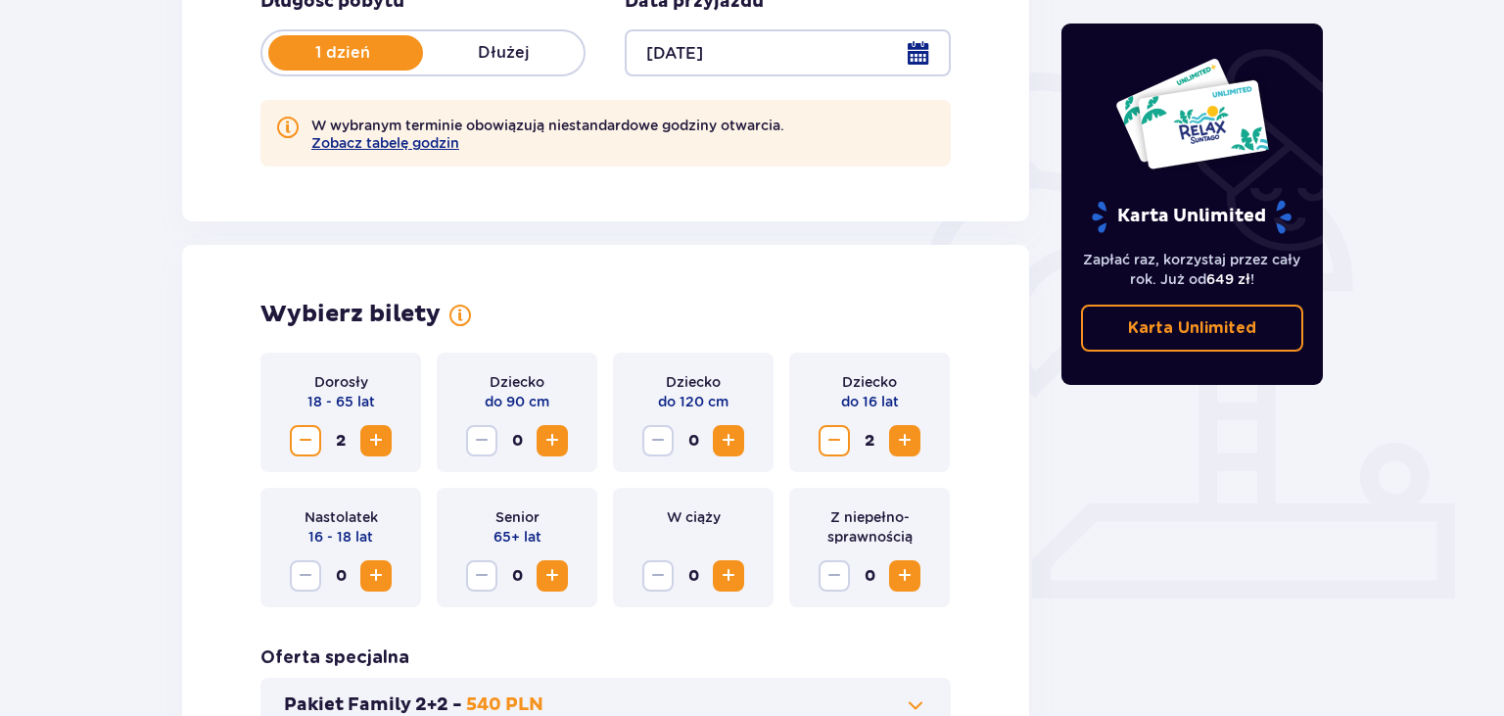
scroll to position [673, 0]
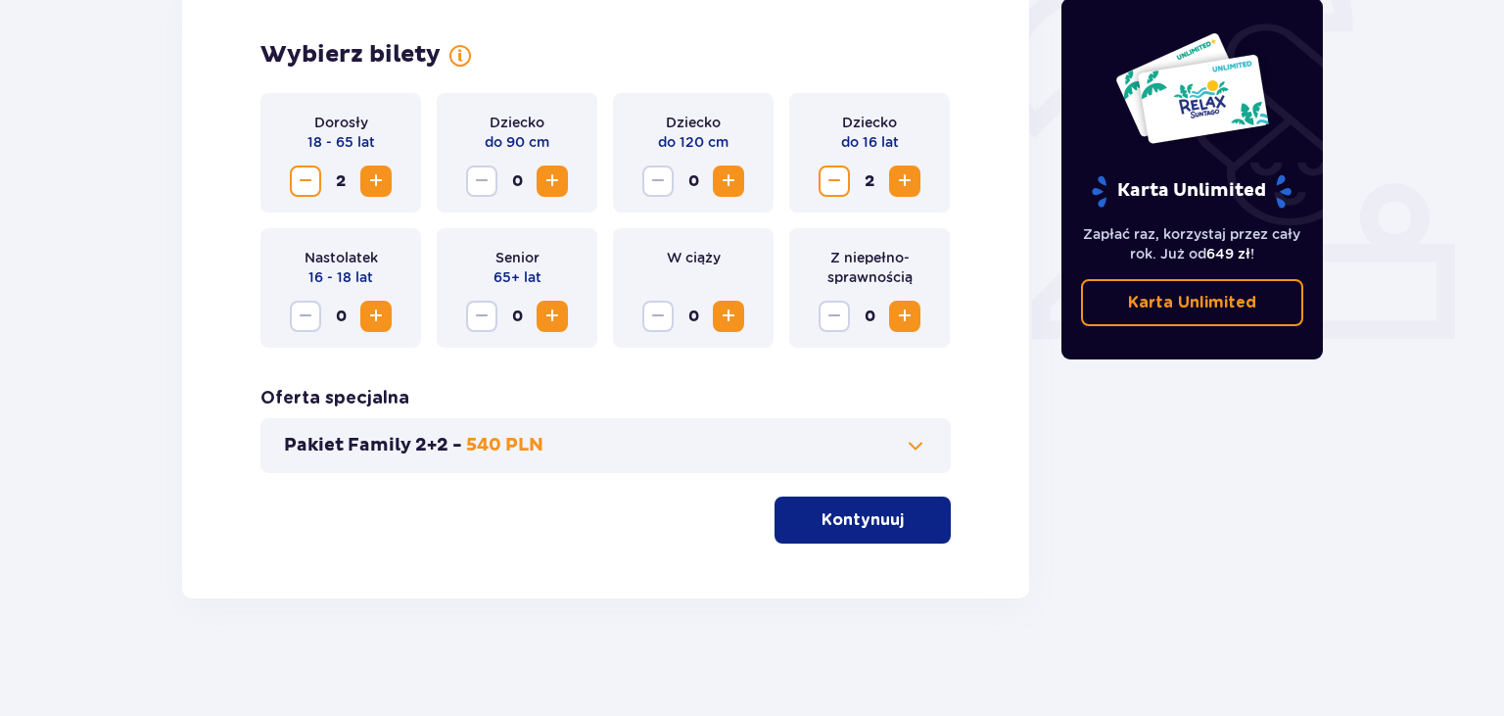
click at [902, 525] on span "button" at bounding box center [907, 519] width 23 height 23
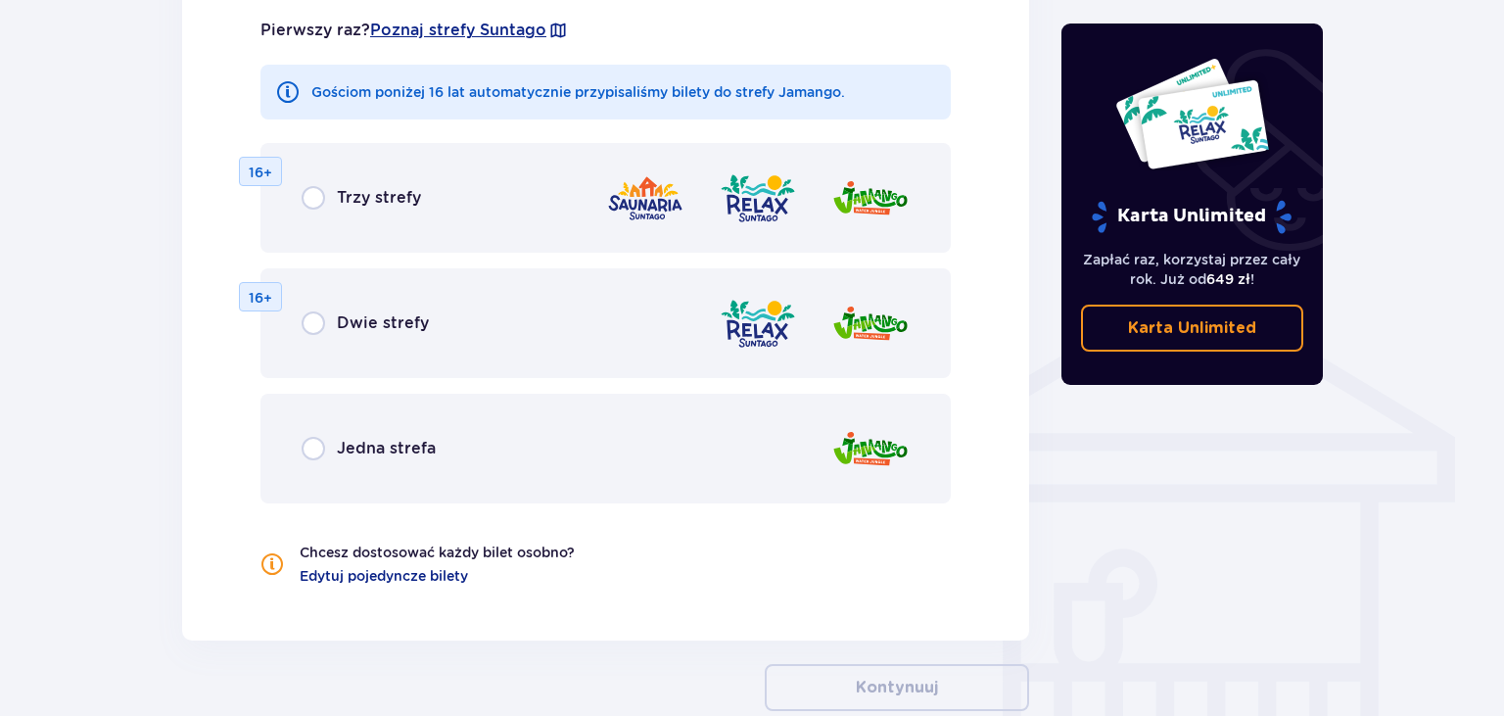
scroll to position [1425, 0]
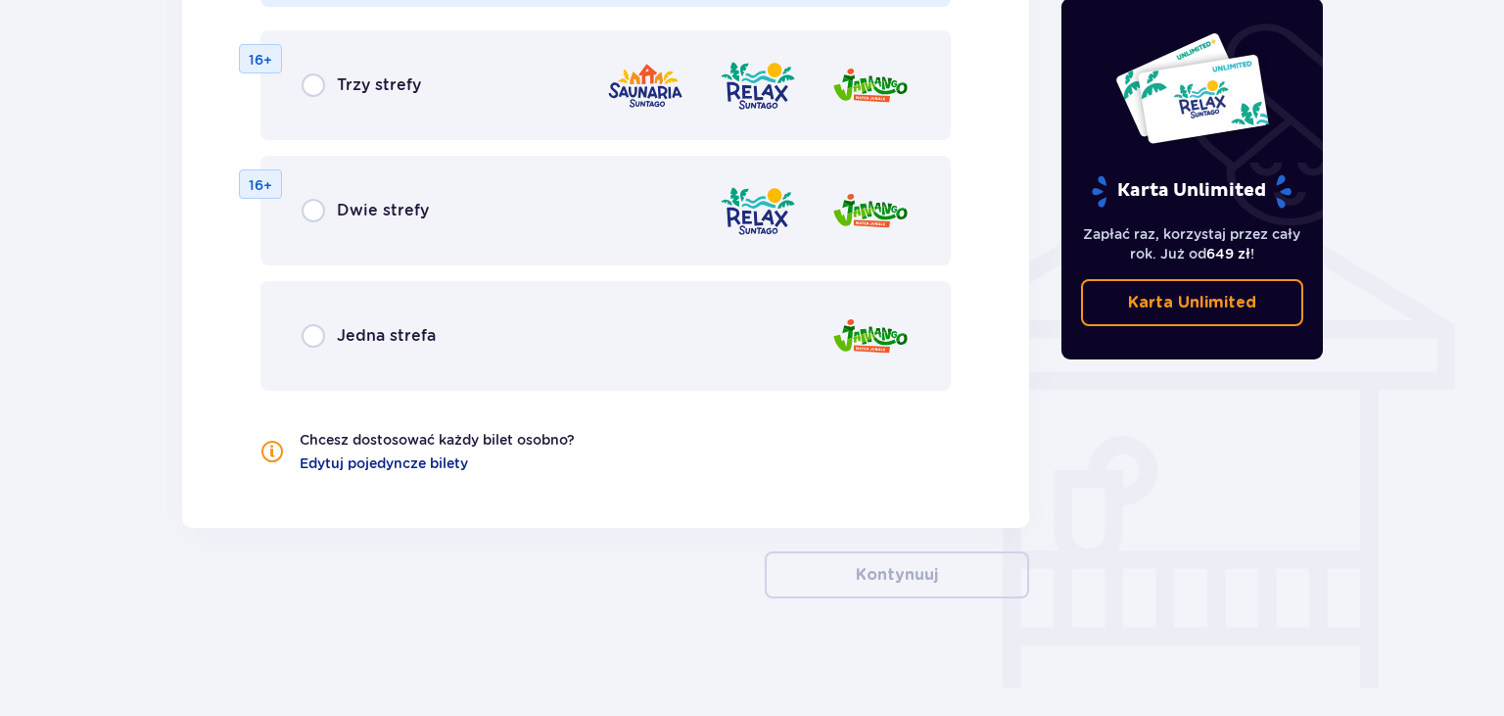
click at [374, 324] on div "Jedna strefa" at bounding box center [369, 335] width 134 height 23
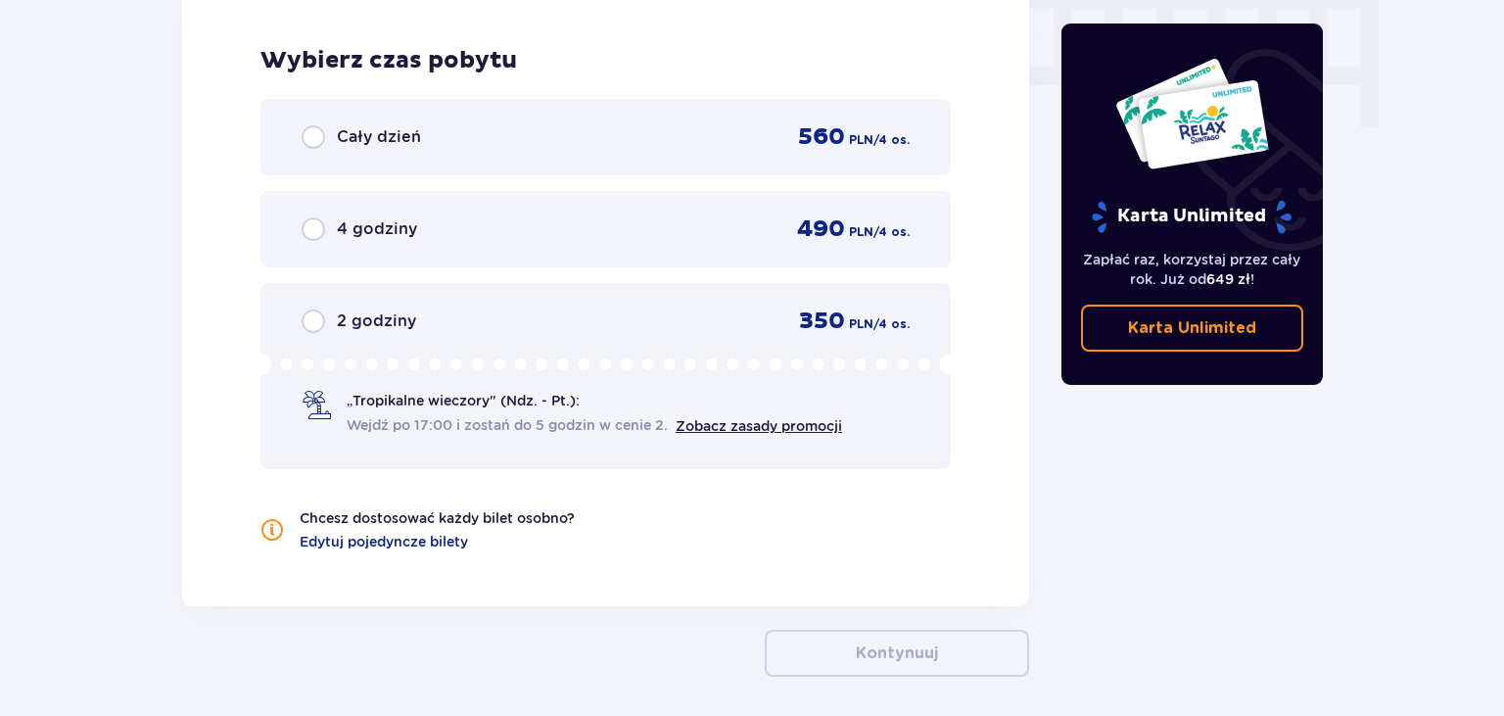
scroll to position [2028, 0]
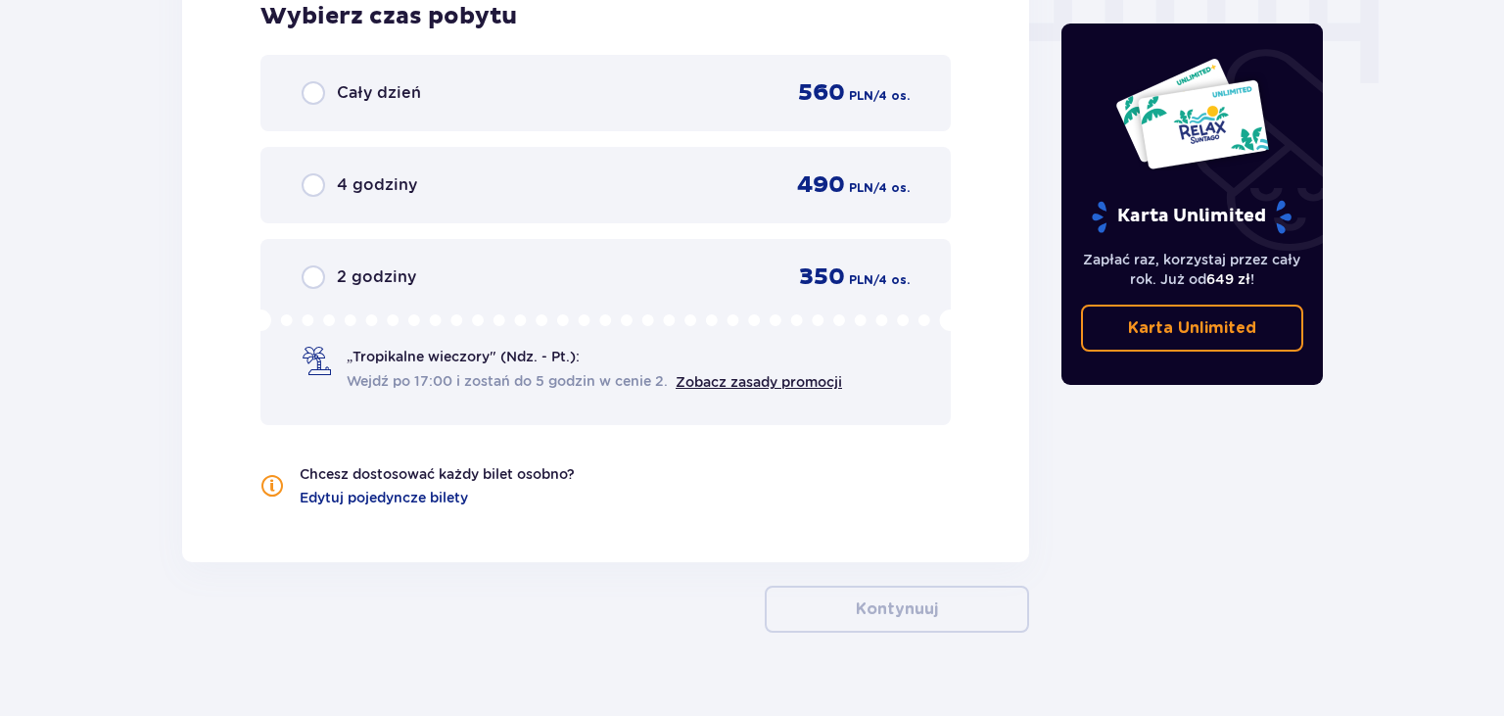
click at [394, 94] on span "Cały dzień" at bounding box center [379, 93] width 84 height 22
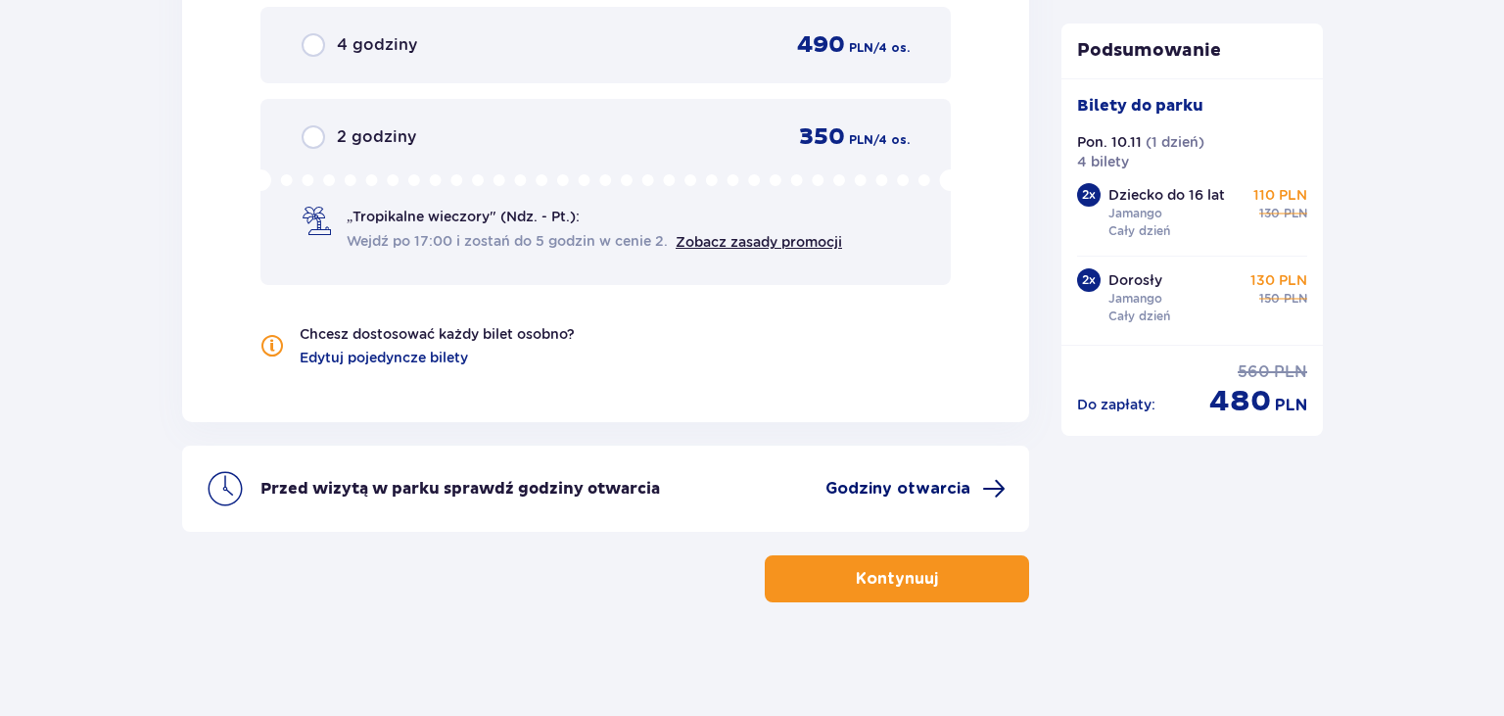
scroll to position [2170, 0]
click at [887, 585] on button "Kontynuuj" at bounding box center [897, 576] width 264 height 47
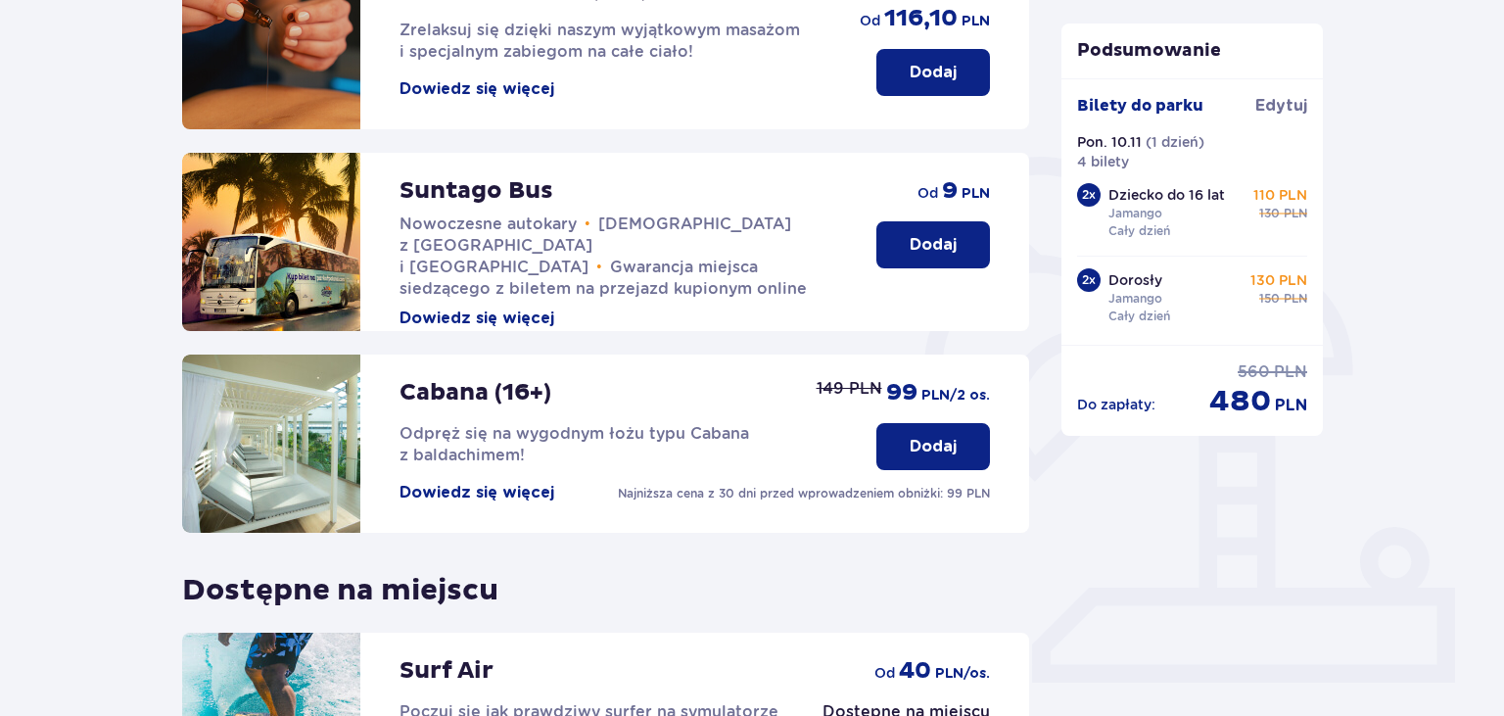
scroll to position [611, 0]
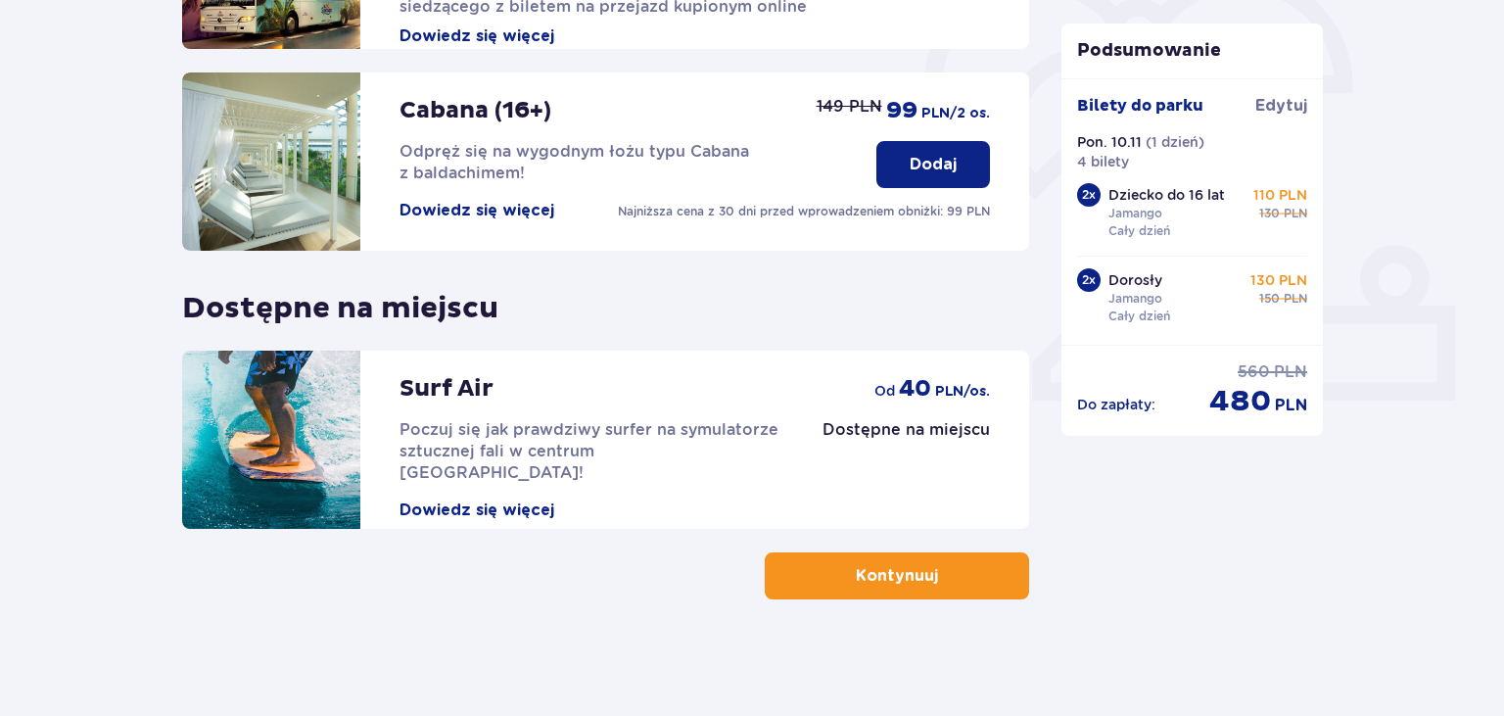
click at [856, 570] on p "Kontynuuj" at bounding box center [897, 576] width 82 height 22
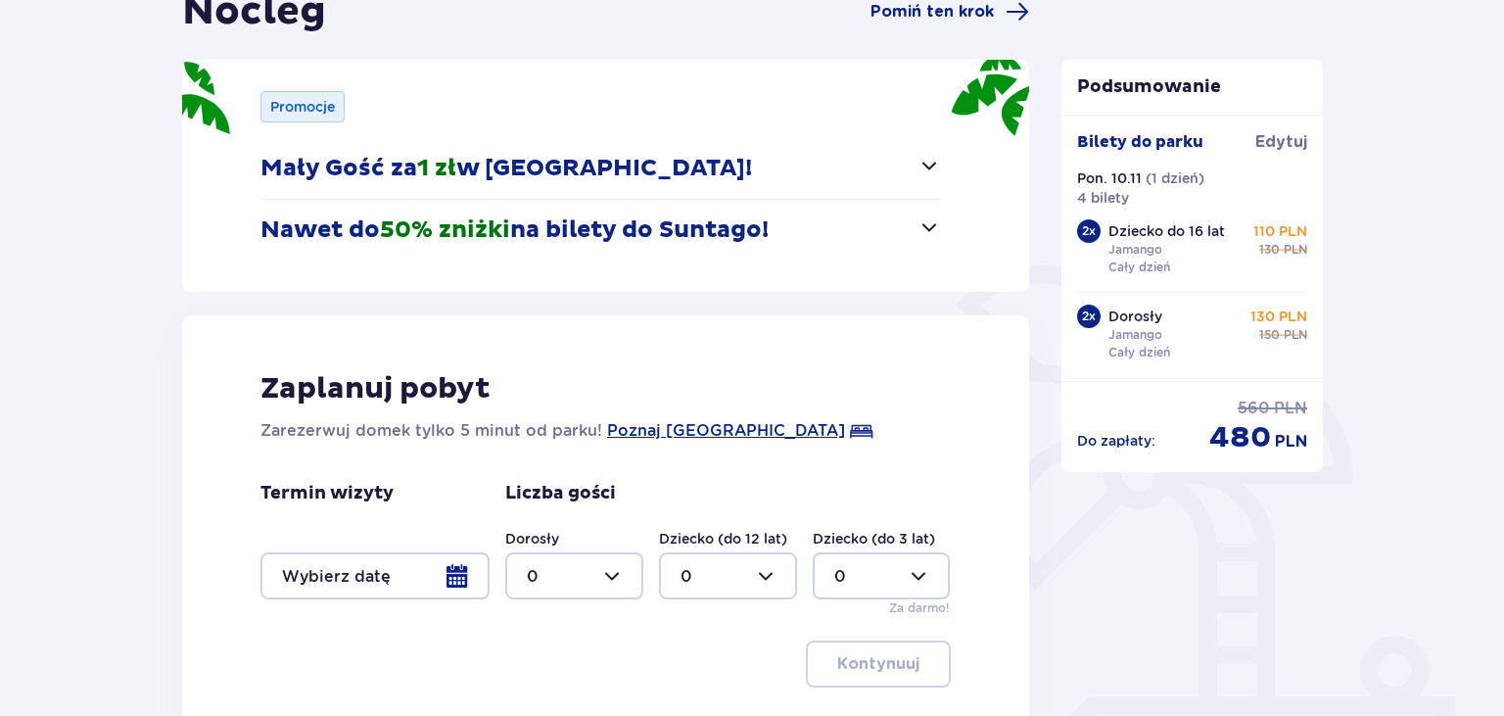
scroll to position [434, 0]
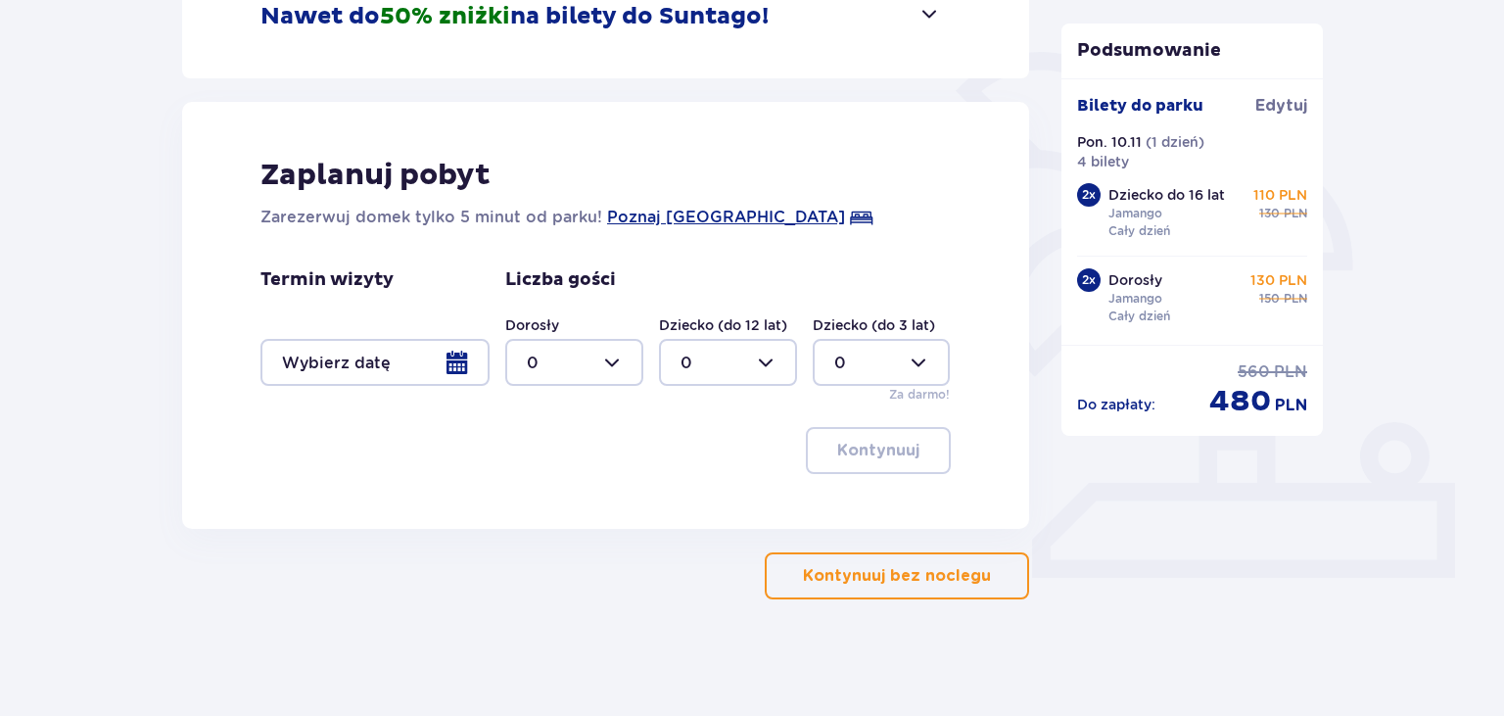
click at [848, 557] on button "Kontynuuj bez noclegu" at bounding box center [897, 575] width 264 height 47
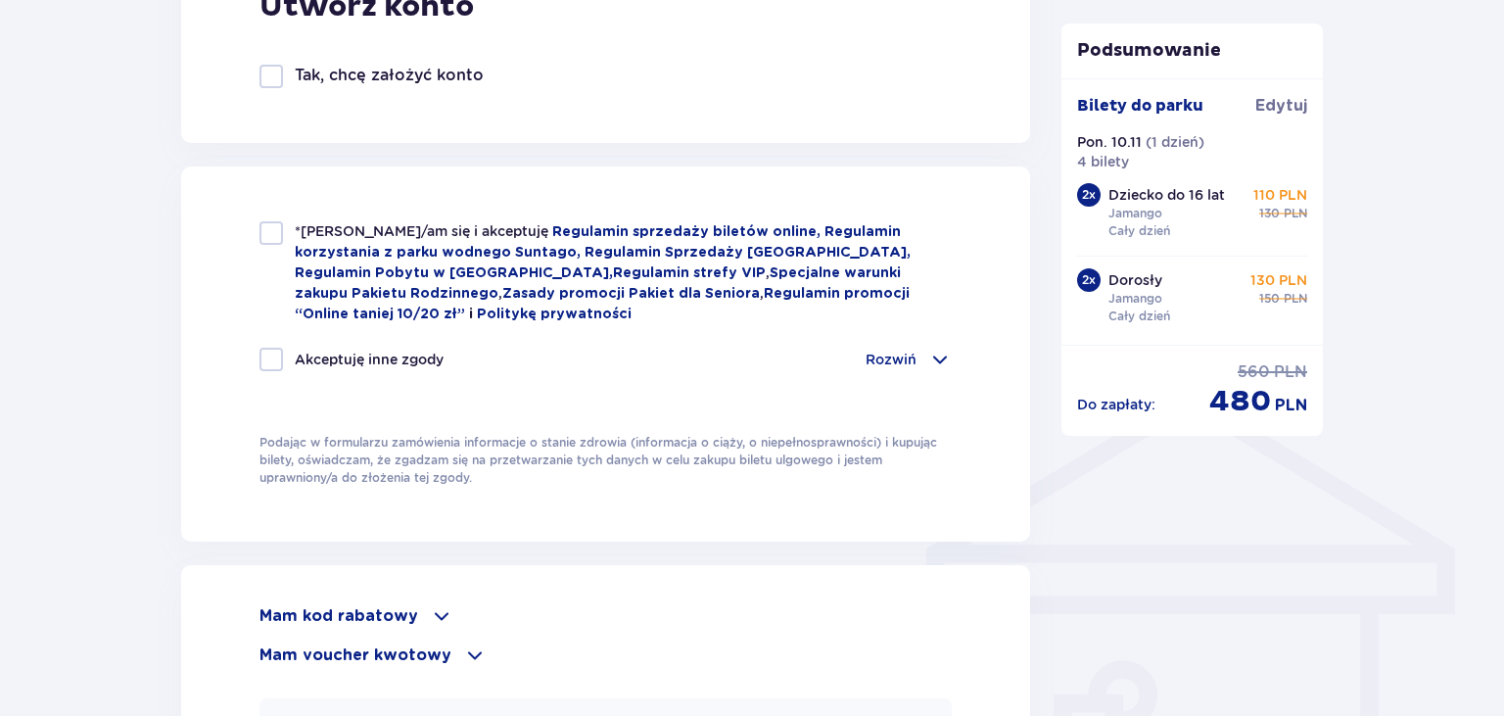
scroll to position [1447, 0]
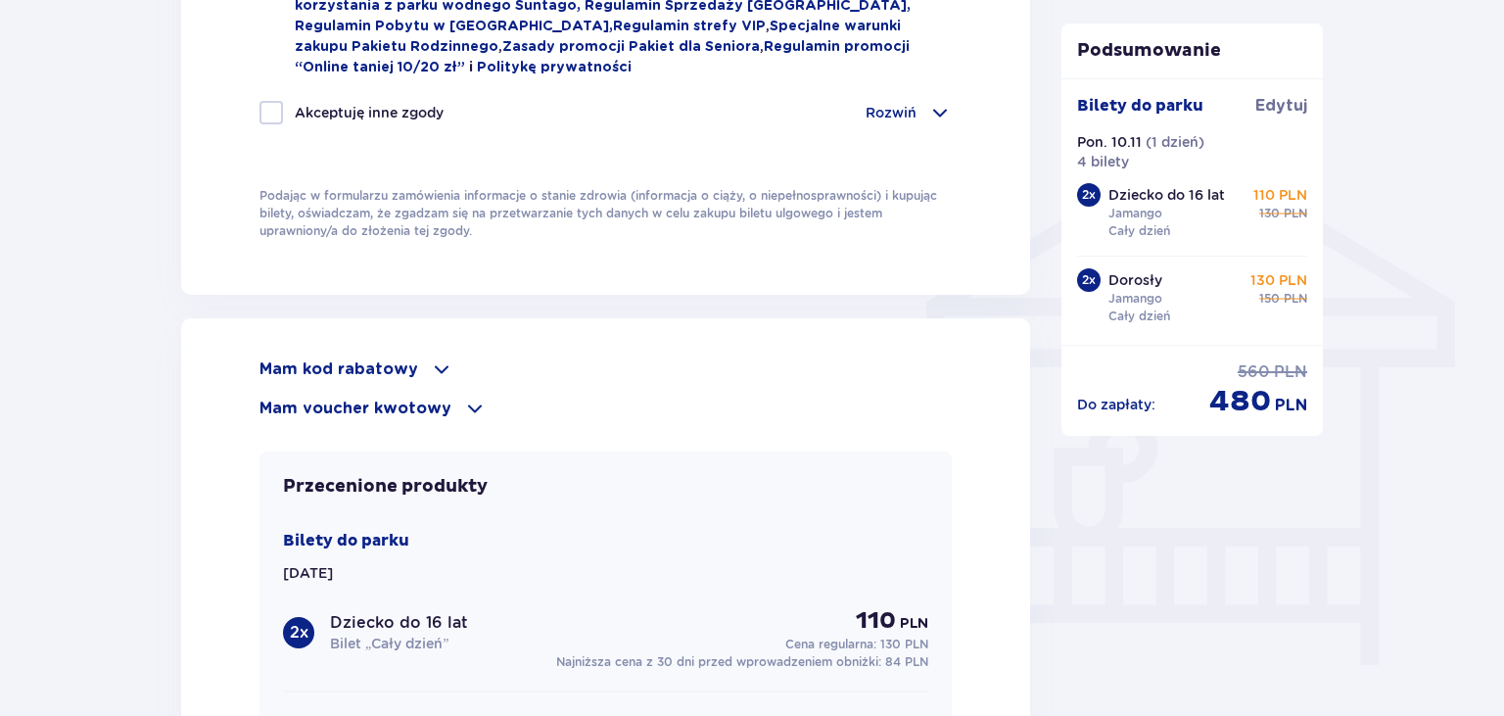
click at [365, 365] on p "Mam kod rabatowy" at bounding box center [338, 369] width 159 height 22
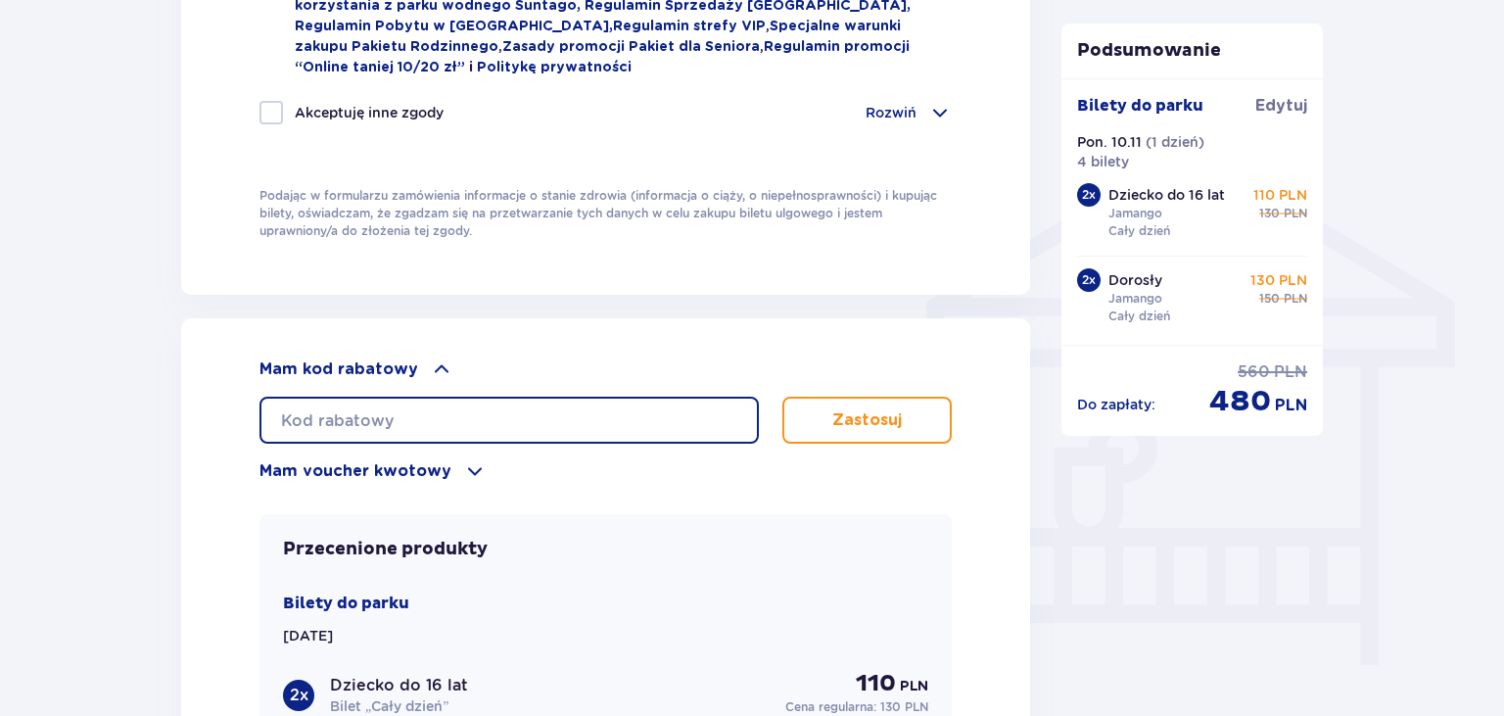
click at [365, 411] on input "text" at bounding box center [508, 419] width 499 height 47
type input "LDDDX6OJ9KCGV4"
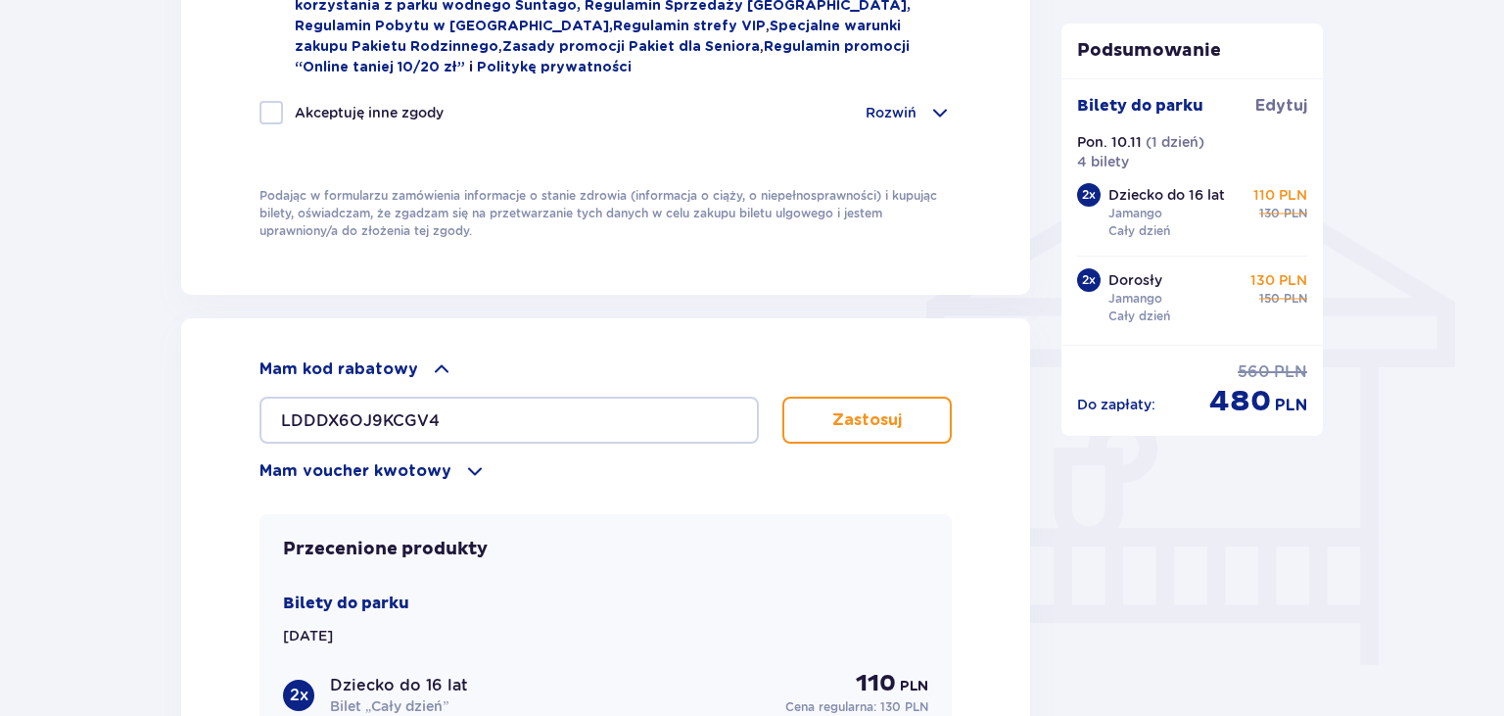
click at [847, 430] on button "Zastosuj" at bounding box center [866, 419] width 169 height 47
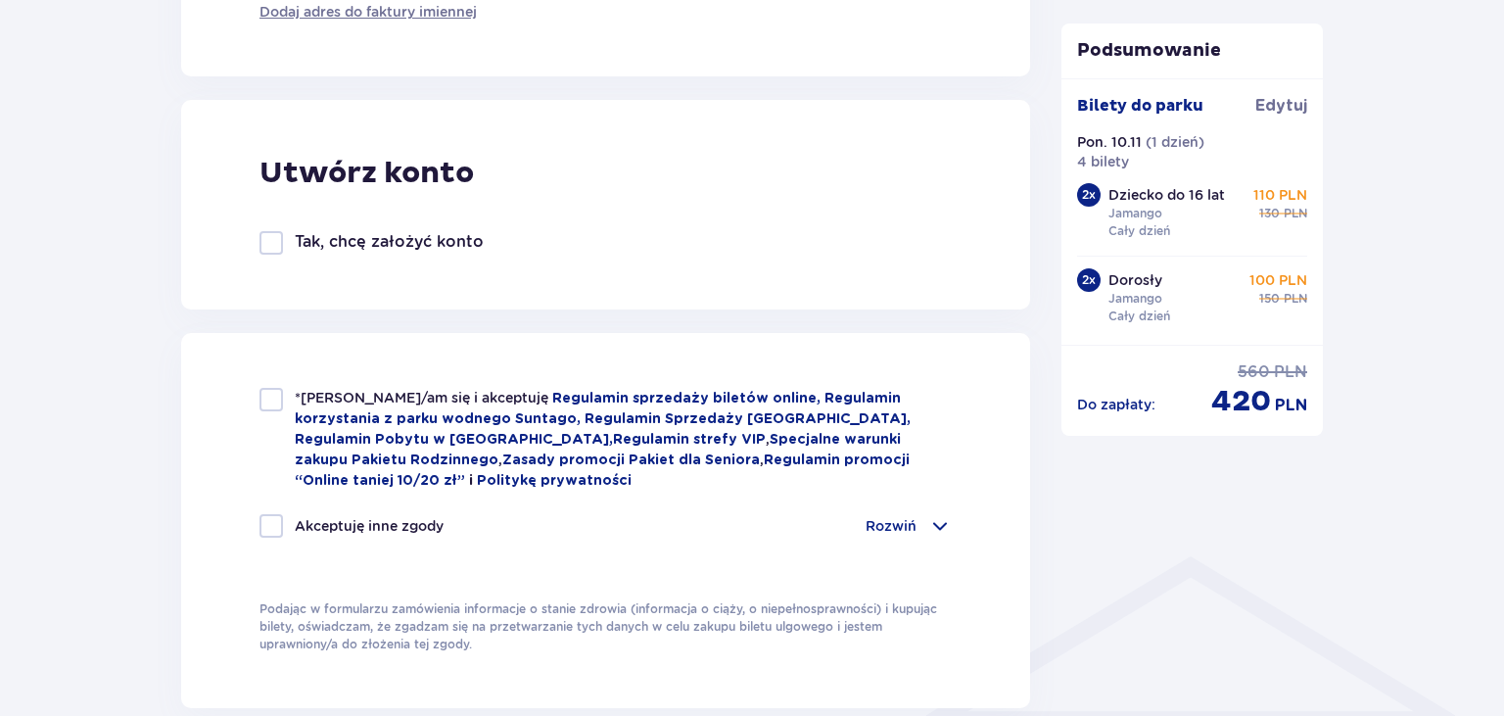
scroll to position [207, 0]
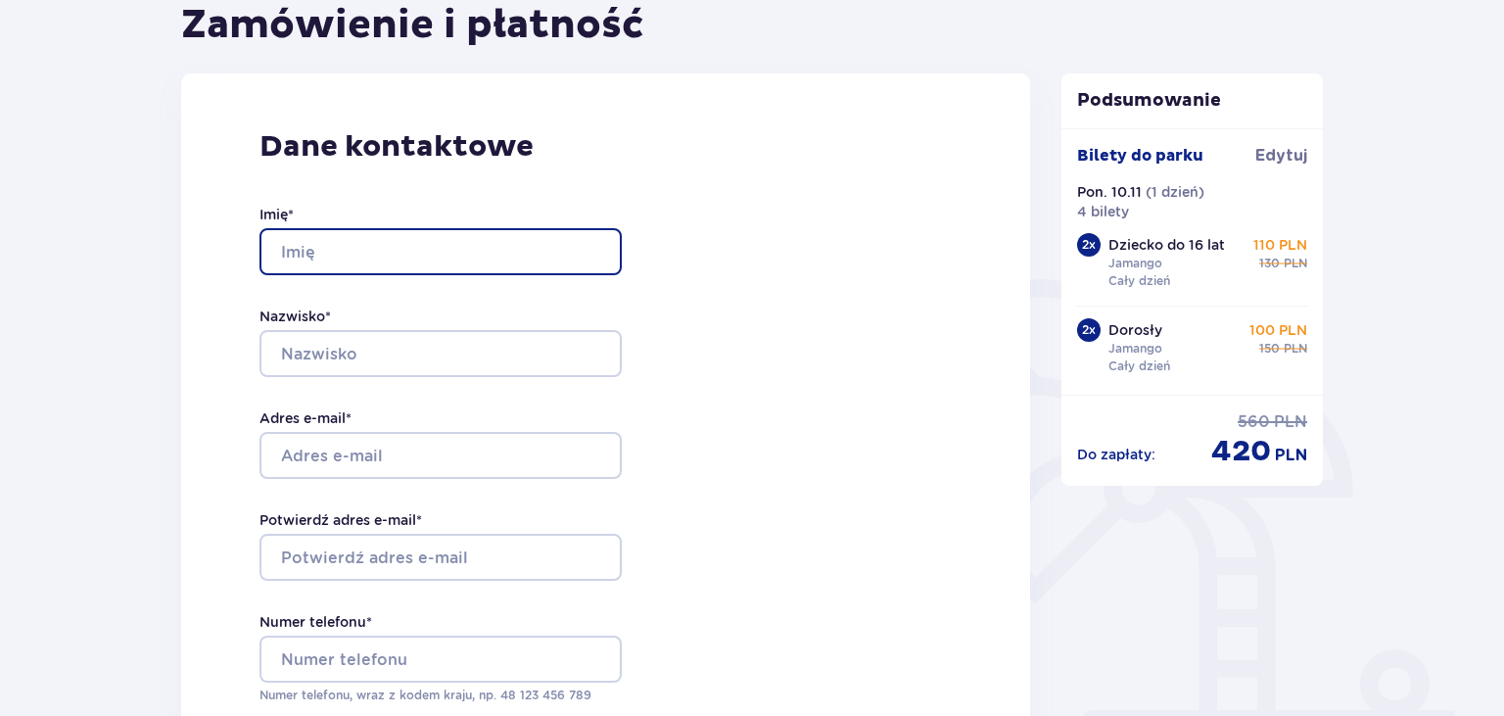
click at [390, 239] on input "Imię *" at bounding box center [440, 251] width 362 height 47
type input "Janusz"
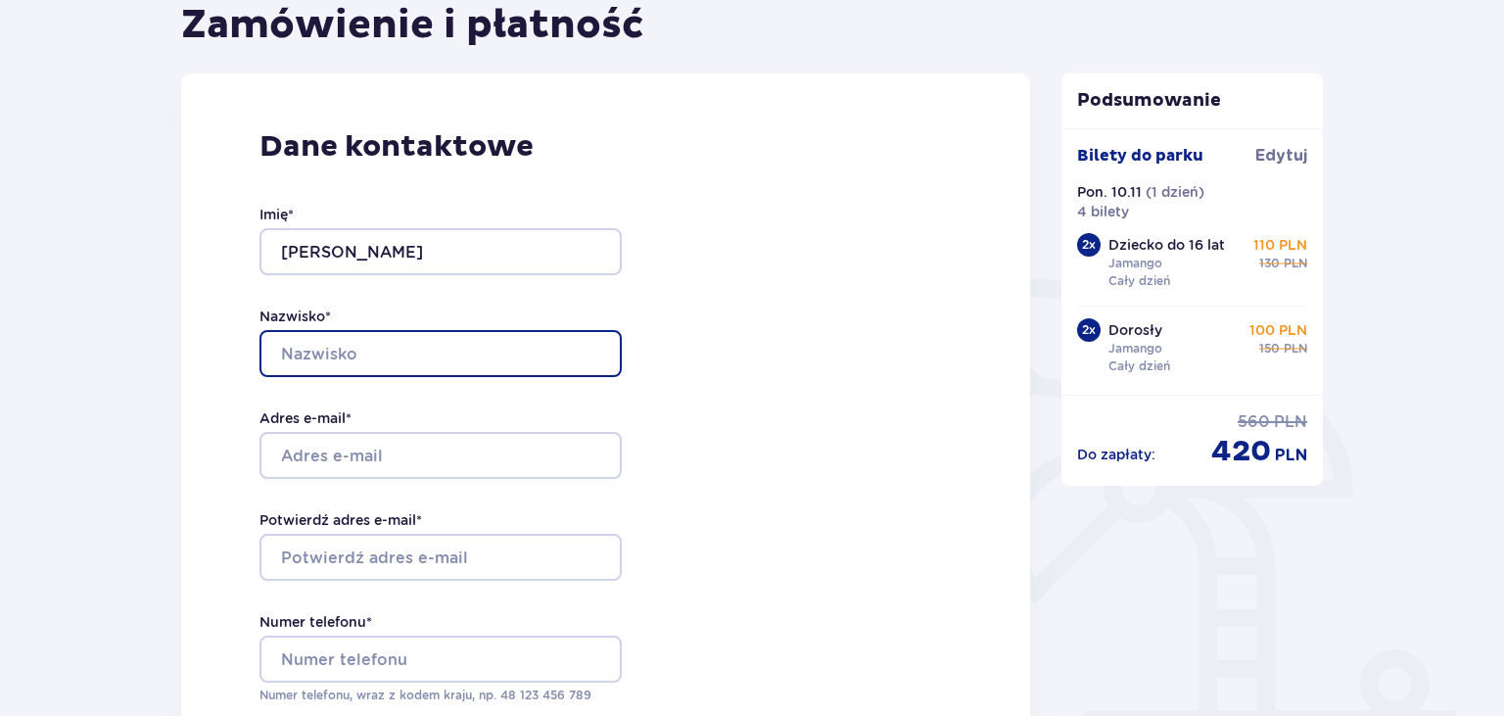
click at [362, 358] on input "Nazwisko *" at bounding box center [440, 353] width 362 height 47
type input "Pukaluk"
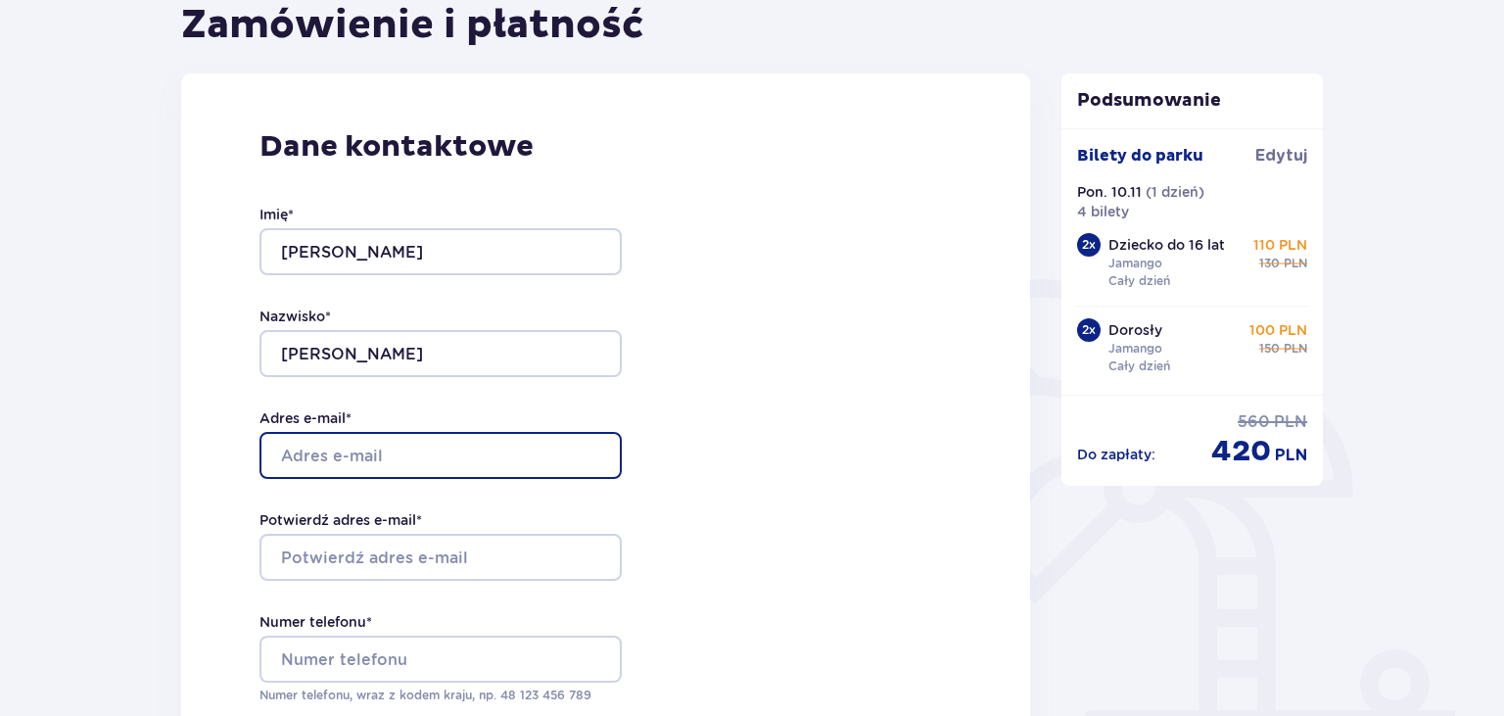
click at [354, 444] on input "Adres e-mail *" at bounding box center [440, 455] width 362 height 47
type input "pukalukjanusz@wp.pl"
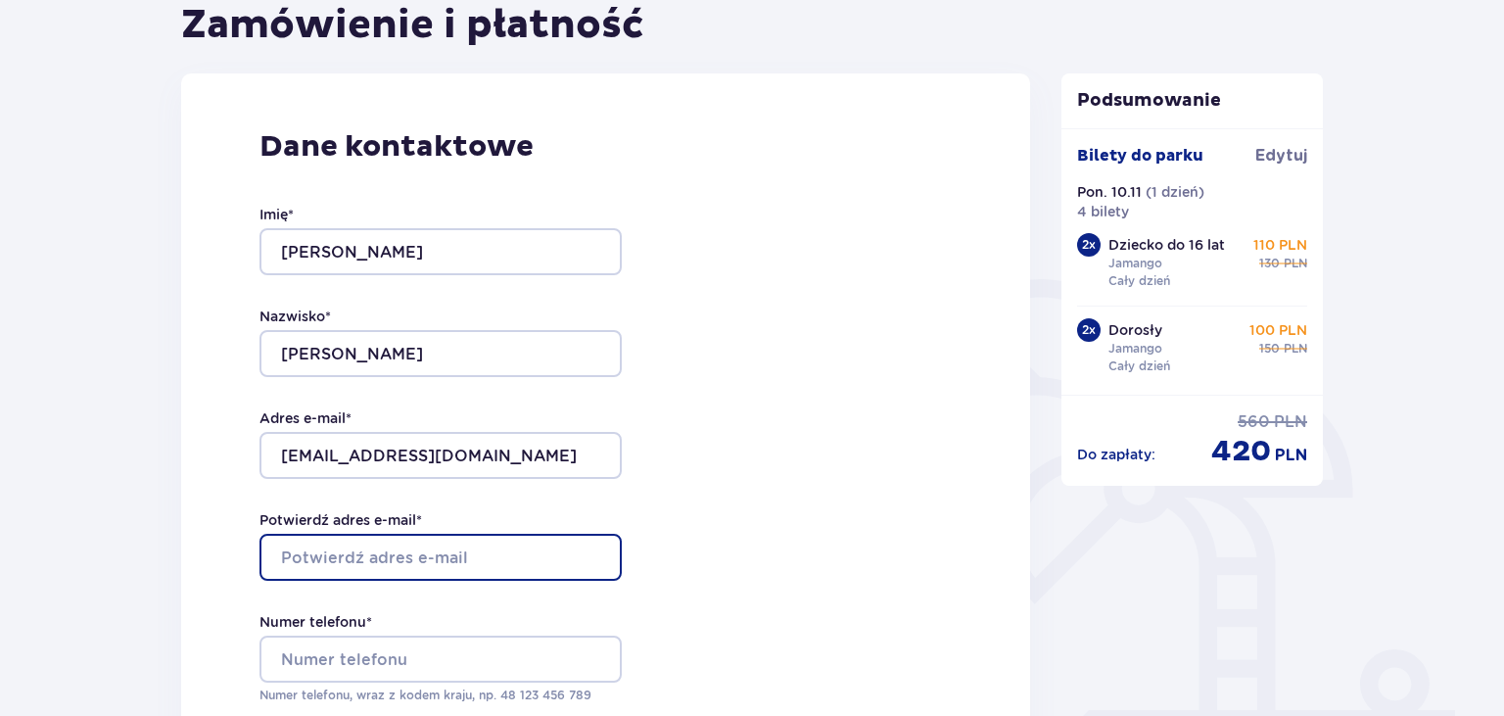
click at [332, 562] on input "Potwierdź adres e-mail *" at bounding box center [440, 557] width 362 height 47
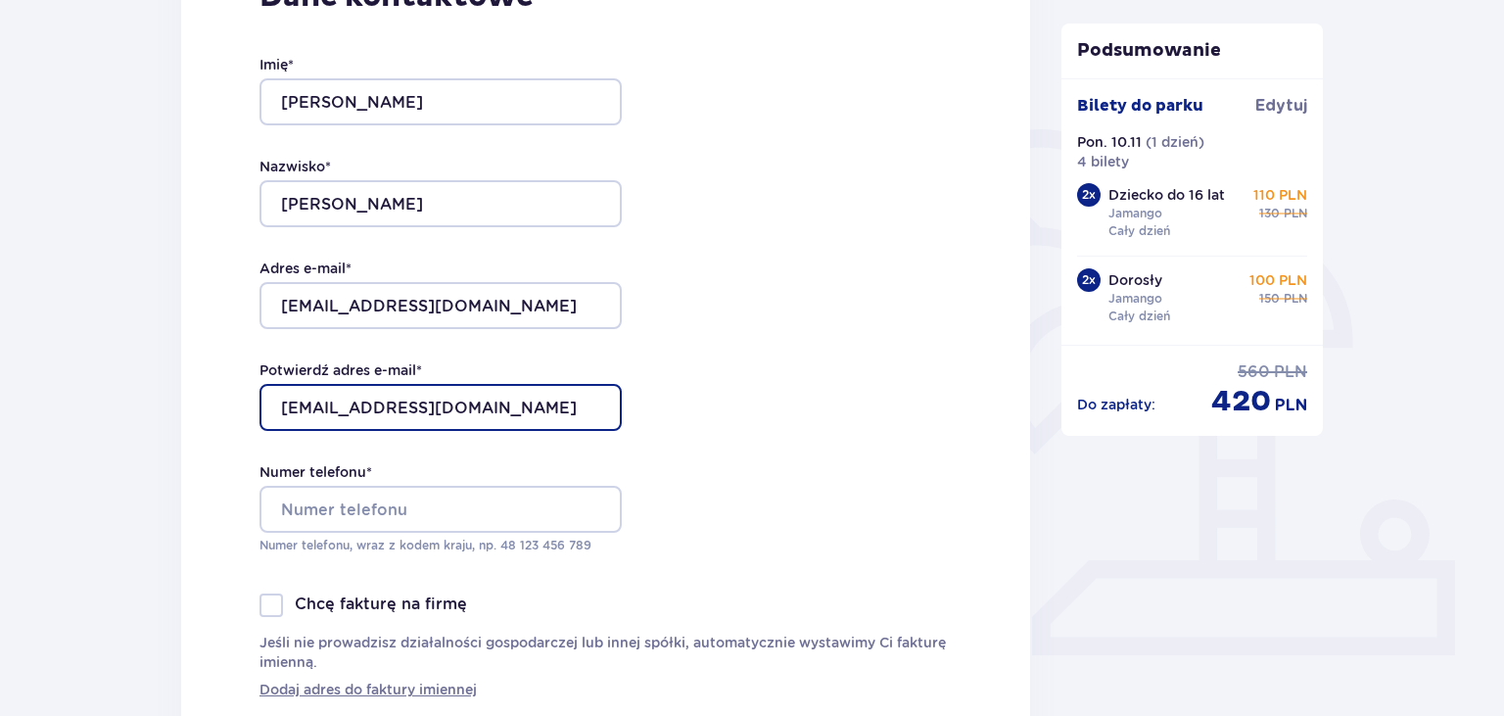
scroll to position [413, 0]
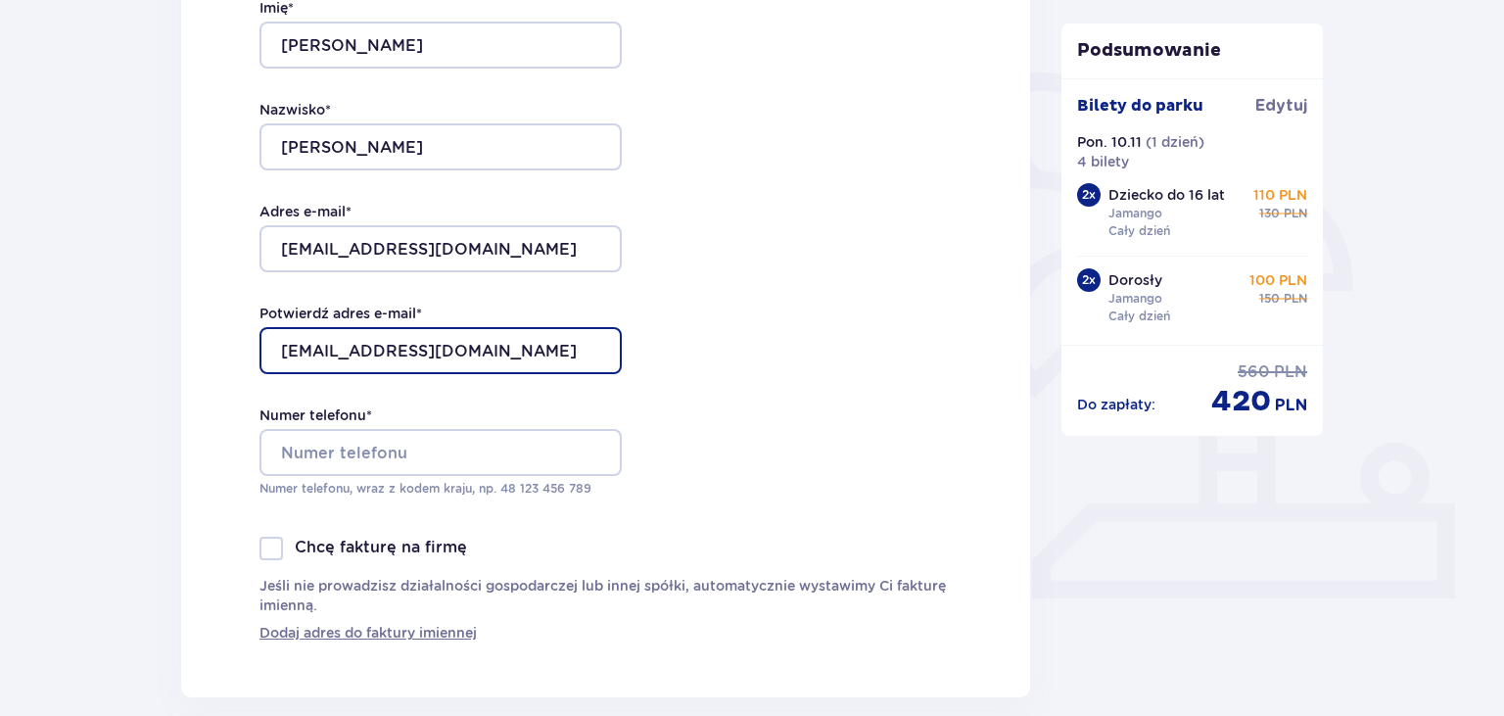
type input "pukalukjanusz@wp.pl"
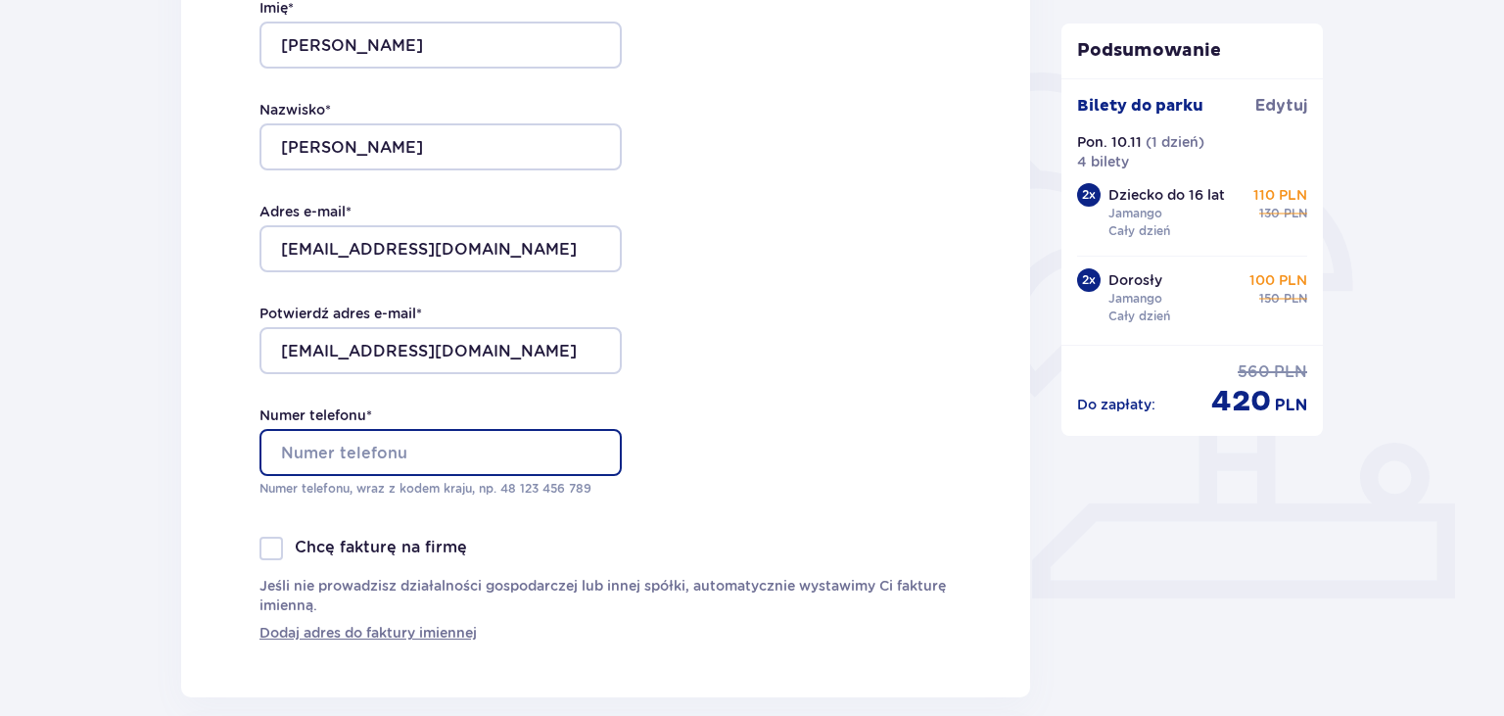
click at [342, 456] on input "Numer telefonu *" at bounding box center [440, 452] width 362 height 47
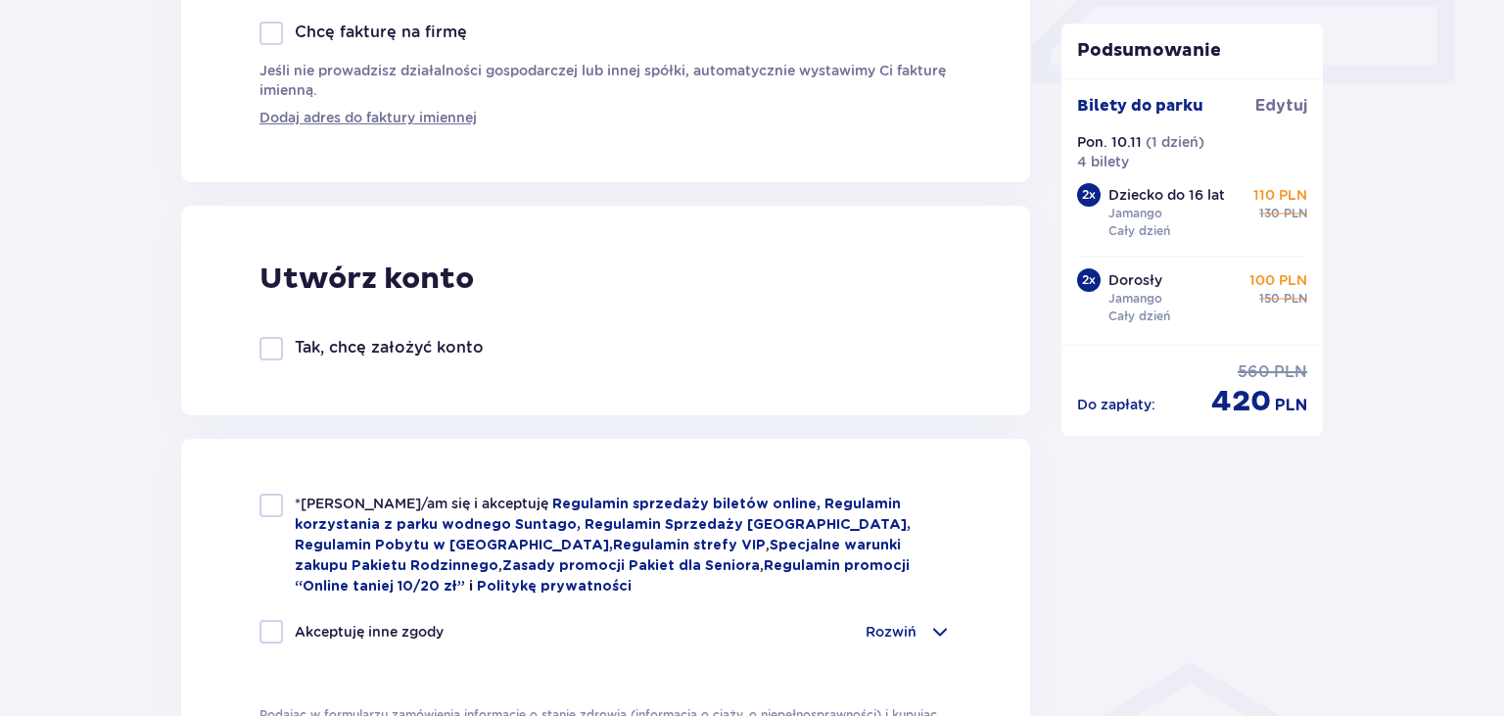
scroll to position [930, 0]
type input "888832931"
click at [264, 496] on div at bounding box center [270, 502] width 23 height 23
checkbox input "true"
click at [265, 633] on div at bounding box center [270, 629] width 23 height 23
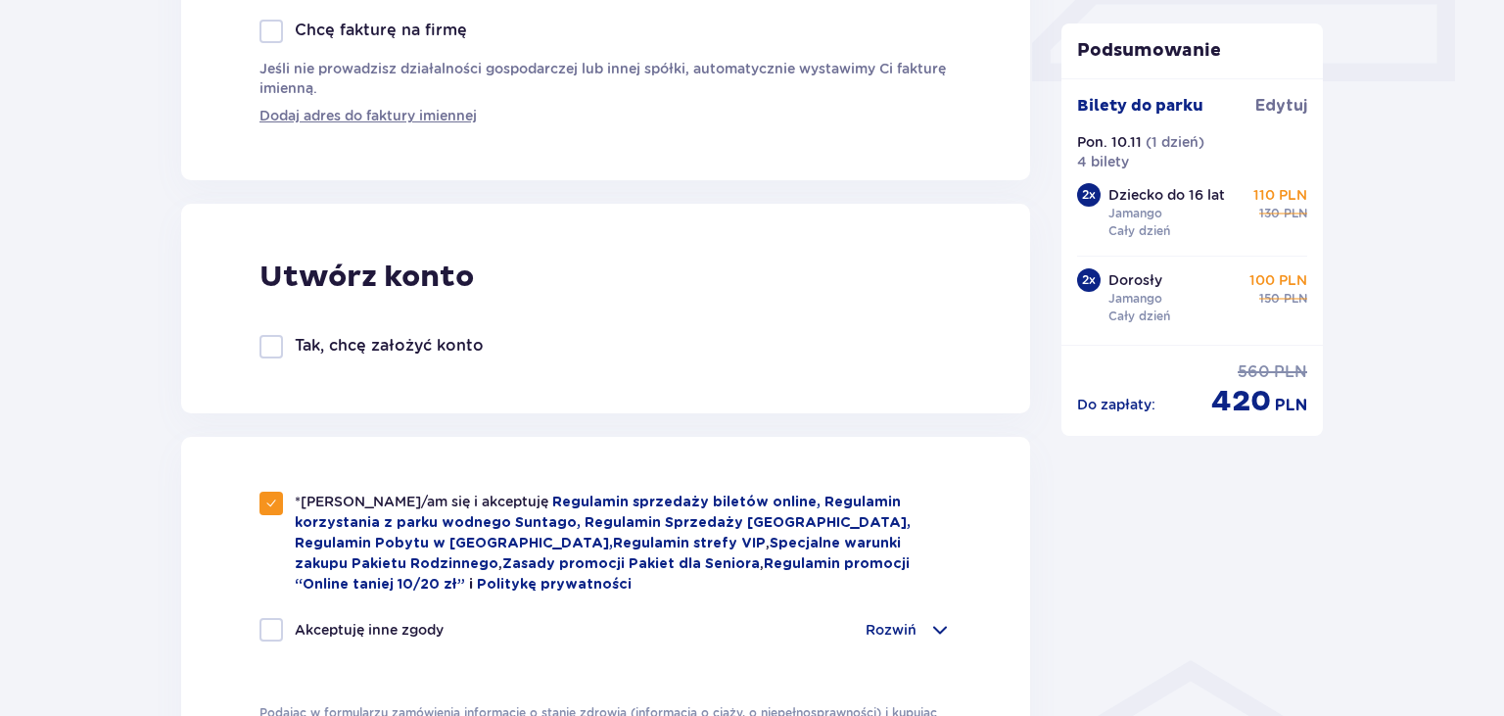
checkbox input "true"
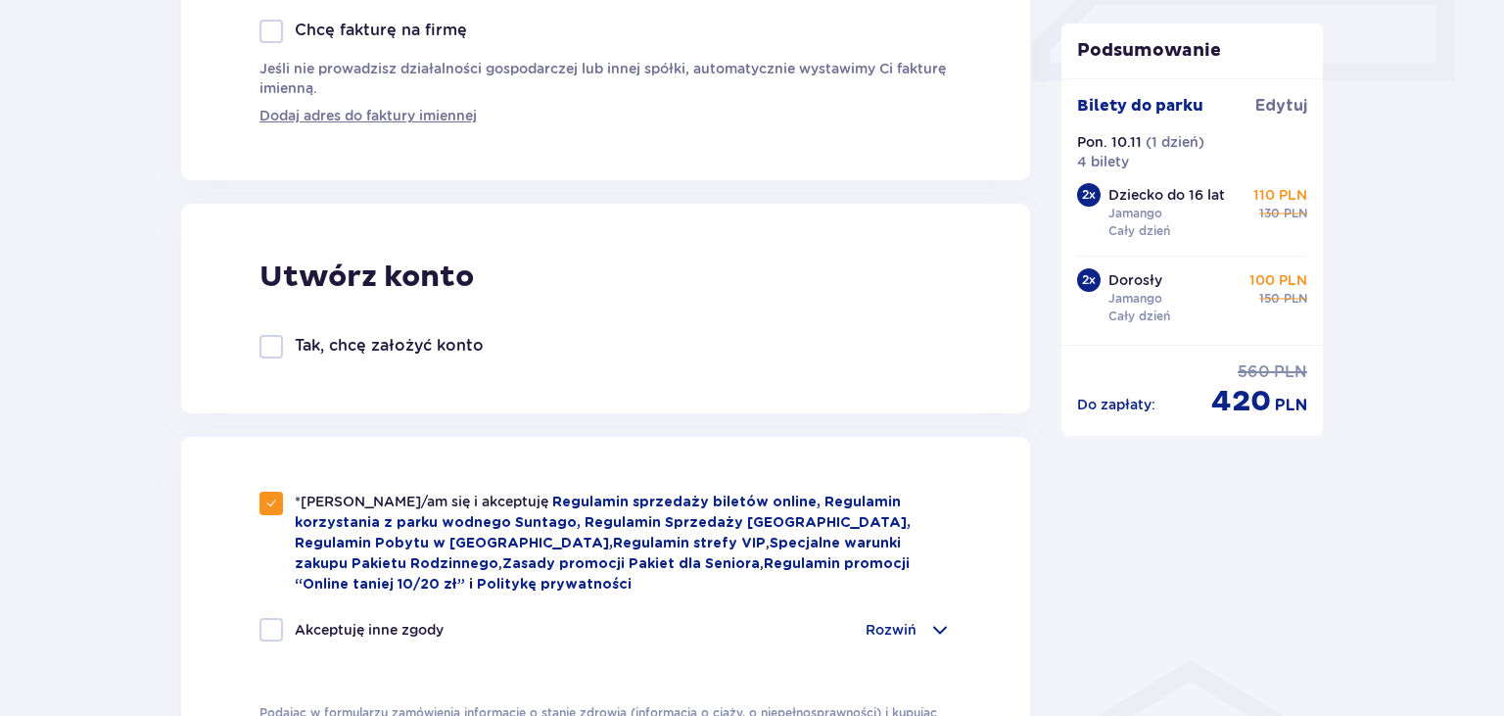
checkbox input "true"
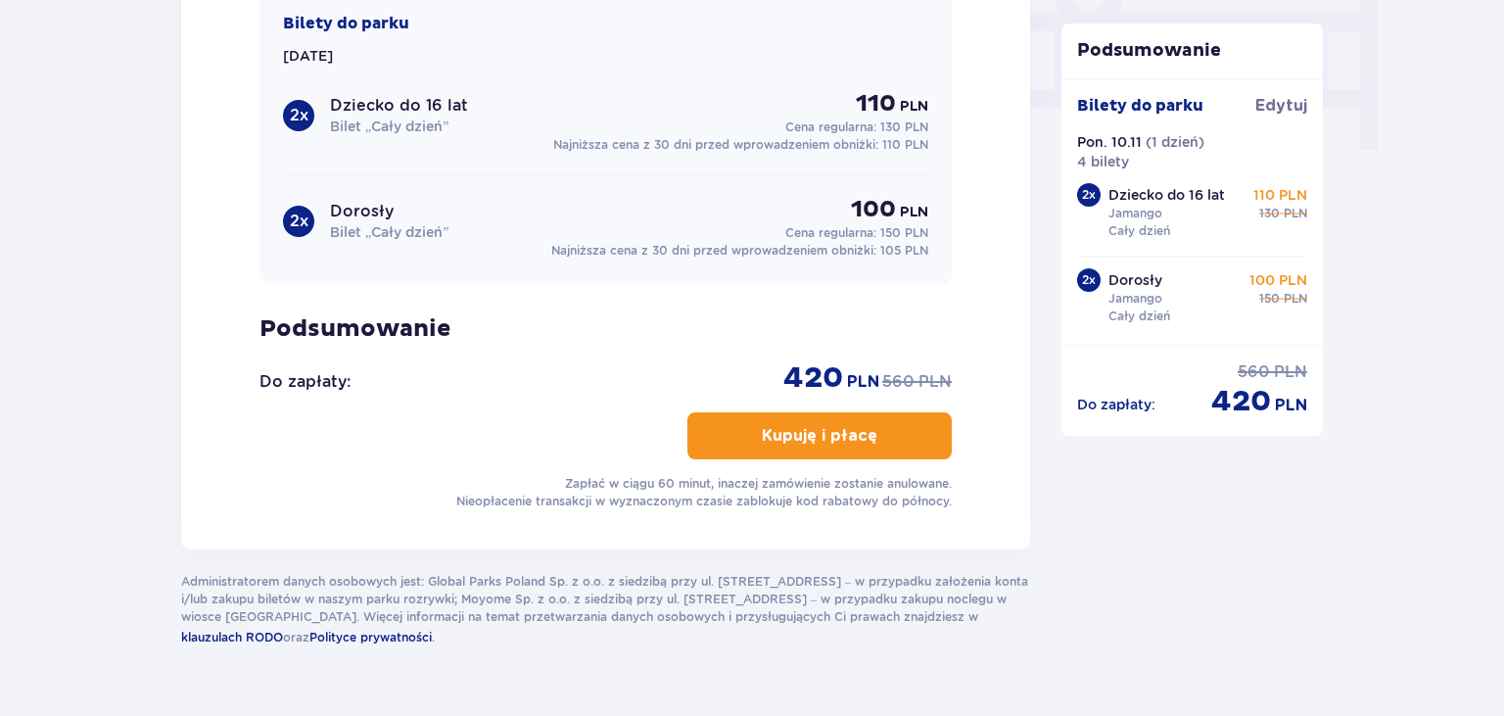
scroll to position [1964, 0]
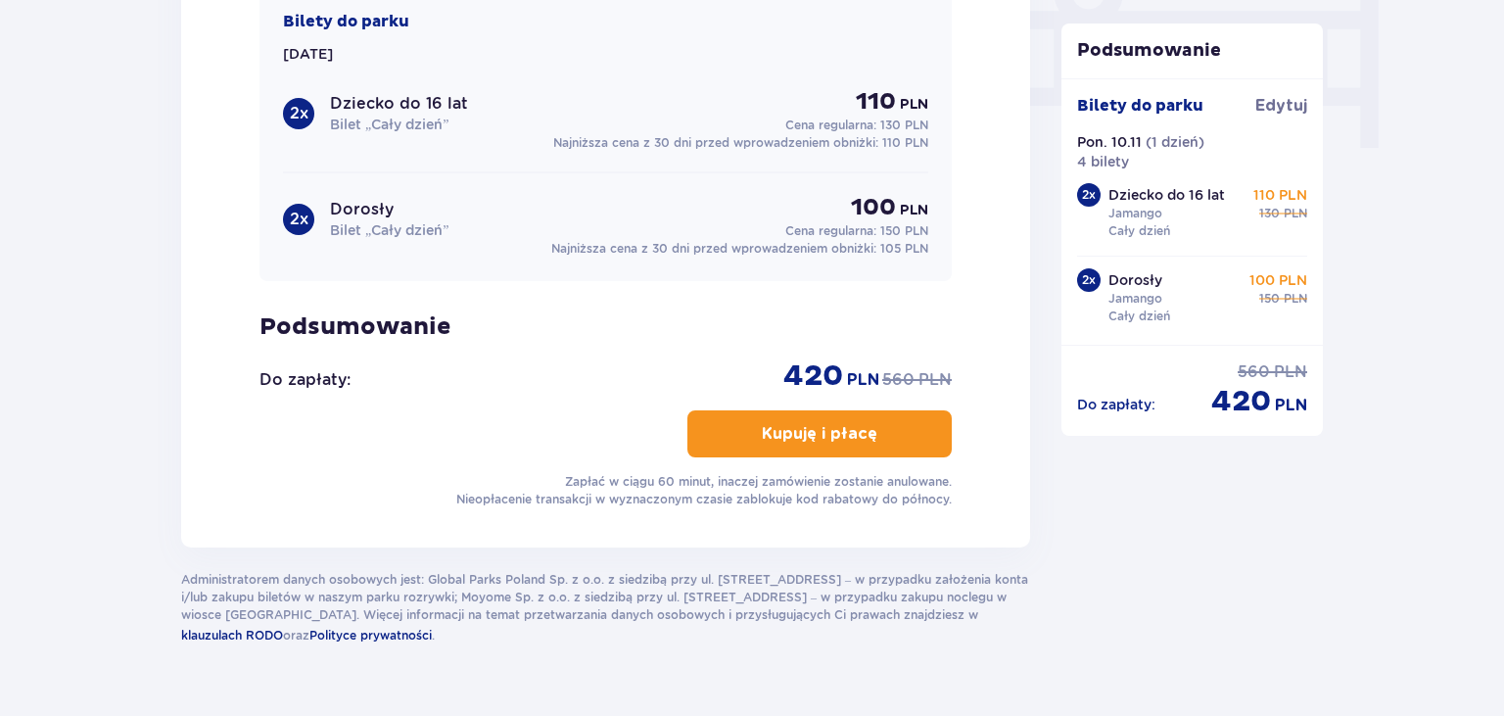
click at [742, 439] on button "Kupuję i płacę" at bounding box center [819, 433] width 264 height 47
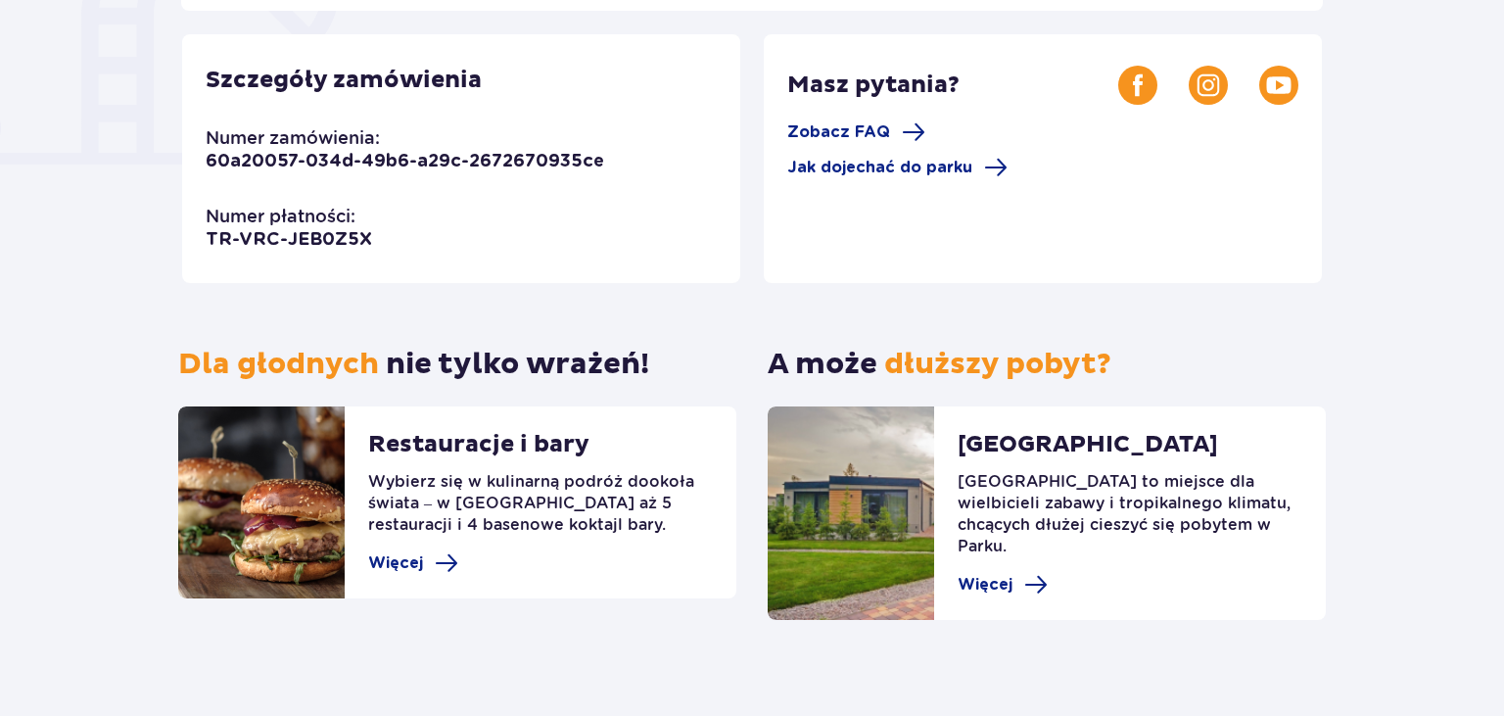
scroll to position [34, 0]
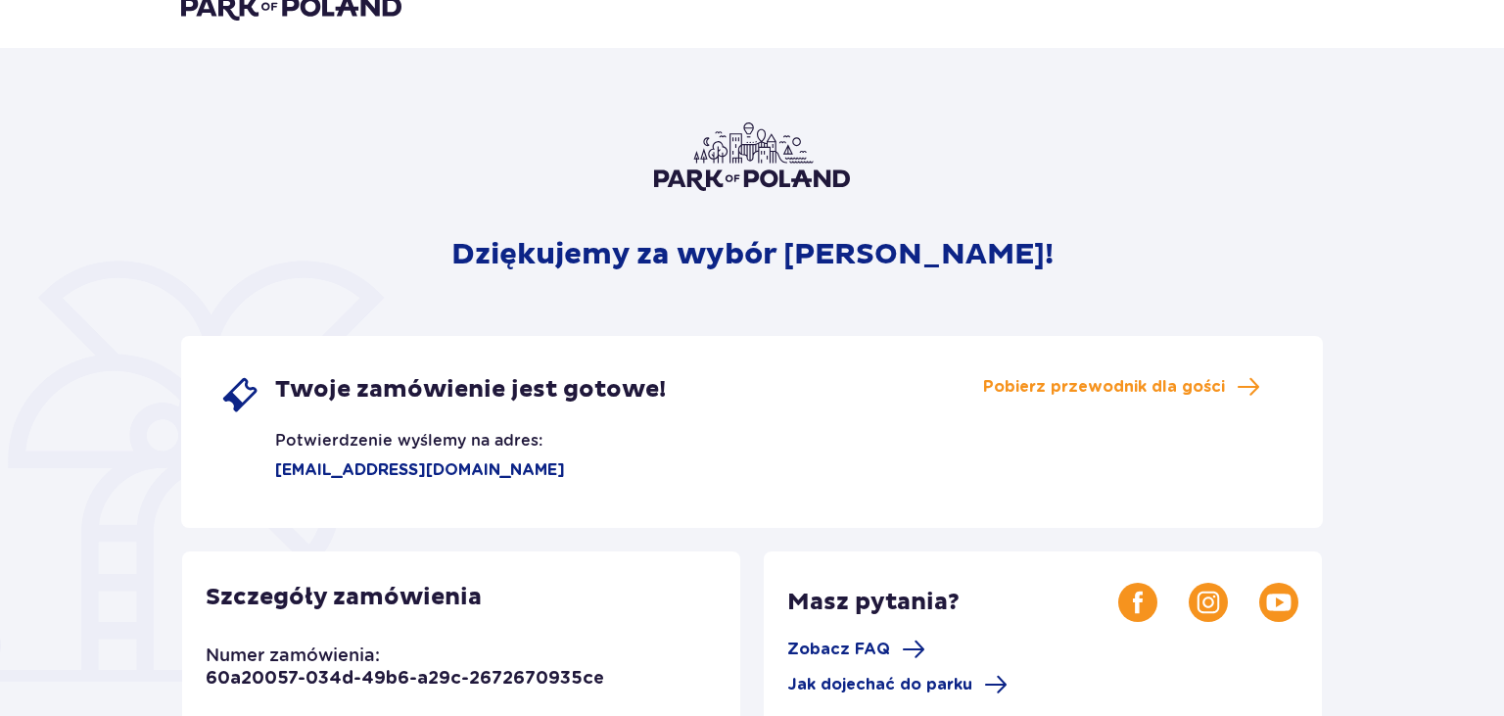
click at [468, 471] on div "Twoje zamówienie jest gotowe! Potwierdzenie wyślemy na adres: [EMAIL_ADDRESS][D…" at bounding box center [442, 428] width 445 height 106
click at [1188, 390] on span "Pobierz przewodnik dla gości" at bounding box center [1104, 387] width 242 height 22
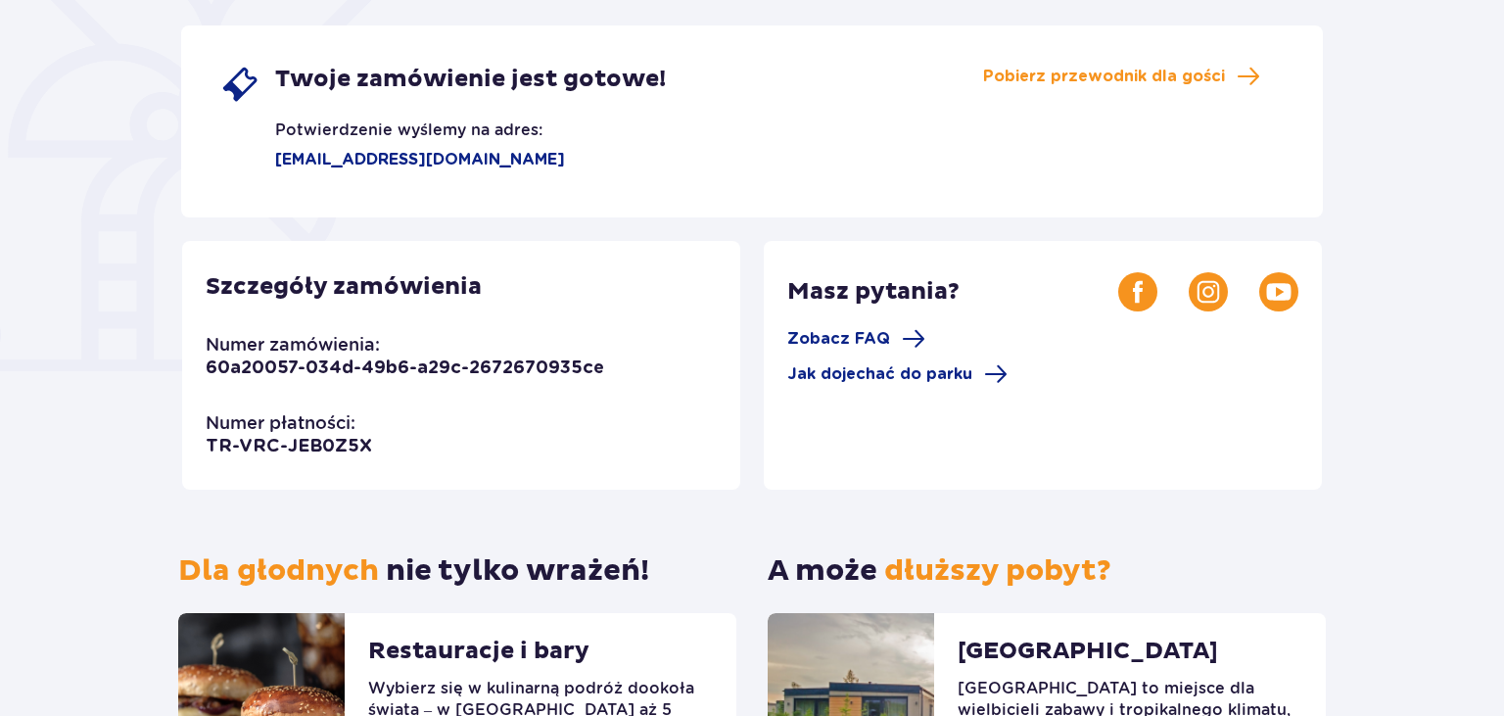
scroll to position [447, 0]
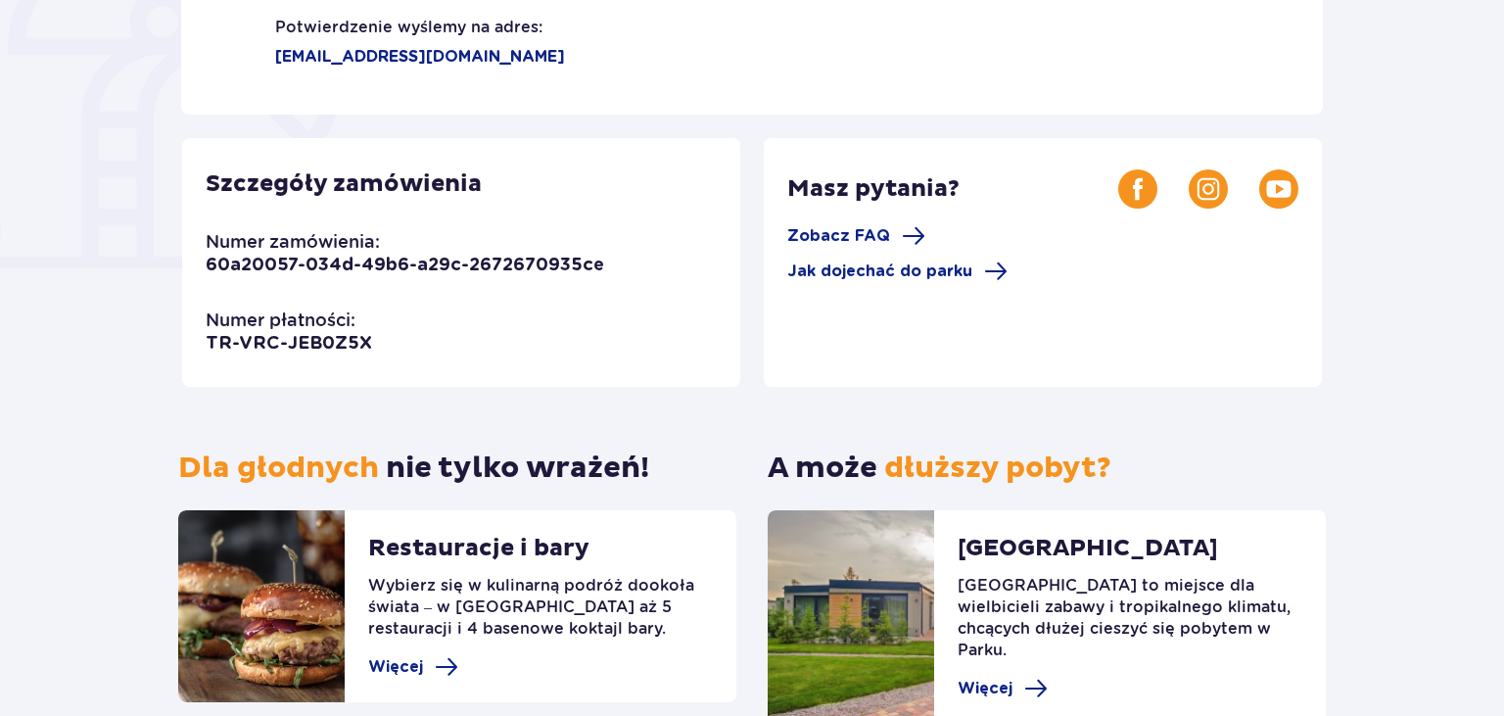
click at [354, 341] on p "TR-VRC-JEB0Z5X" at bounding box center [289, 343] width 166 height 23
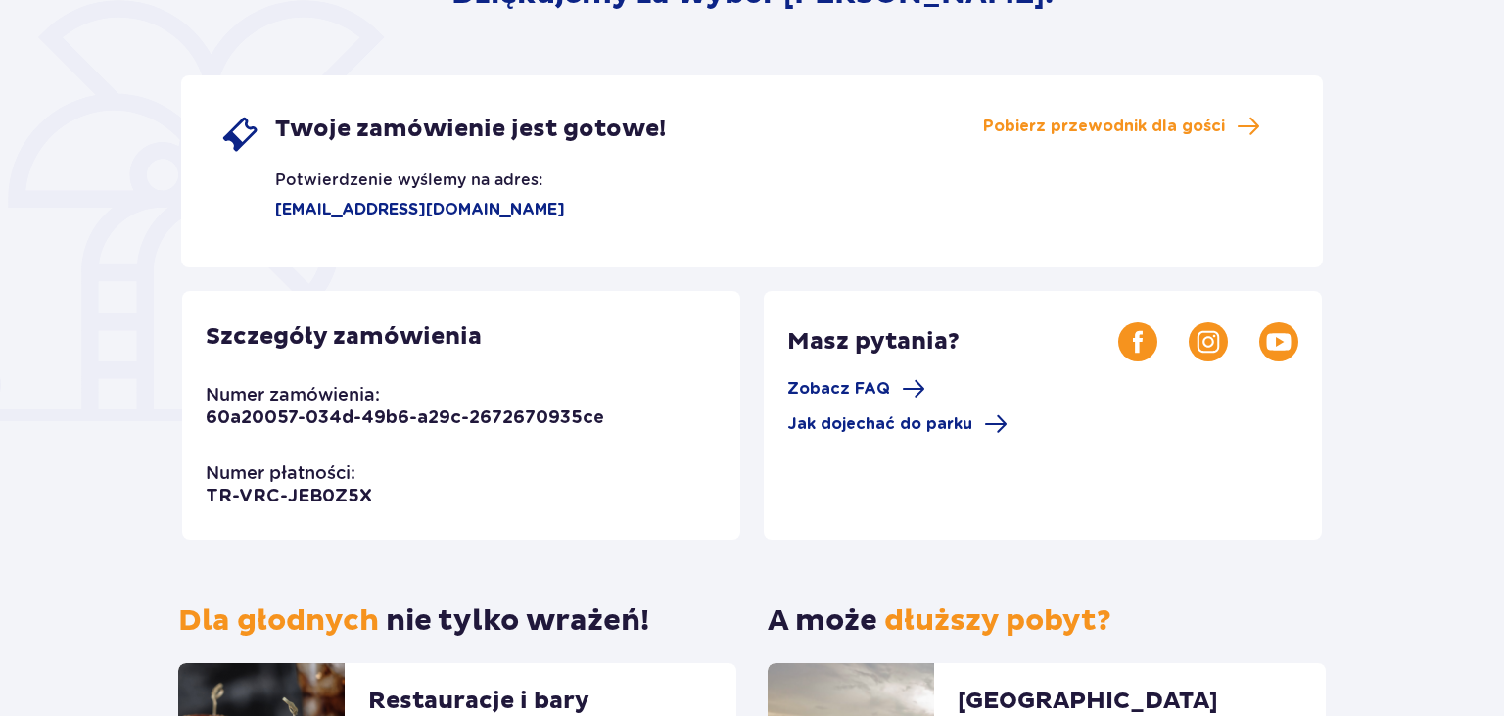
scroll to position [345, 0]
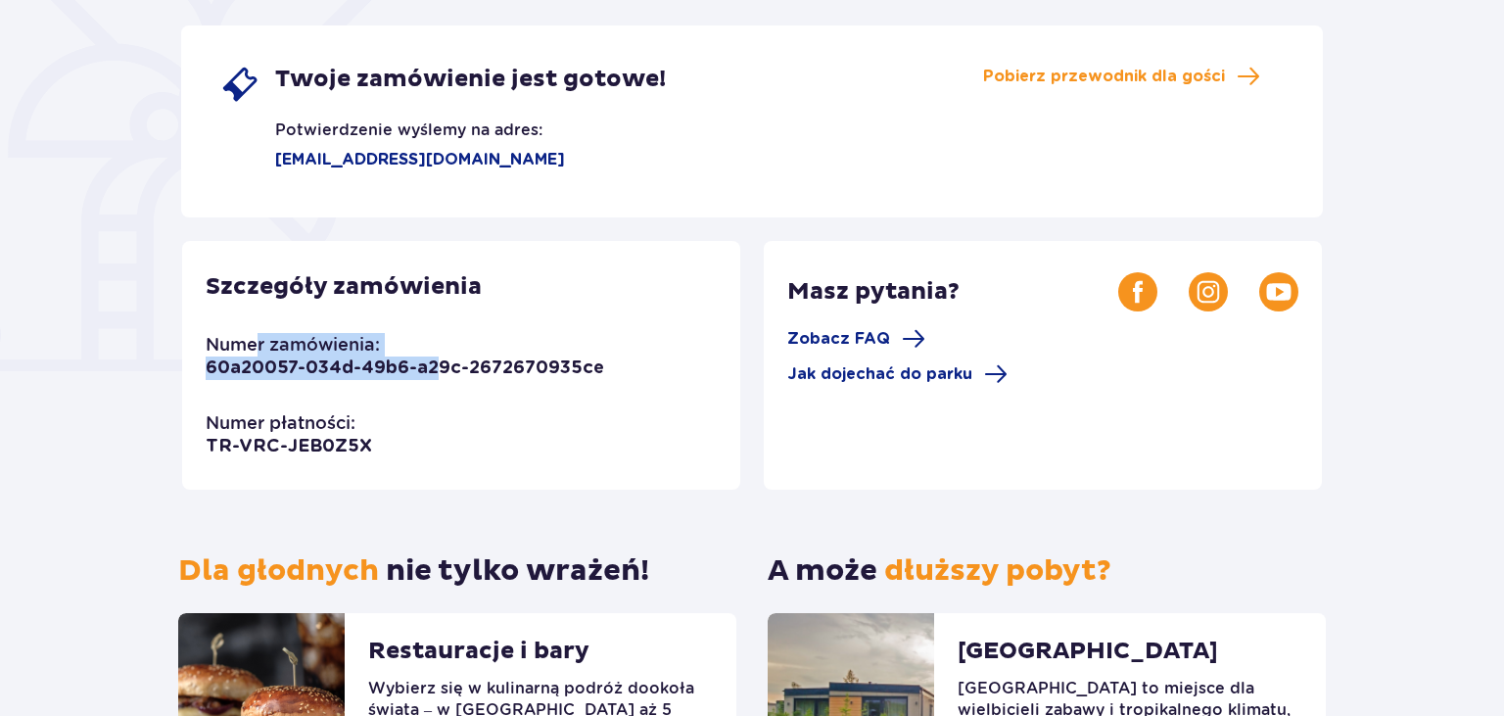
drag, startPoint x: 432, startPoint y: 456, endPoint x: 241, endPoint y: 326, distance: 231.1
click at [256, 342] on div "Szczegóły zamówienia Numer zamówienia: 60a20057-034d-49b6-a29c-2672670935ce Num…" at bounding box center [461, 365] width 558 height 249
drag, startPoint x: 204, startPoint y: 283, endPoint x: 238, endPoint y: 313, distance: 45.8
click at [238, 313] on div "Szczegóły zamówienia Numer zamówienia: 60a20057-034d-49b6-a29c-2672670935ce Num…" at bounding box center [461, 365] width 558 height 249
drag, startPoint x: 208, startPoint y: 288, endPoint x: 441, endPoint y: 376, distance: 249.1
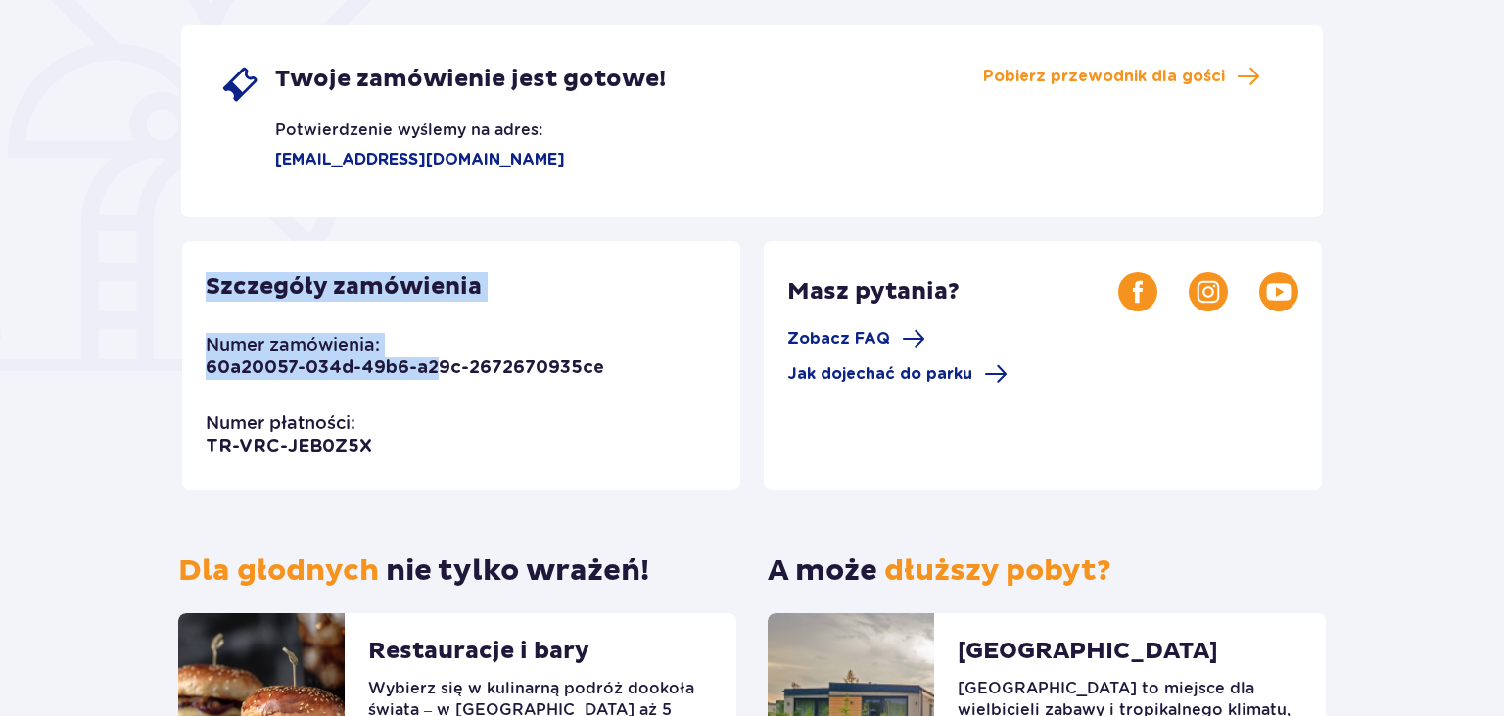
click at [437, 379] on div "Szczegóły zamówienia Numer zamówienia: 60a20057-034d-49b6-a29c-2672670935ce Num…" at bounding box center [461, 365] width 558 height 249
click at [441, 375] on p "60a20057-034d-49b6-a29c-2672670935ce" at bounding box center [405, 367] width 398 height 23
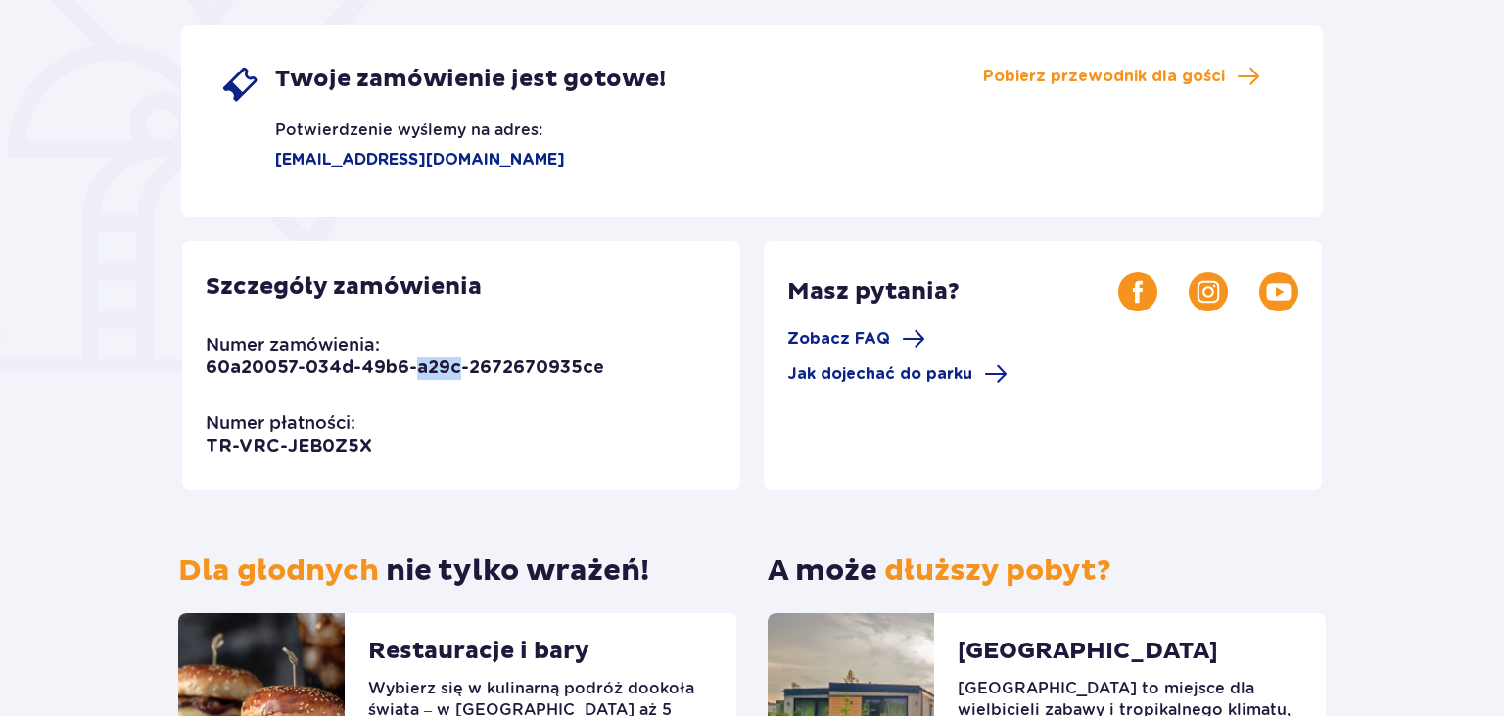
click at [441, 375] on p "60a20057-034d-49b6-a29c-2672670935ce" at bounding box center [405, 367] width 398 height 23
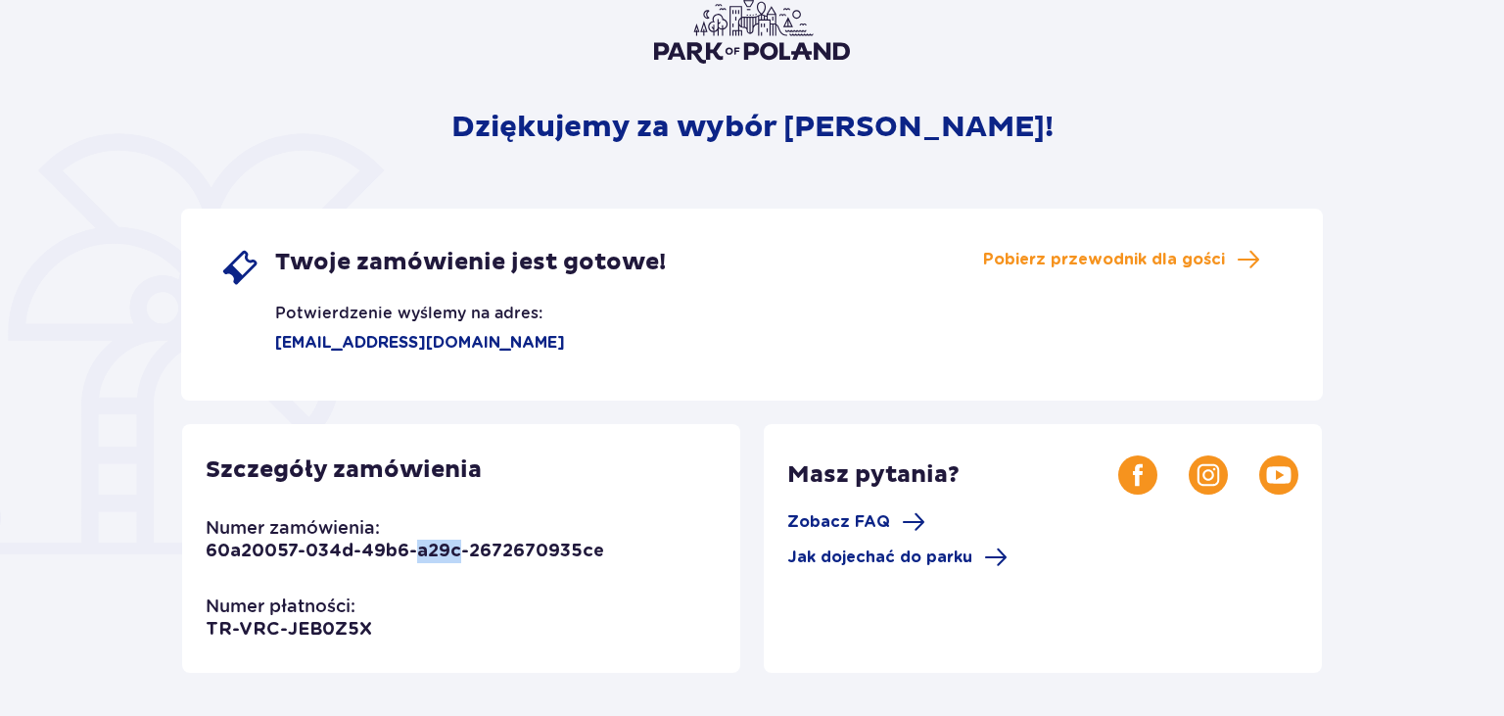
scroll to position [103, 0]
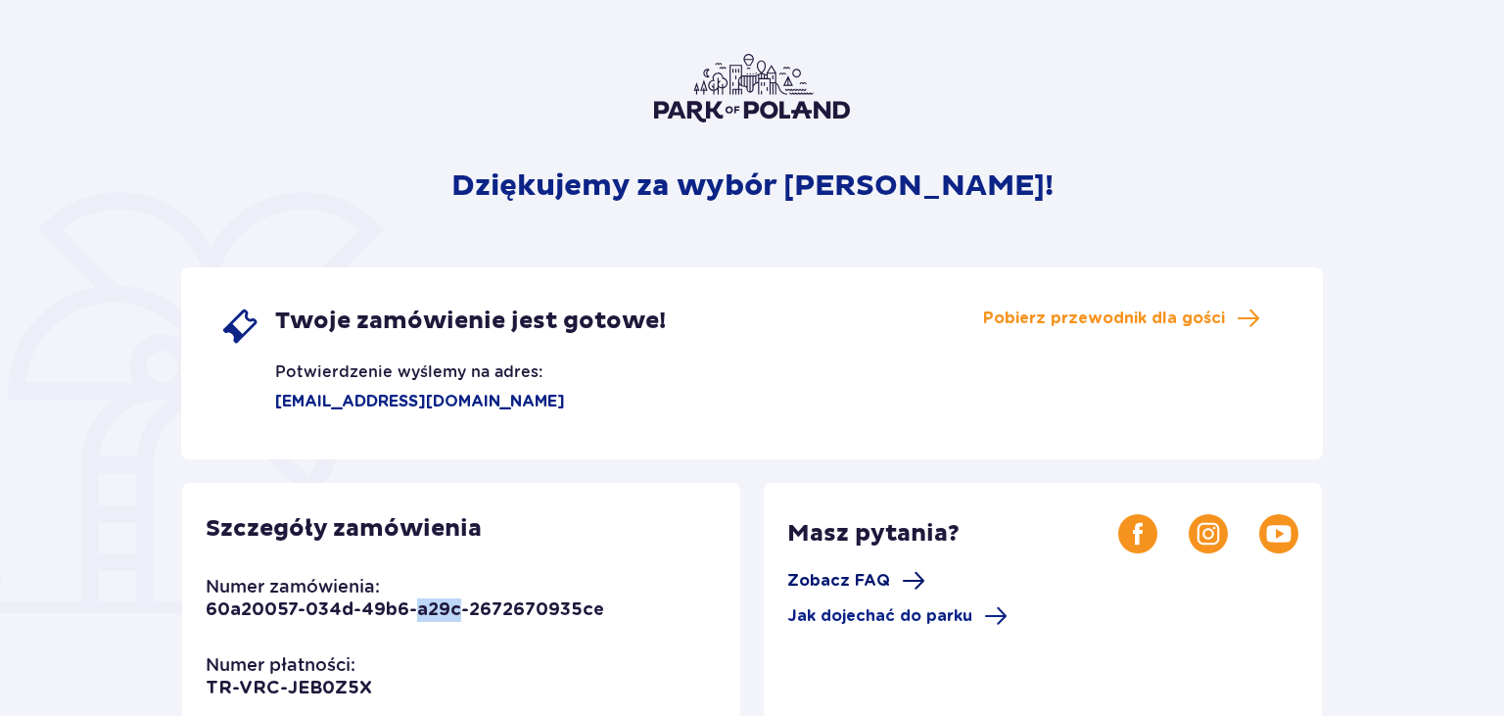
click at [881, 583] on span "Zobacz FAQ" at bounding box center [838, 581] width 103 height 22
click at [599, 608] on div "Szczegóły zamówienia Numer zamówienia: 60a20057-034d-49b6-a29c-2672670935ce Num…" at bounding box center [461, 607] width 558 height 249
drag, startPoint x: 596, startPoint y: 612, endPoint x: 350, endPoint y: 608, distance: 245.7
click at [350, 608] on p "60a20057-034d-49b6-a29c-2672670935ce" at bounding box center [405, 609] width 398 height 23
drag, startPoint x: 209, startPoint y: 609, endPoint x: 511, endPoint y: 609, distance: 302.5
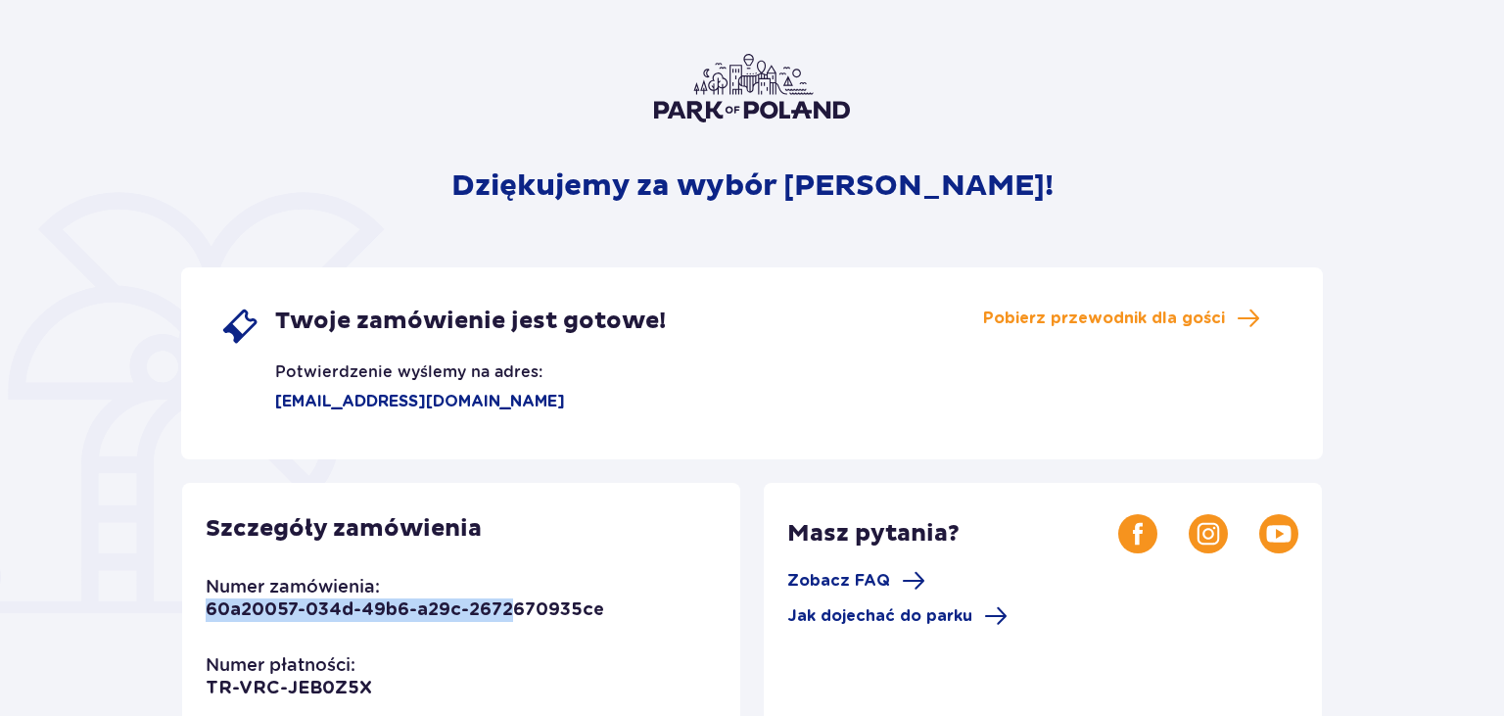
click at [511, 609] on p "60a20057-034d-49b6-a29c-2672670935ce" at bounding box center [405, 609] width 398 height 23
click at [852, 583] on span "Zobacz FAQ" at bounding box center [838, 581] width 103 height 22
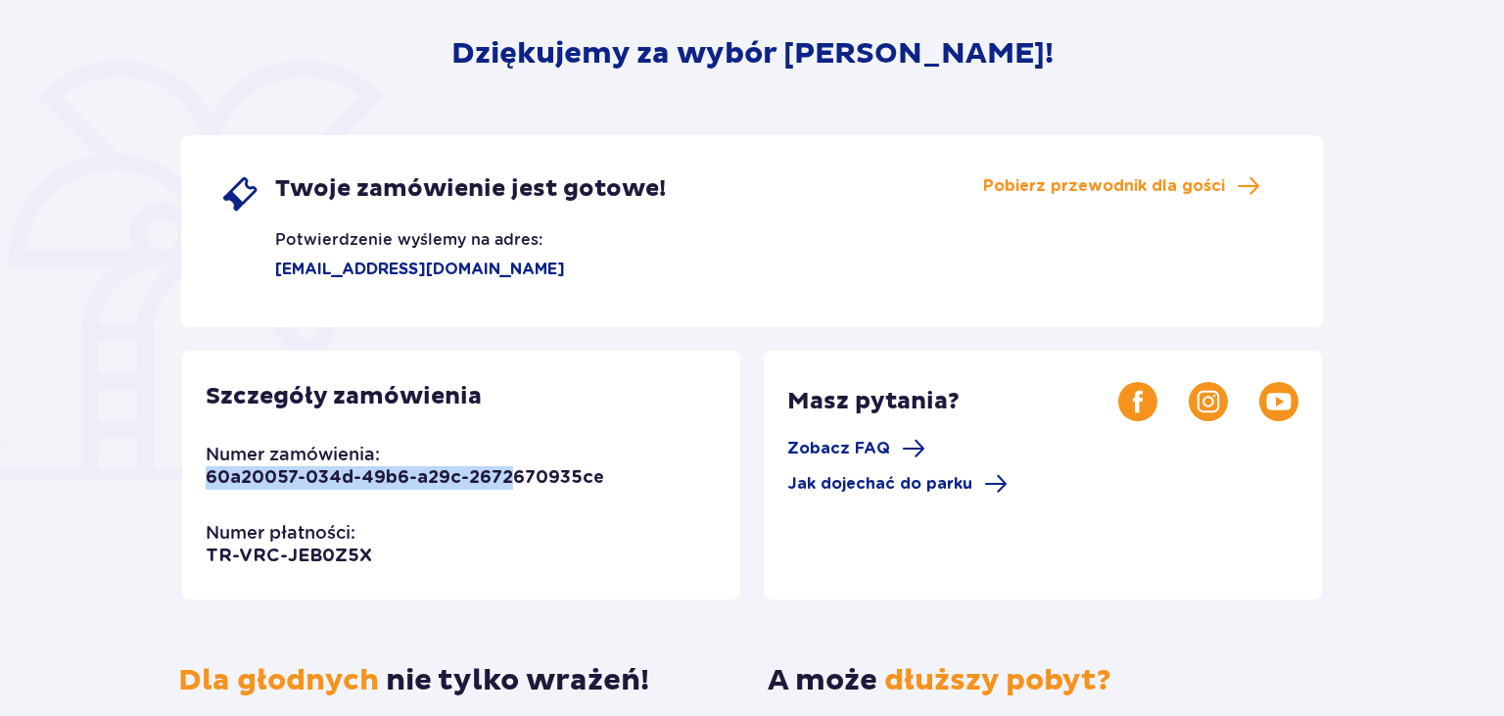
scroll to position [413, 0]
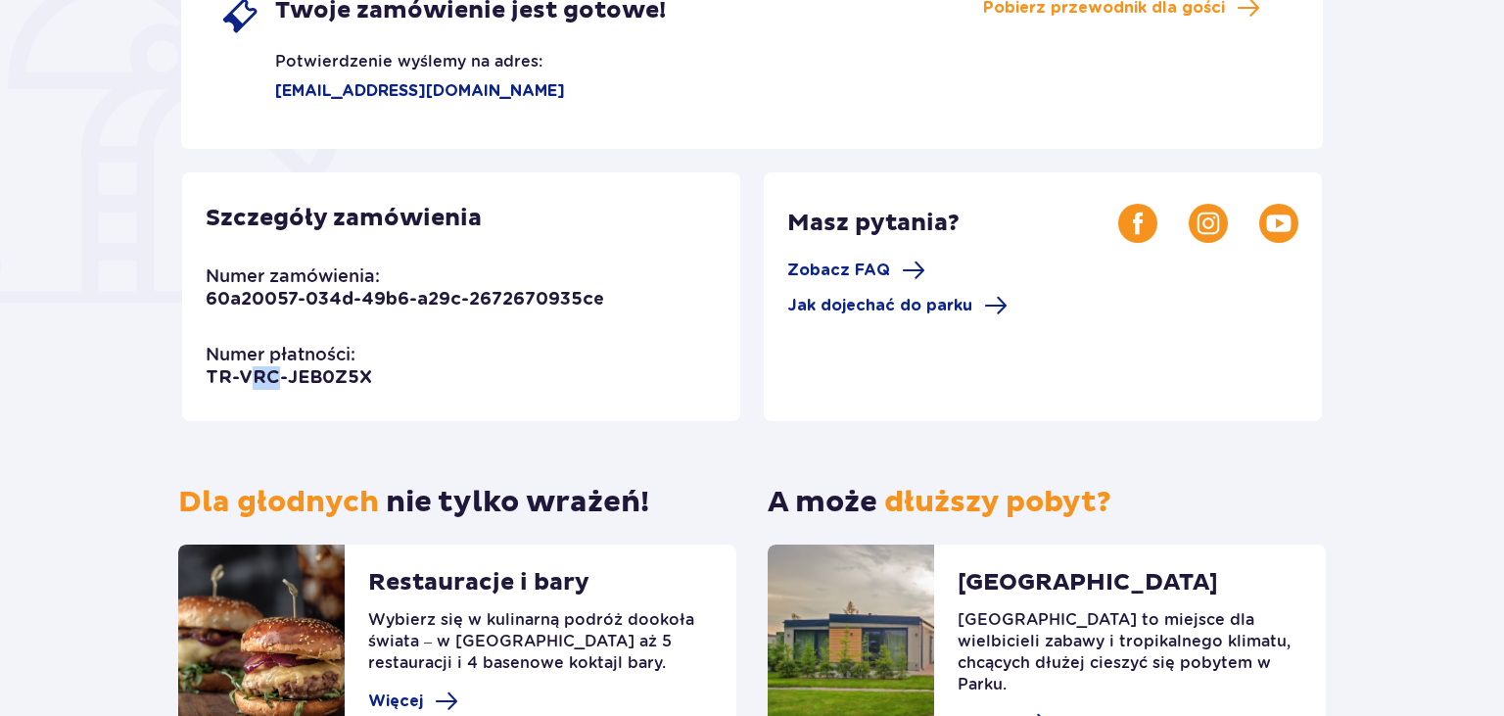
drag, startPoint x: 249, startPoint y: 375, endPoint x: 278, endPoint y: 377, distance: 29.4
click at [278, 377] on p "TR-VRC-JEB0Z5X" at bounding box center [289, 377] width 166 height 23
drag, startPoint x: 206, startPoint y: 378, endPoint x: 359, endPoint y: 379, distance: 153.7
click at [358, 380] on p "TR-VRC-JEB0Z5X" at bounding box center [289, 377] width 166 height 23
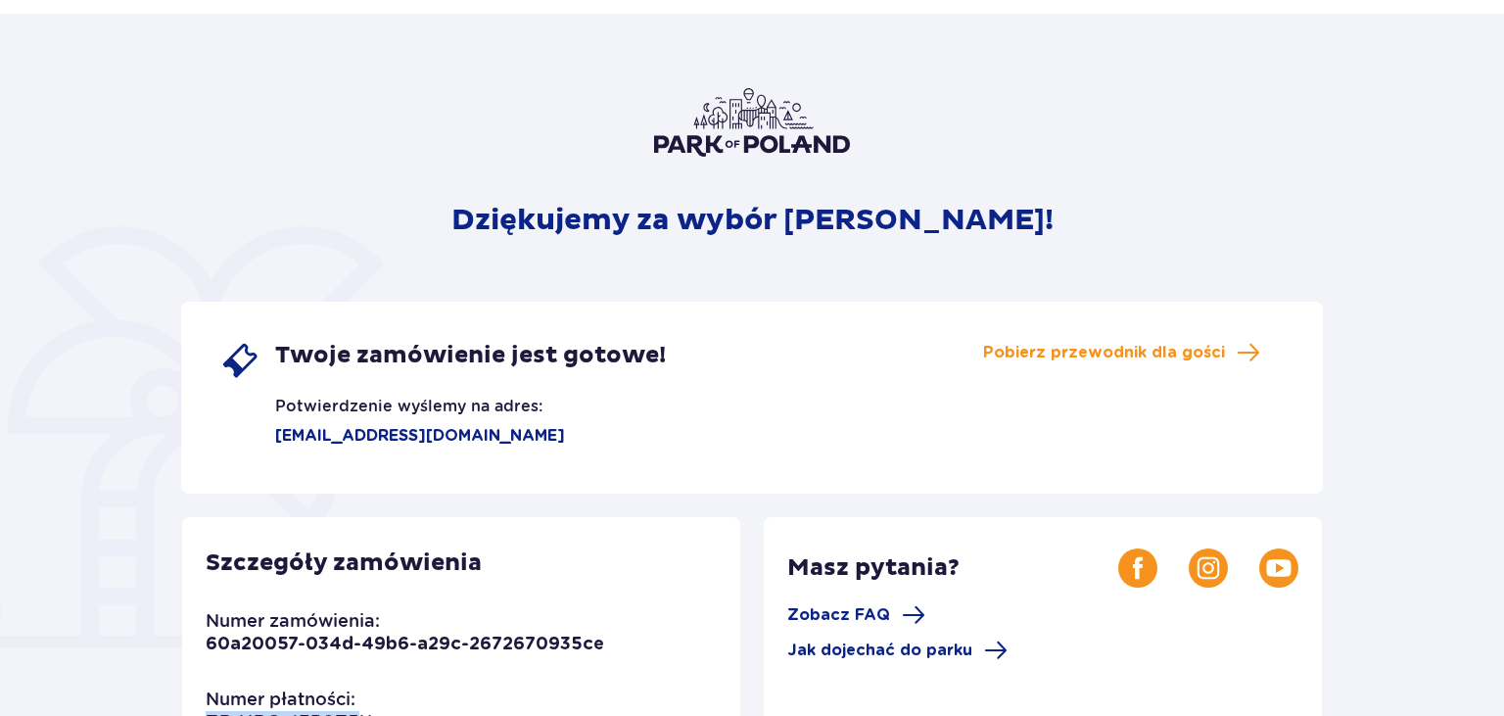
scroll to position [103, 0]
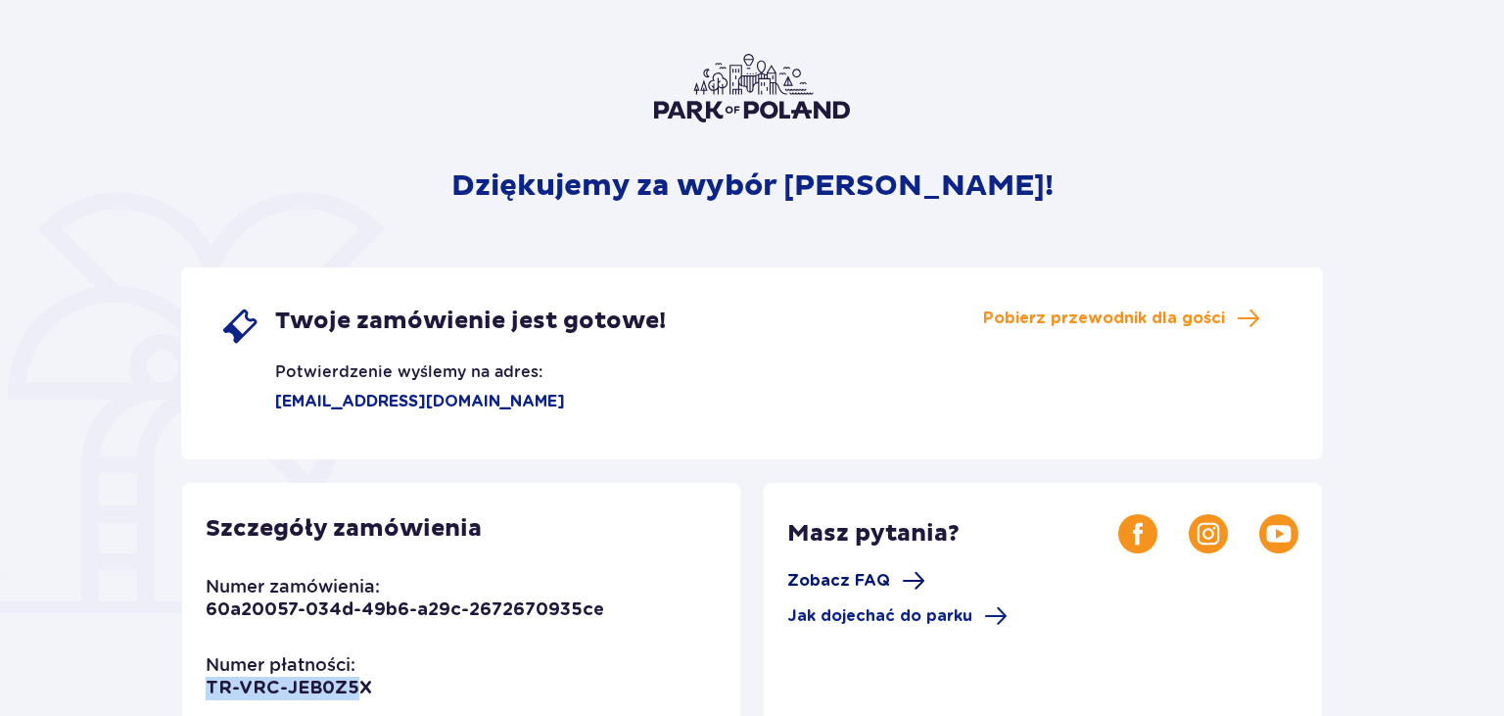
click at [866, 583] on span "Zobacz FAQ" at bounding box center [838, 581] width 103 height 22
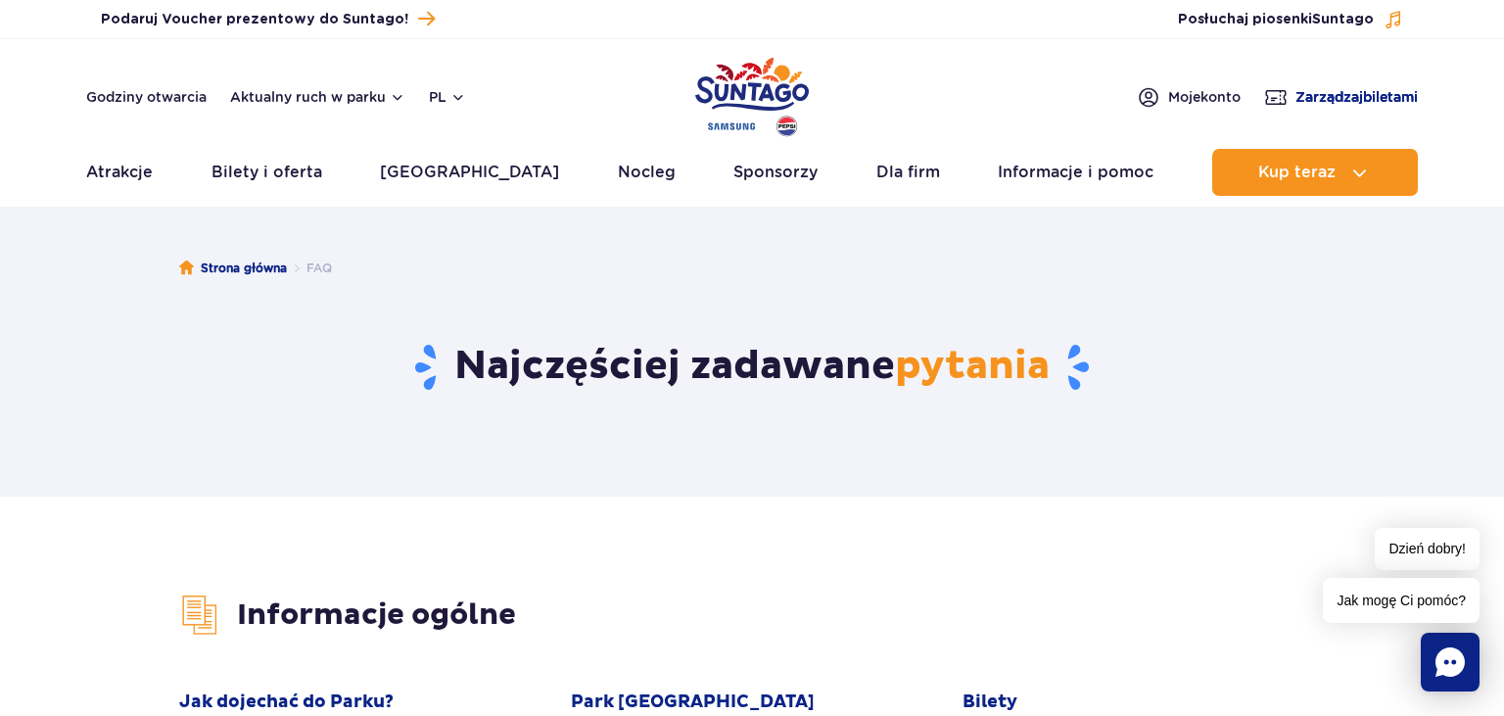
click at [1312, 102] on span "Zarządzaj biletami" at bounding box center [1356, 97] width 122 height 20
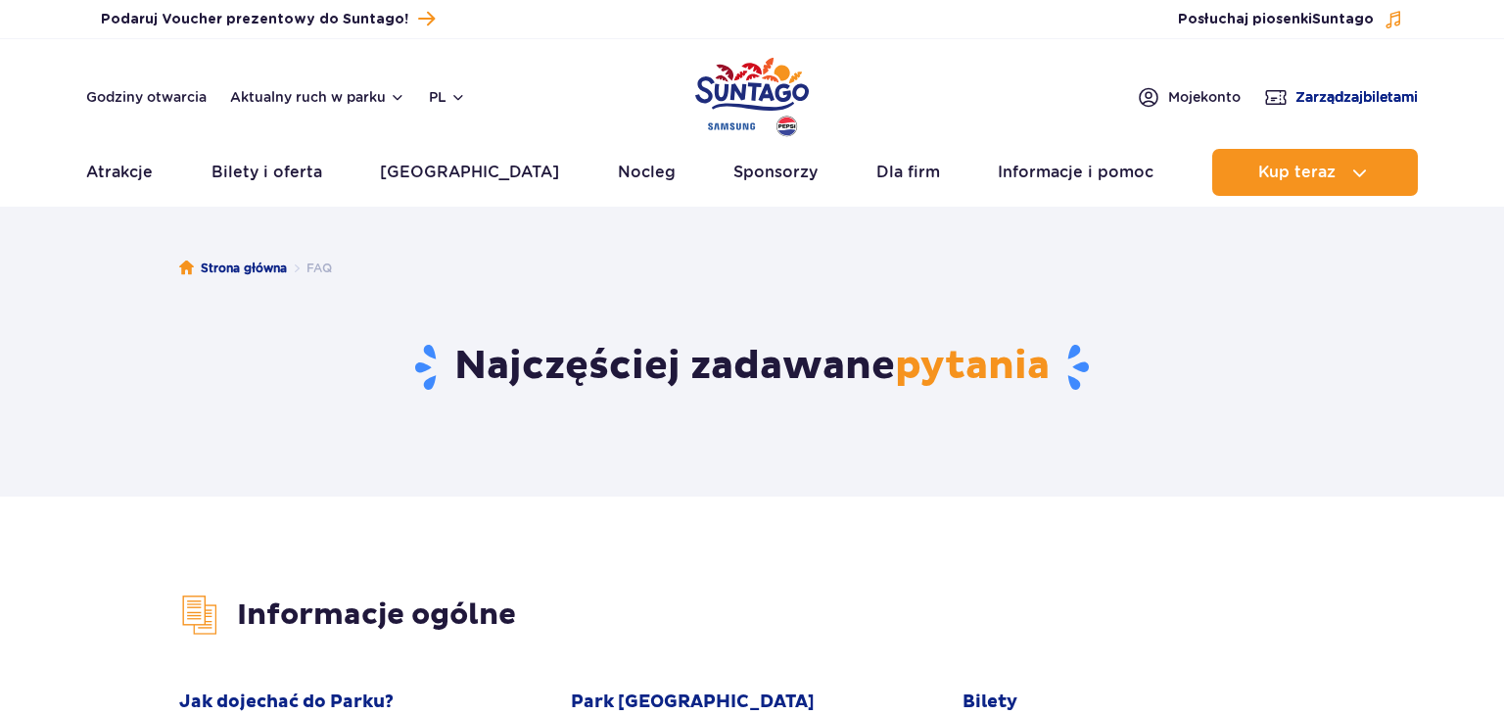
click at [1382, 93] on span "Zarządzaj biletami" at bounding box center [1356, 97] width 122 height 20
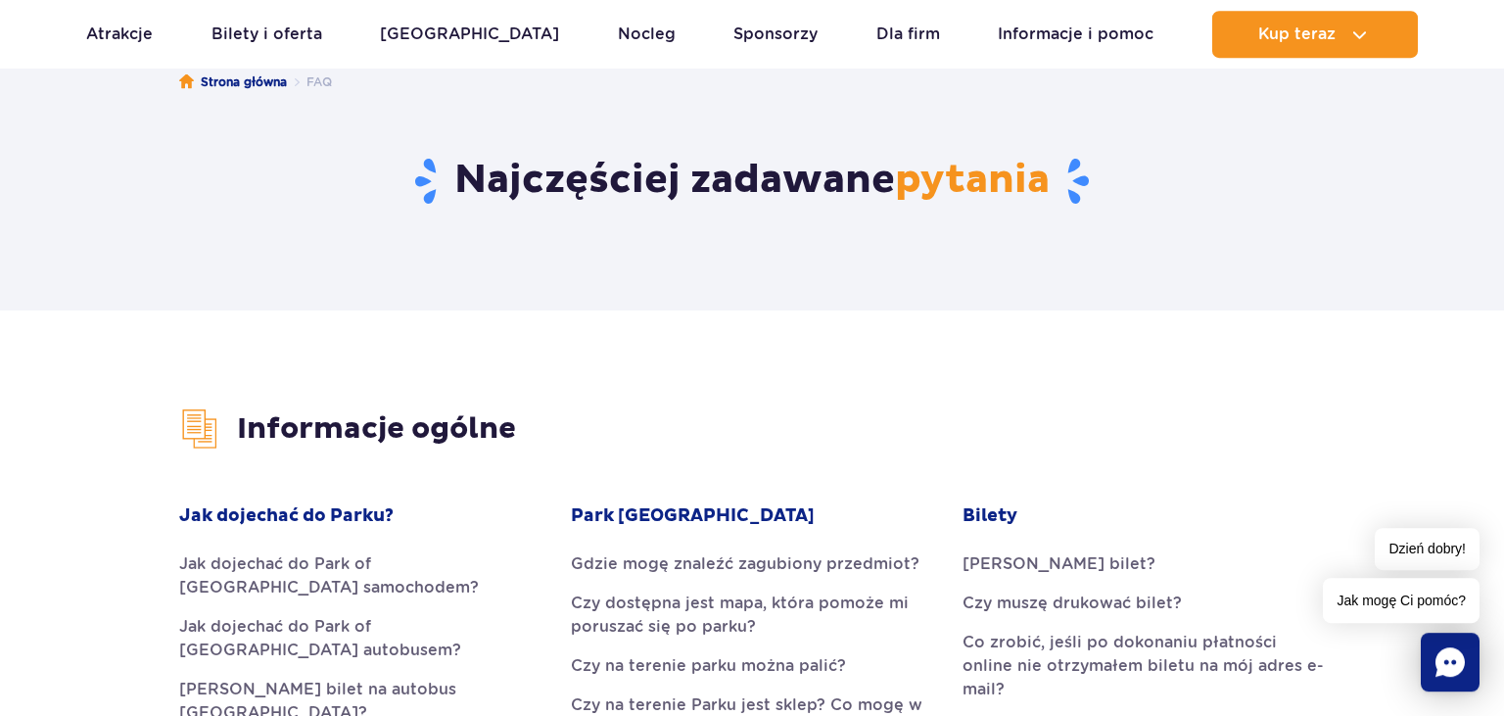
scroll to position [207, 0]
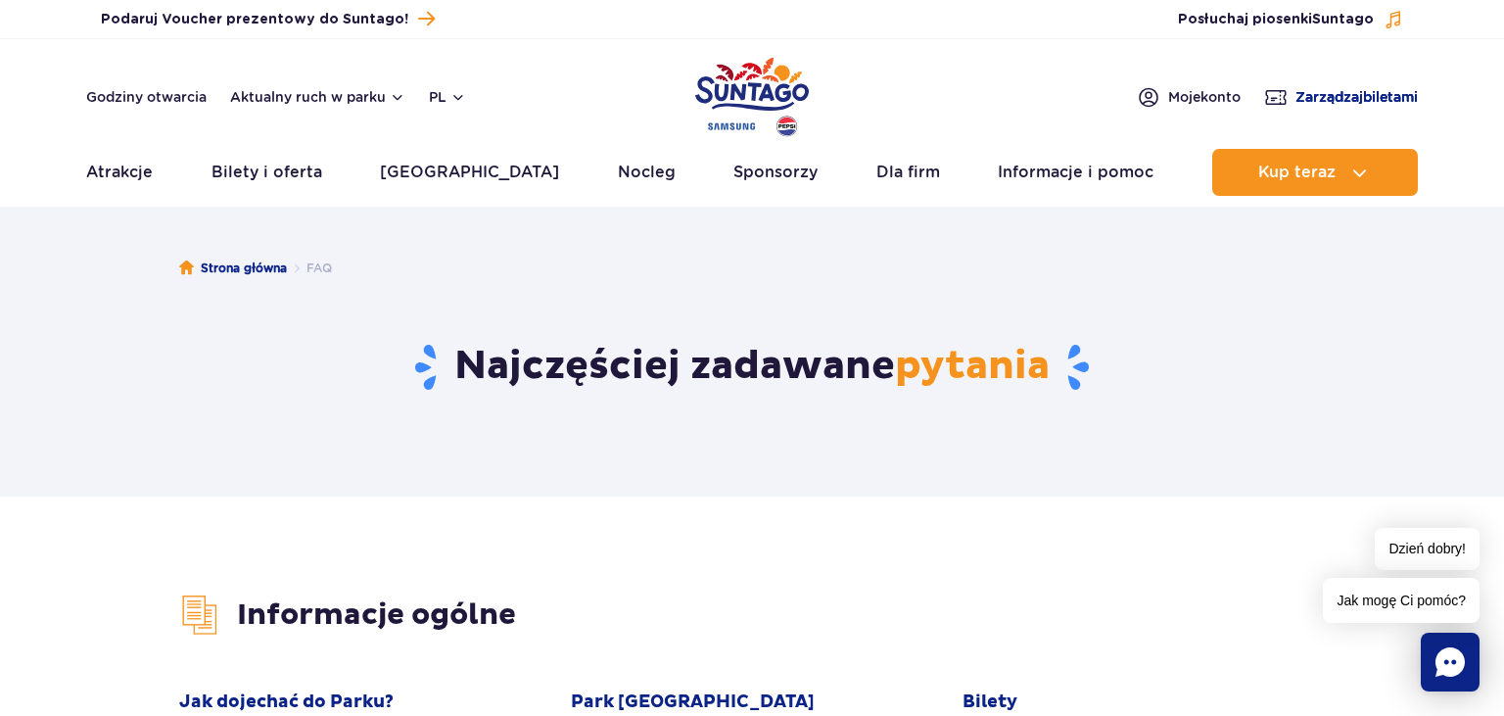
click at [1382, 95] on span "Zarządzaj biletami" at bounding box center [1356, 97] width 122 height 20
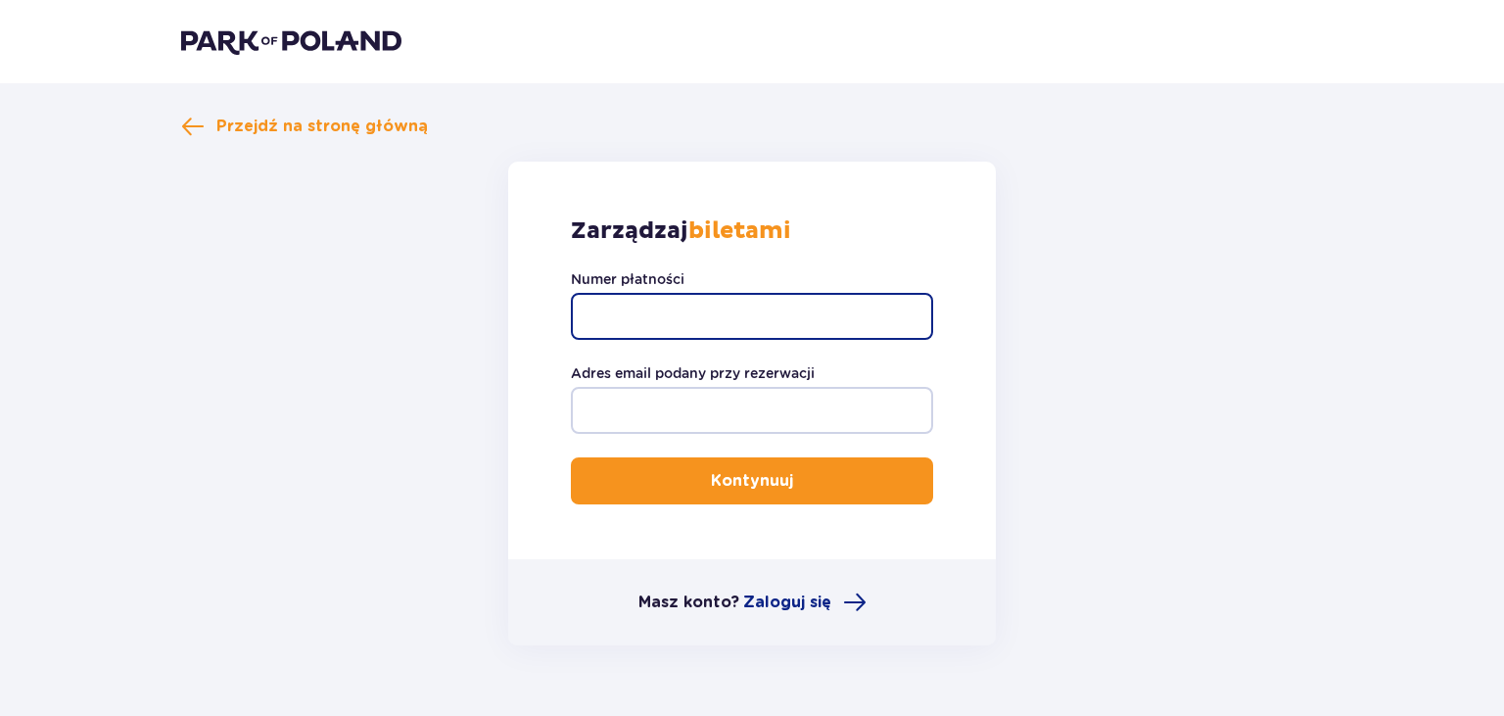
click at [752, 309] on input "Numer płatności" at bounding box center [752, 316] width 362 height 47
paste input "TR-VRC-JEB0Z5X"
type input "TR-VRC-JEB0Z5X"
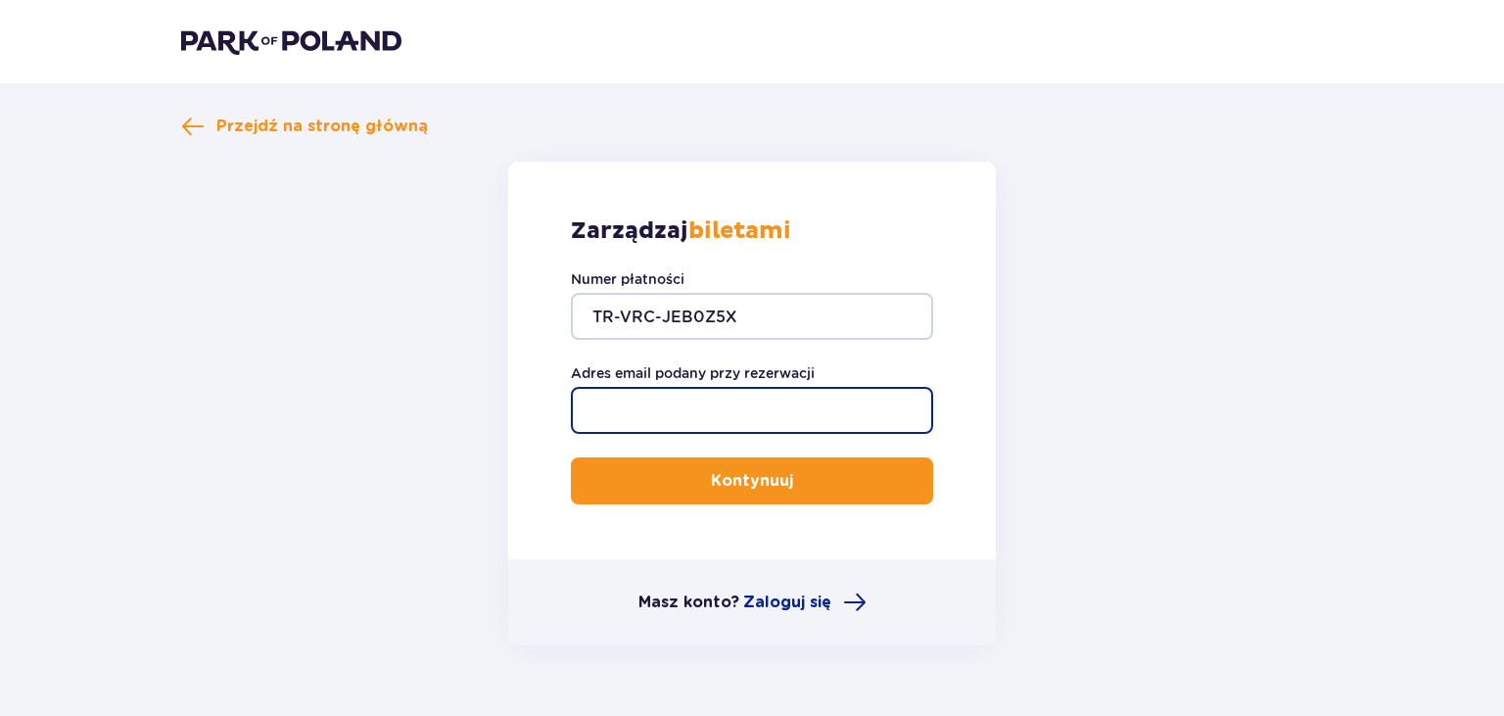
click at [671, 406] on input "Adres email podany przy rezerwacji" at bounding box center [752, 410] width 362 height 47
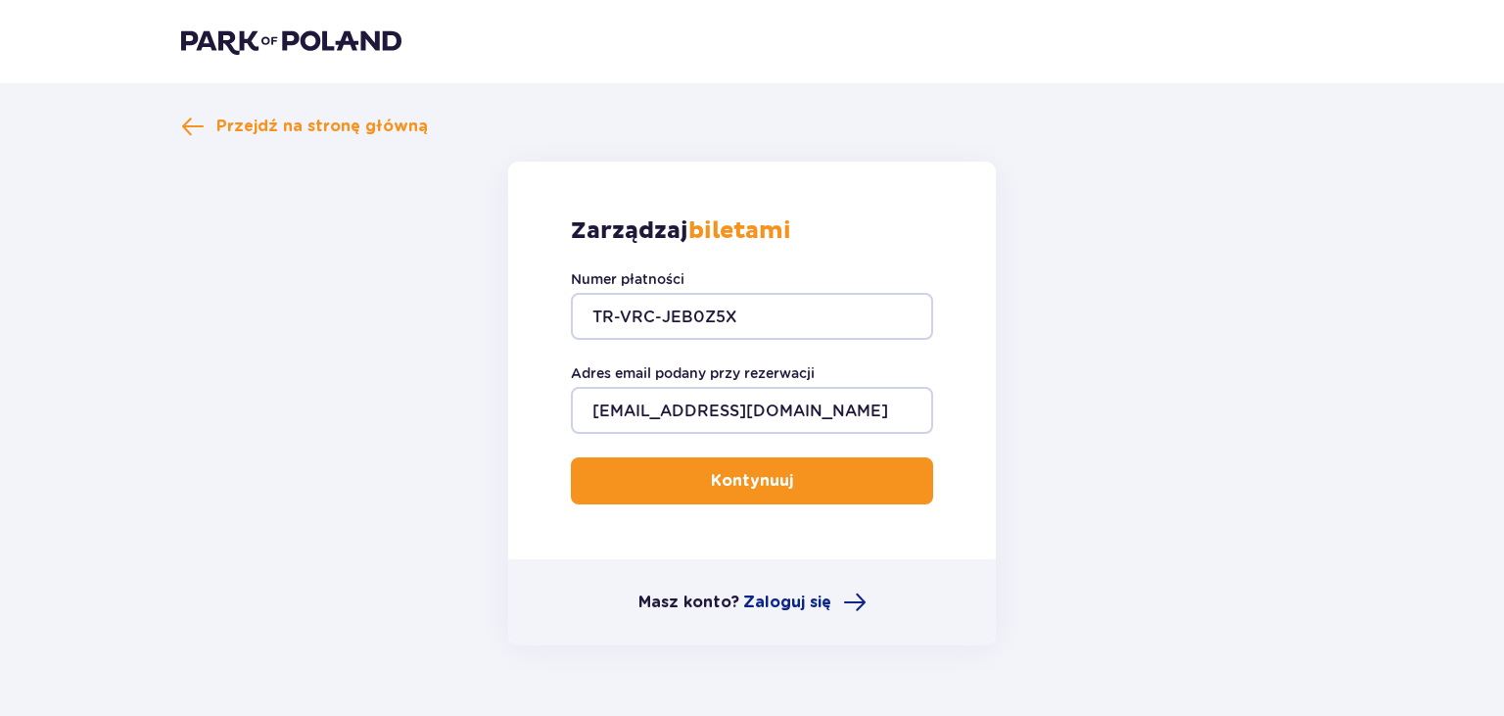
click at [711, 481] on p "Kontynuuj" at bounding box center [752, 481] width 82 height 22
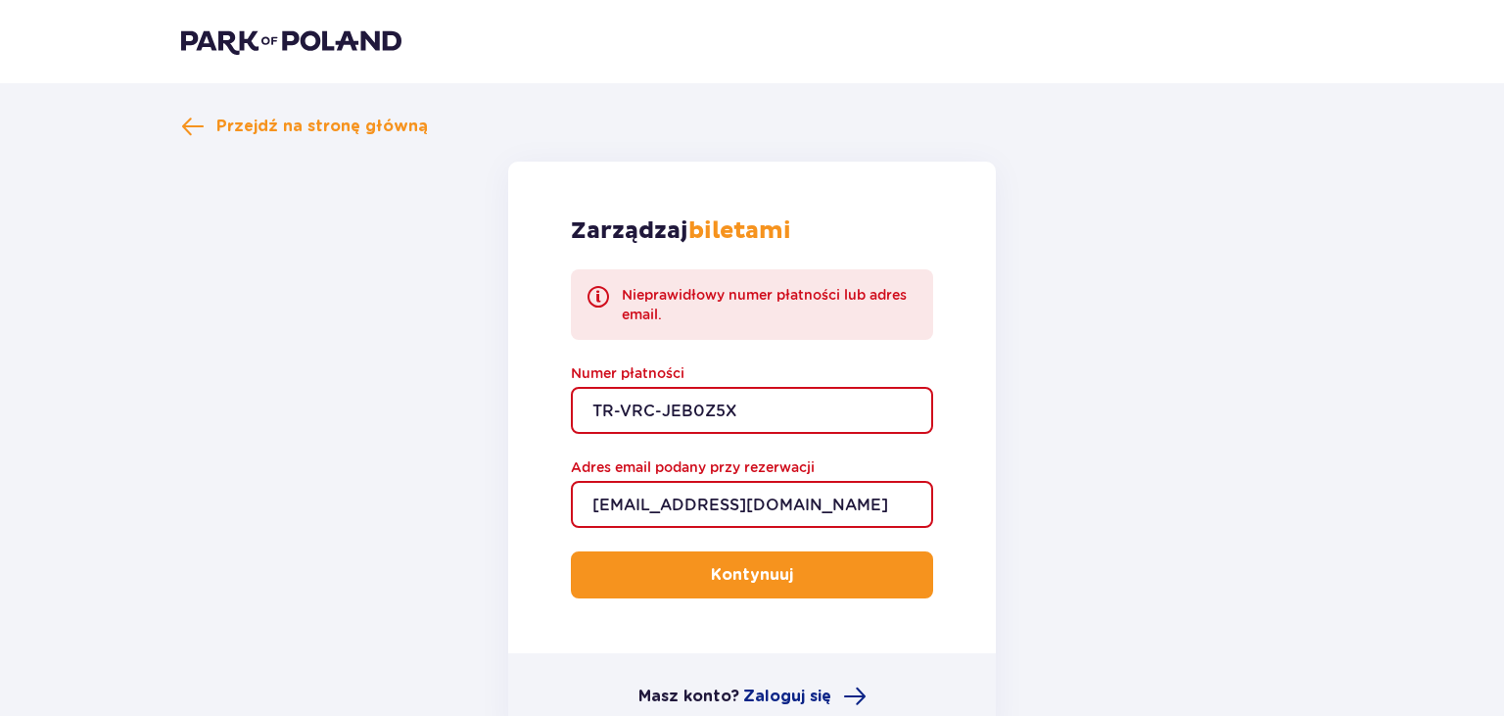
click at [595, 504] on input "oukalukjanusz@wp.pl" at bounding box center [752, 504] width 362 height 47
click at [603, 507] on input "oukalukjanusz@wp.pl" at bounding box center [752, 504] width 362 height 47
type input "pukalukjanusz@wp.pl"
click at [631, 564] on button "Kontynuuj" at bounding box center [752, 574] width 362 height 47
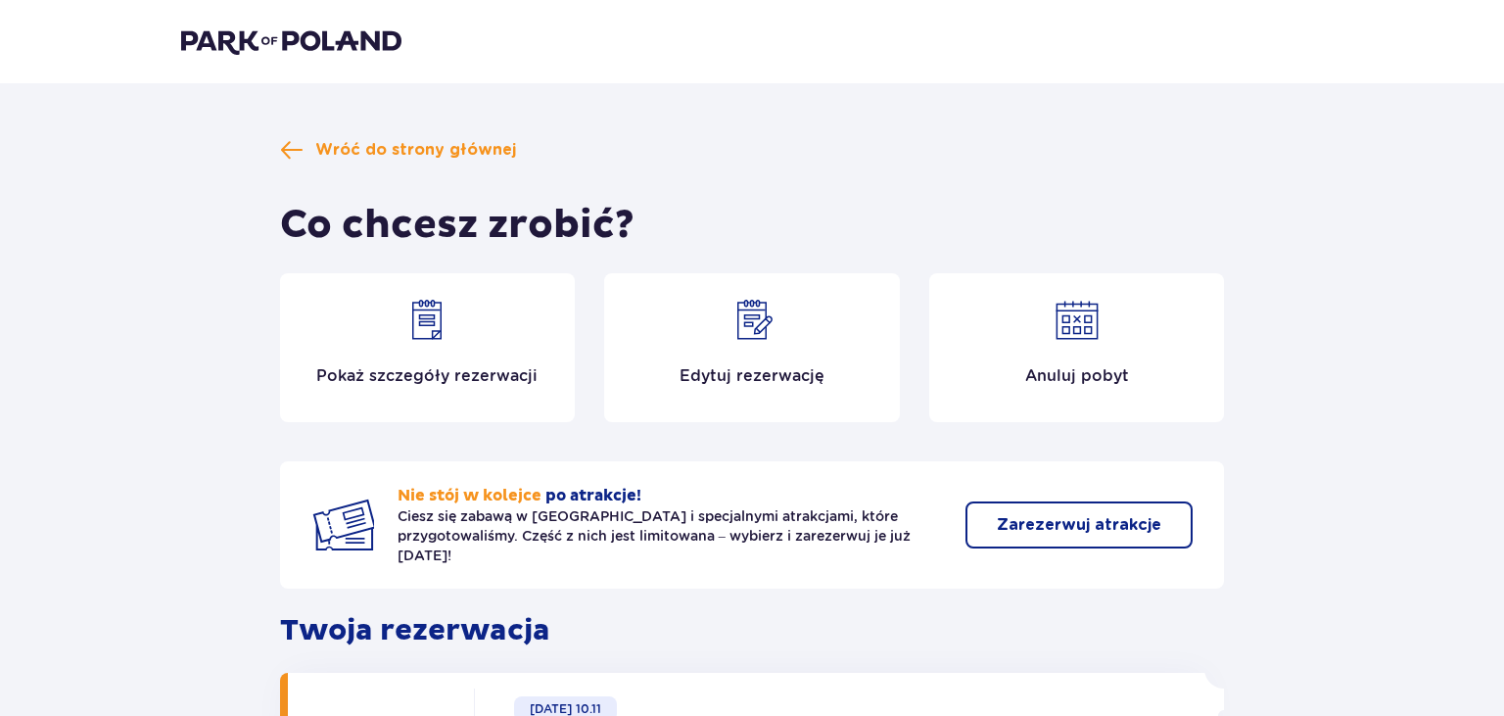
click at [496, 374] on p "Pokaż szczegóły rezerwacji" at bounding box center [426, 376] width 221 height 22
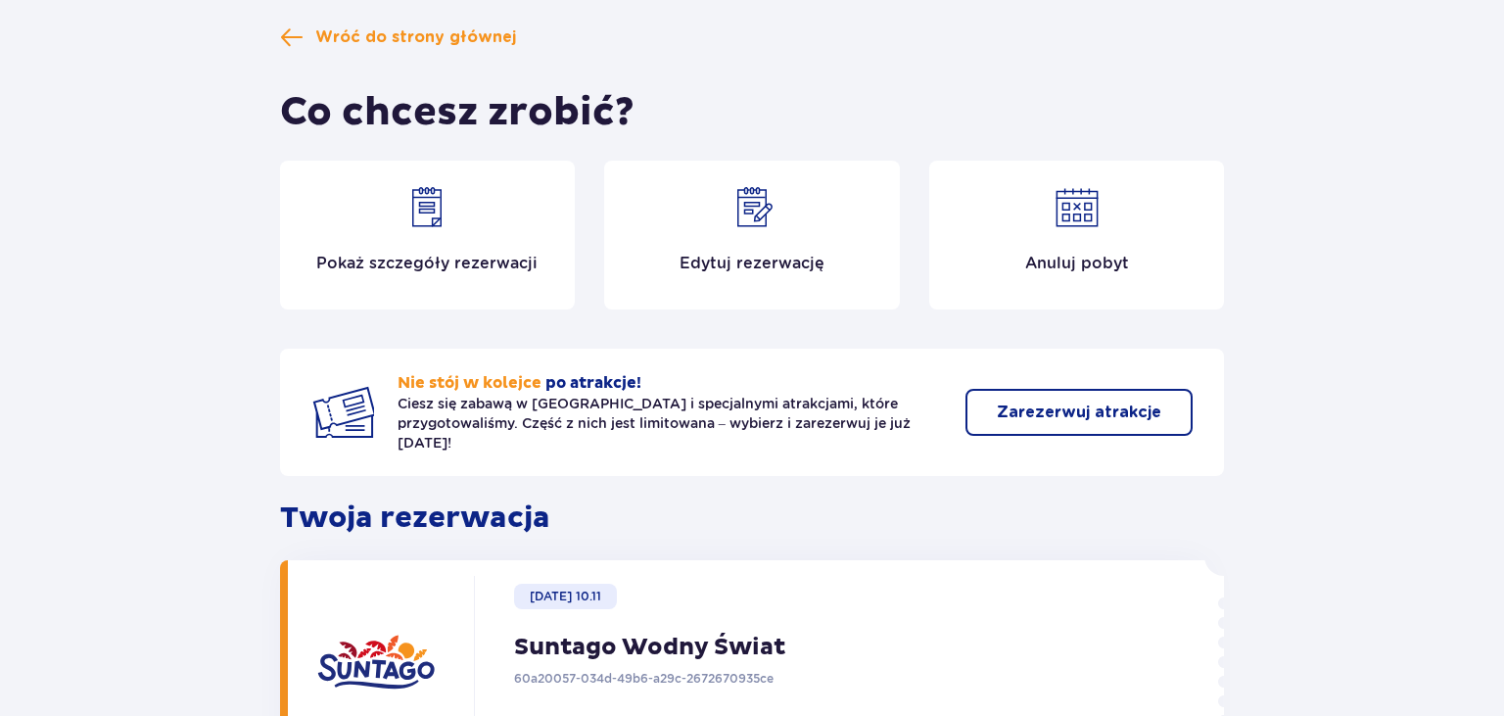
scroll to position [74, 0]
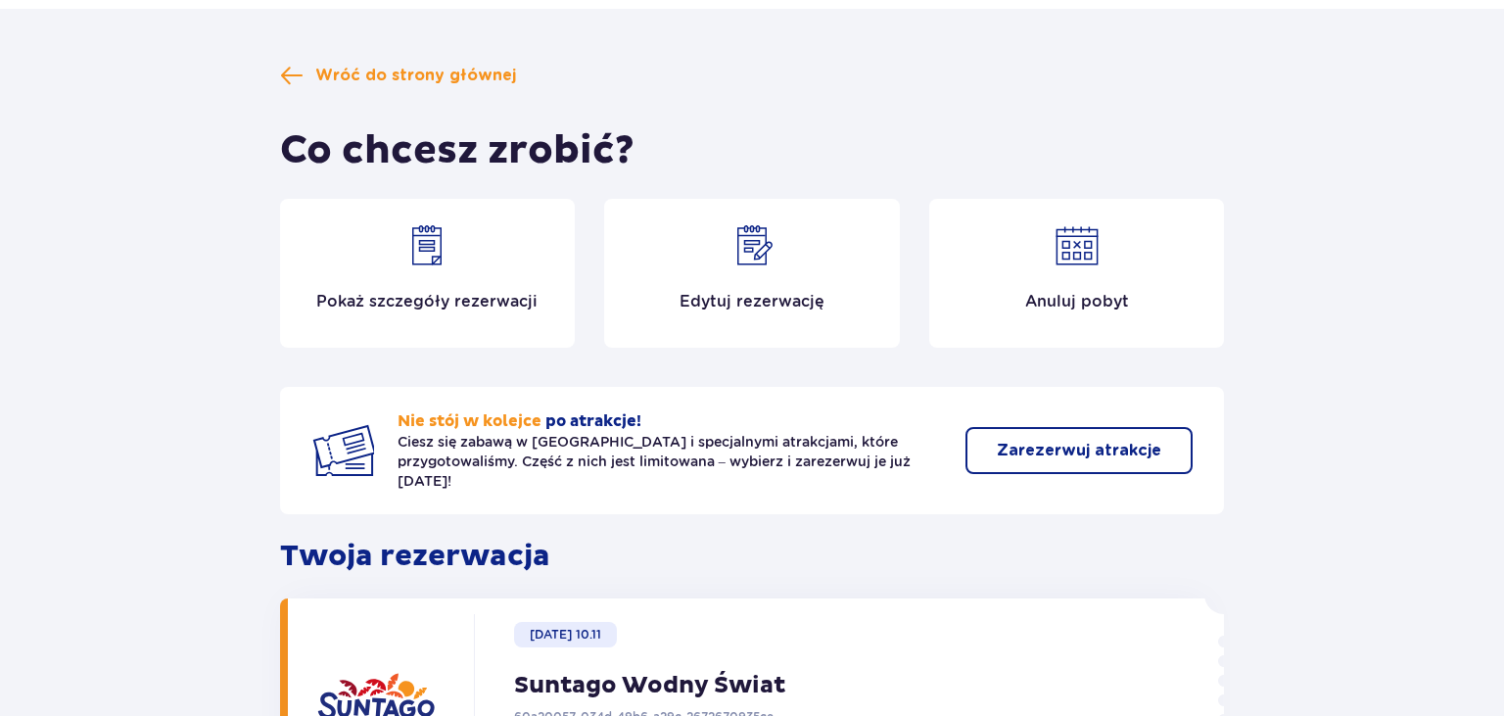
click at [720, 286] on div "Edytuj rezerwację" at bounding box center [752, 273] width 296 height 149
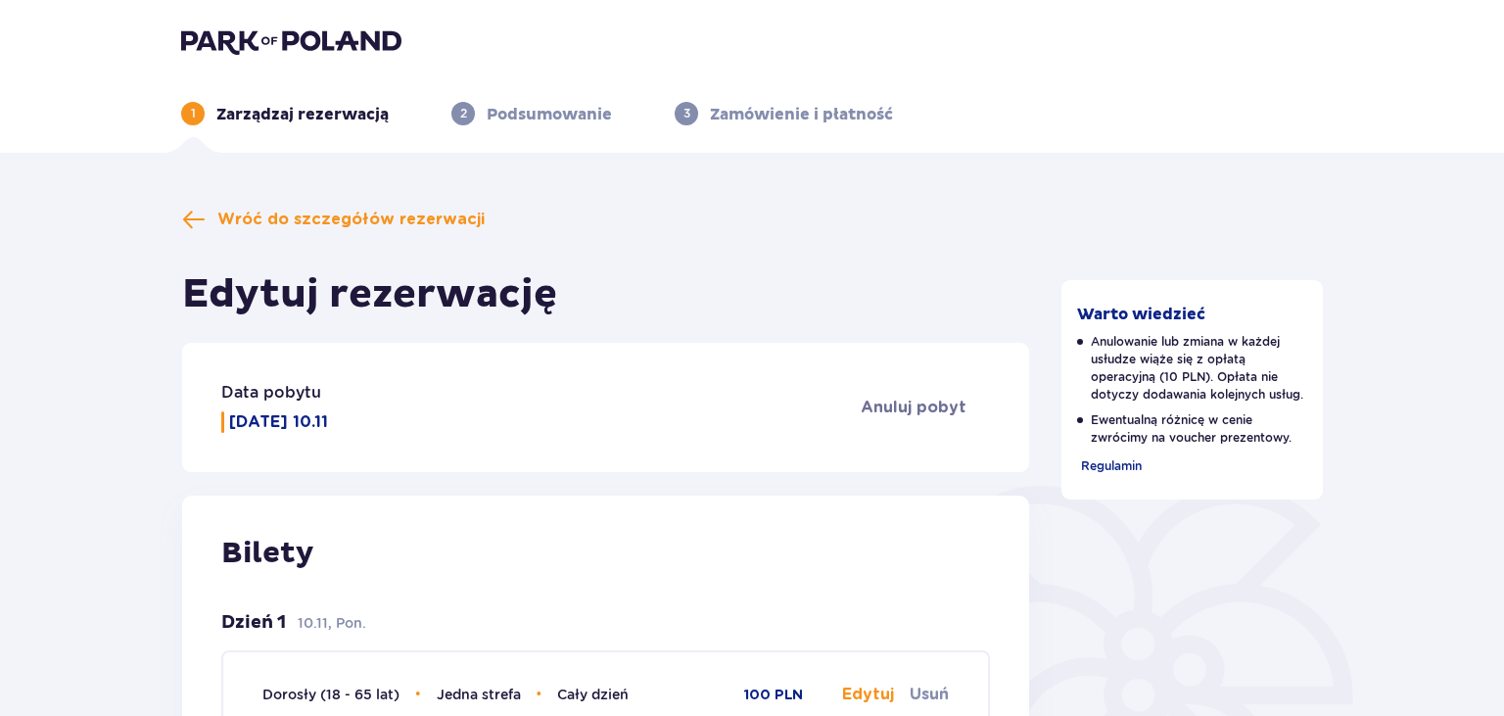
click at [577, 119] on p "Podsumowanie" at bounding box center [549, 115] width 125 height 22
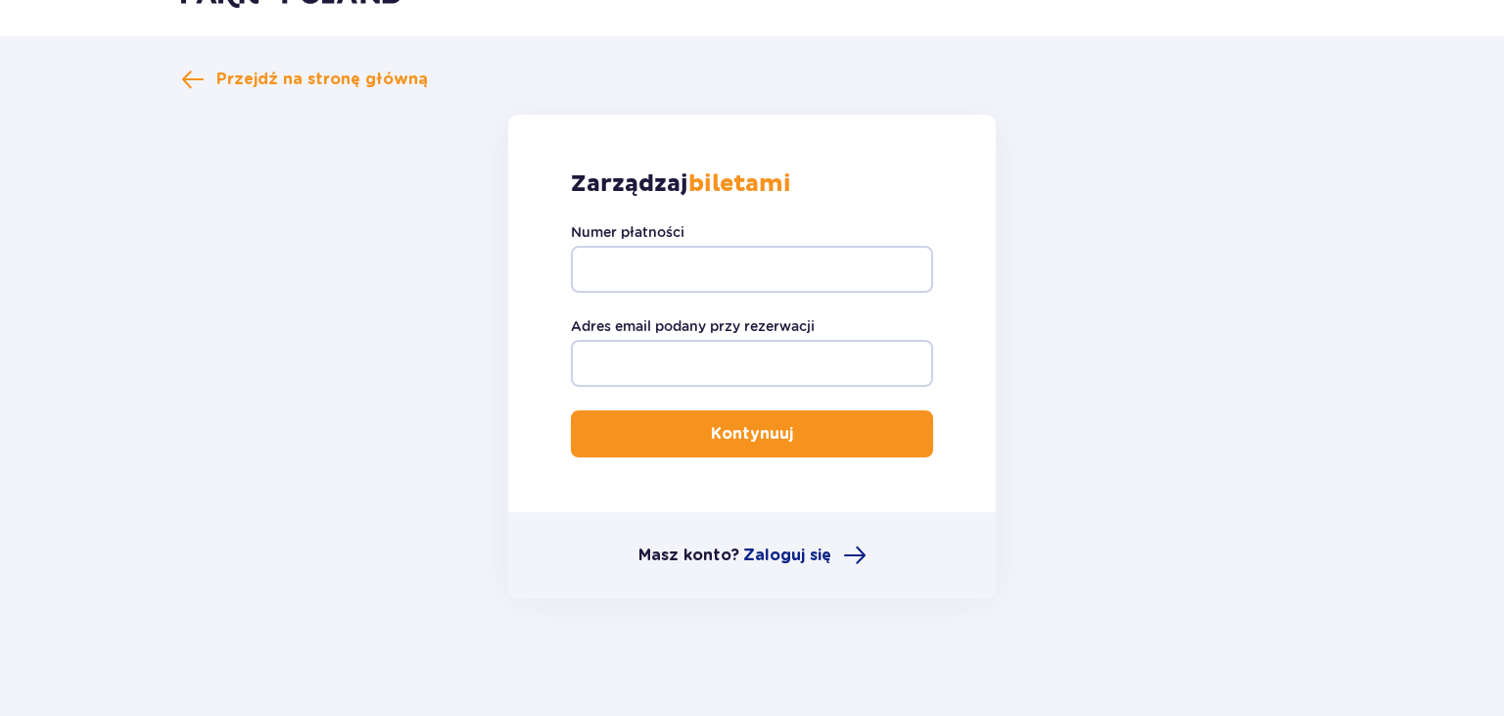
scroll to position [47, 0]
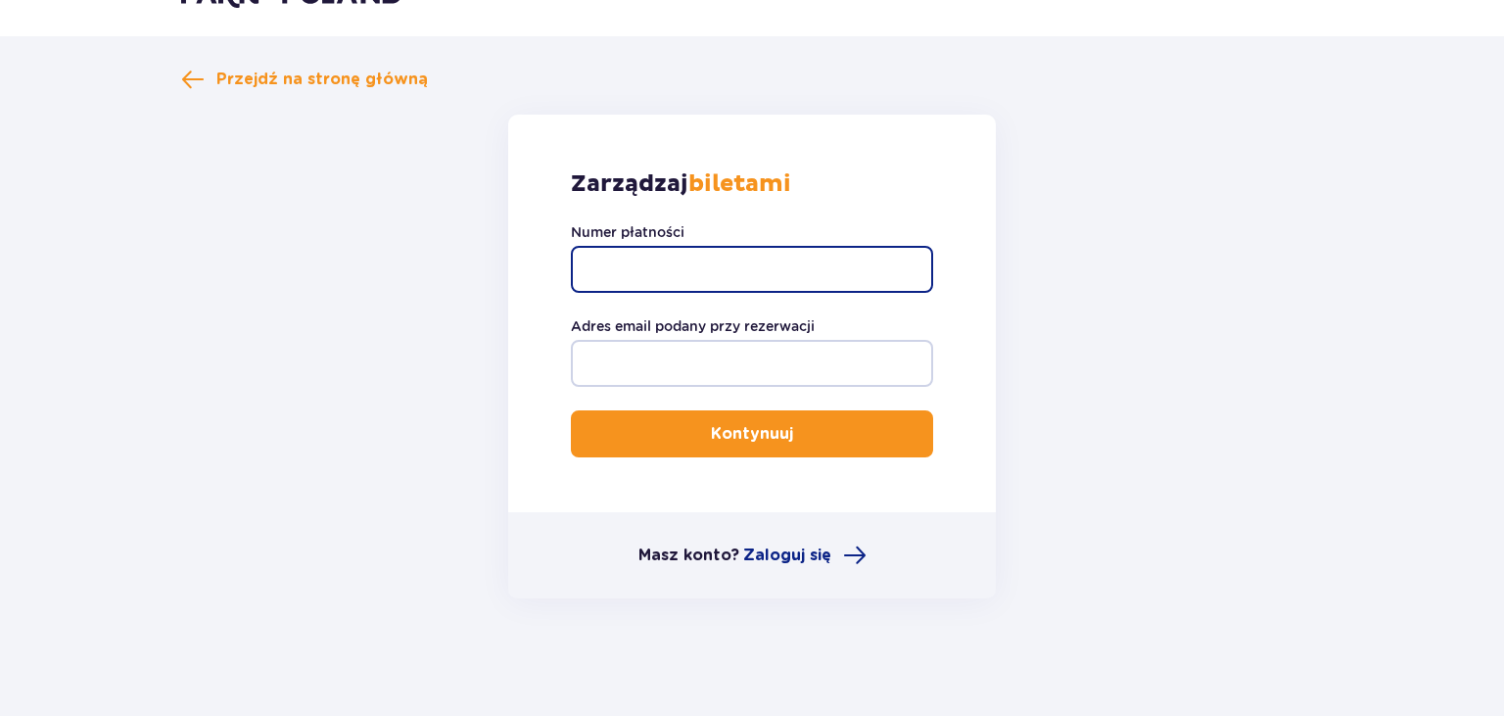
click at [627, 283] on input "Numer płatności" at bounding box center [752, 269] width 362 height 47
paste input "TR-VRC-JEB0Z5X"
type input "TR-VRC-JEB0Z5X"
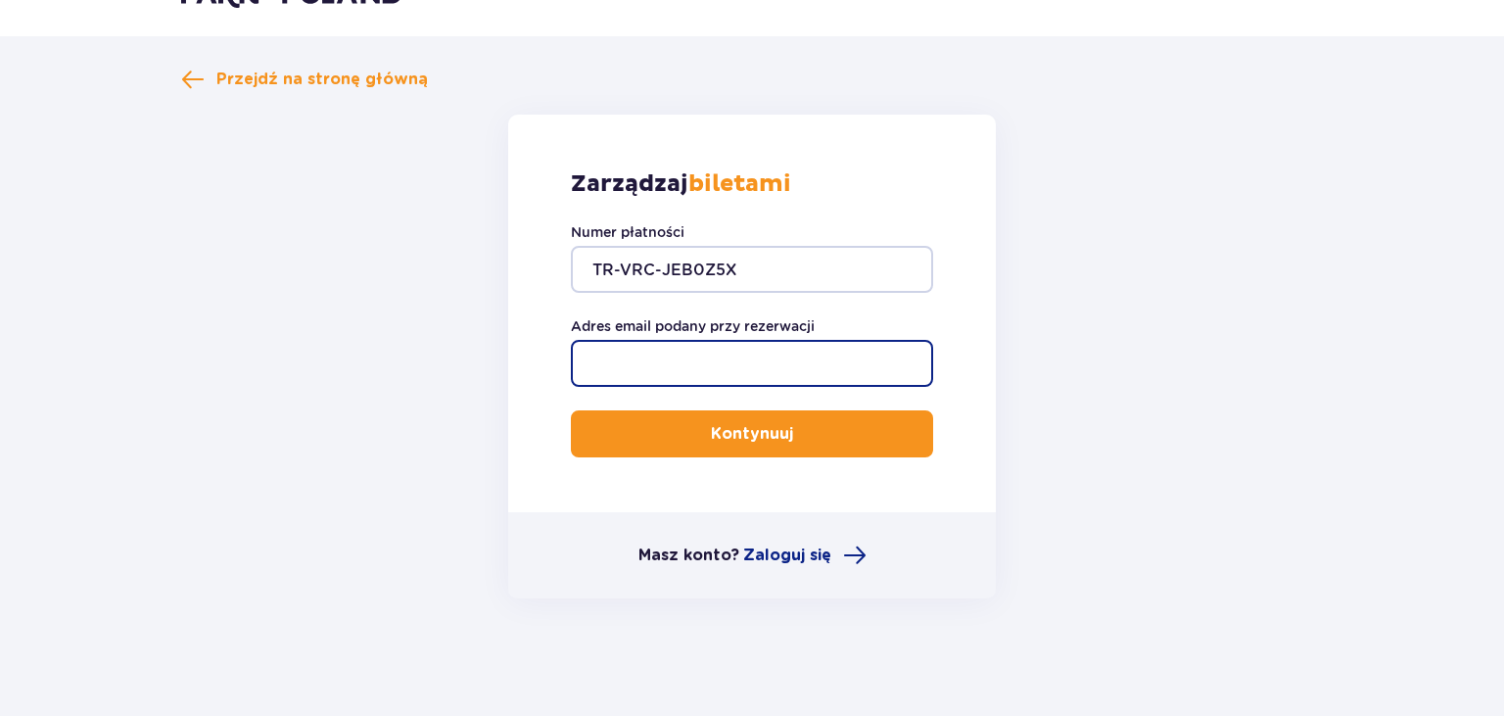
click at [652, 365] on input "Adres email podany przy rezerwacji" at bounding box center [752, 363] width 362 height 47
type input "pukalukjanusz@wp.pl"
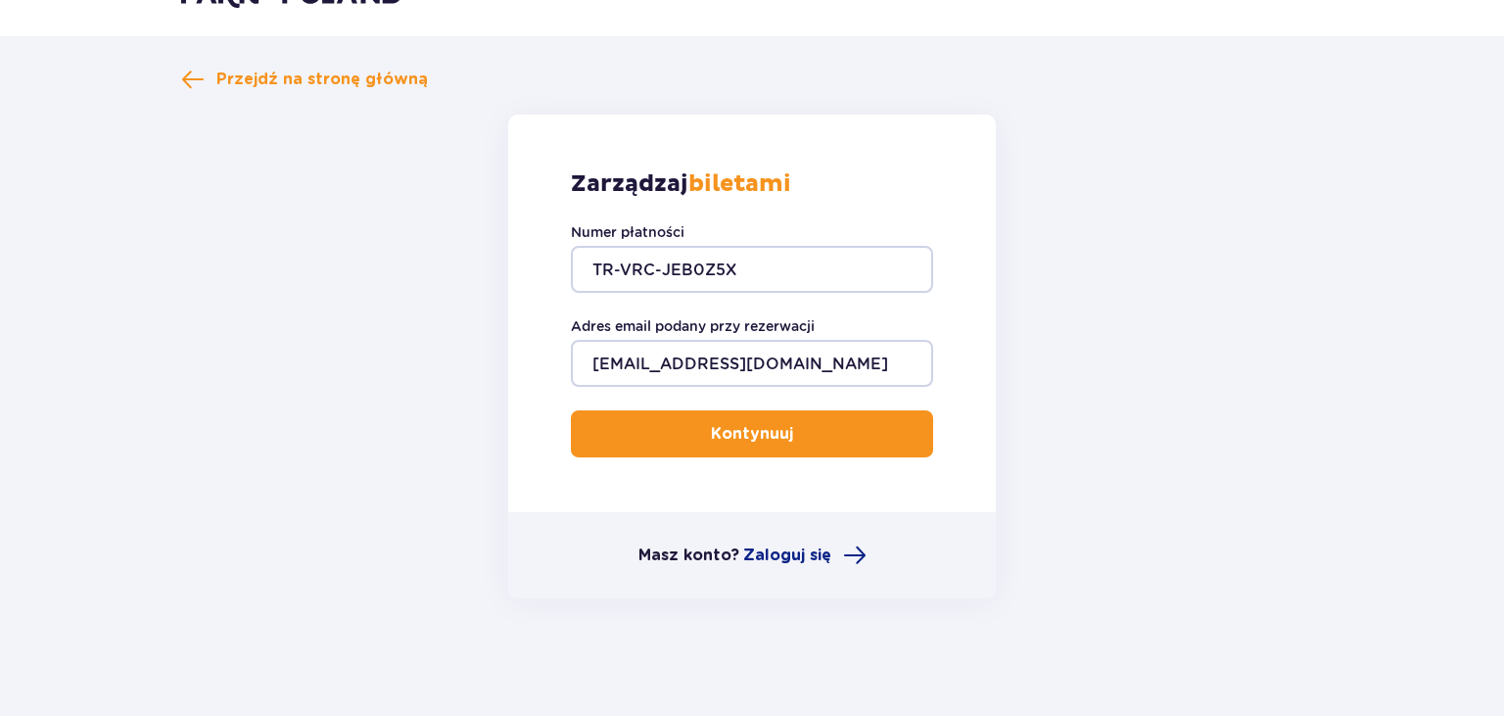
click at [695, 445] on button "Kontynuuj" at bounding box center [752, 433] width 362 height 47
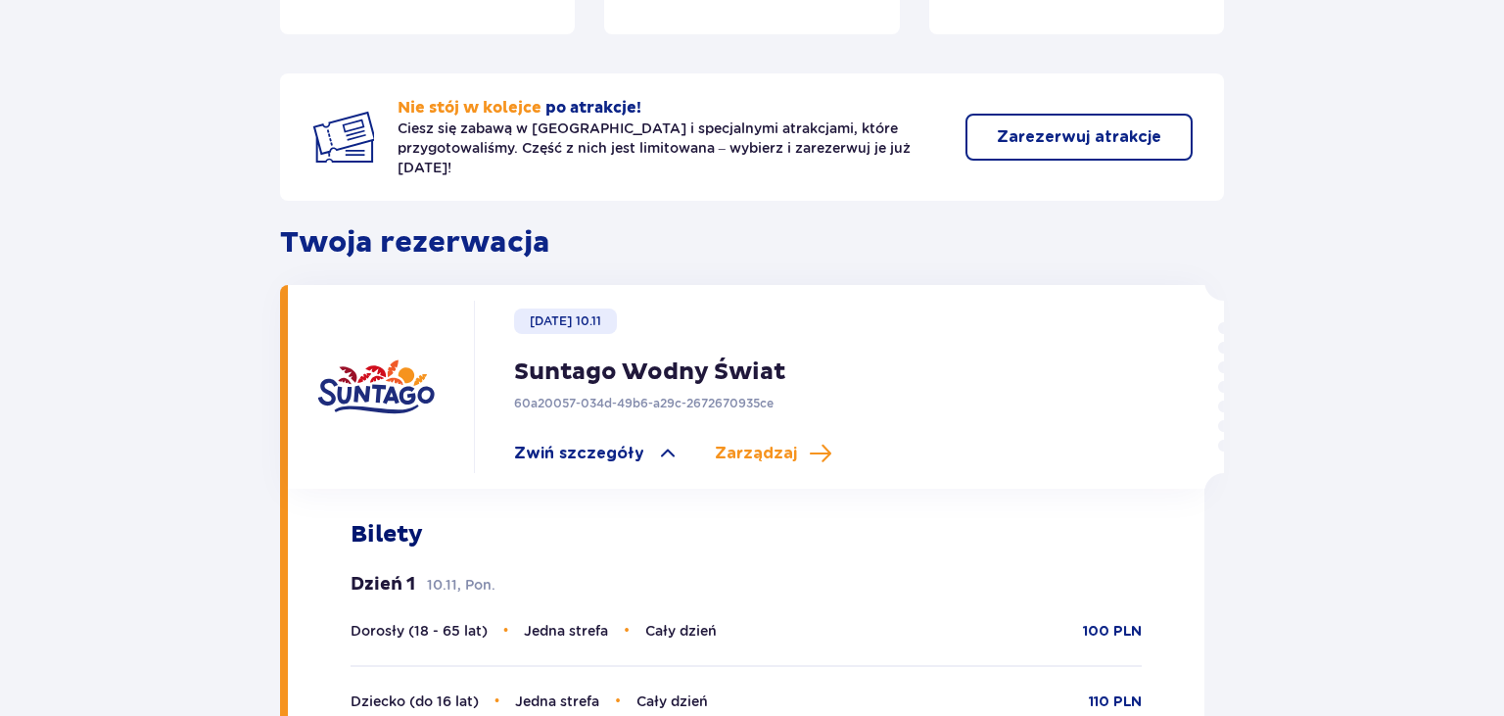
scroll to position [385, 0]
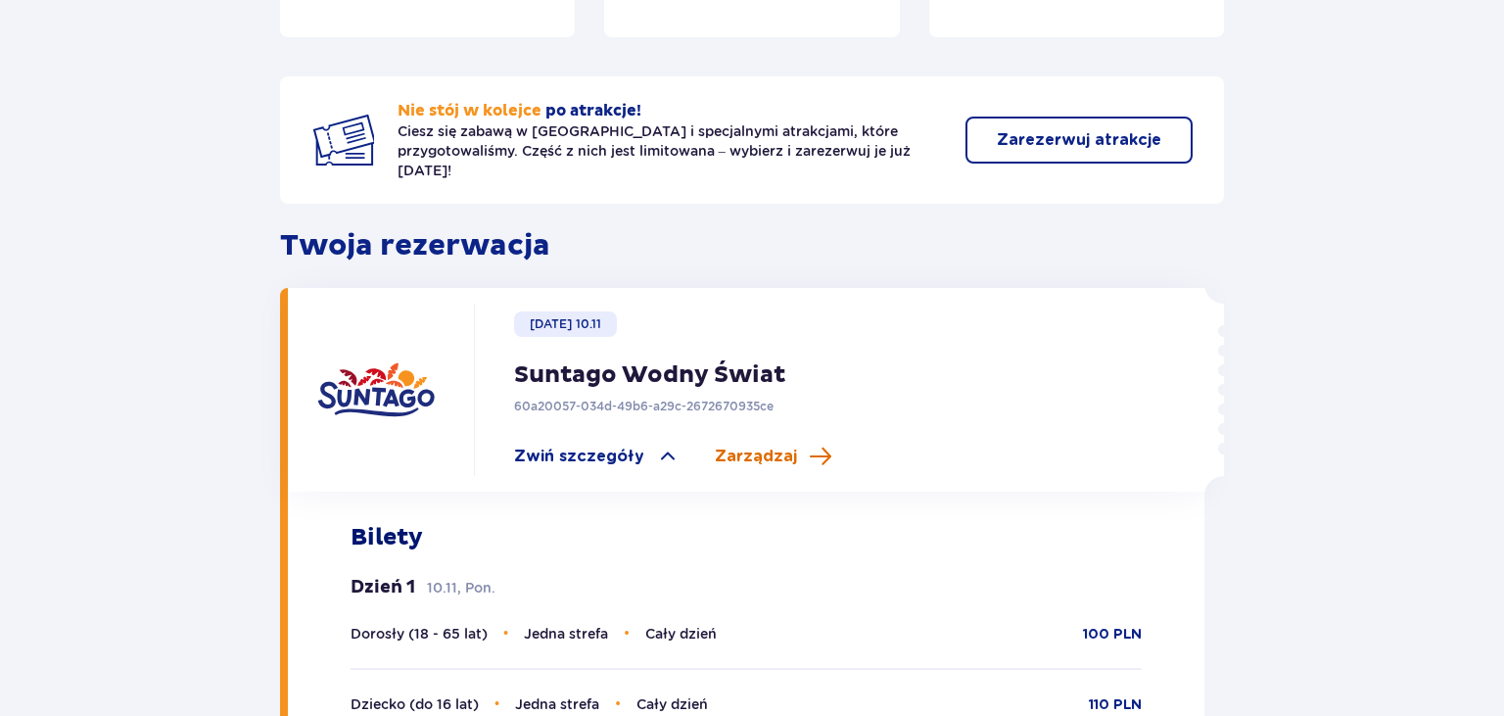
click at [752, 445] on span "Zarządzaj" at bounding box center [756, 456] width 82 height 22
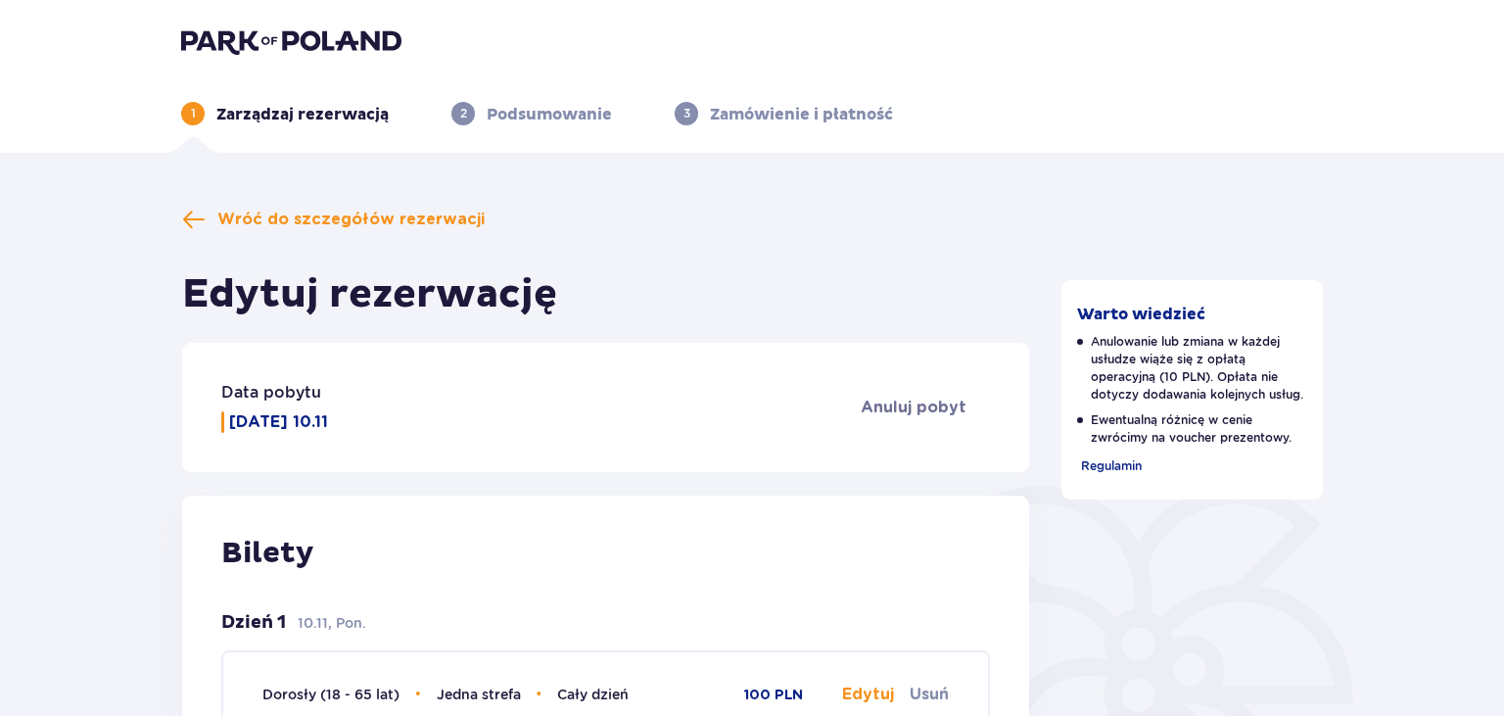
click at [582, 116] on p "Podsumowanie" at bounding box center [549, 115] width 125 height 22
click at [708, 115] on div "3 Zamówienie i płatność" at bounding box center [783, 113] width 218 height 23
click at [391, 217] on span "Wróć do szczegółów rezerwacji" at bounding box center [350, 220] width 267 height 22
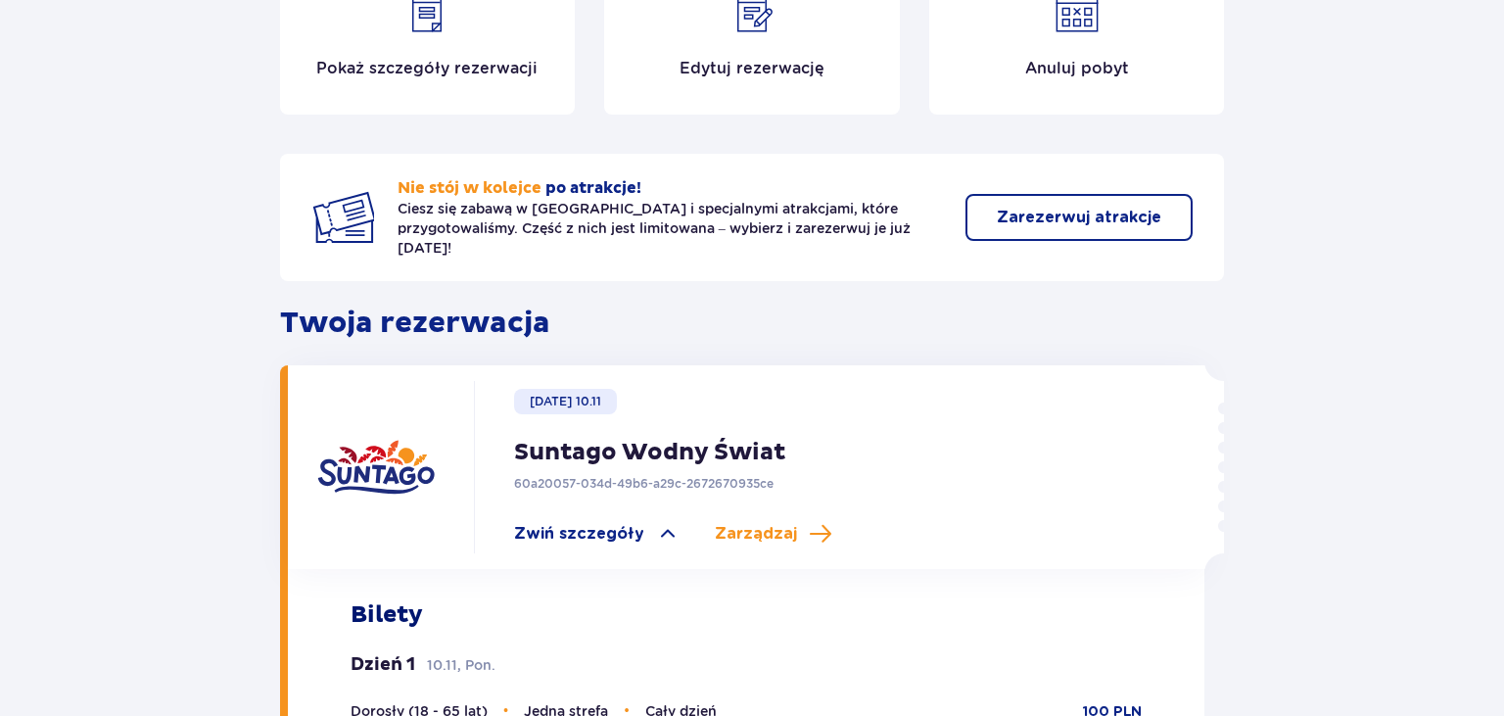
scroll to position [309, 0]
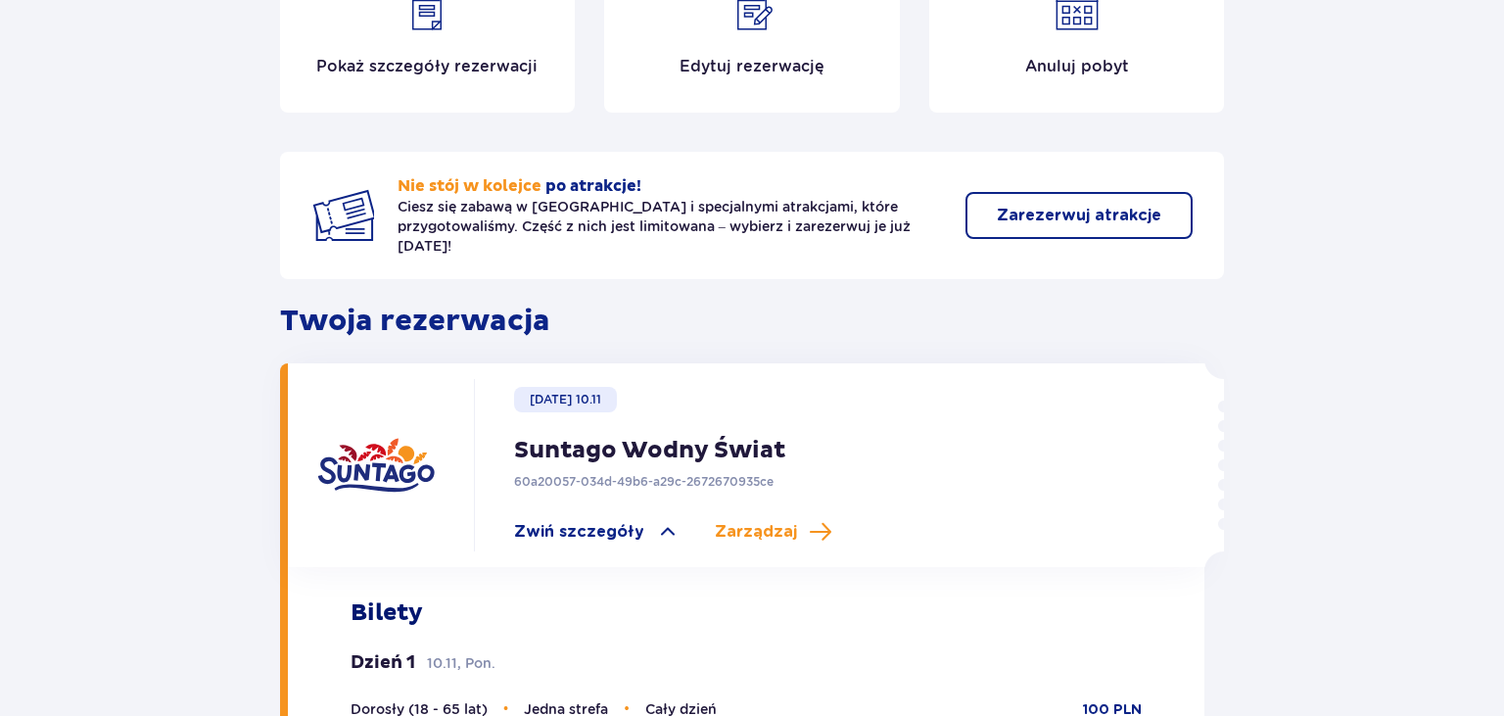
click at [997, 209] on p "Zarezerwuj atrakcje" at bounding box center [1079, 216] width 164 height 22
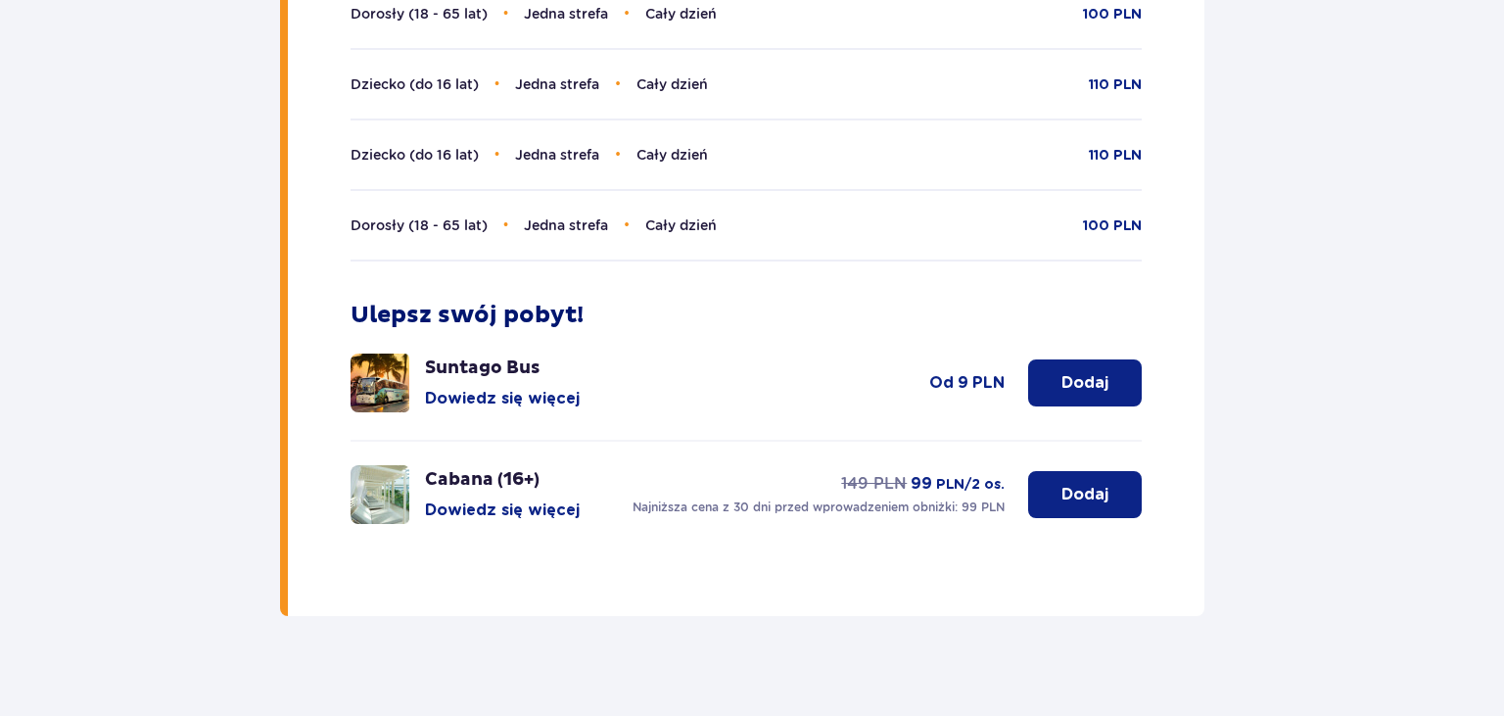
scroll to position [1005, 0]
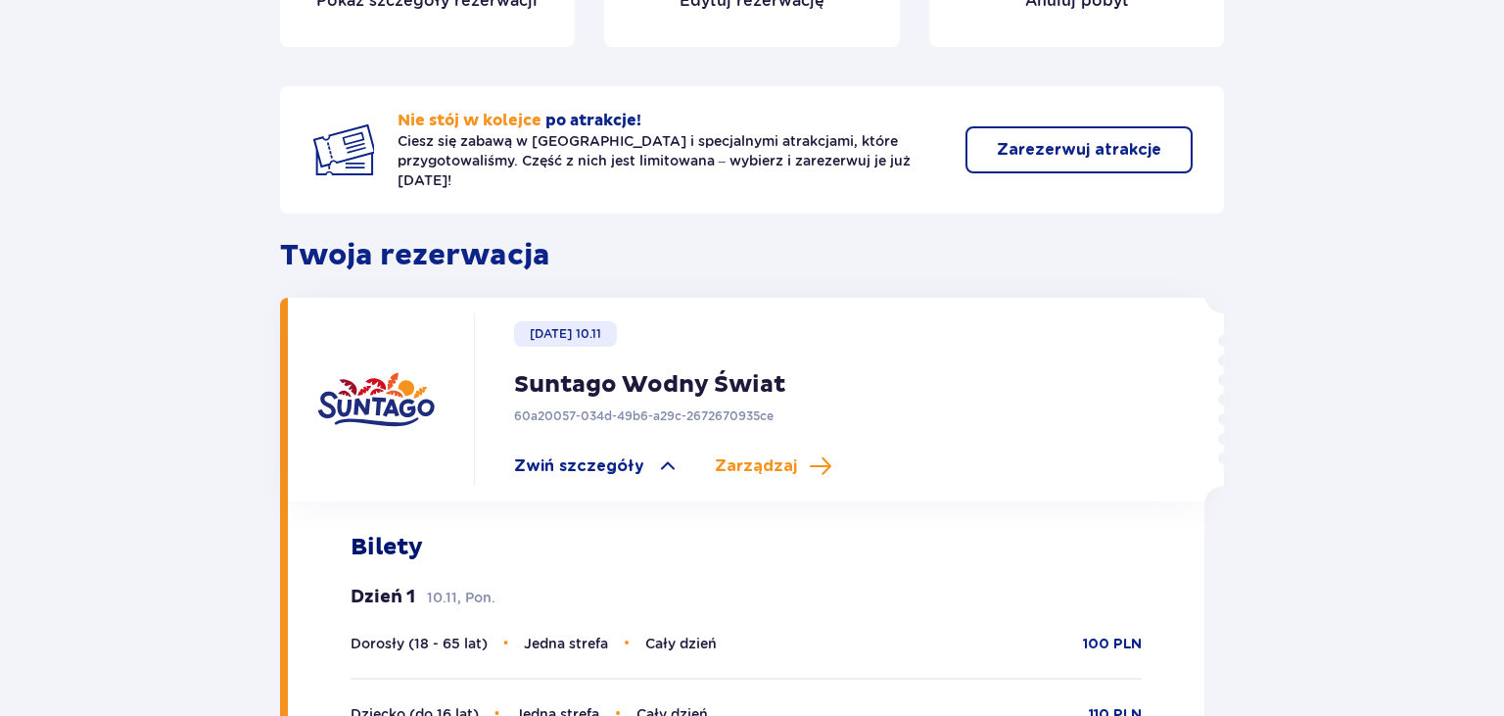
scroll to position [385, 0]
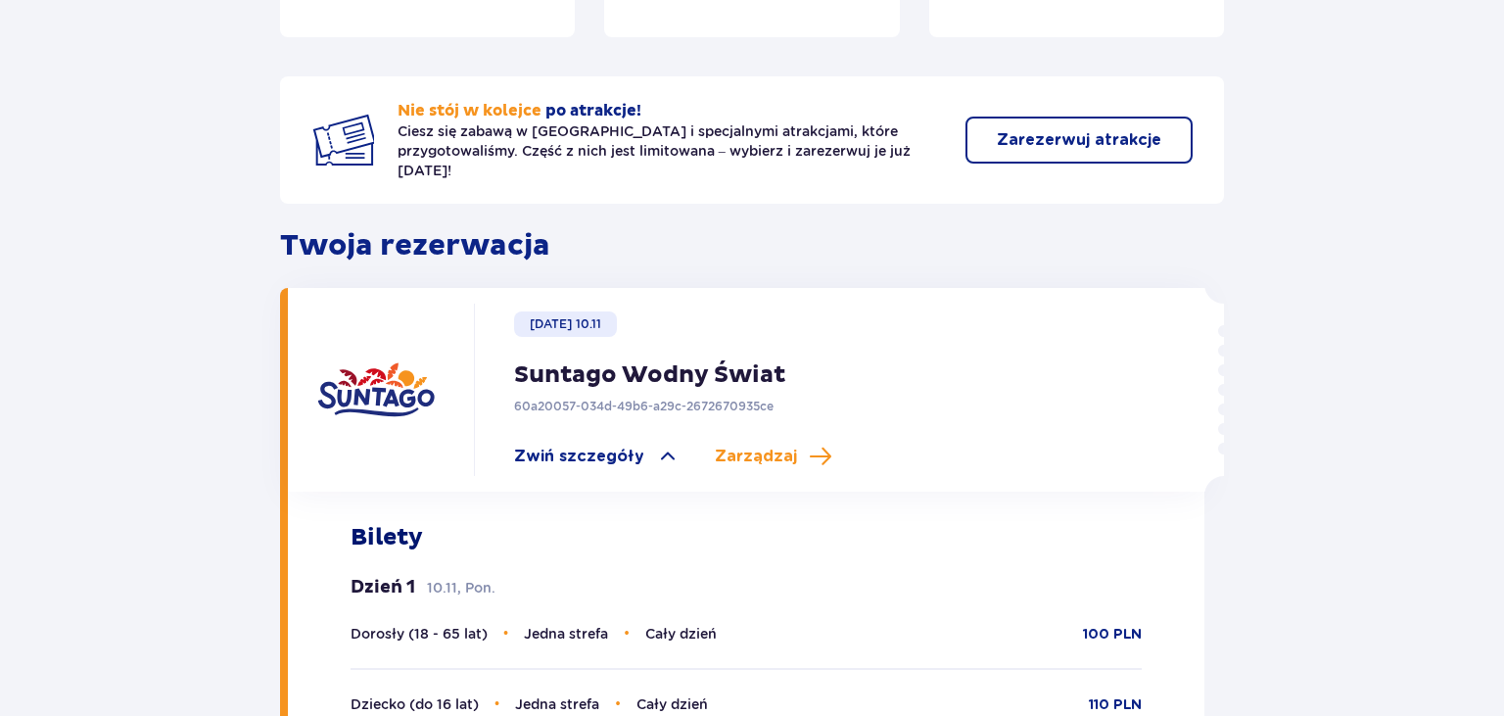
scroll to position [47, 0]
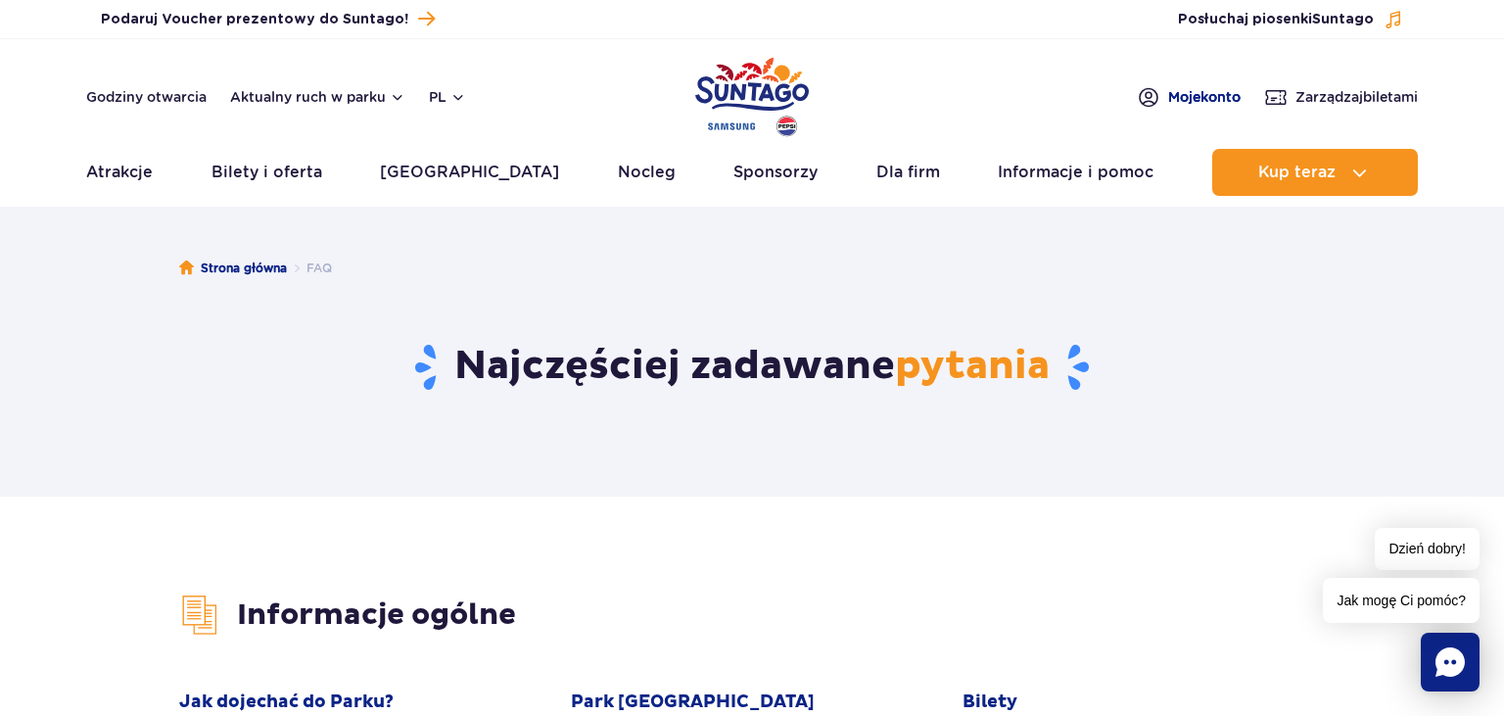
click at [1202, 97] on span "Moje konto" at bounding box center [1204, 97] width 72 height 20
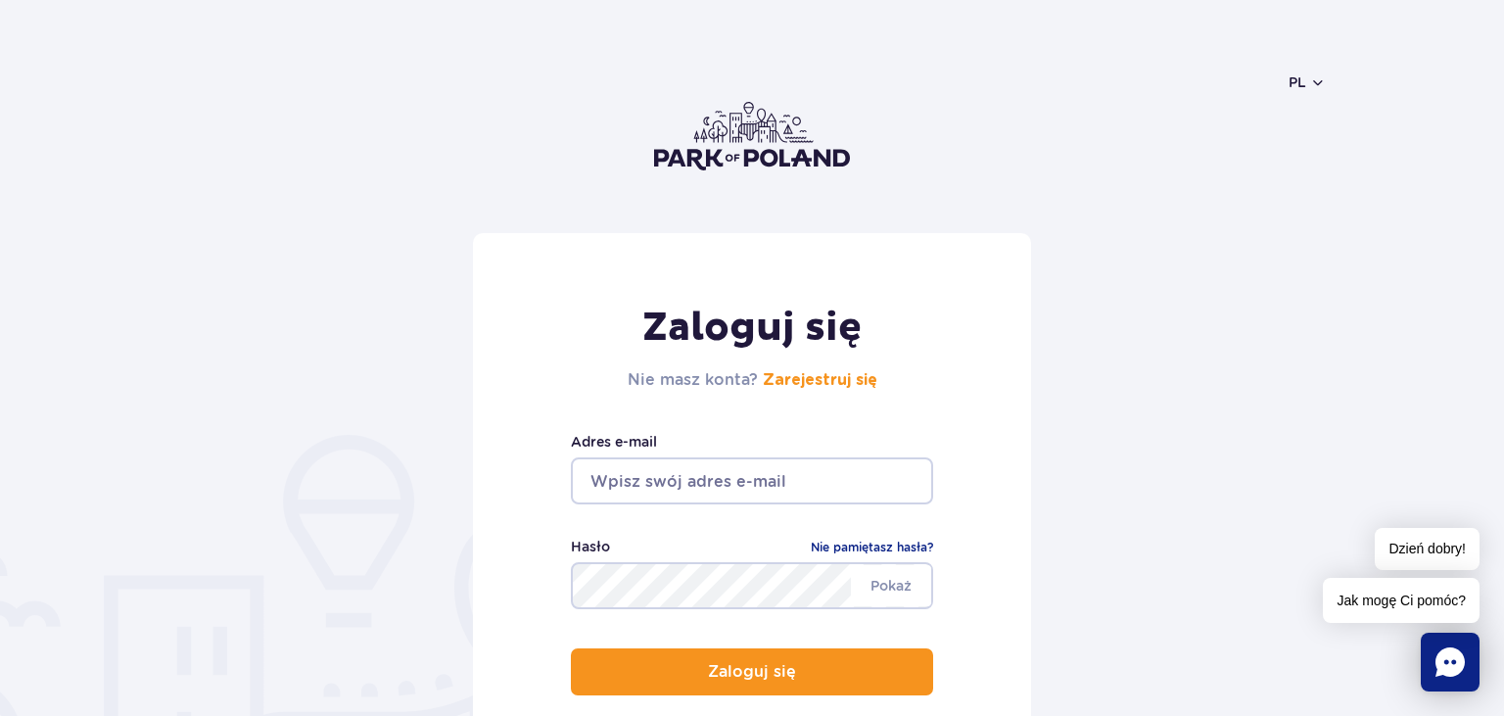
click at [1437, 659] on icon "Chat" at bounding box center [1449, 661] width 29 height 29
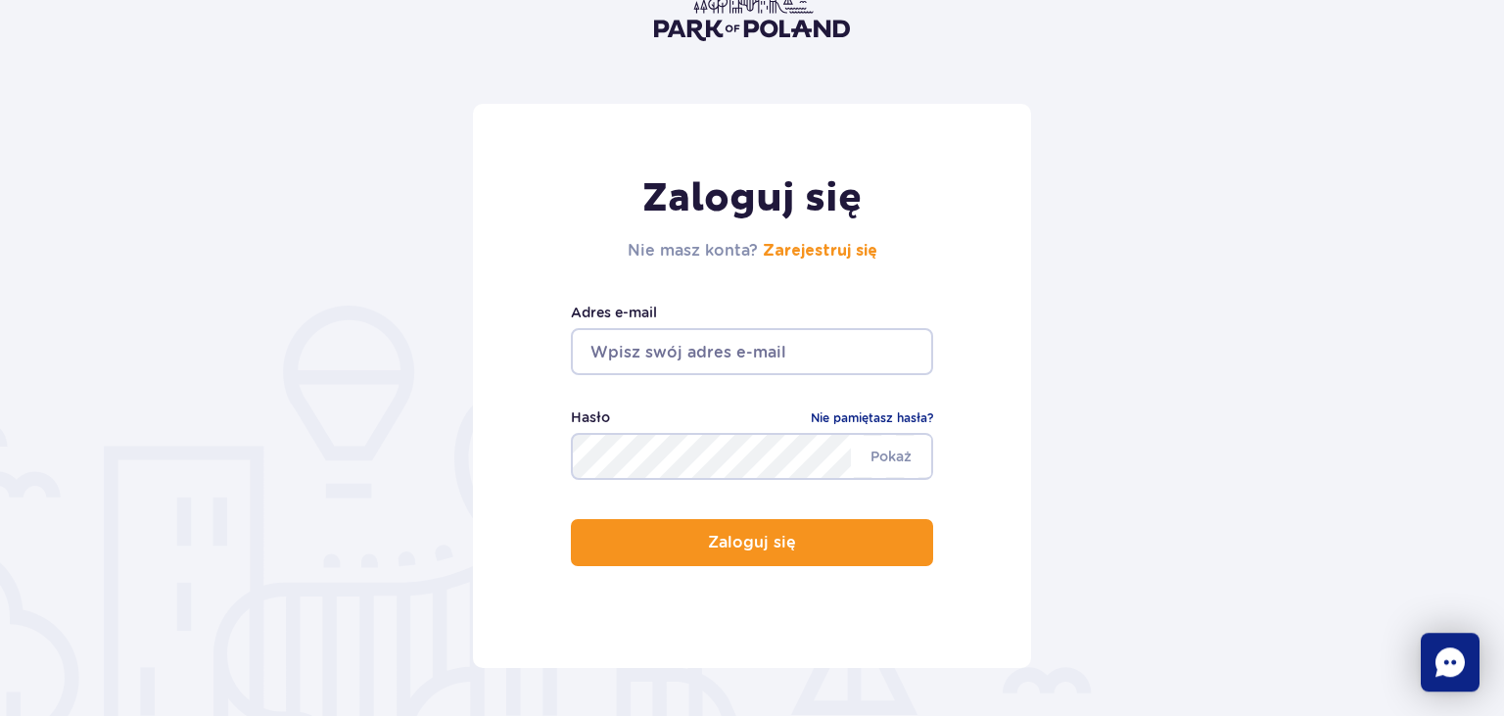
scroll to position [309, 0]
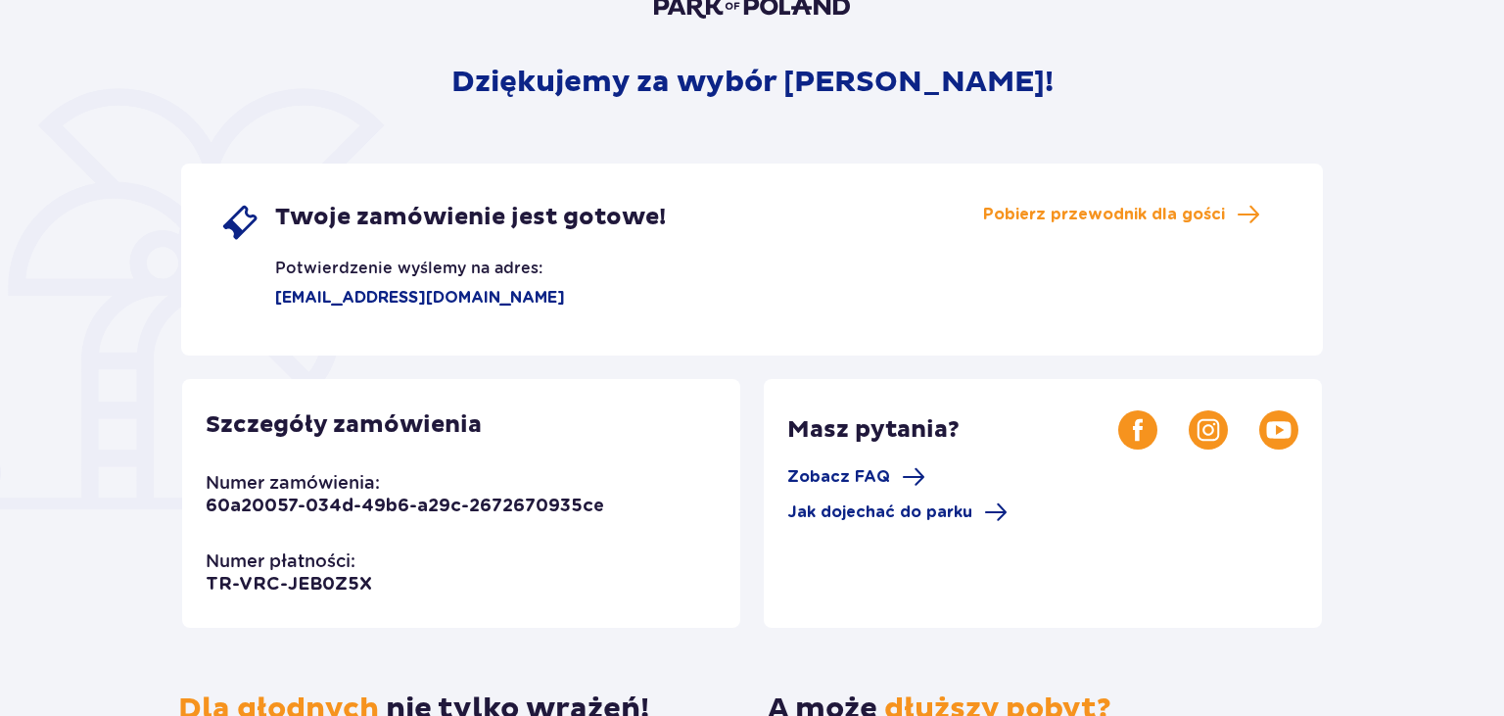
scroll to position [309, 0]
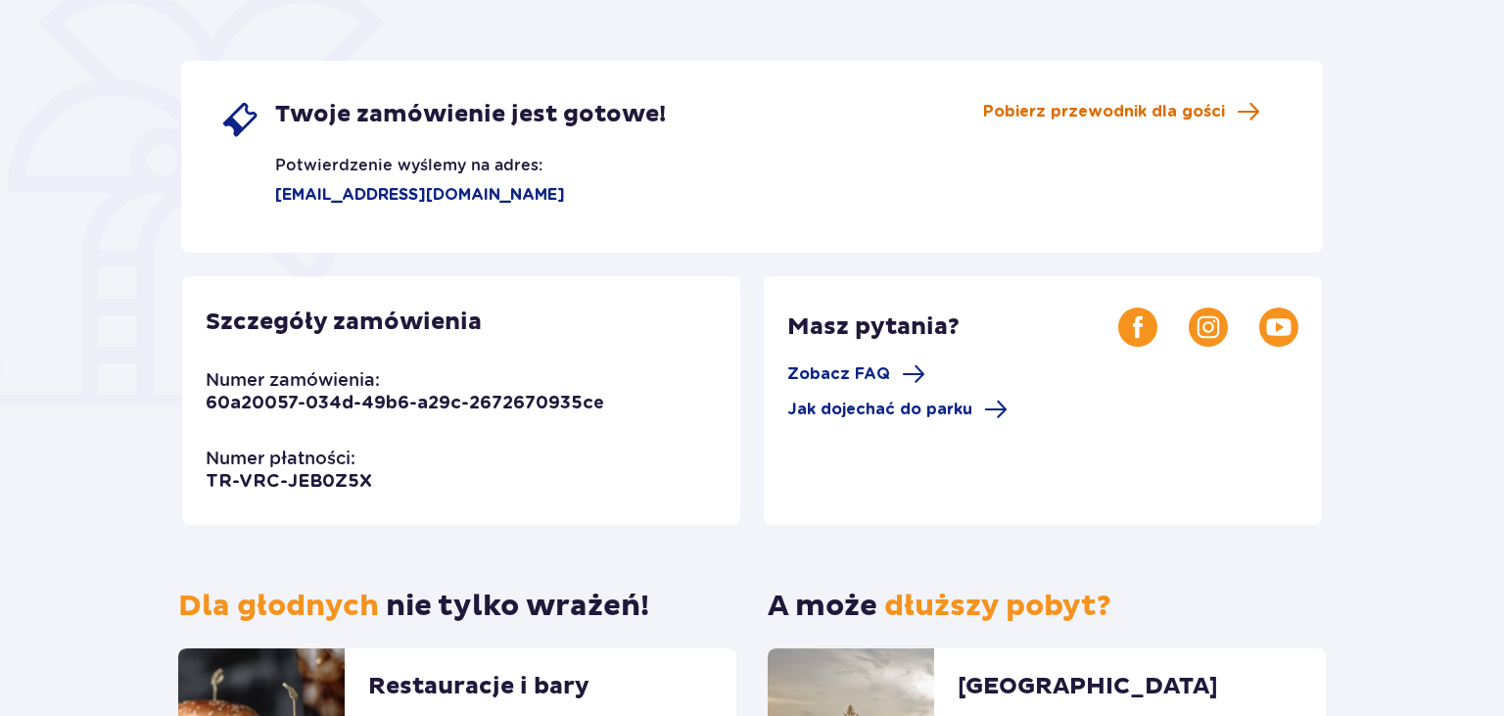
click at [1006, 110] on span "Pobierz przewodnik dla gości" at bounding box center [1104, 112] width 242 height 22
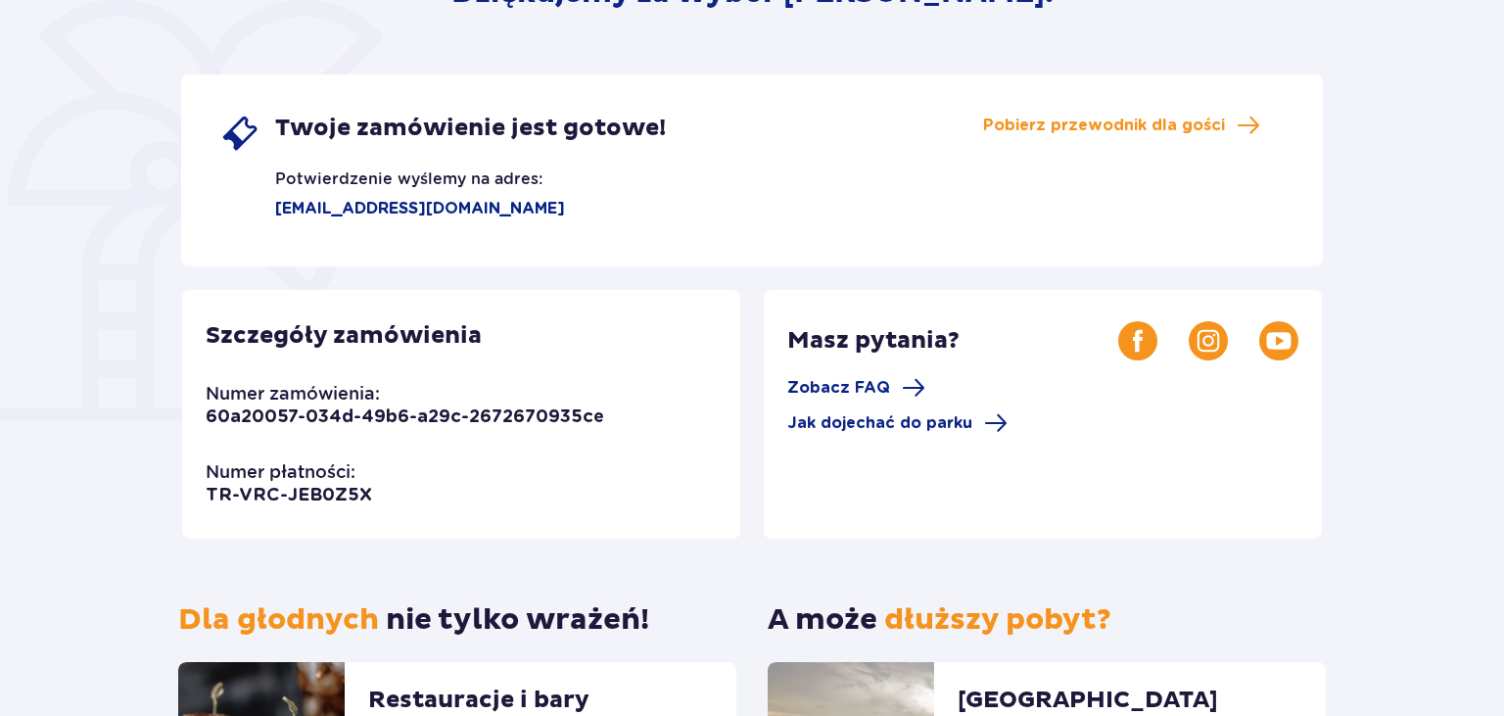
scroll to position [241, 0]
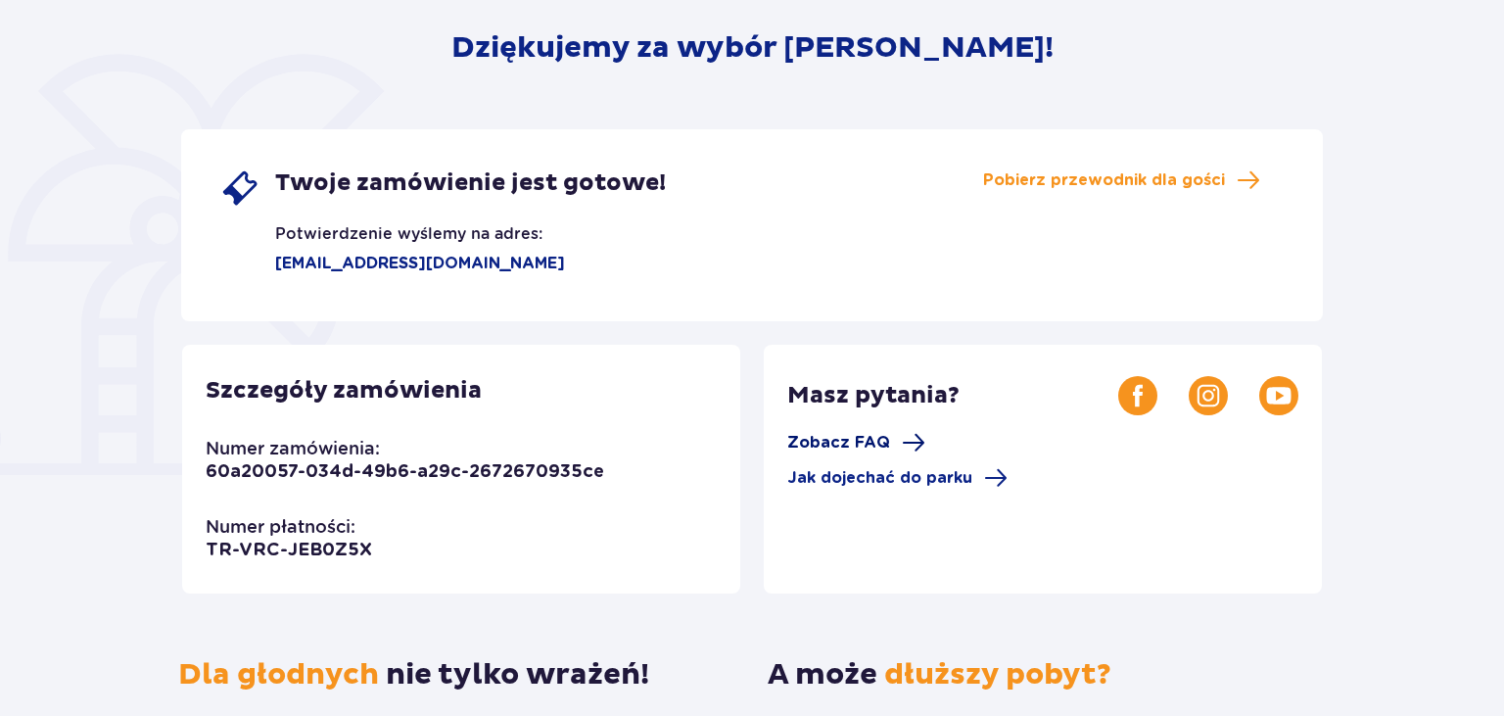
click at [836, 435] on span "Zobacz FAQ" at bounding box center [838, 443] width 103 height 22
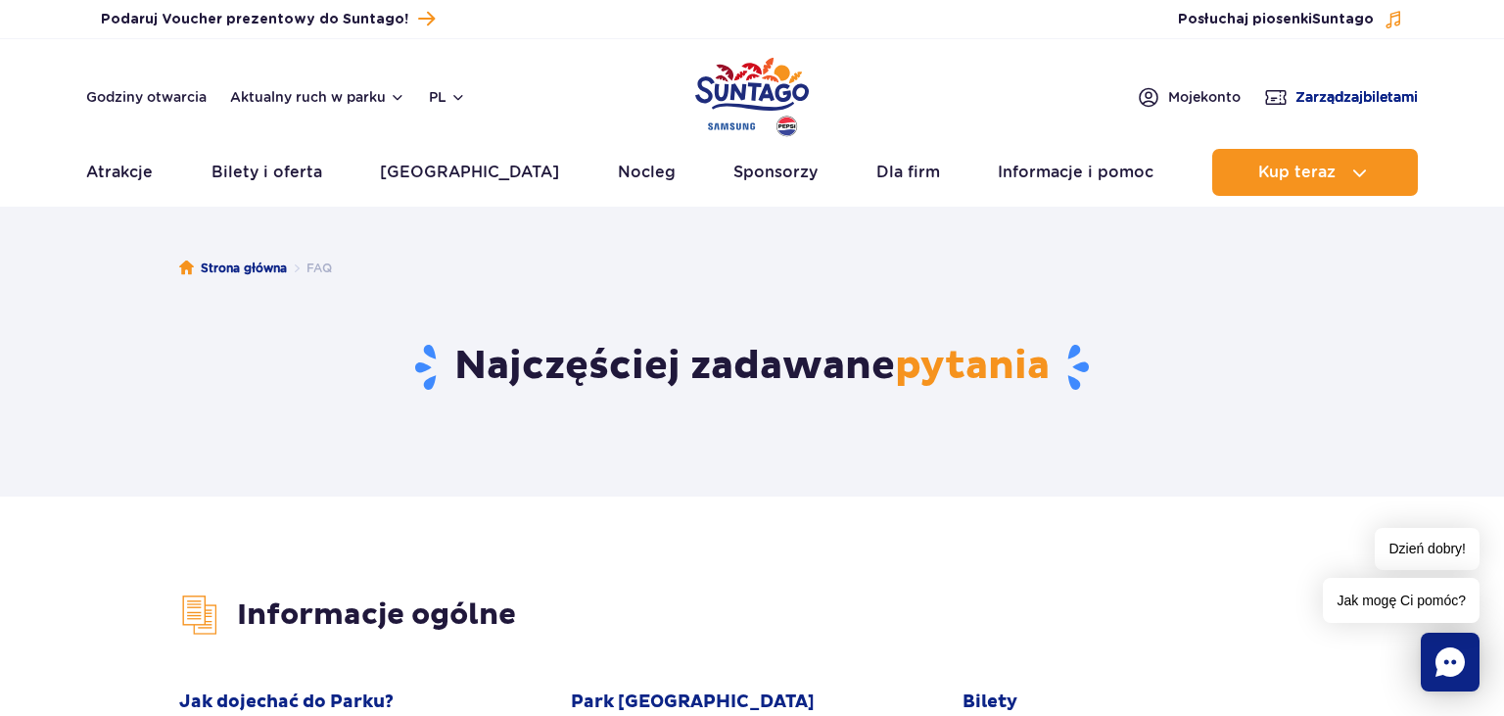
click at [1363, 101] on span "Zarządzaj biletami" at bounding box center [1356, 97] width 122 height 20
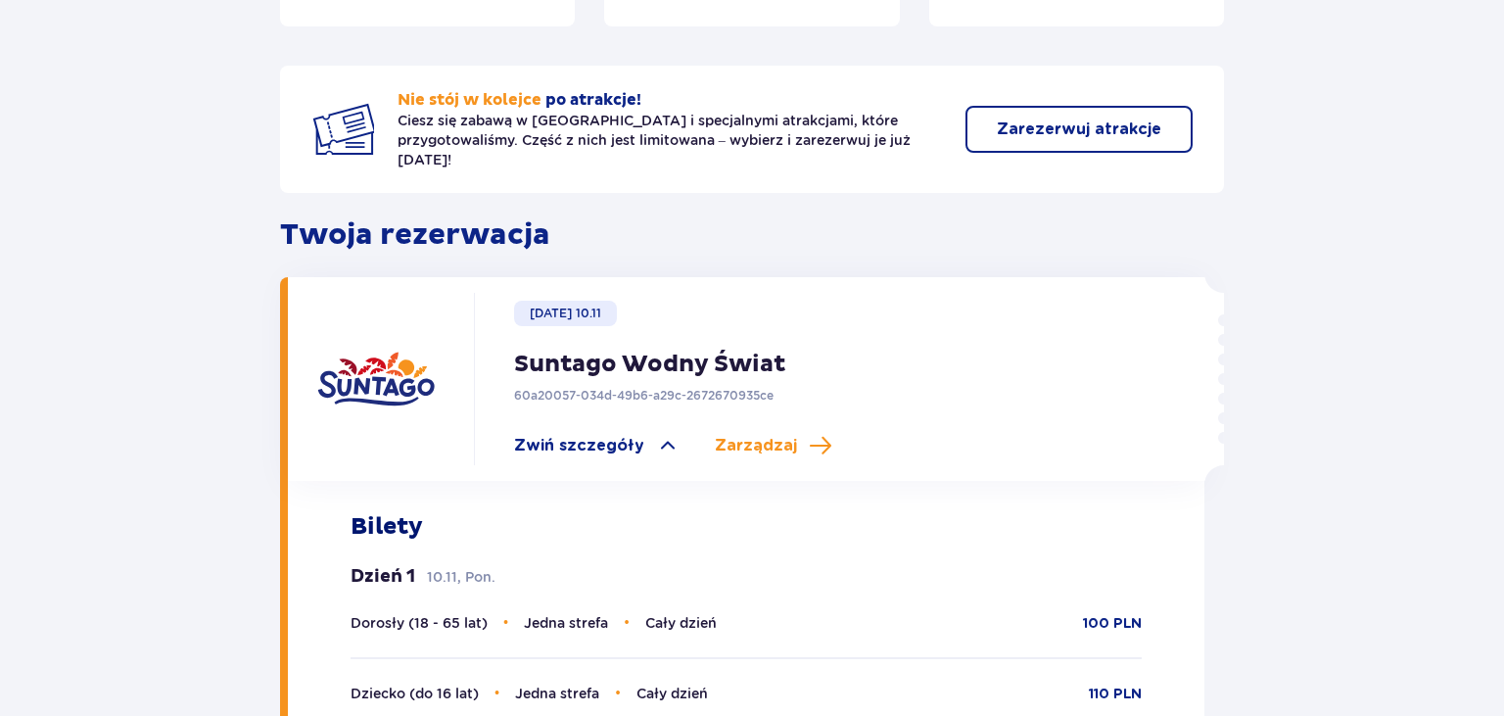
scroll to position [385, 0]
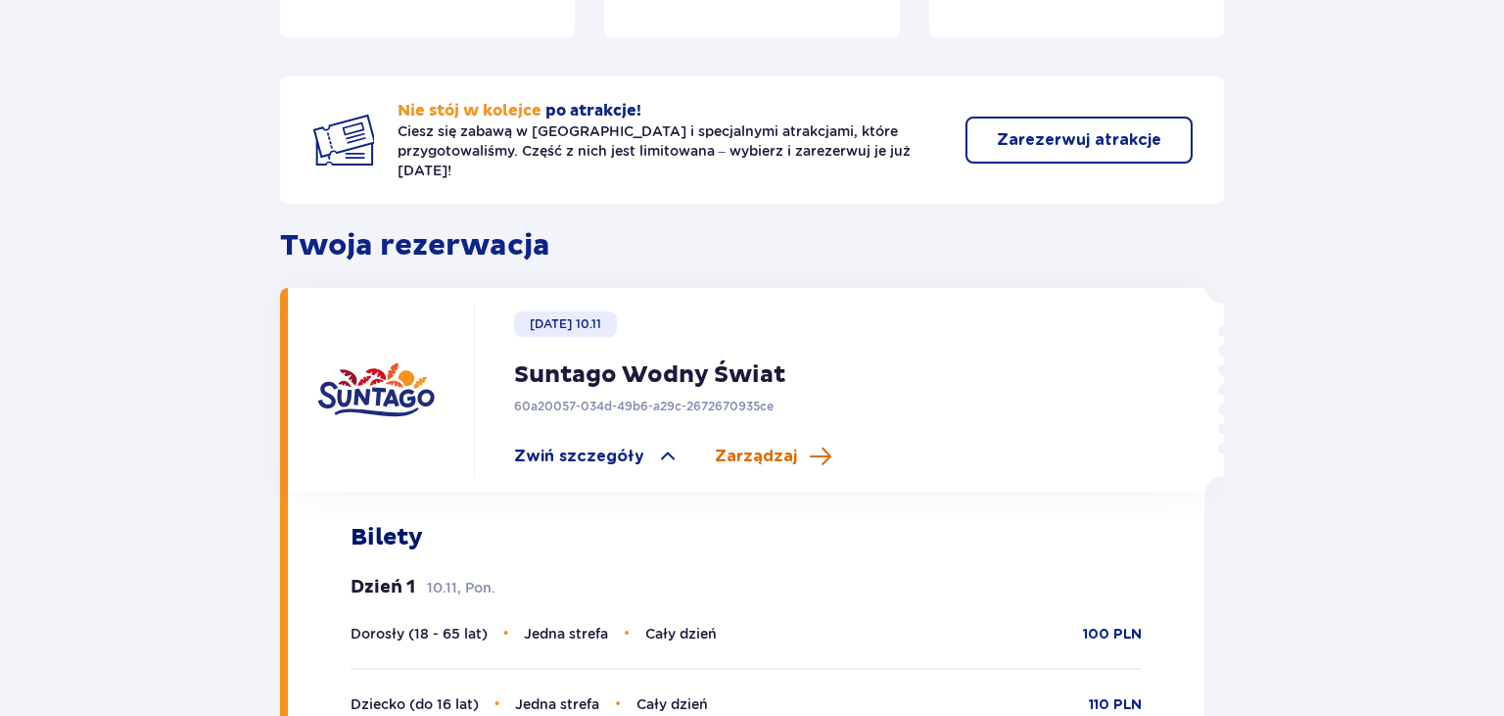
click at [747, 445] on span "Zarządzaj" at bounding box center [756, 456] width 82 height 22
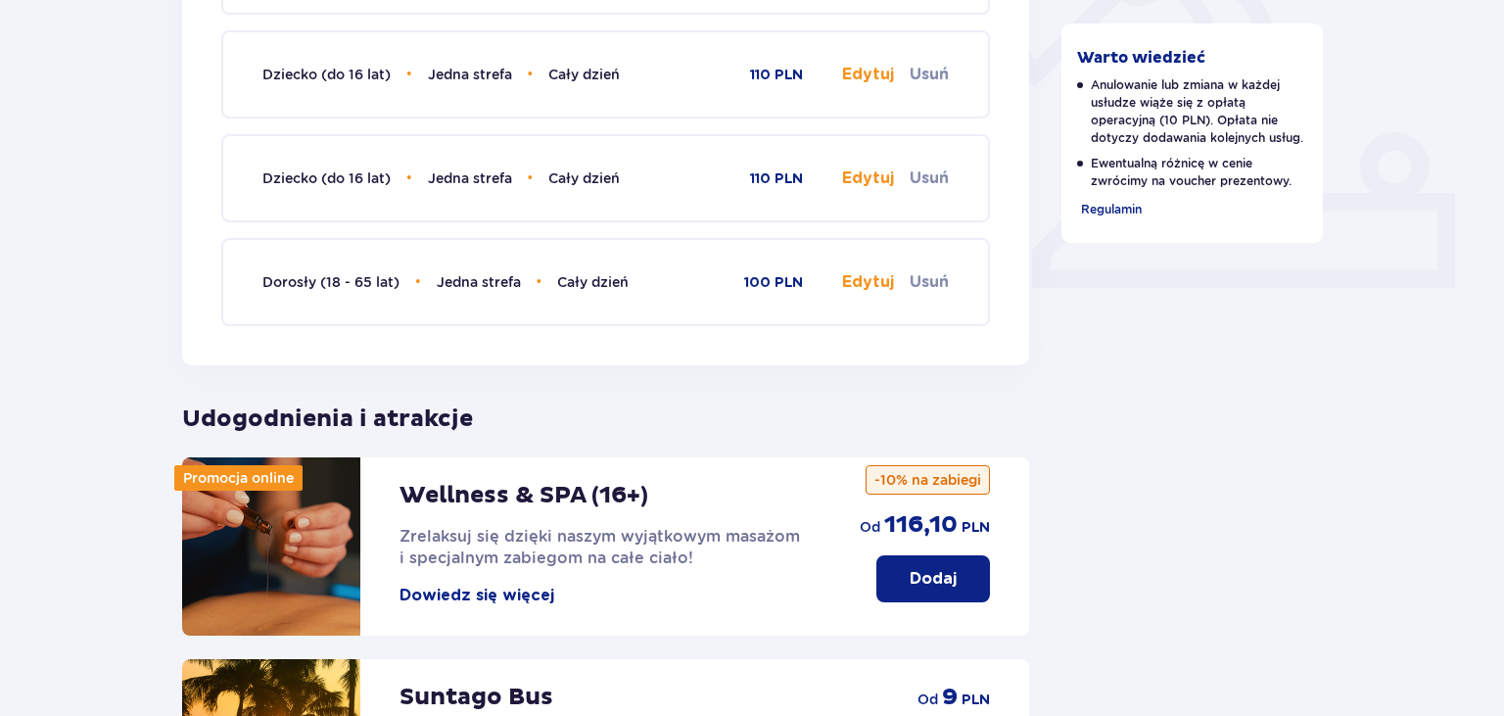
scroll to position [1233, 0]
